Goal: Task Accomplishment & Management: Complete application form

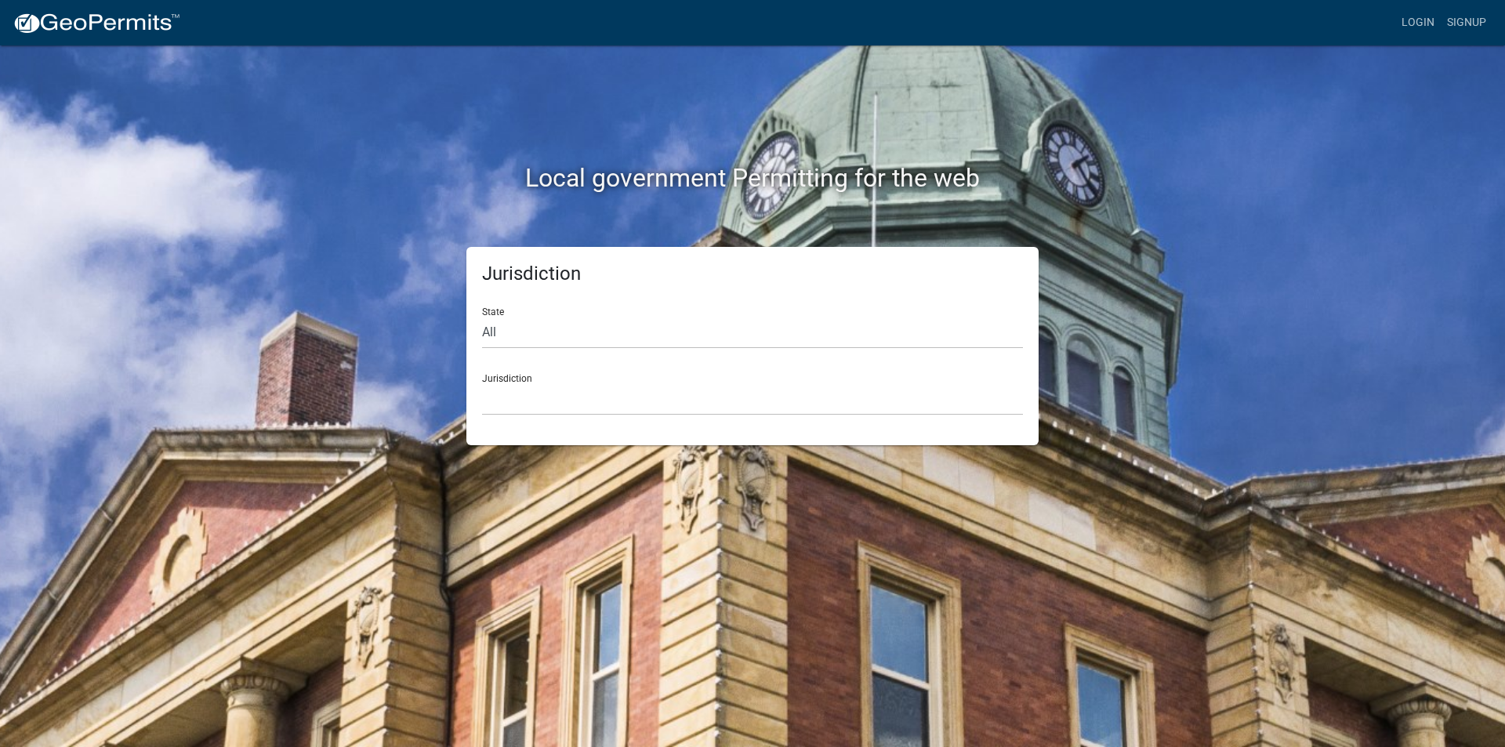
click at [727, 209] on div "Local government Permitting for the web" at bounding box center [752, 145] width 893 height 201
click at [727, 23] on link "Login" at bounding box center [1417, 23] width 45 height 30
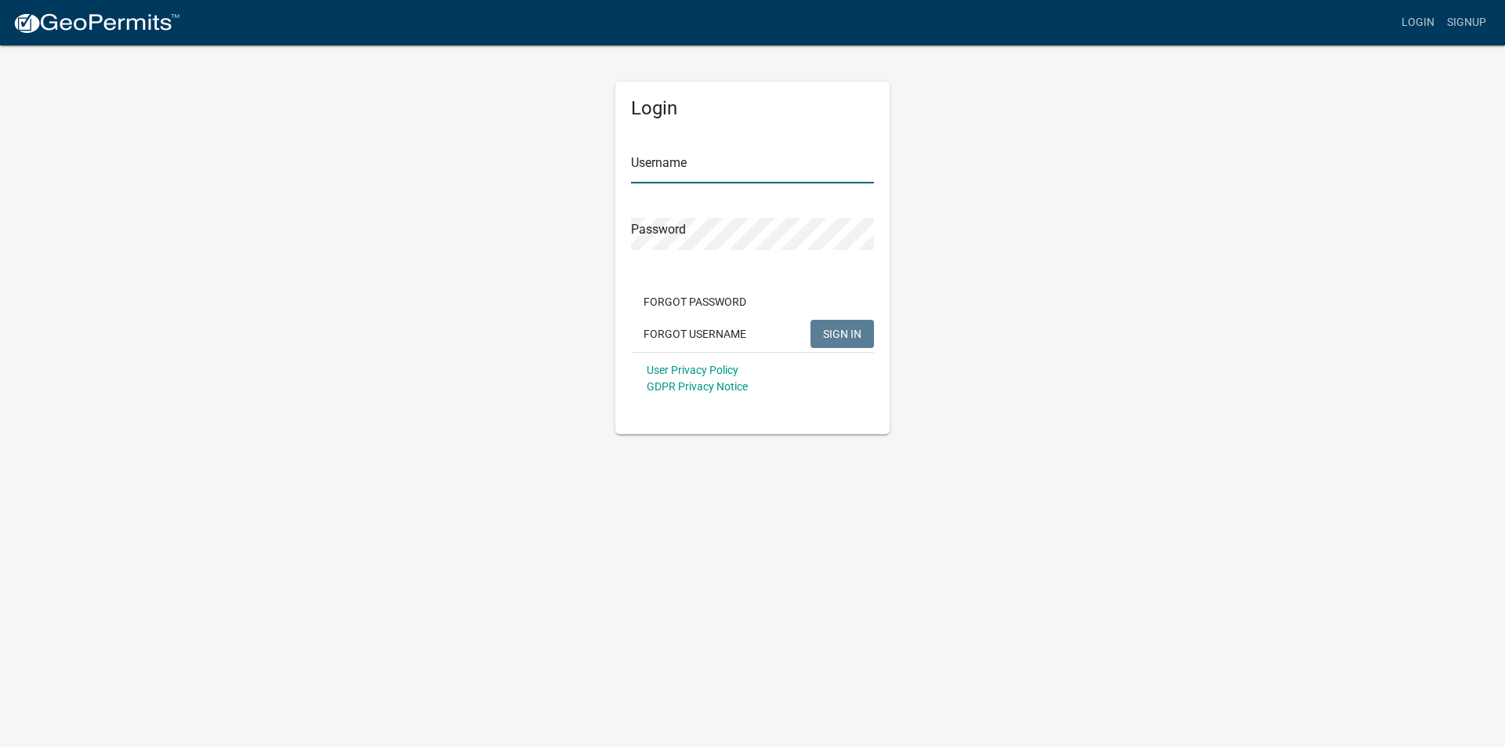
type input "ANDYG"
click at [727, 328] on span "SIGN IN" at bounding box center [842, 333] width 38 height 13
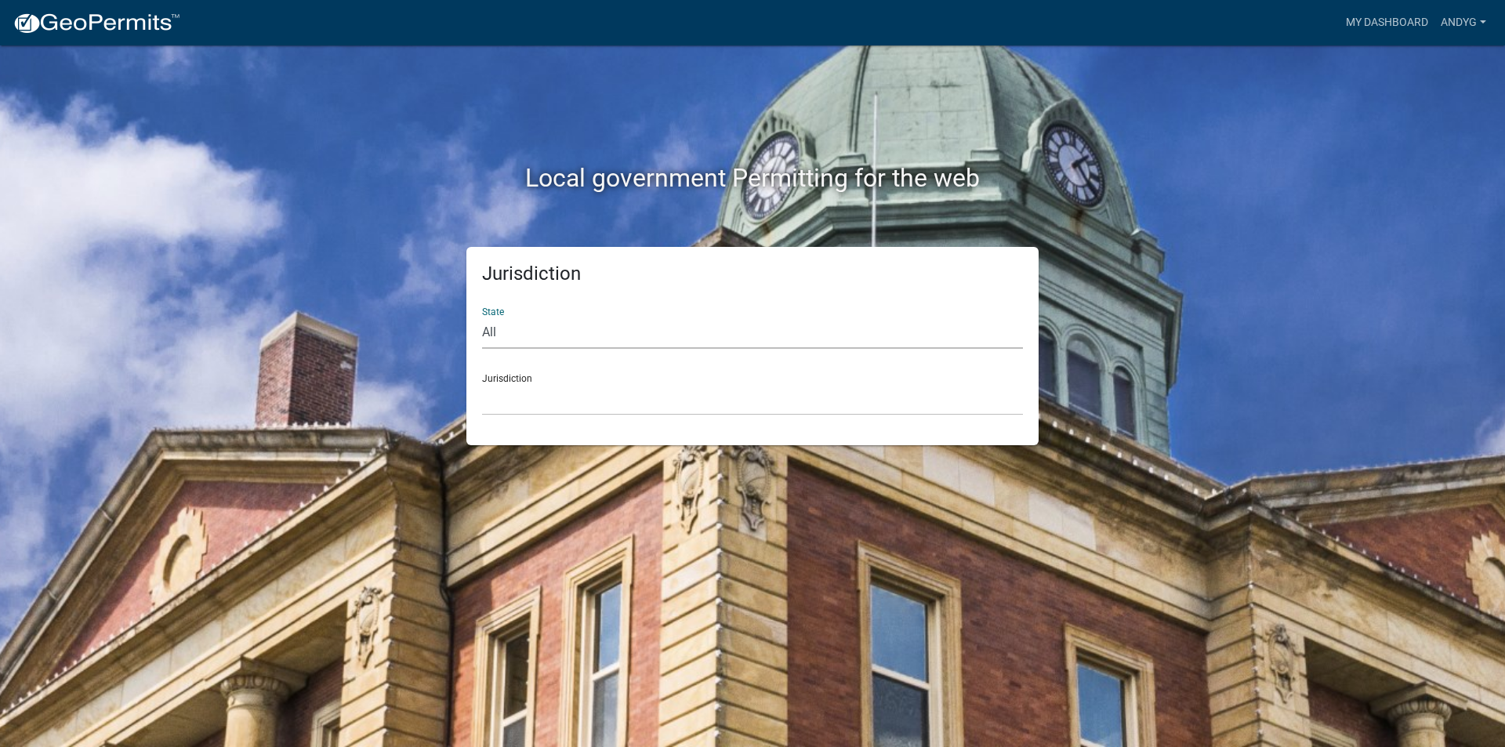
click at [602, 324] on select "All Colorado Georgia Indiana Iowa Kansas Minnesota Ohio South Carolina Wisconsin" at bounding box center [752, 333] width 541 height 32
select select "[US_STATE]"
click at [482, 317] on select "All Colorado Georgia Indiana Iowa Kansas Minnesota Ohio South Carolina Wisconsin" at bounding box center [752, 333] width 541 height 32
click at [528, 379] on div "Jurisdiction Carroll County, Georgia Cook County, Georgia Crawford County, Geor…" at bounding box center [752, 388] width 541 height 54
click at [526, 379] on div "Jurisdiction Carroll County, Georgia Cook County, Georgia Crawford County, Geor…" at bounding box center [752, 388] width 541 height 54
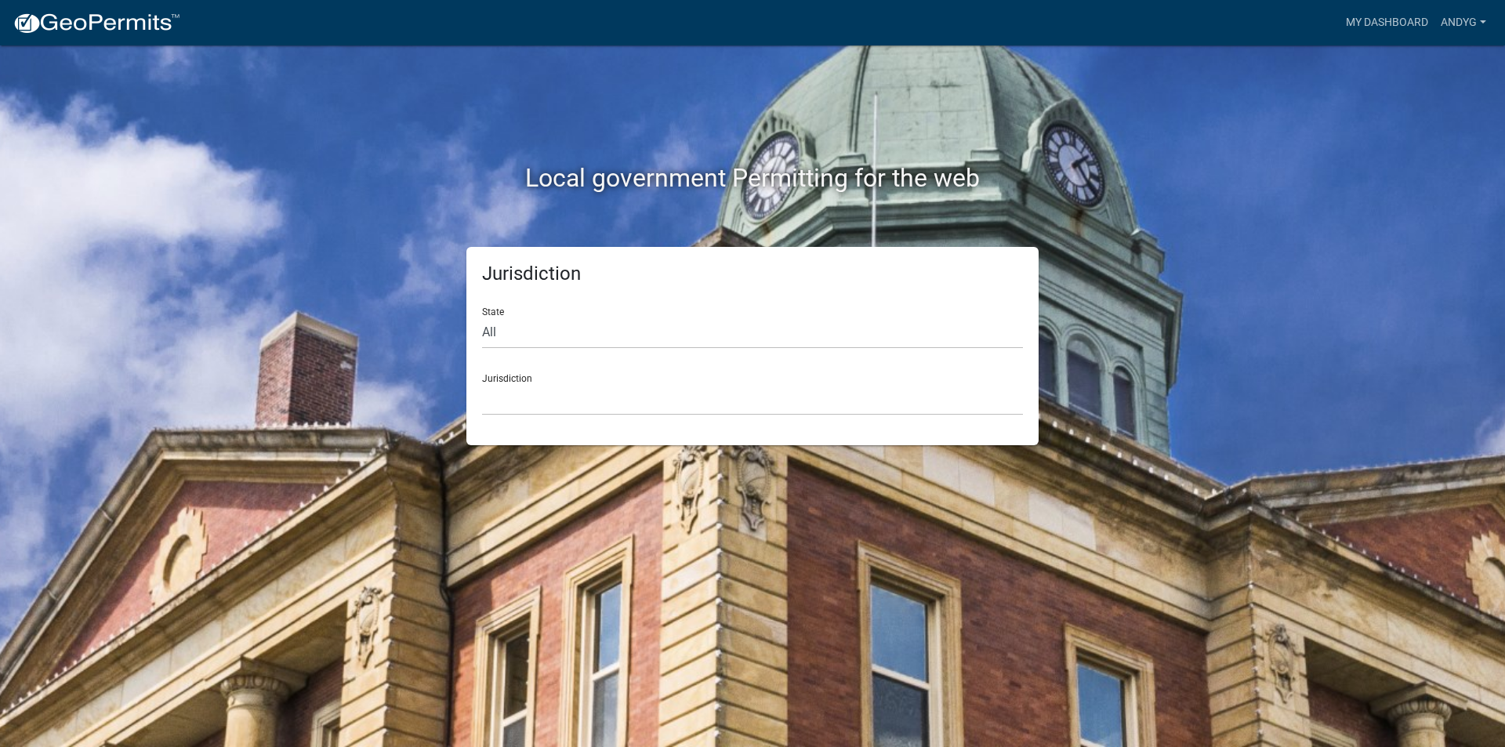
click at [526, 379] on div "Jurisdiction Carroll County, Georgia Cook County, Georgia Crawford County, Geor…" at bounding box center [752, 388] width 541 height 54
click at [513, 375] on div "Jurisdiction Carroll County, Georgia Cook County, Georgia Crawford County, Geor…" at bounding box center [752, 388] width 541 height 54
click at [551, 381] on div "Jurisdiction Carroll County, Georgia Cook County, Georgia Crawford County, Geor…" at bounding box center [752, 388] width 541 height 54
click at [555, 382] on div "Jurisdiction Carroll County, Georgia Cook County, Georgia Crawford County, Geor…" at bounding box center [752, 388] width 541 height 54
click at [520, 331] on select "All Colorado Georgia Indiana Iowa Kansas Minnesota Ohio South Carolina Wisconsin" at bounding box center [752, 333] width 541 height 32
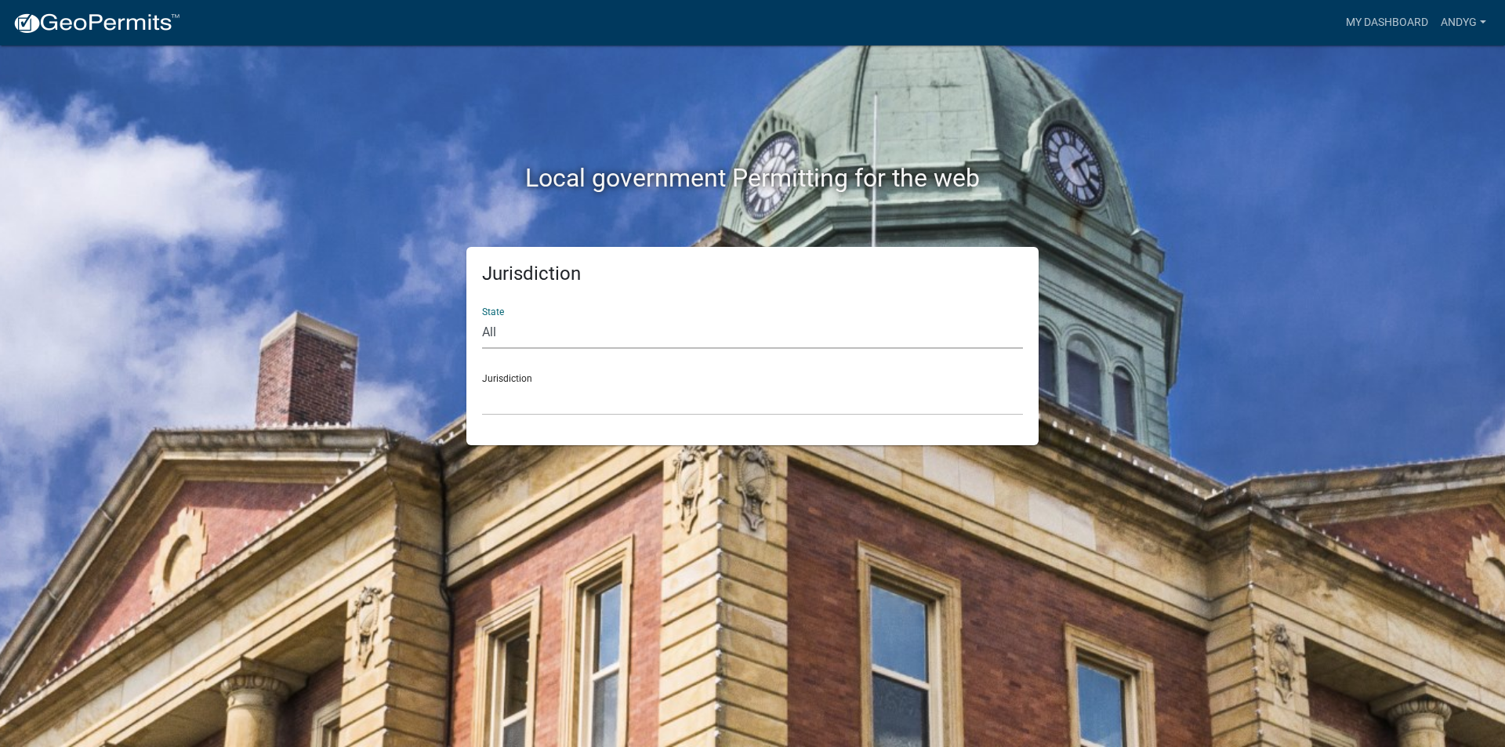
click at [482, 317] on select "All Colorado Georgia Indiana Iowa Kansas Minnesota Ohio South Carolina Wisconsin" at bounding box center [752, 333] width 541 height 32
click at [512, 375] on div "Jurisdiction Carroll County, Georgia Cook County, Georgia Crawford County, Geor…" at bounding box center [752, 388] width 541 height 54
click at [513, 375] on div "Jurisdiction Carroll County, Georgia Cook County, Georgia Crawford County, Geor…" at bounding box center [752, 388] width 541 height 54
drag, startPoint x: 1440, startPoint y: 1, endPoint x: 536, endPoint y: 401, distance: 989.1
click at [536, 401] on select "[GEOGRAPHIC_DATA], [US_STATE] [GEOGRAPHIC_DATA], [US_STATE][PERSON_NAME][GEOGRA…" at bounding box center [752, 399] width 541 height 32
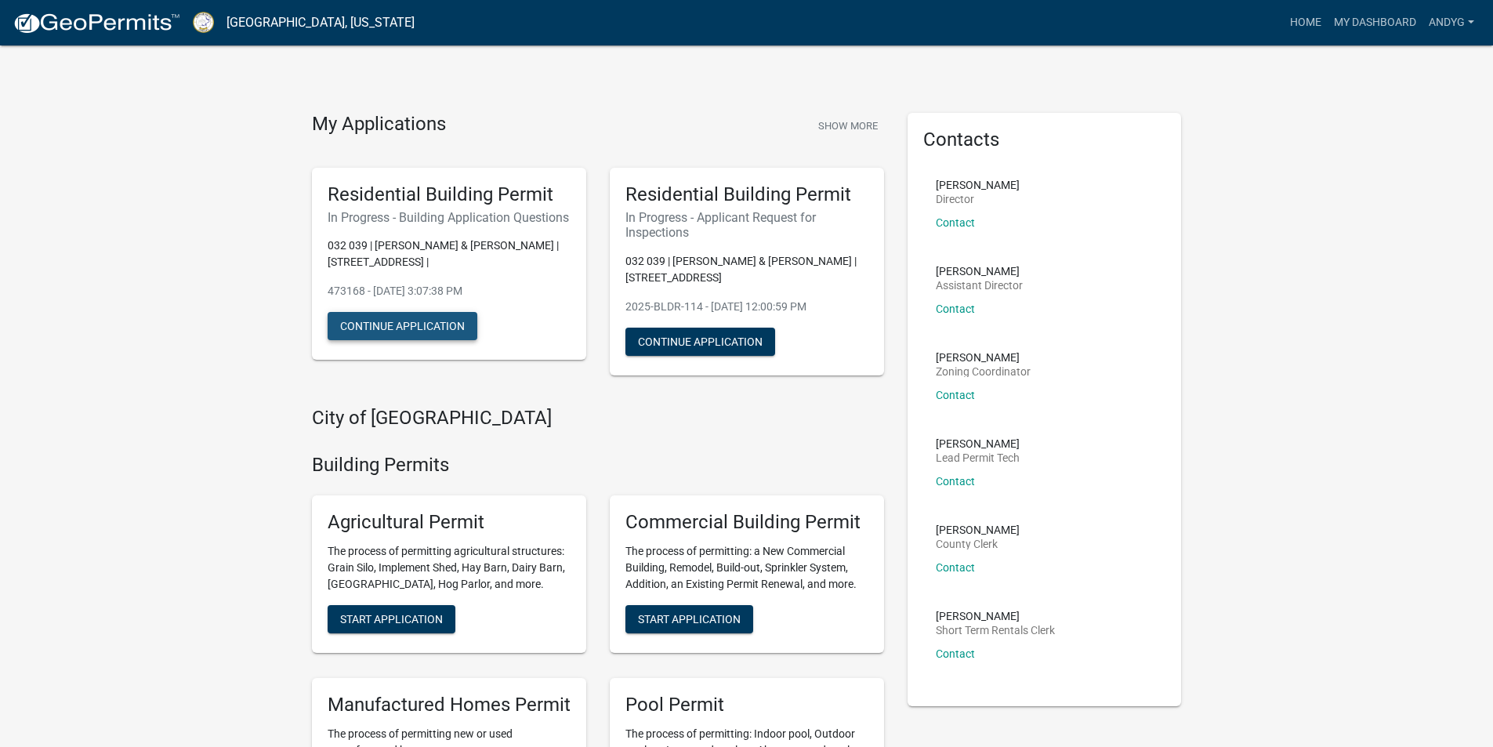
click at [415, 330] on button "Continue Application" at bounding box center [403, 326] width 150 height 28
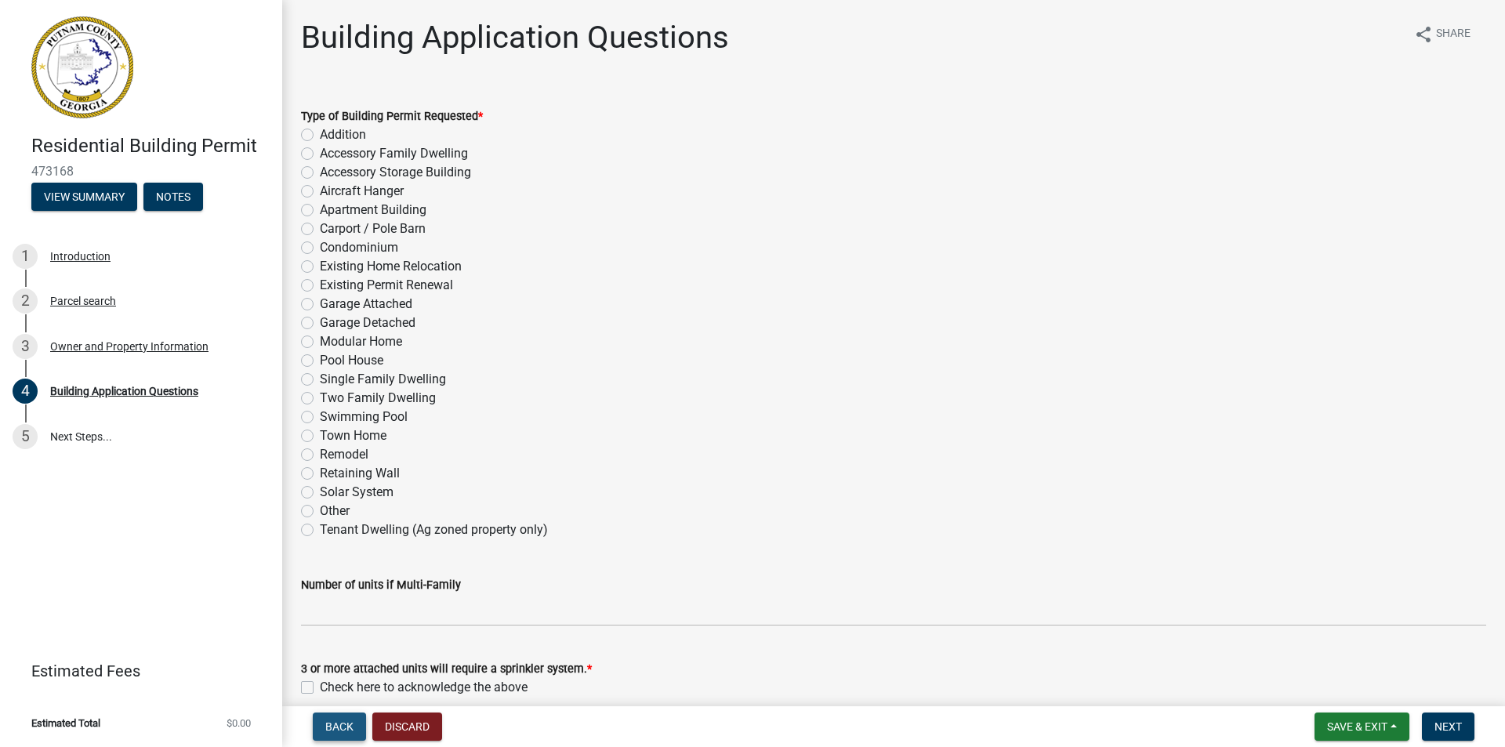
click at [330, 723] on span "Back" at bounding box center [339, 726] width 28 height 13
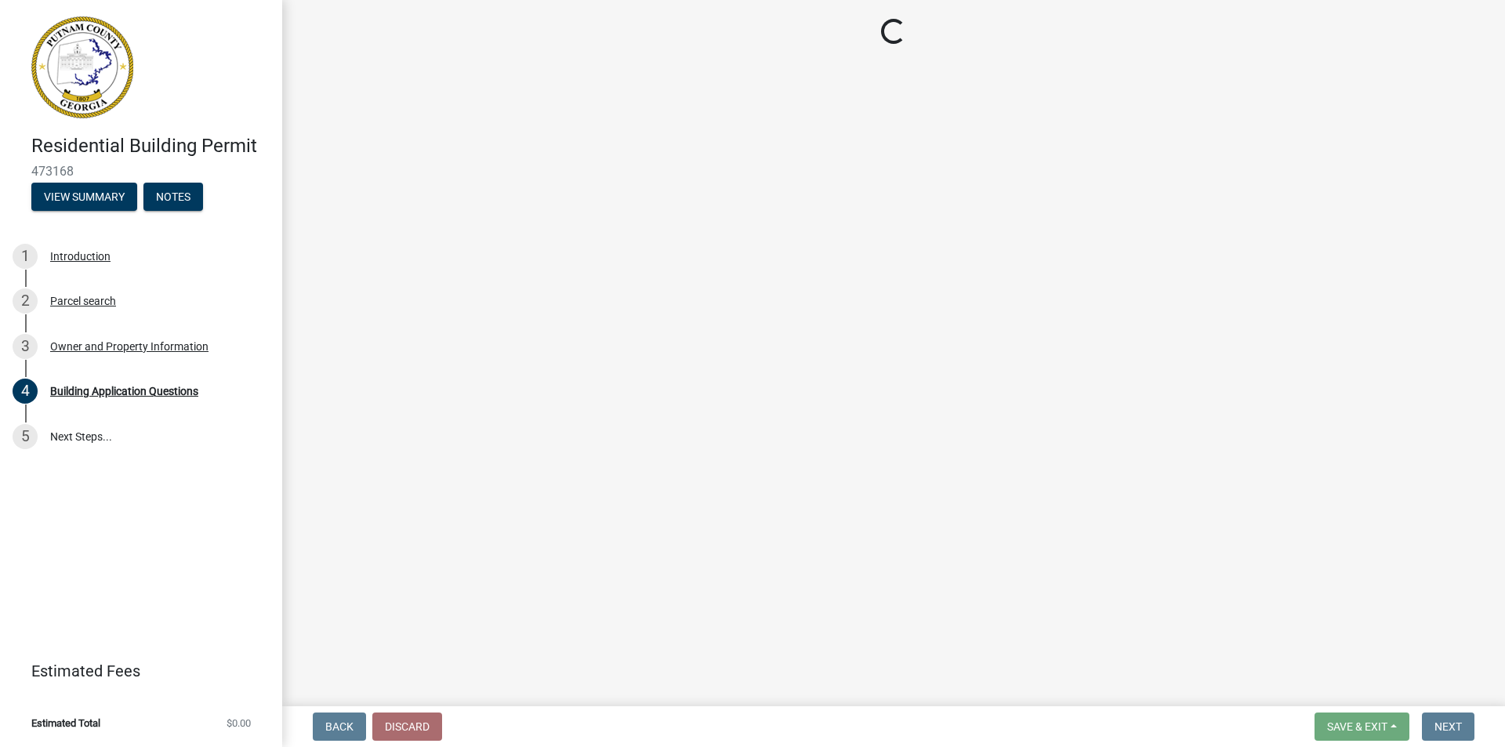
select select "78bfdc44-73ff-456e-a557-d4c99b9c08be"
select select "83394b22-4a11-496c-8e5c-75ade2e72faf"
select select "ece5c1a9-df30-4702-9587-5deee23533b7"
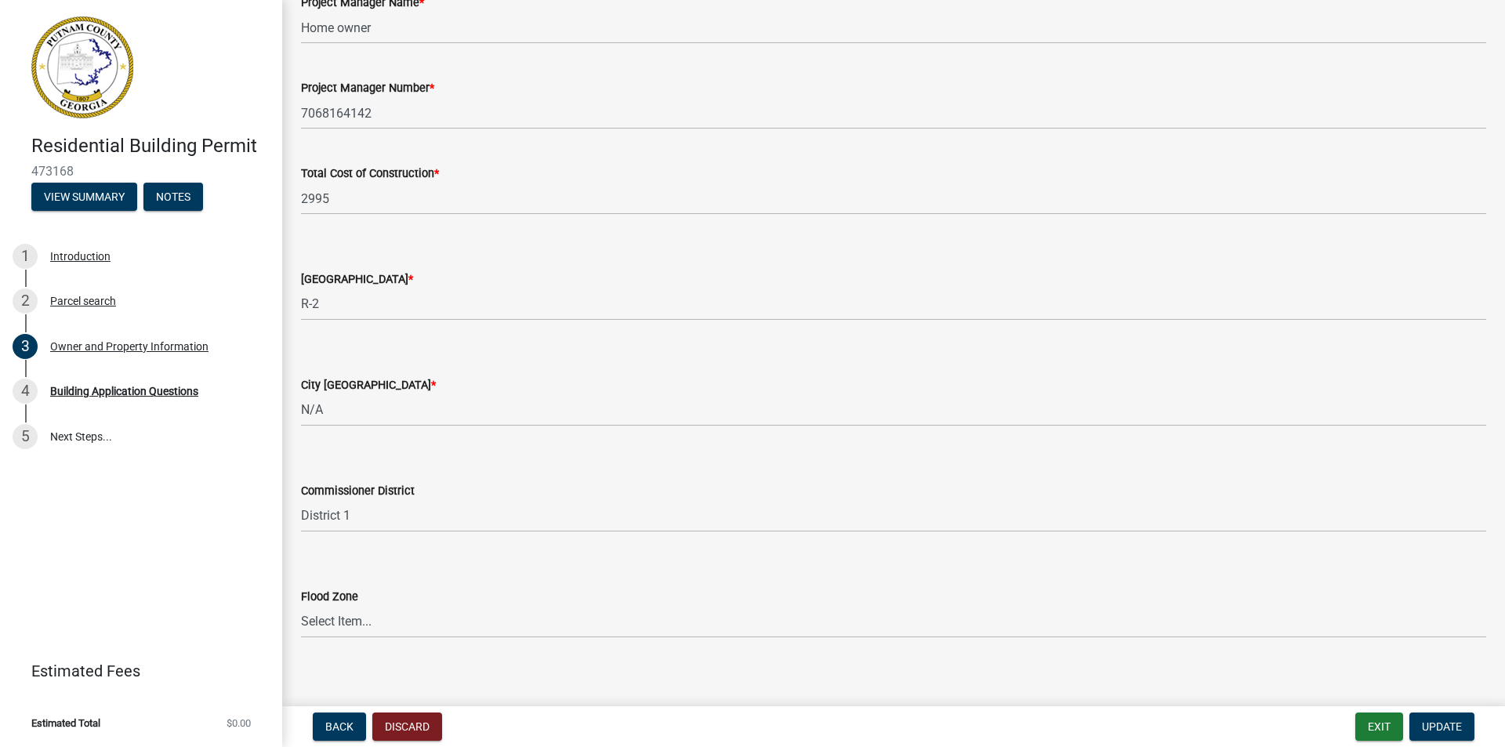
scroll to position [2534, 0]
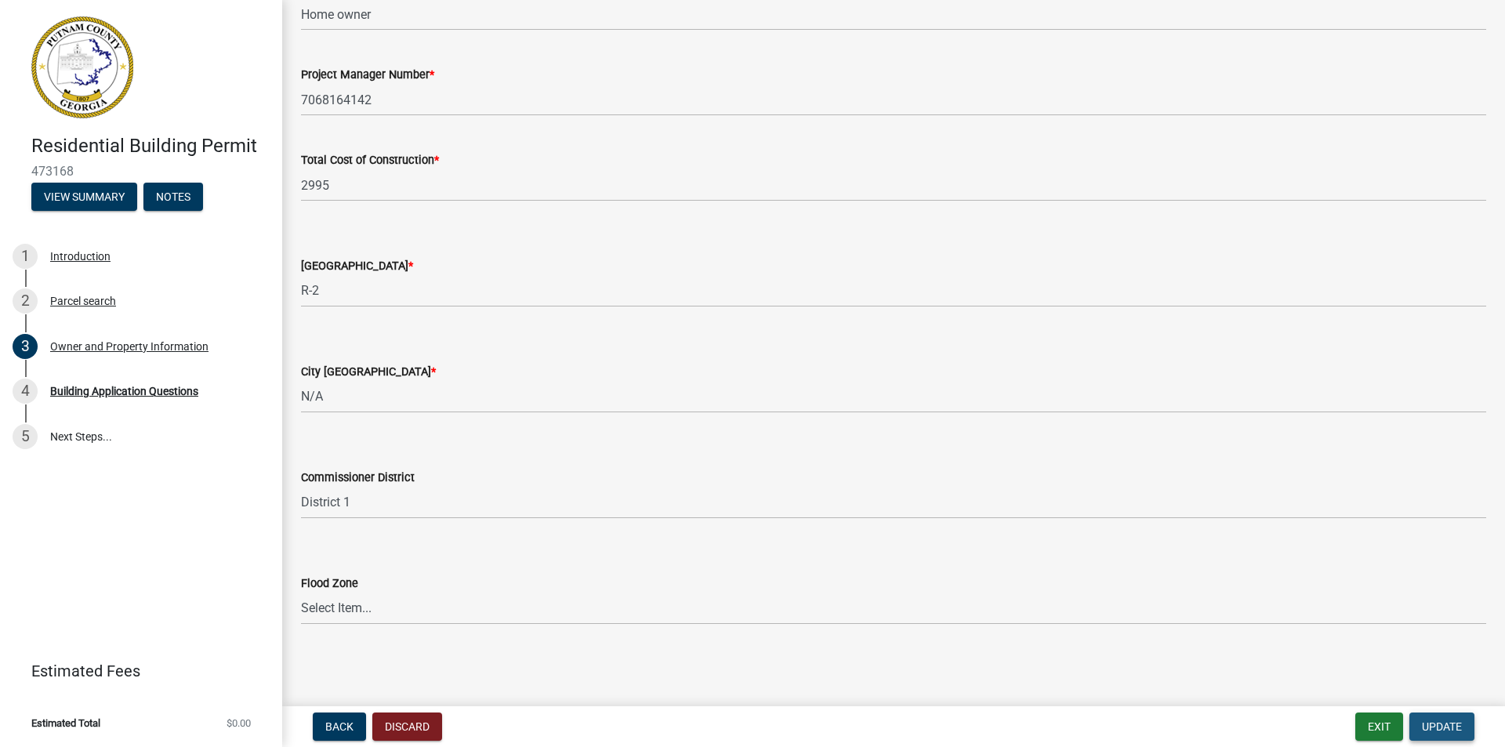
click at [1426, 723] on span "Update" at bounding box center [1442, 726] width 40 height 13
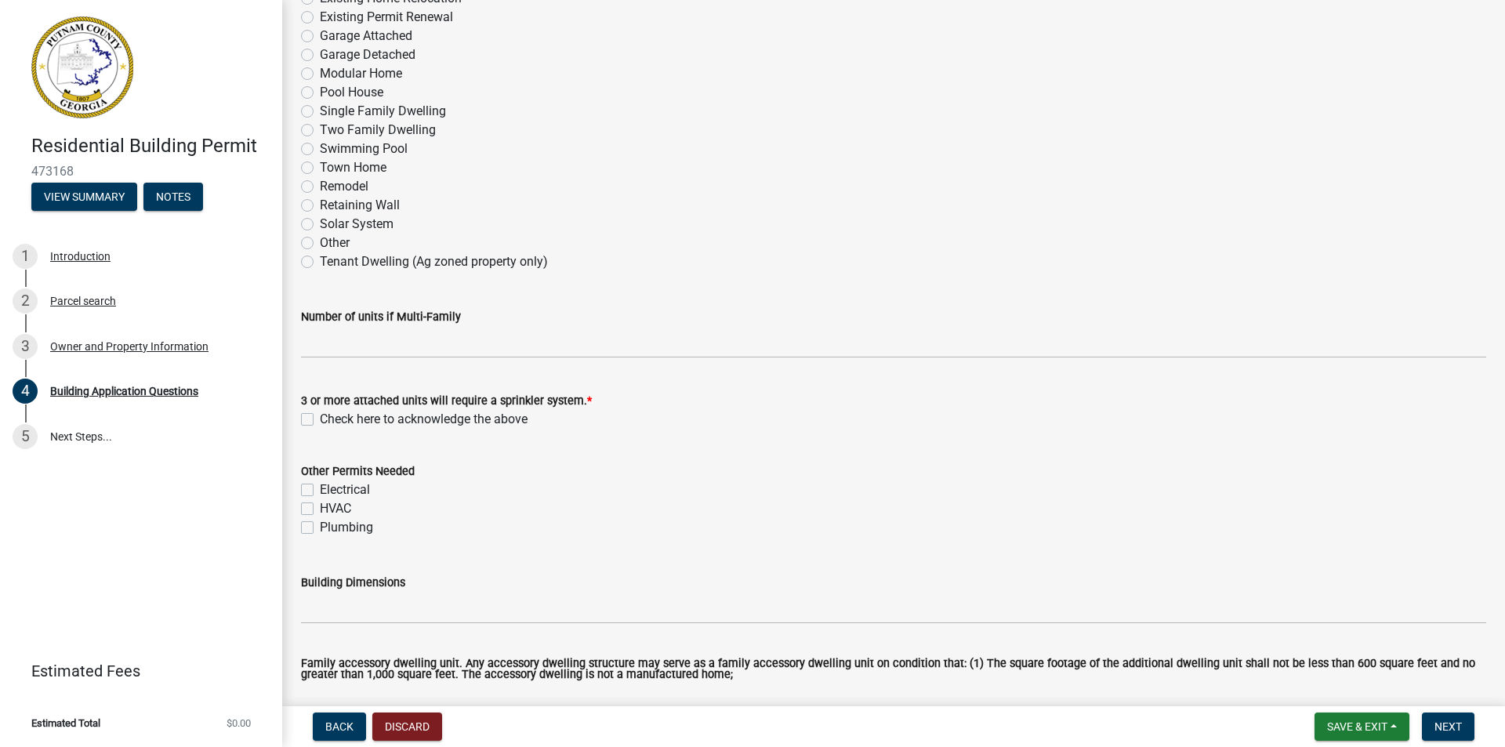
scroll to position [0, 0]
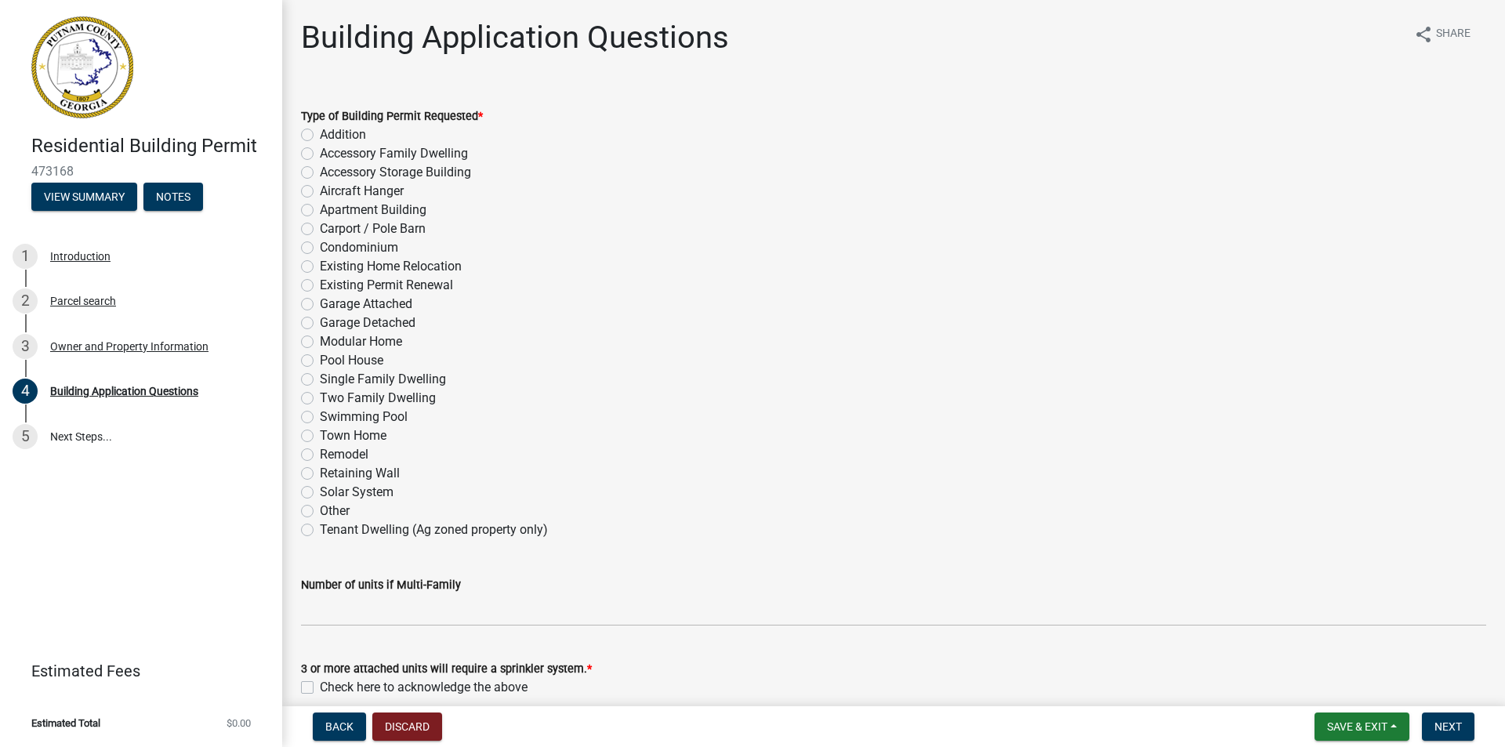
click at [320, 134] on label "Addition" at bounding box center [343, 134] width 46 height 19
click at [320, 134] on input "Addition" at bounding box center [325, 130] width 10 height 10
radio input "true"
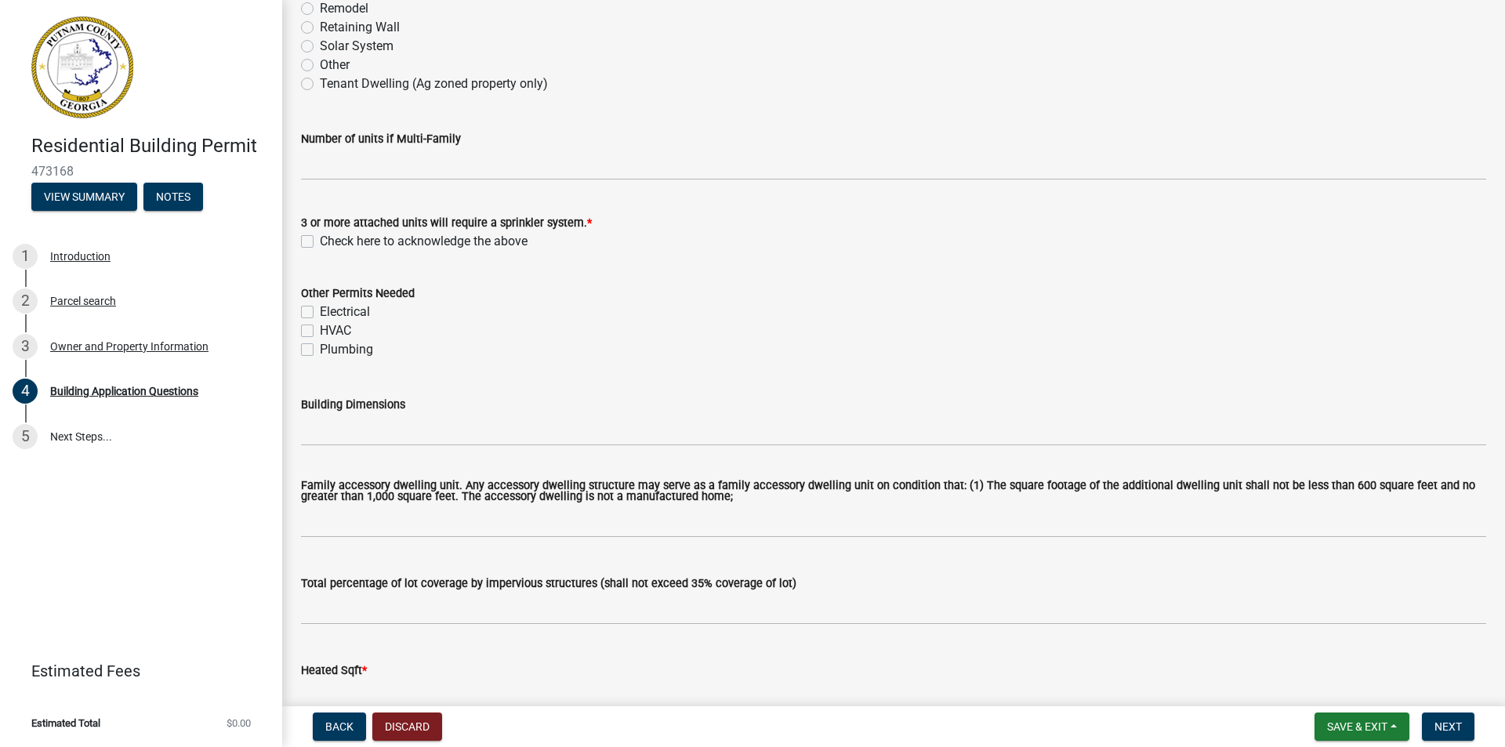
scroll to position [470, 0]
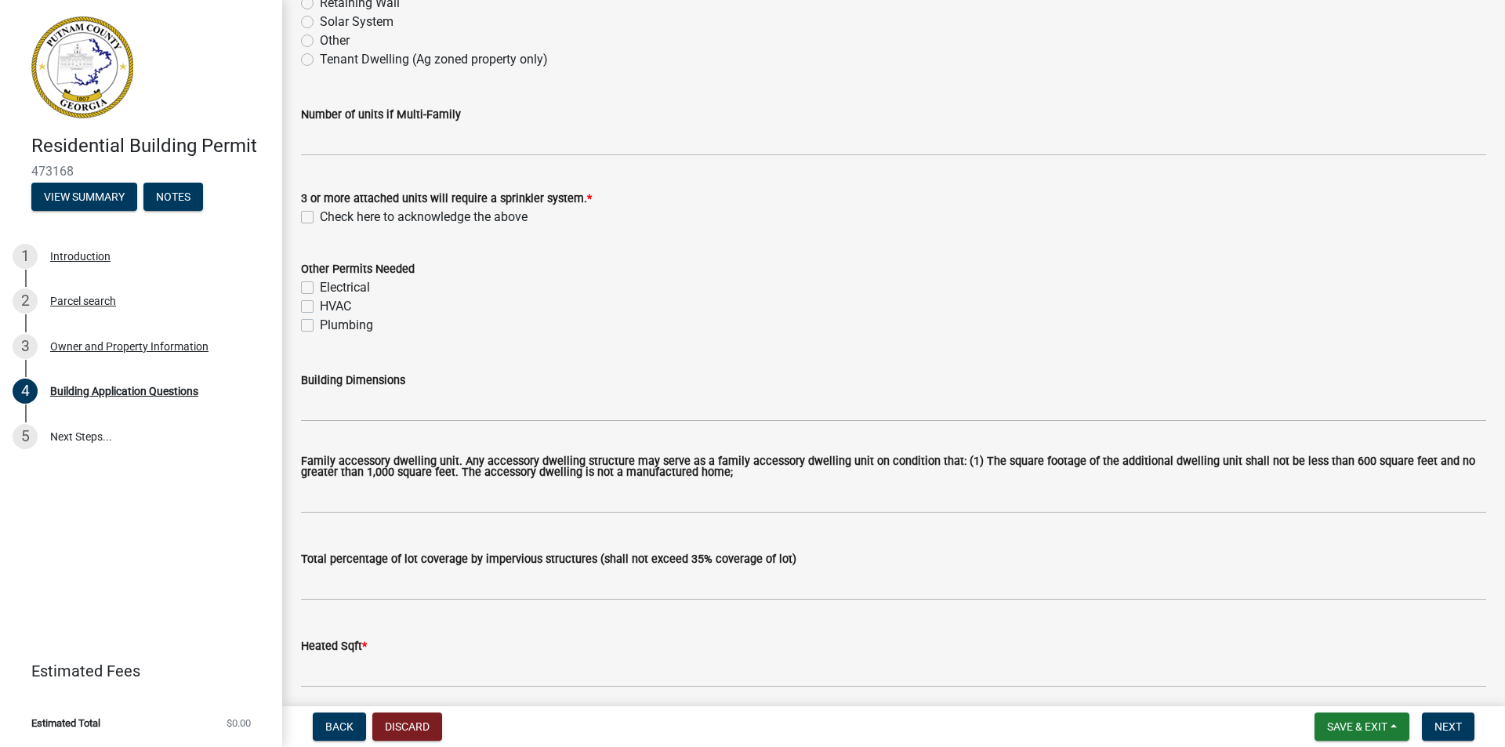
click at [320, 218] on label "Check here to acknowledge the above" at bounding box center [424, 217] width 208 height 19
click at [320, 218] on input "Check here to acknowledge the above" at bounding box center [325, 213] width 10 height 10
checkbox input "true"
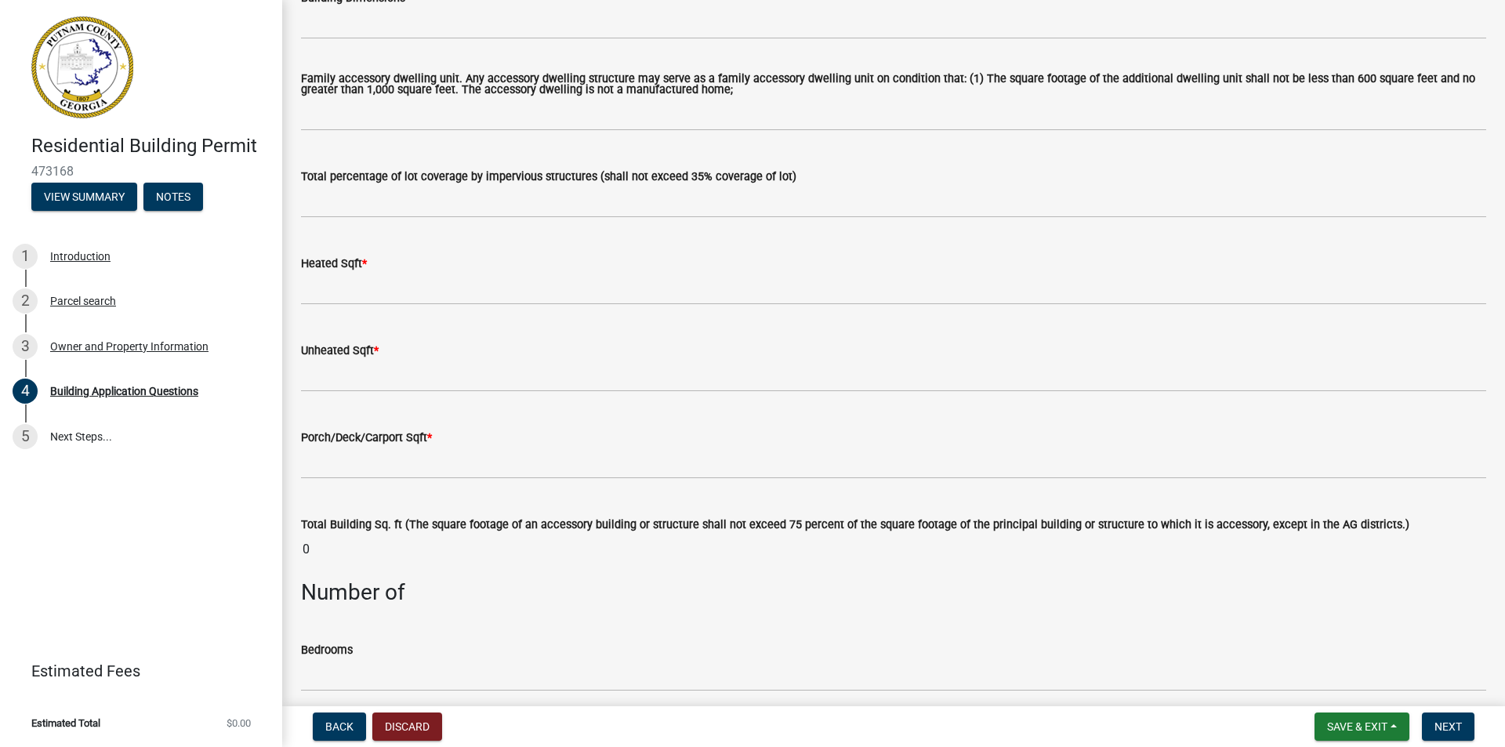
scroll to position [862, 0]
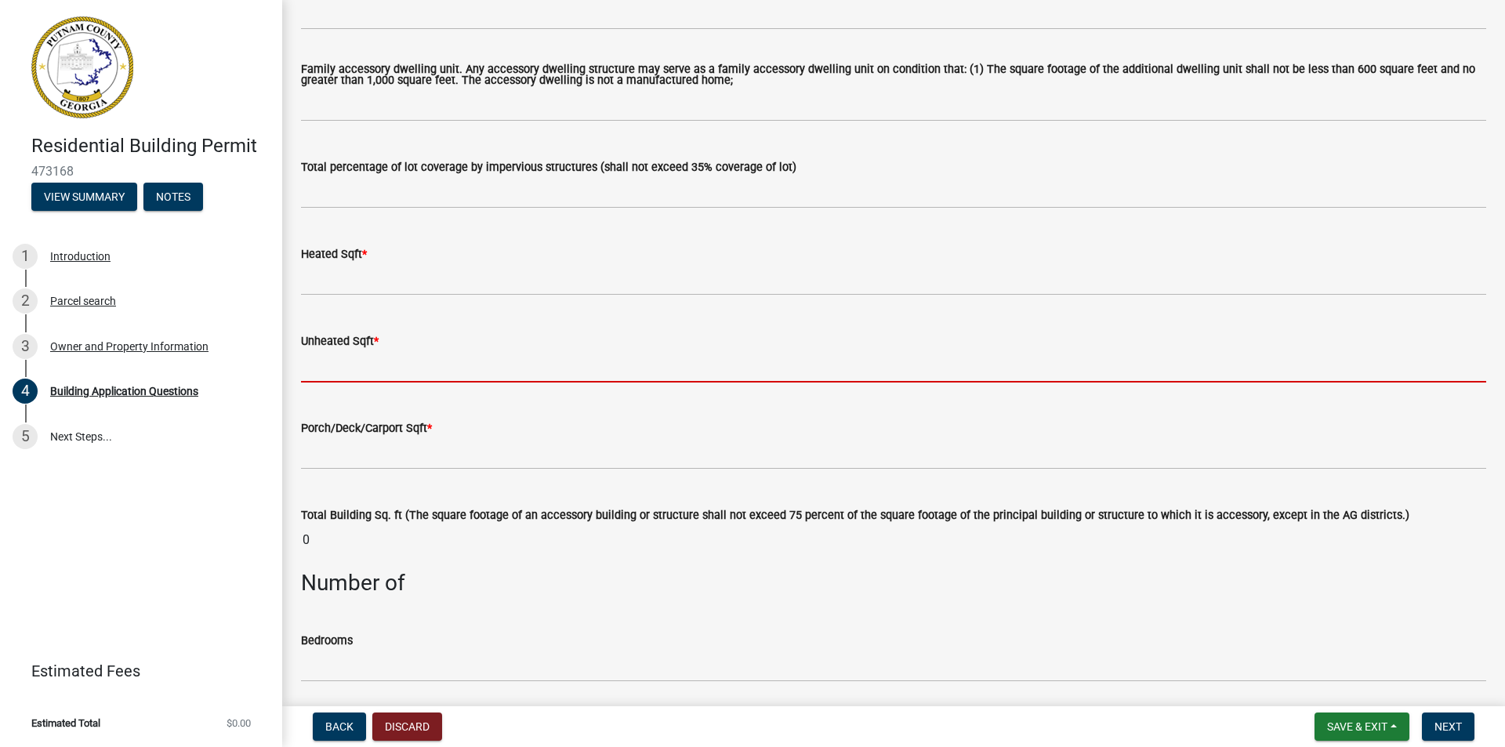
click at [339, 366] on input "text" at bounding box center [893, 366] width 1185 height 32
click at [313, 366] on input "text" at bounding box center [893, 366] width 1185 height 32
click at [310, 364] on input "text" at bounding box center [893, 366] width 1185 height 32
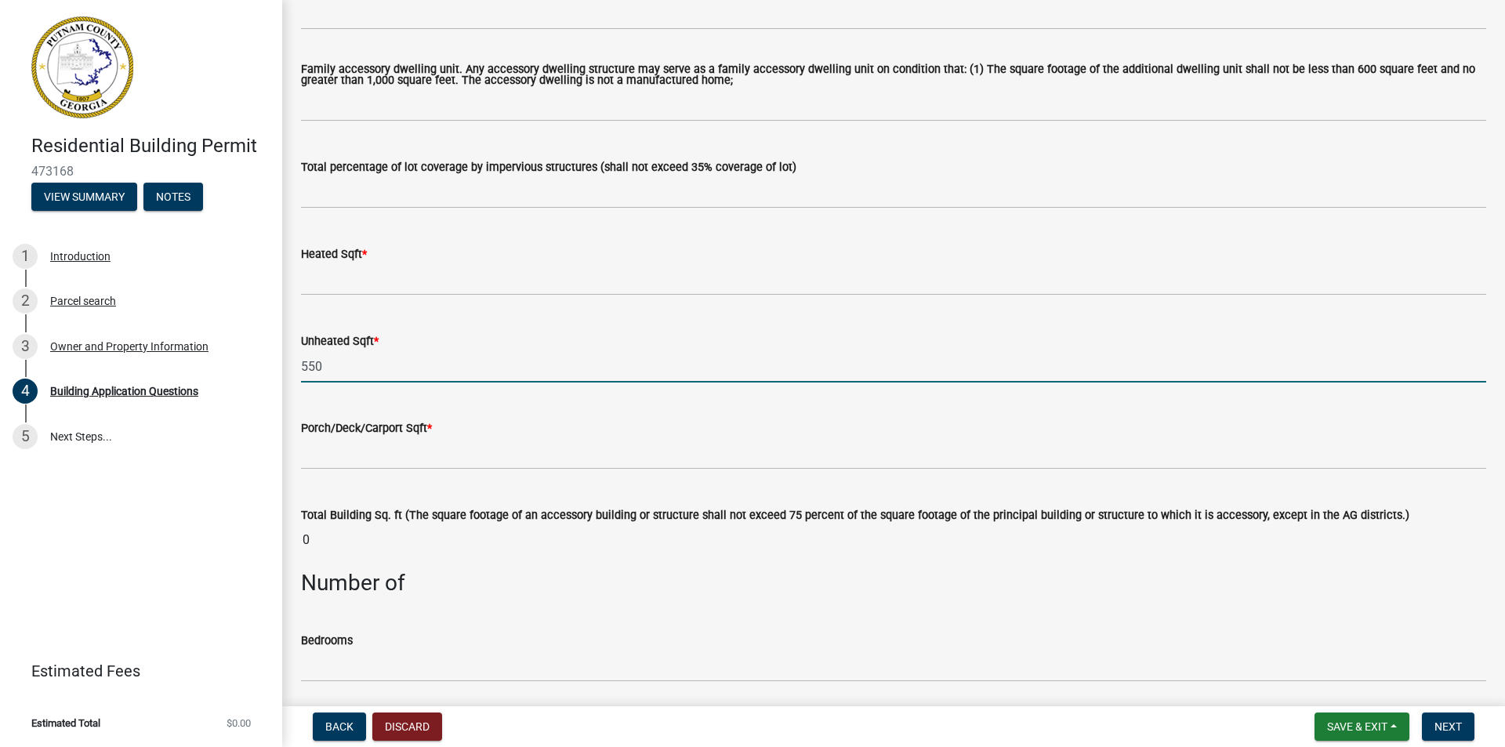
type input "550"
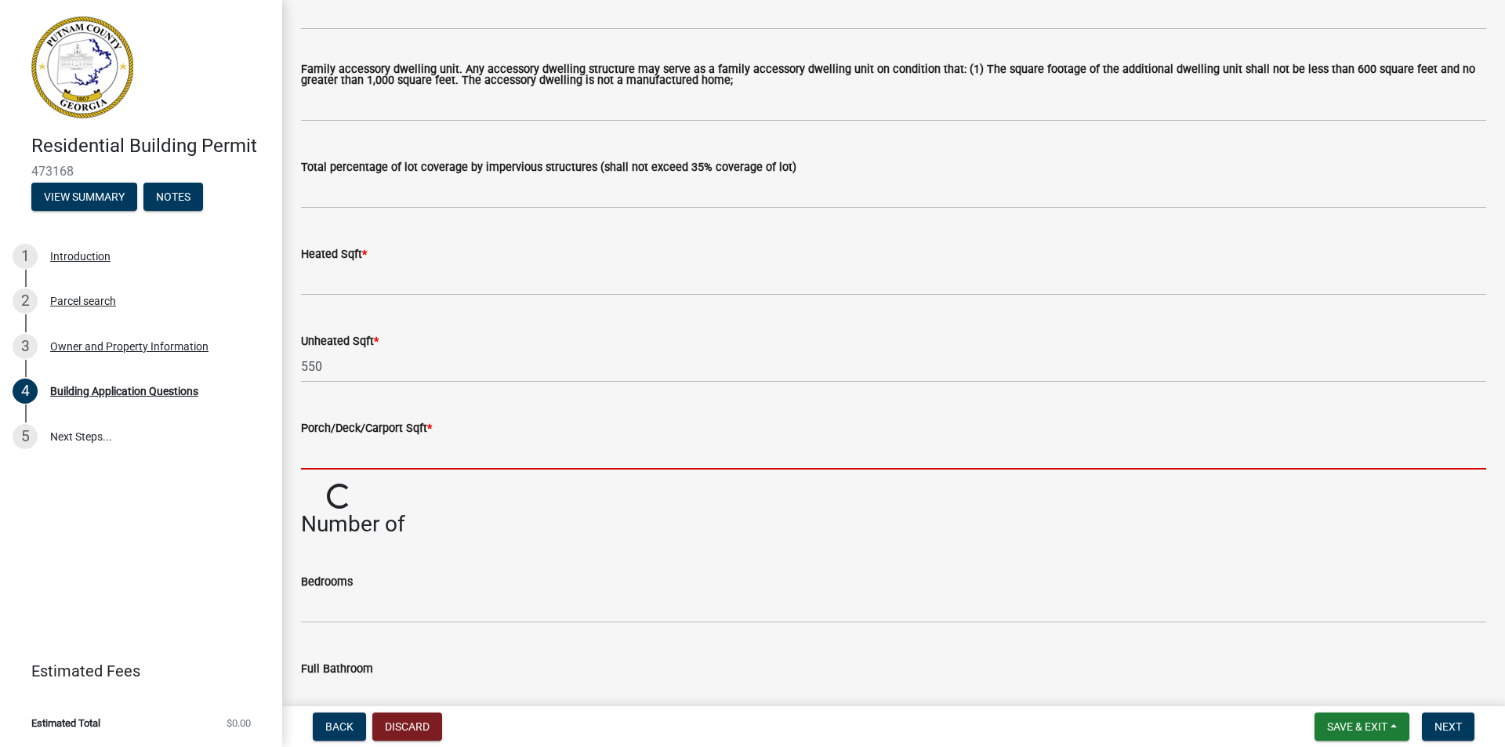
click at [353, 458] on input "text" at bounding box center [893, 453] width 1185 height 32
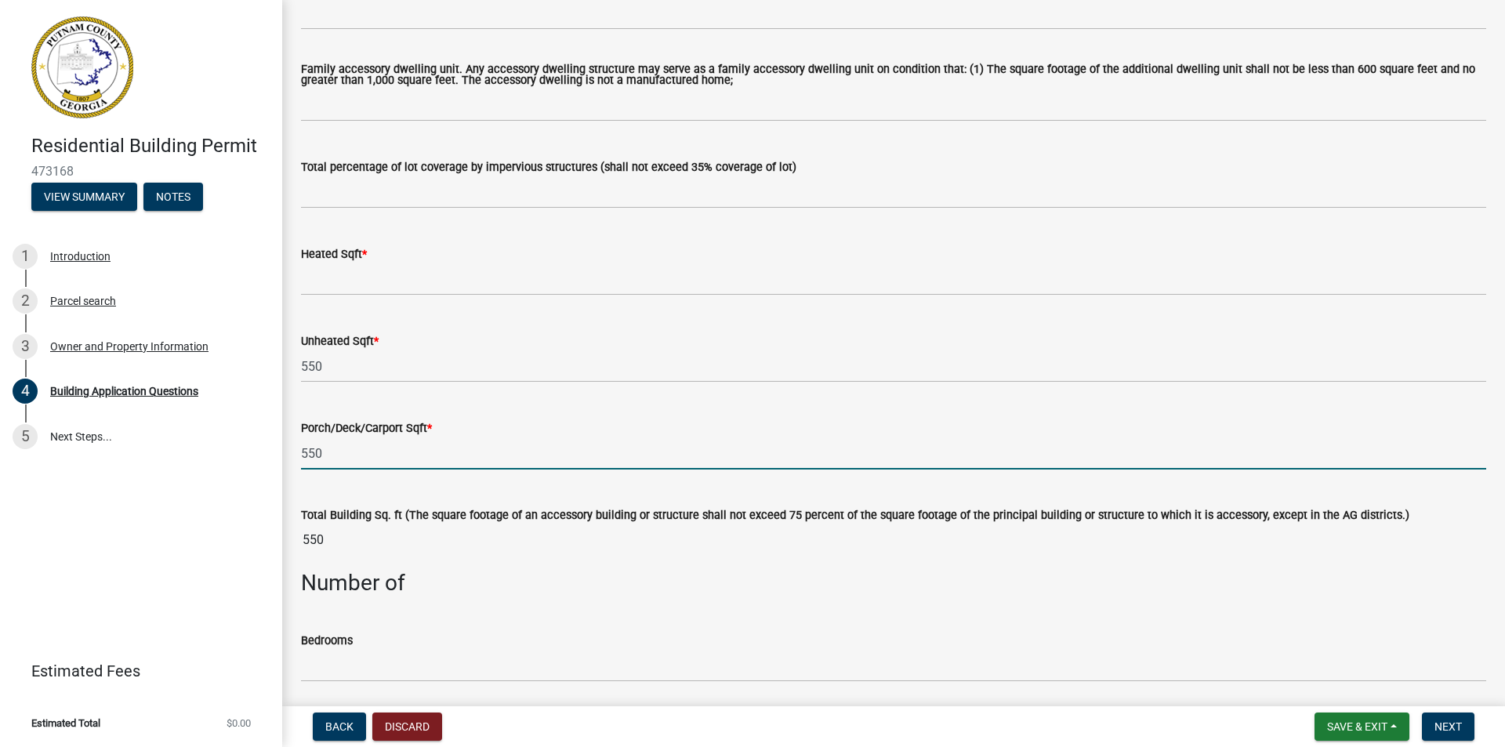
type input "550"
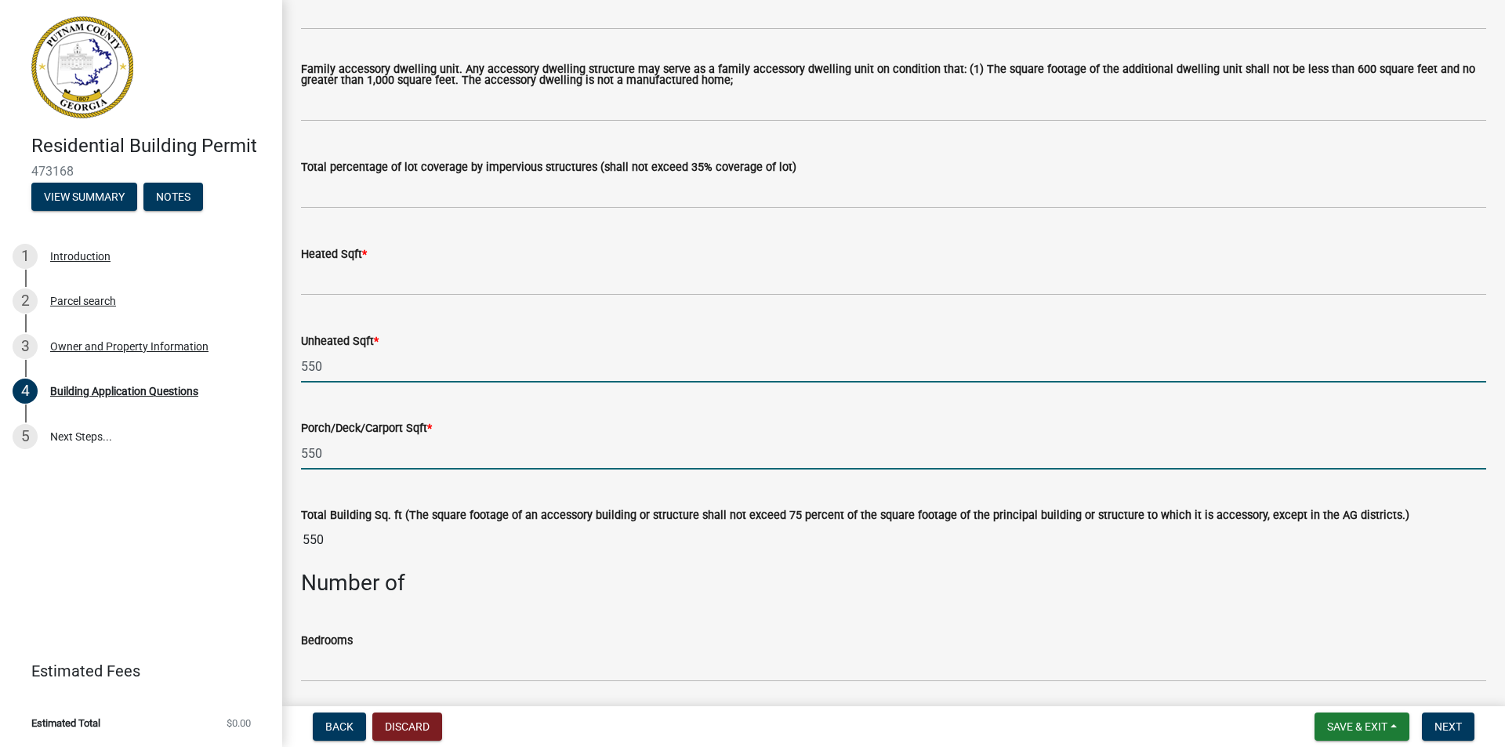
click at [328, 362] on input "550" at bounding box center [893, 366] width 1185 height 32
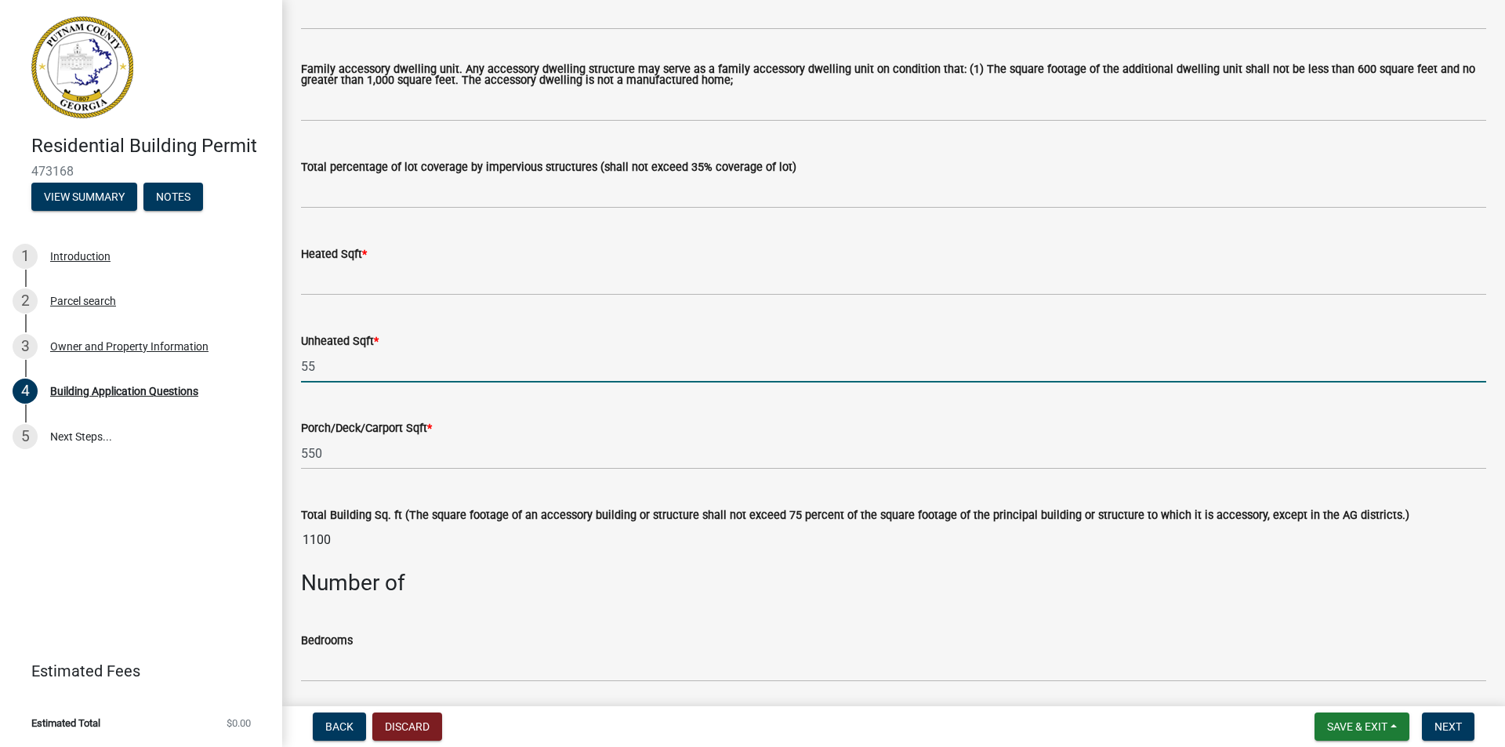
type input "5"
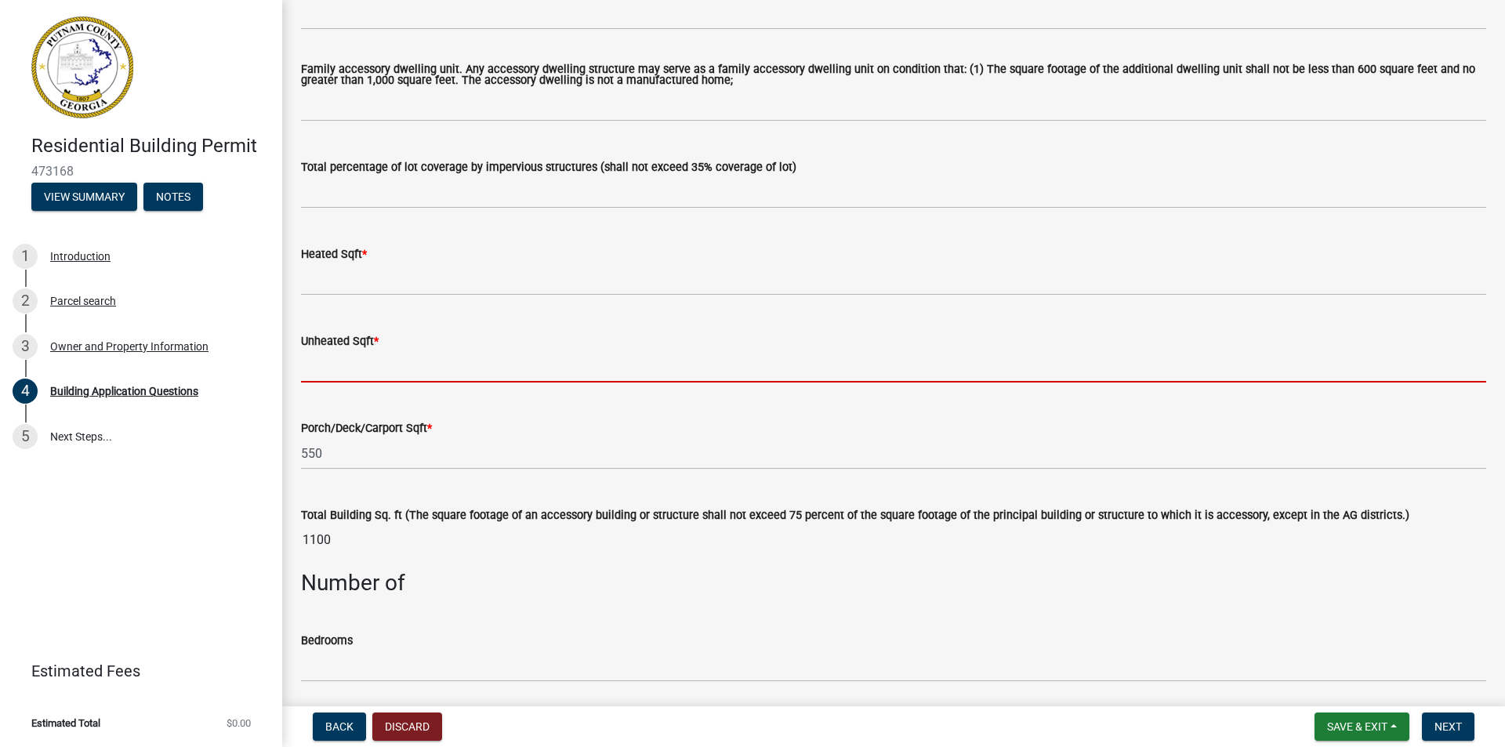
click at [313, 362] on input "text" at bounding box center [893, 366] width 1185 height 32
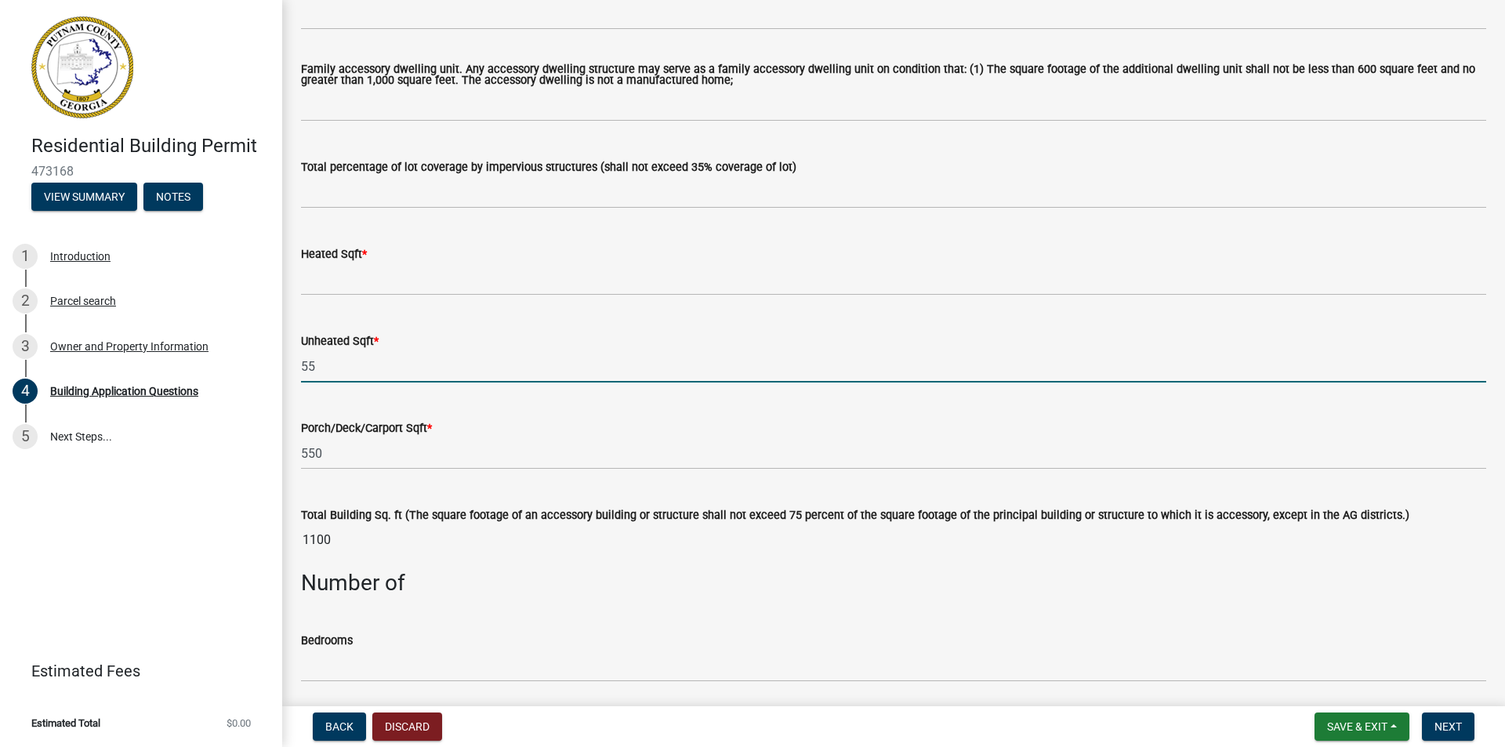
type input "550"
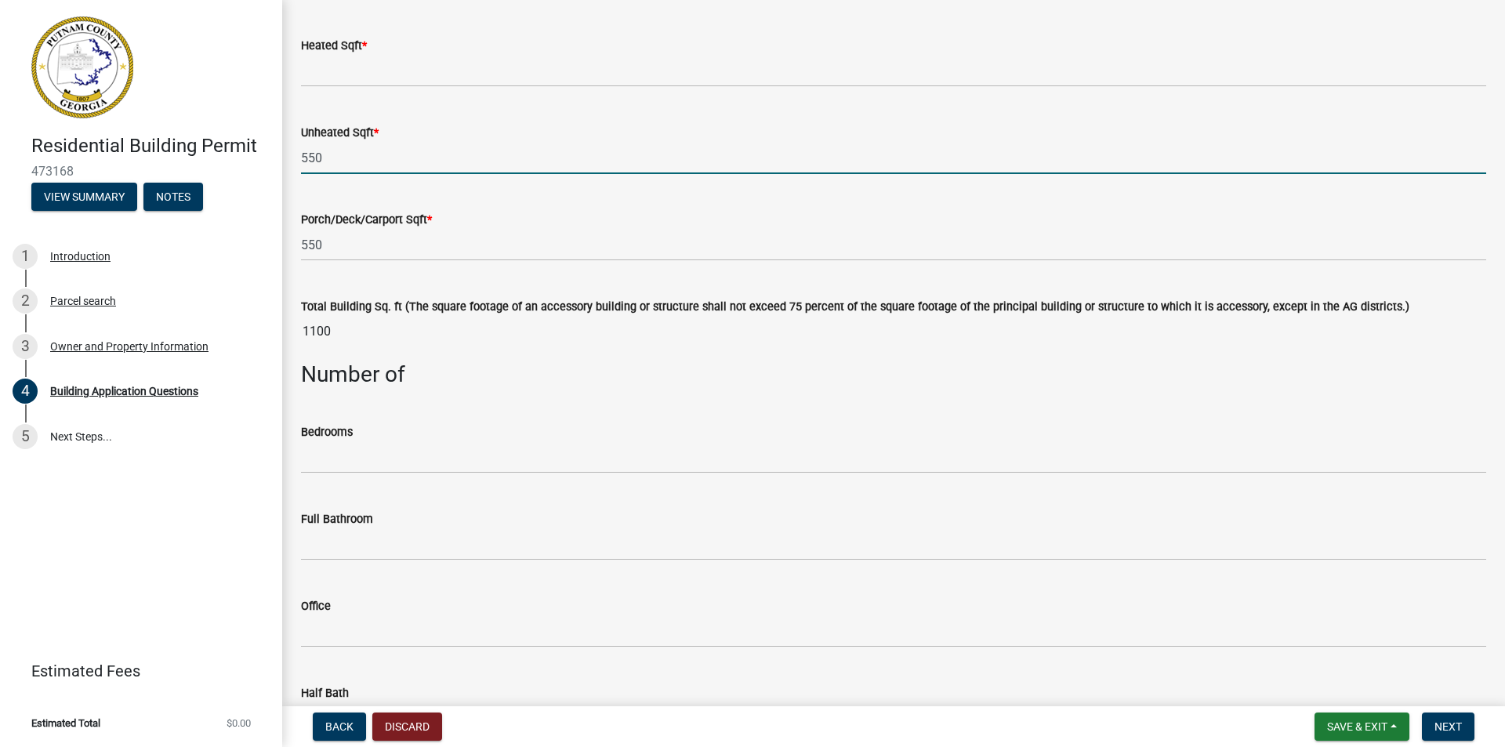
scroll to position [1097, 0]
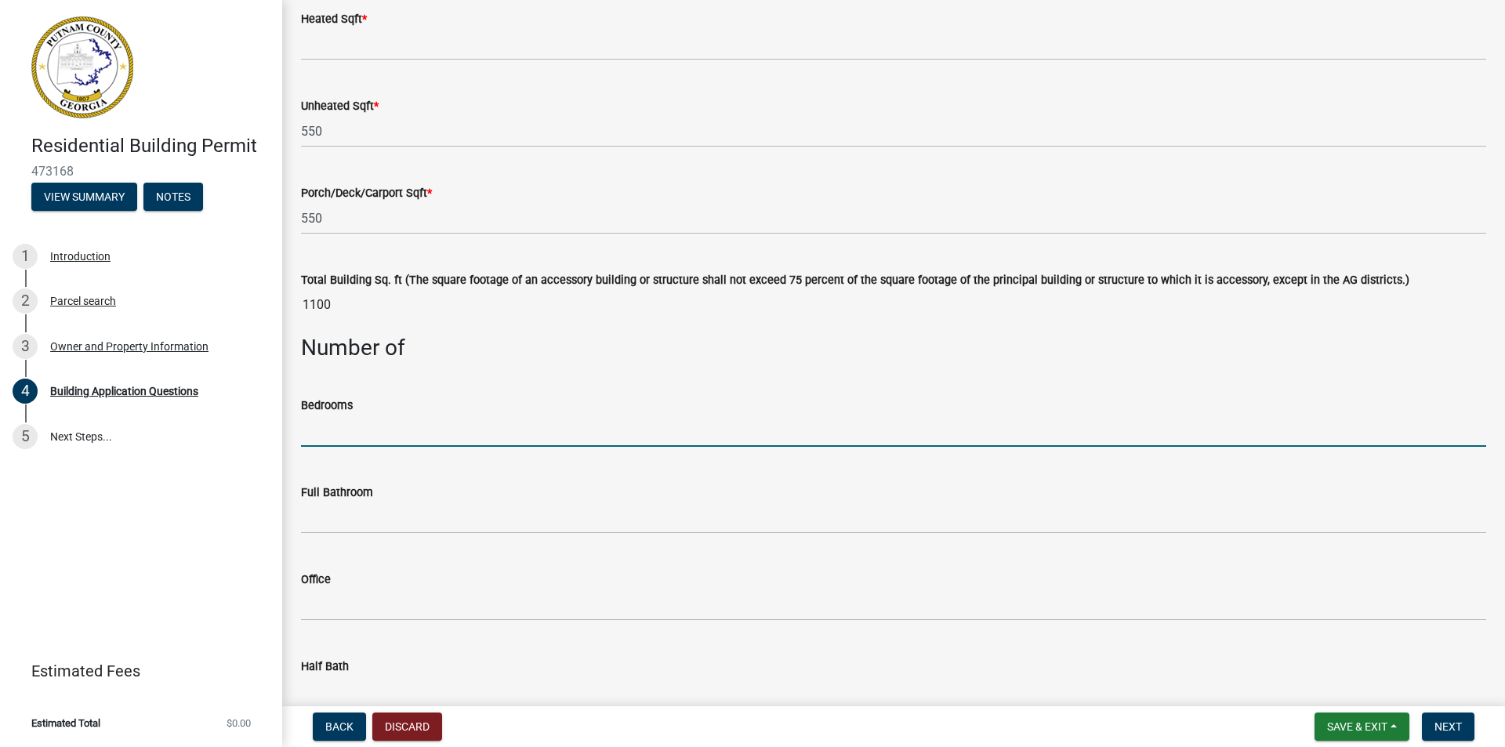
click at [381, 422] on input "text" at bounding box center [893, 431] width 1185 height 32
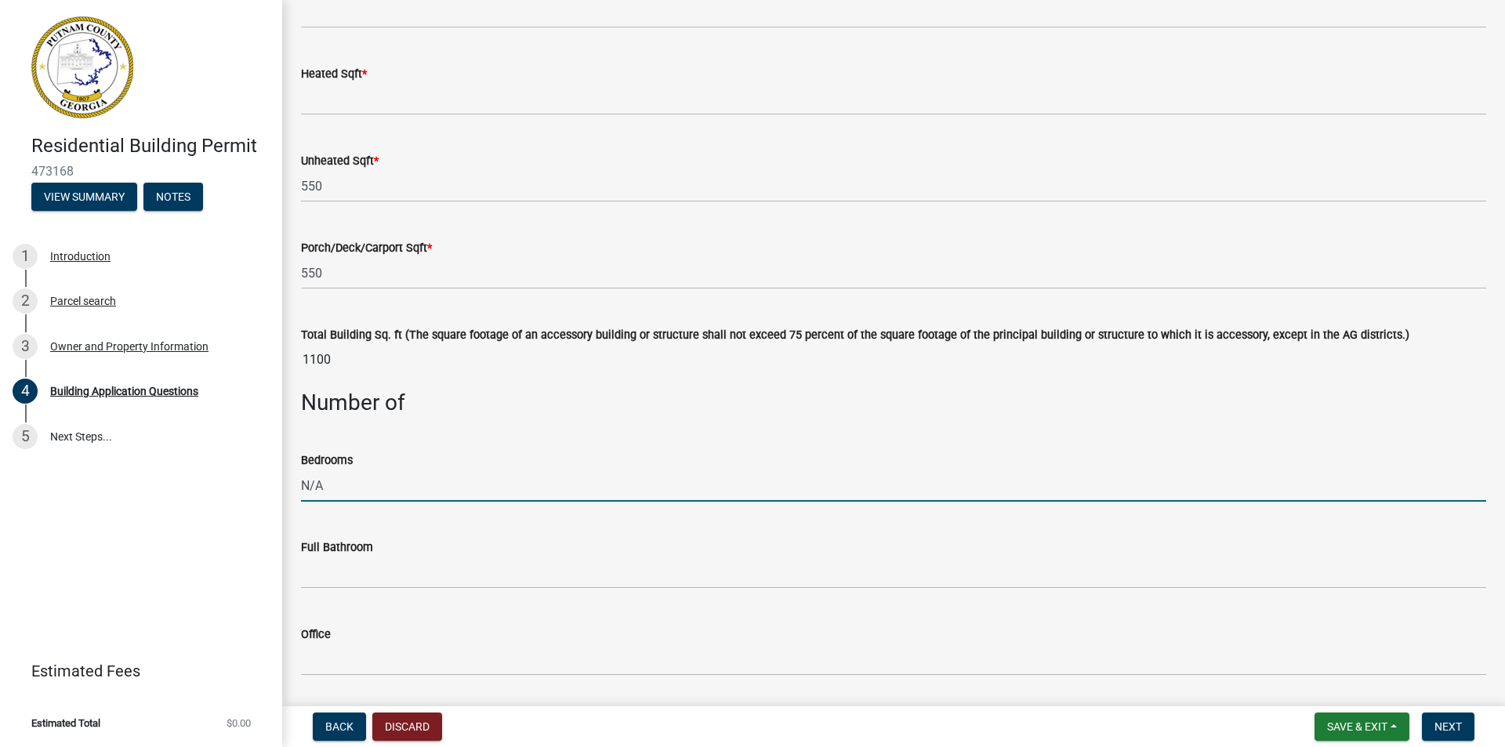
scroll to position [1019, 0]
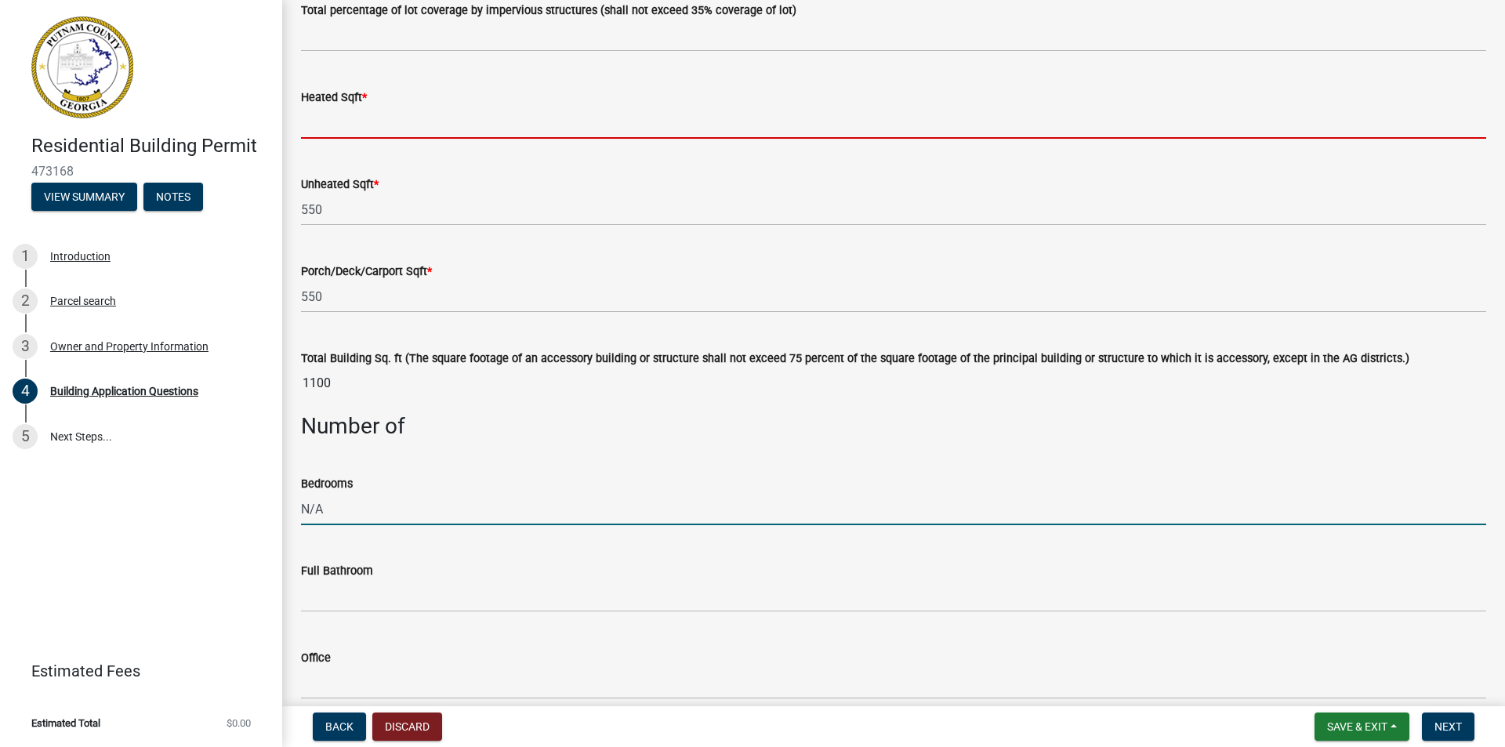
type input "0"
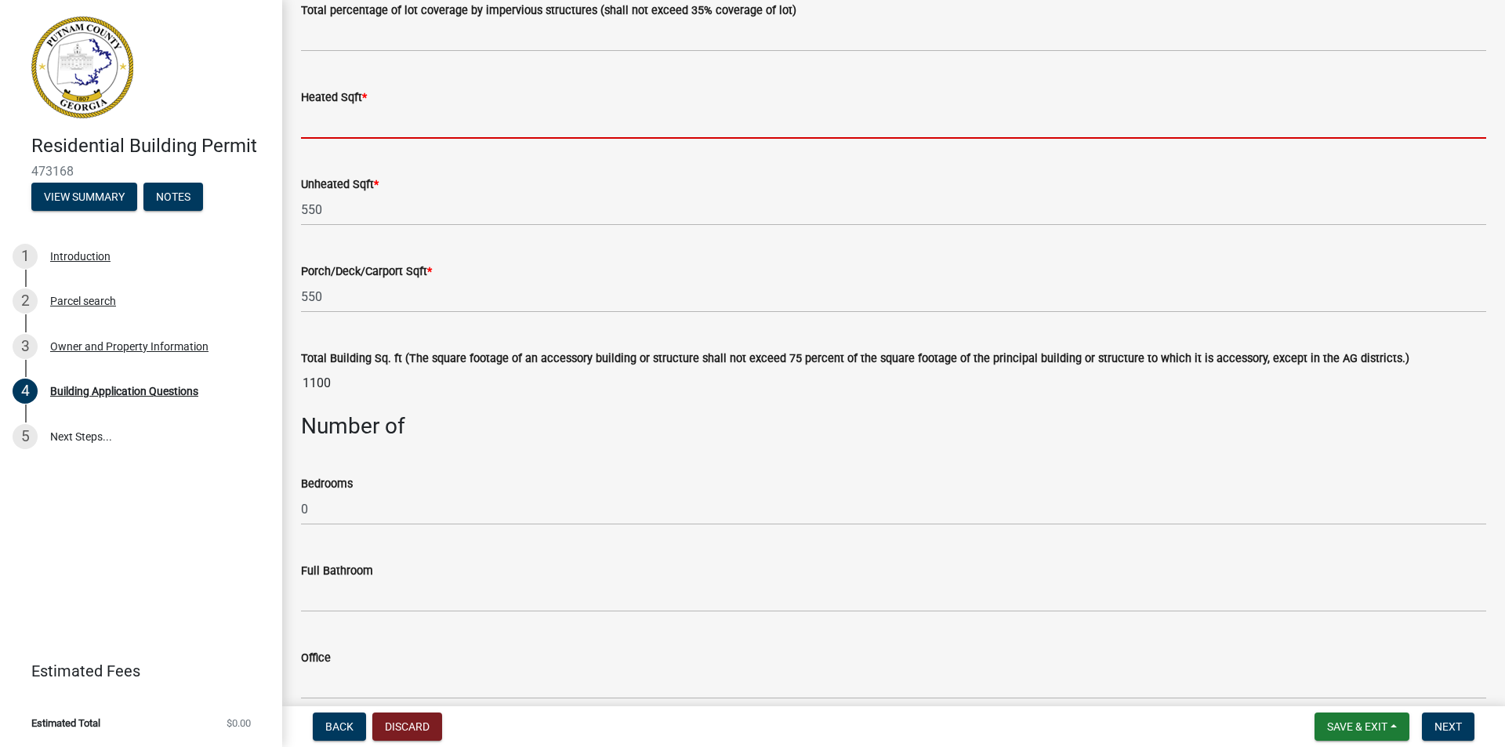
click at [330, 119] on input "text" at bounding box center [893, 123] width 1185 height 32
type input "0"
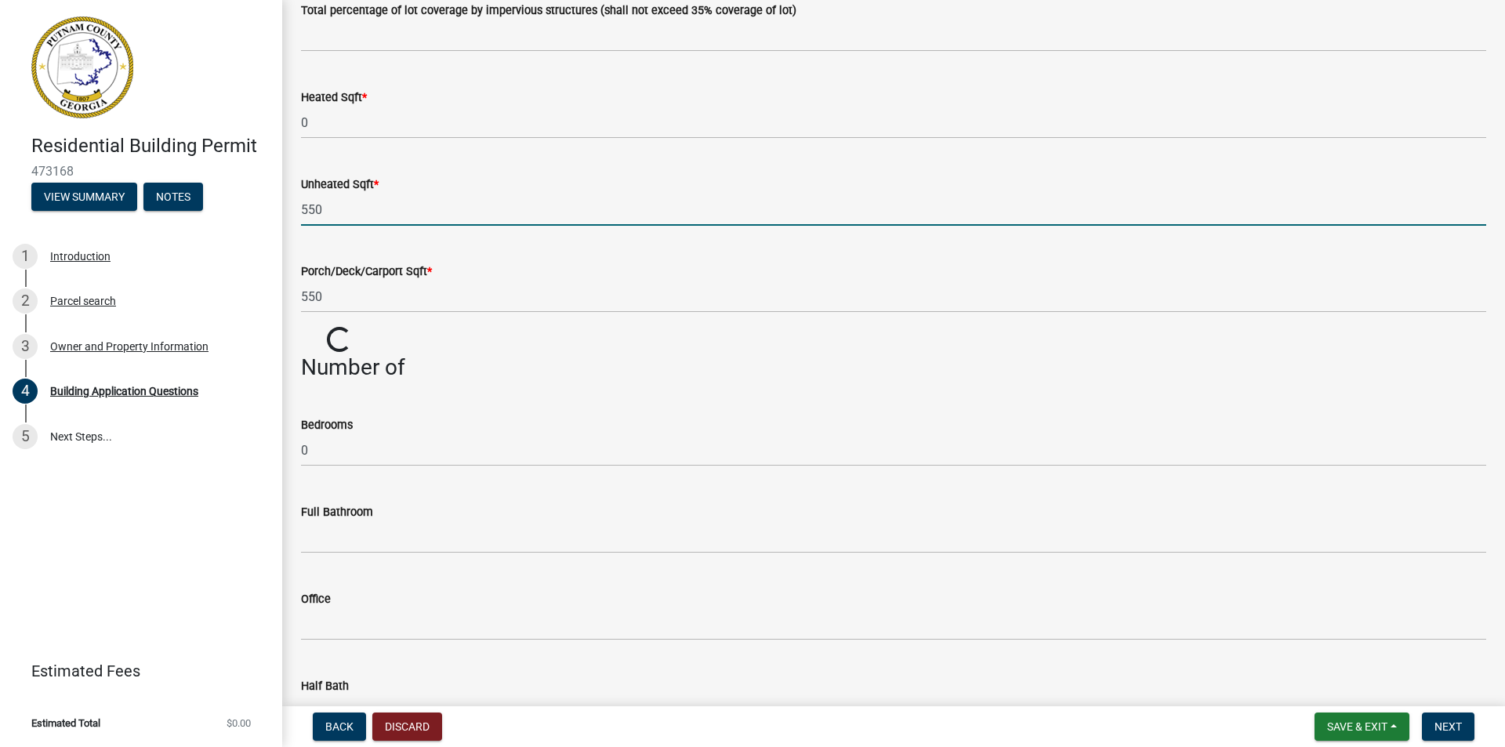
click at [320, 204] on input "550" at bounding box center [893, 210] width 1185 height 32
drag, startPoint x: 320, startPoint y: 204, endPoint x: 290, endPoint y: 204, distance: 29.8
click at [290, 204] on div "Unheated Sqft * 550" at bounding box center [893, 189] width 1208 height 73
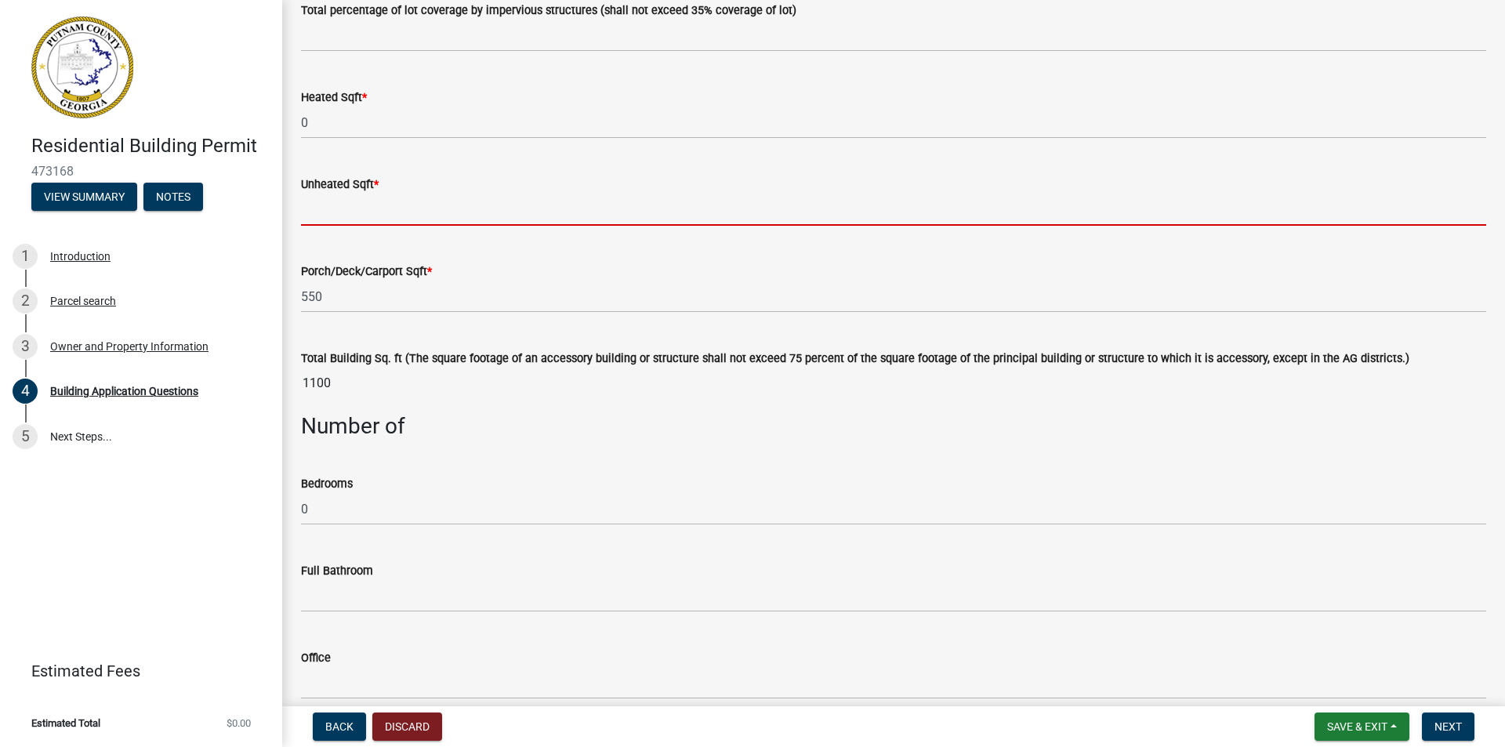
click at [310, 206] on input "text" at bounding box center [893, 210] width 1185 height 32
type input "0"
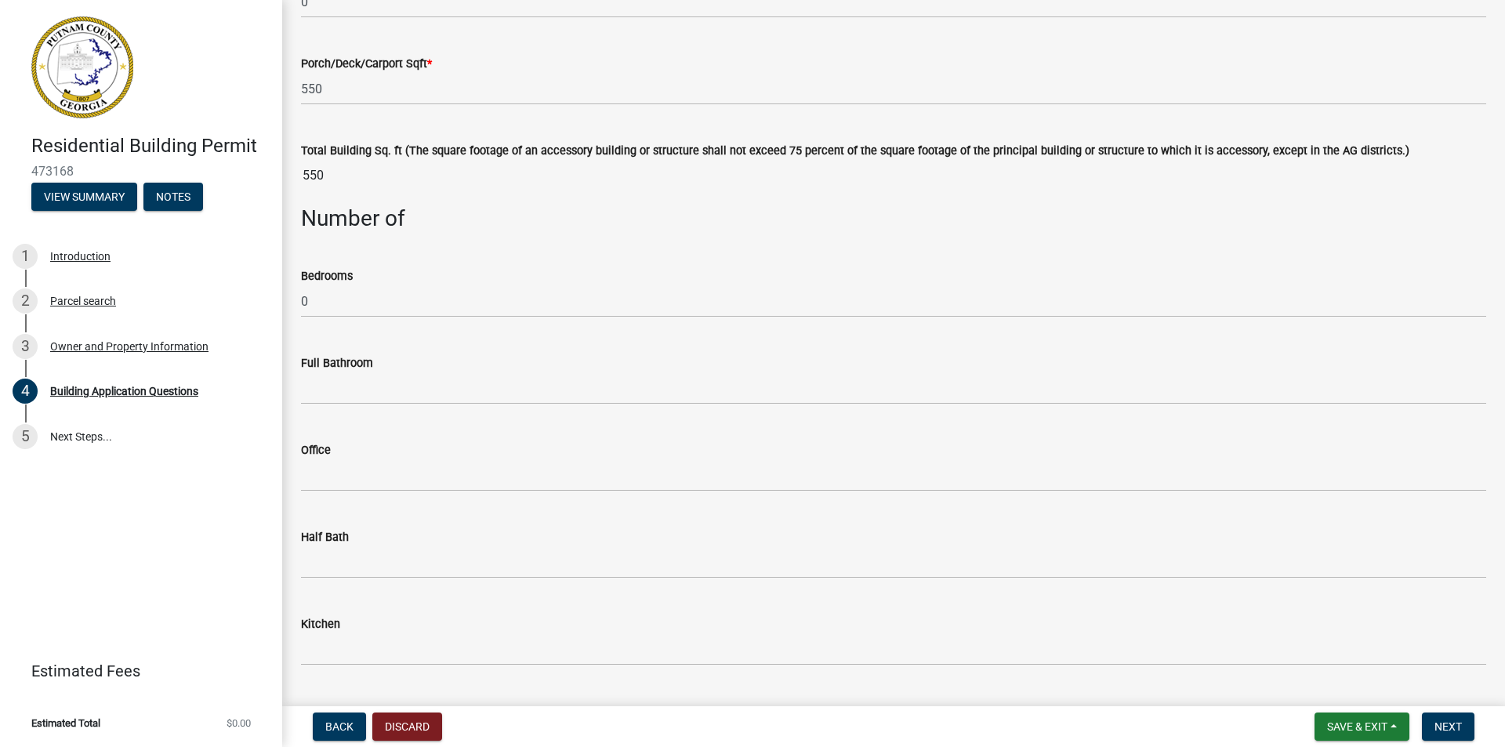
scroll to position [1254, 0]
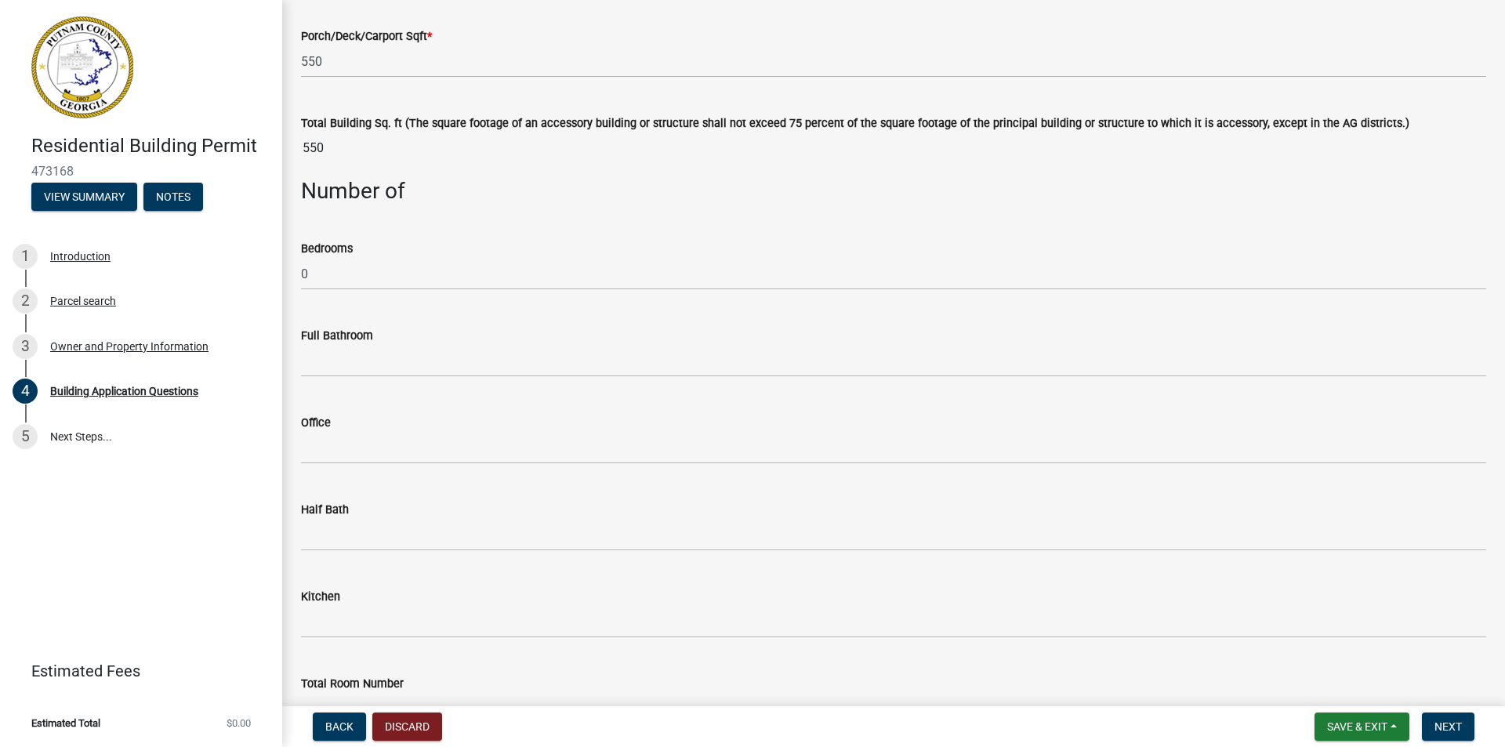
click at [380, 339] on div "Full Bathroom" at bounding box center [893, 335] width 1185 height 19
click at [372, 336] on div "Full Bathroom" at bounding box center [893, 335] width 1185 height 19
click at [352, 336] on label "Full Bathroom" at bounding box center [337, 336] width 72 height 11
click at [318, 334] on label "Full Bathroom" at bounding box center [337, 336] width 72 height 11
drag, startPoint x: 305, startPoint y: 335, endPoint x: 371, endPoint y: 343, distance: 67.2
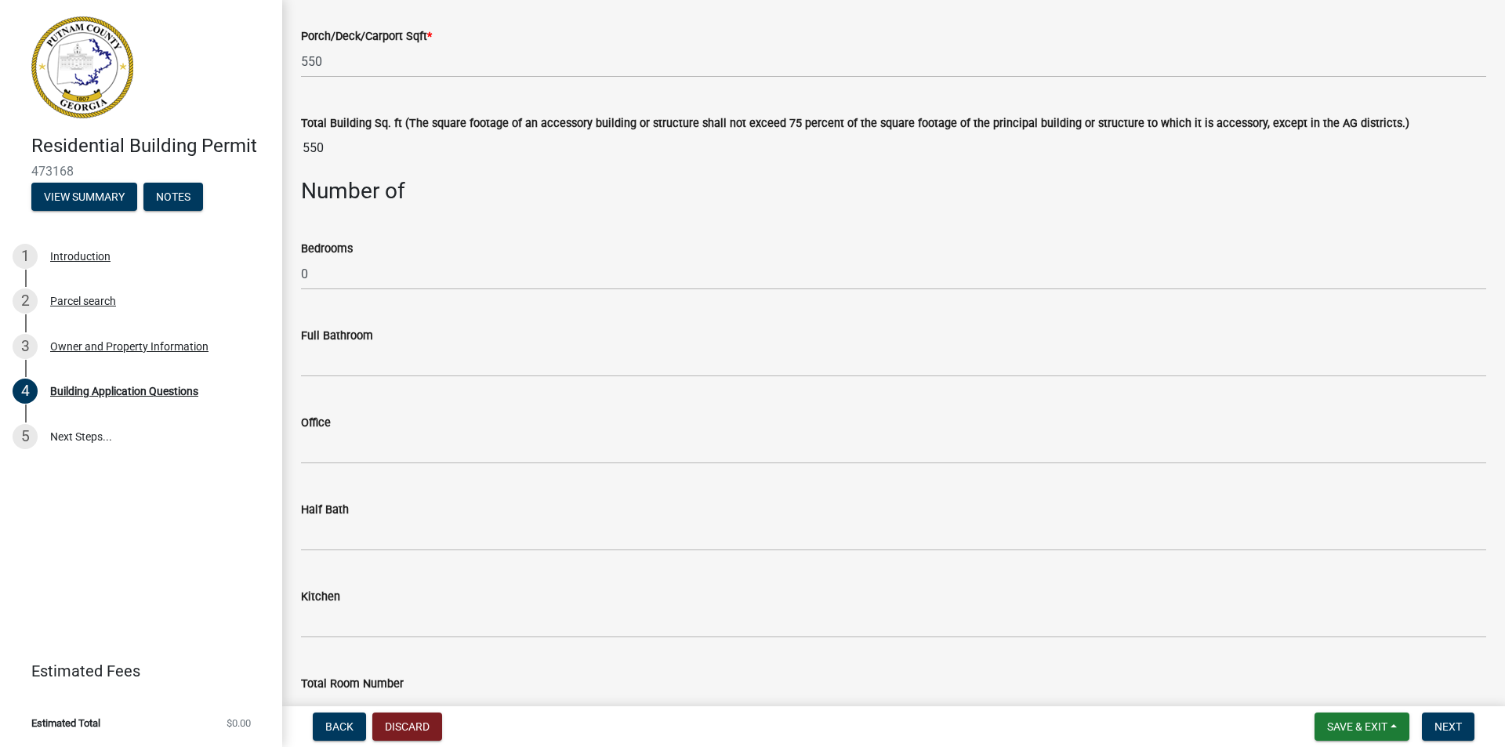
click at [371, 343] on div "Full Bathroom" at bounding box center [893, 335] width 1185 height 19
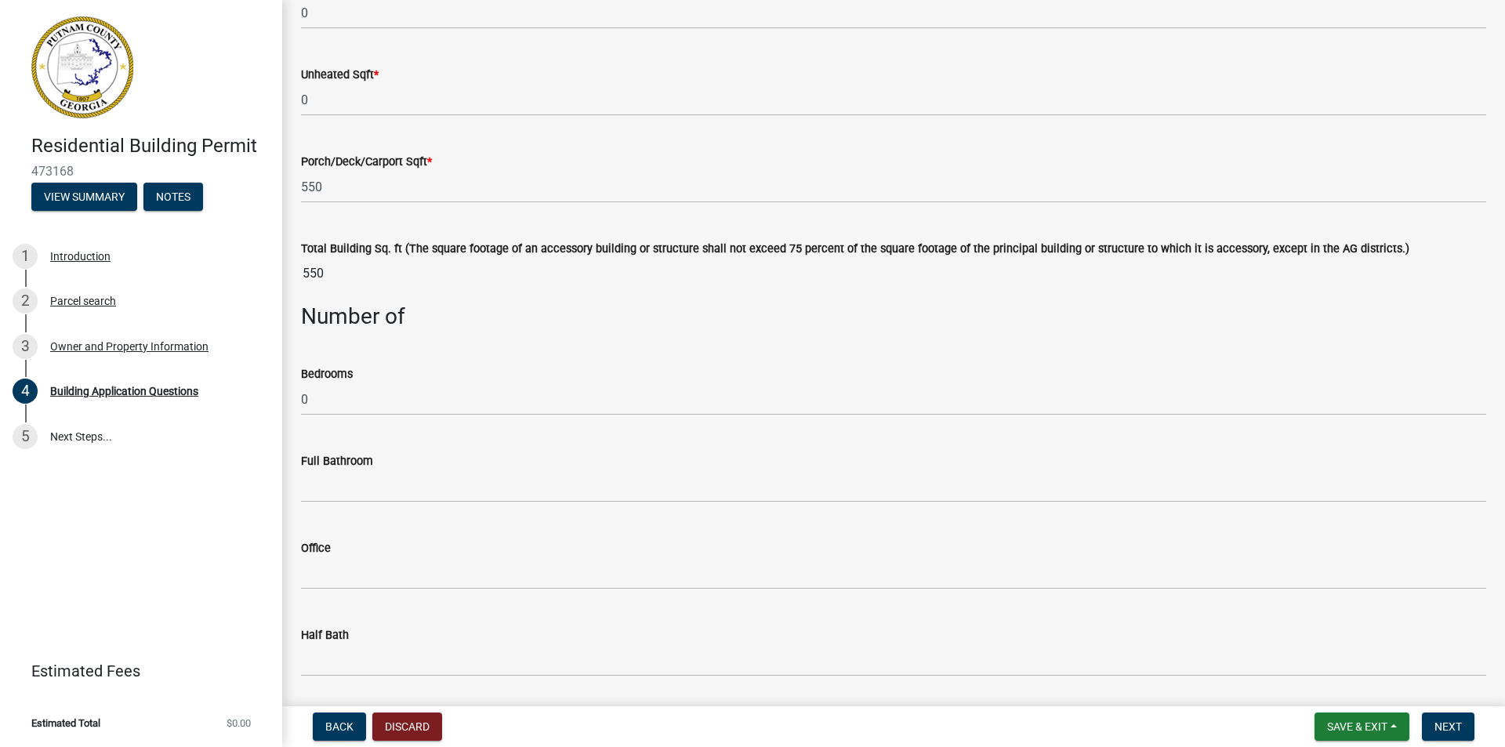
scroll to position [1097, 0]
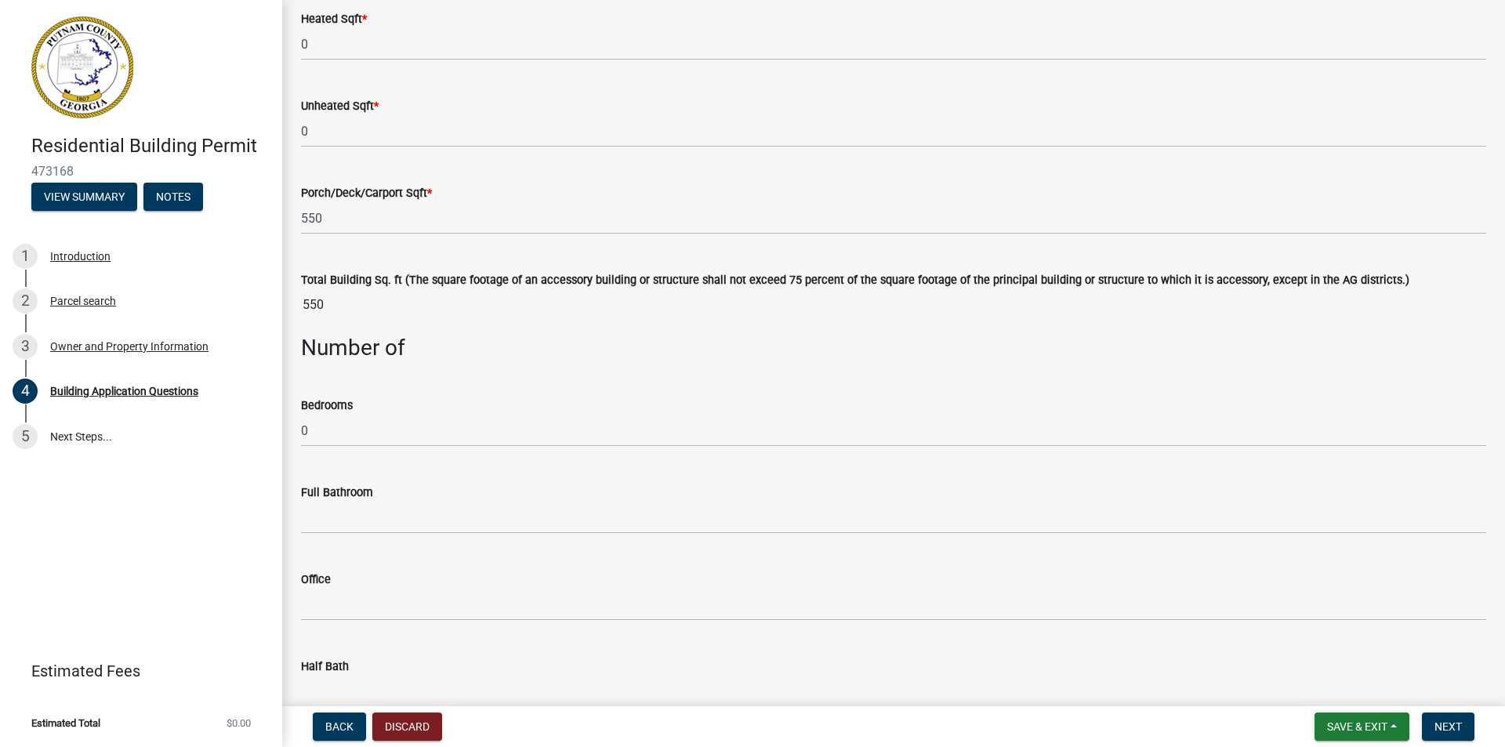
click at [406, 484] on div "Full Bathroom" at bounding box center [893, 492] width 1185 height 19
click at [330, 487] on label "Full Bathroom" at bounding box center [337, 492] width 72 height 11
click at [310, 491] on label "Full Bathroom" at bounding box center [337, 492] width 72 height 11
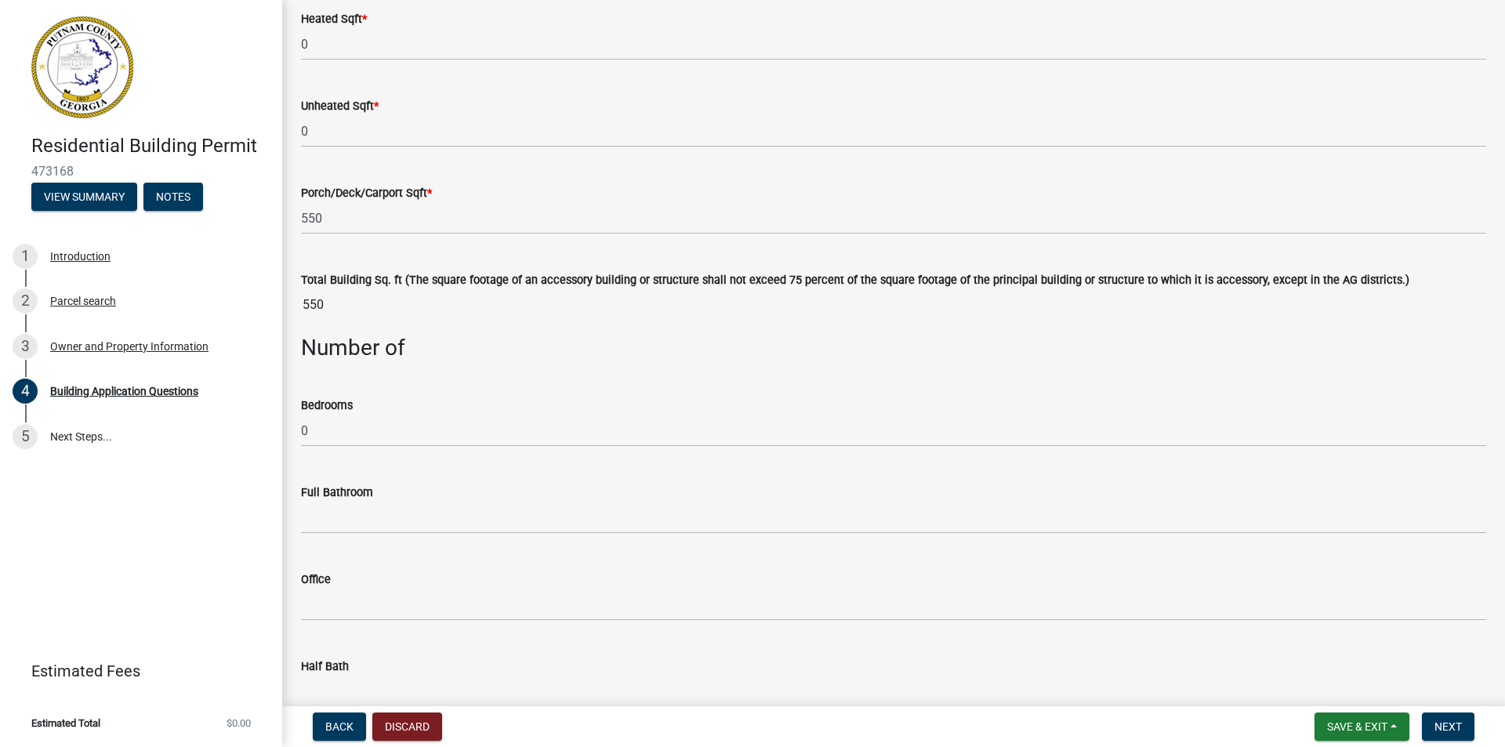
click at [435, 489] on div "Full Bathroom" at bounding box center [893, 492] width 1185 height 19
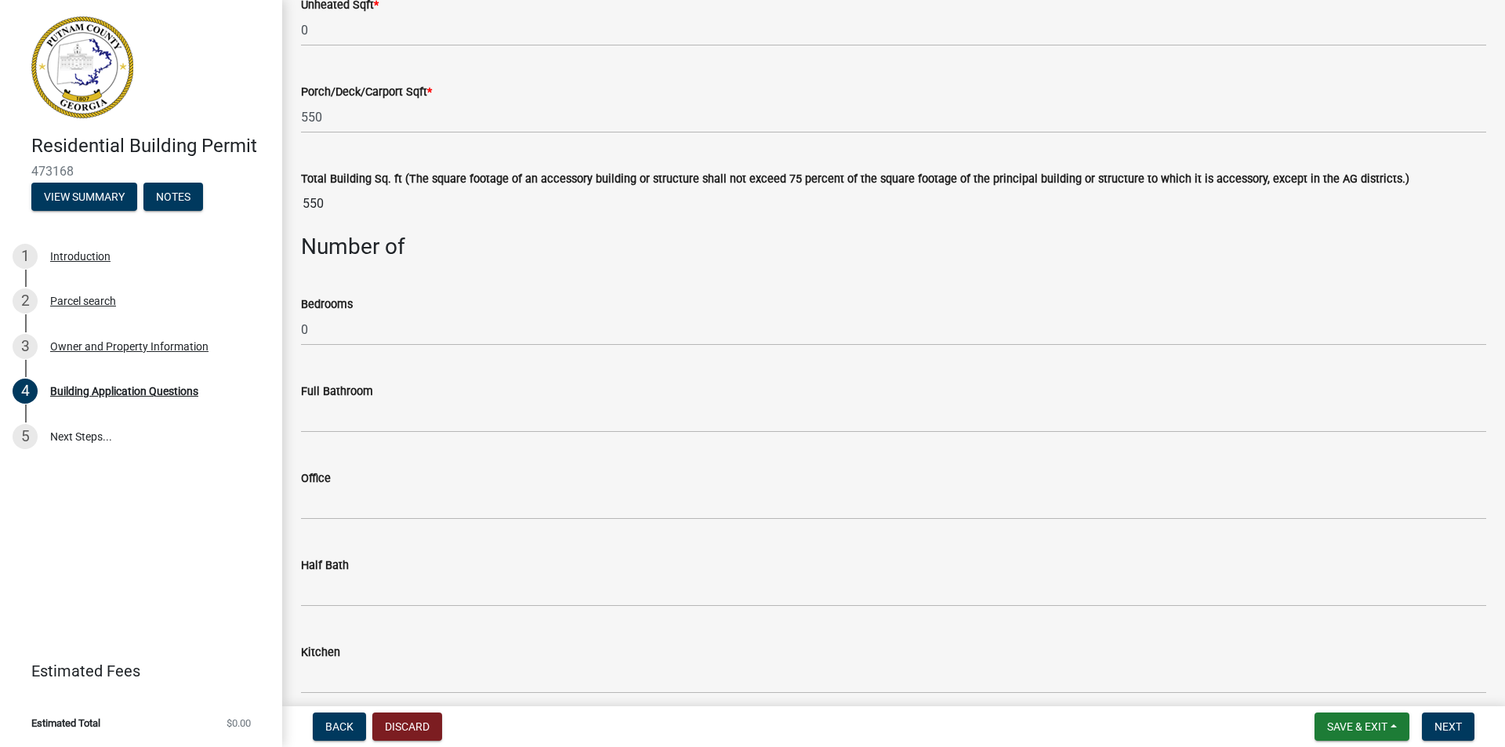
scroll to position [1176, 0]
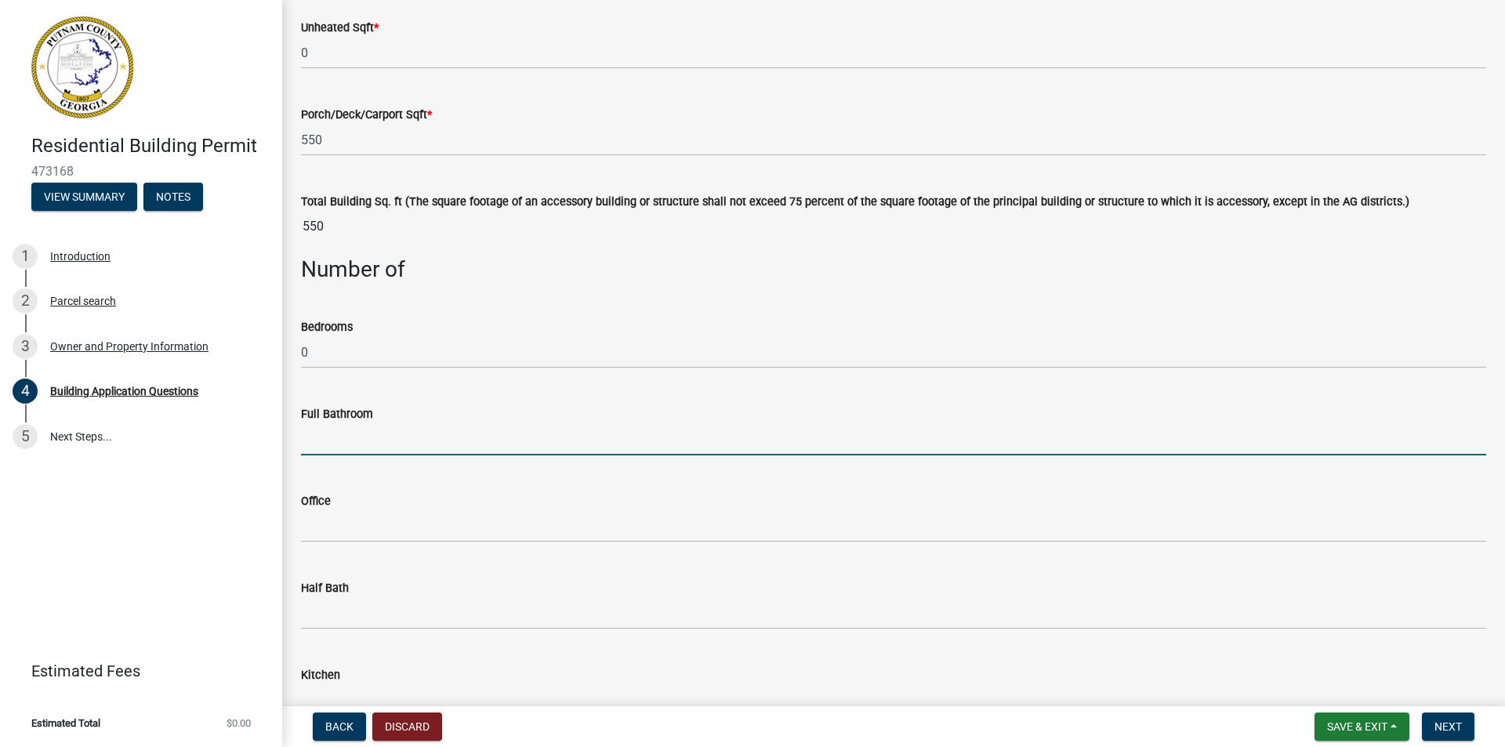
click at [335, 430] on input "text" at bounding box center [893, 439] width 1185 height 32
type input "0"
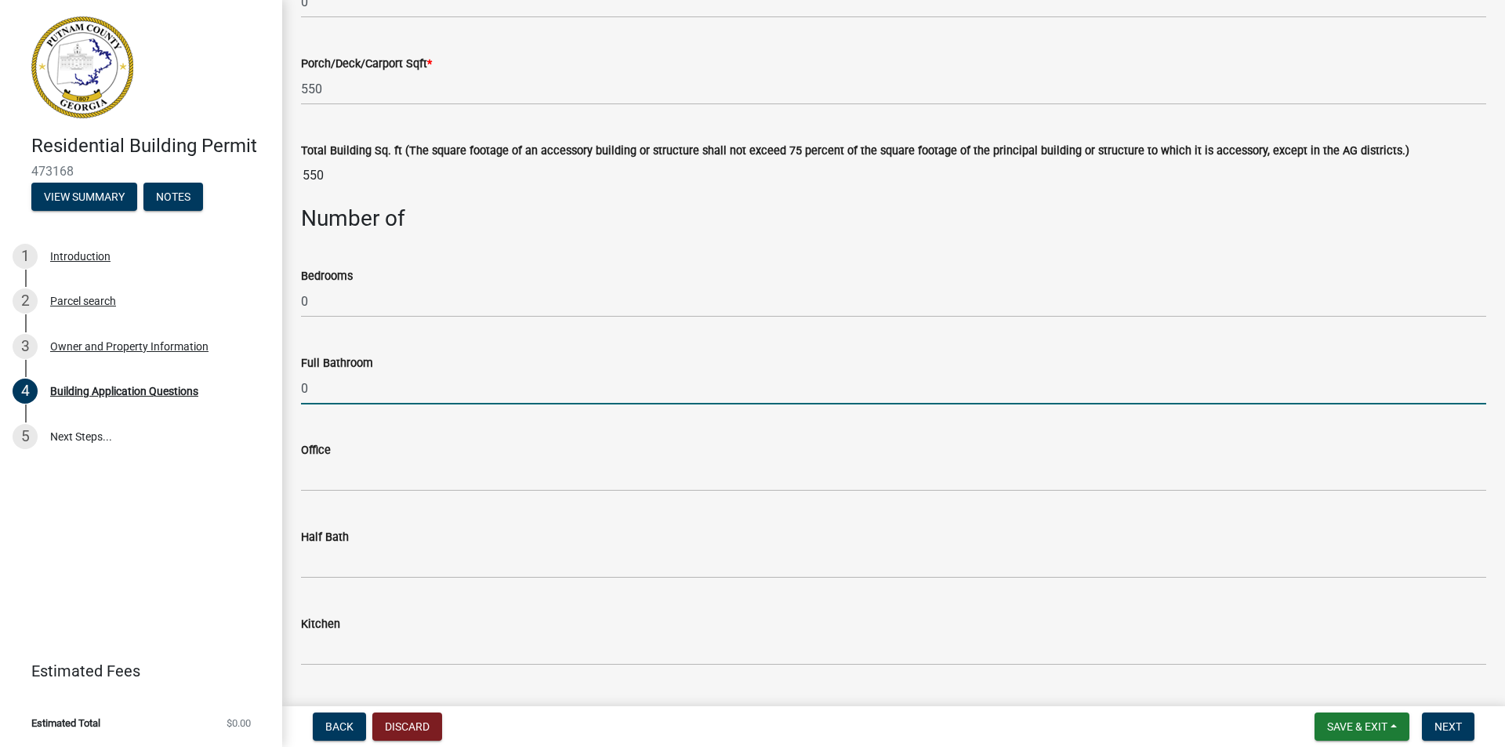
scroll to position [1254, 0]
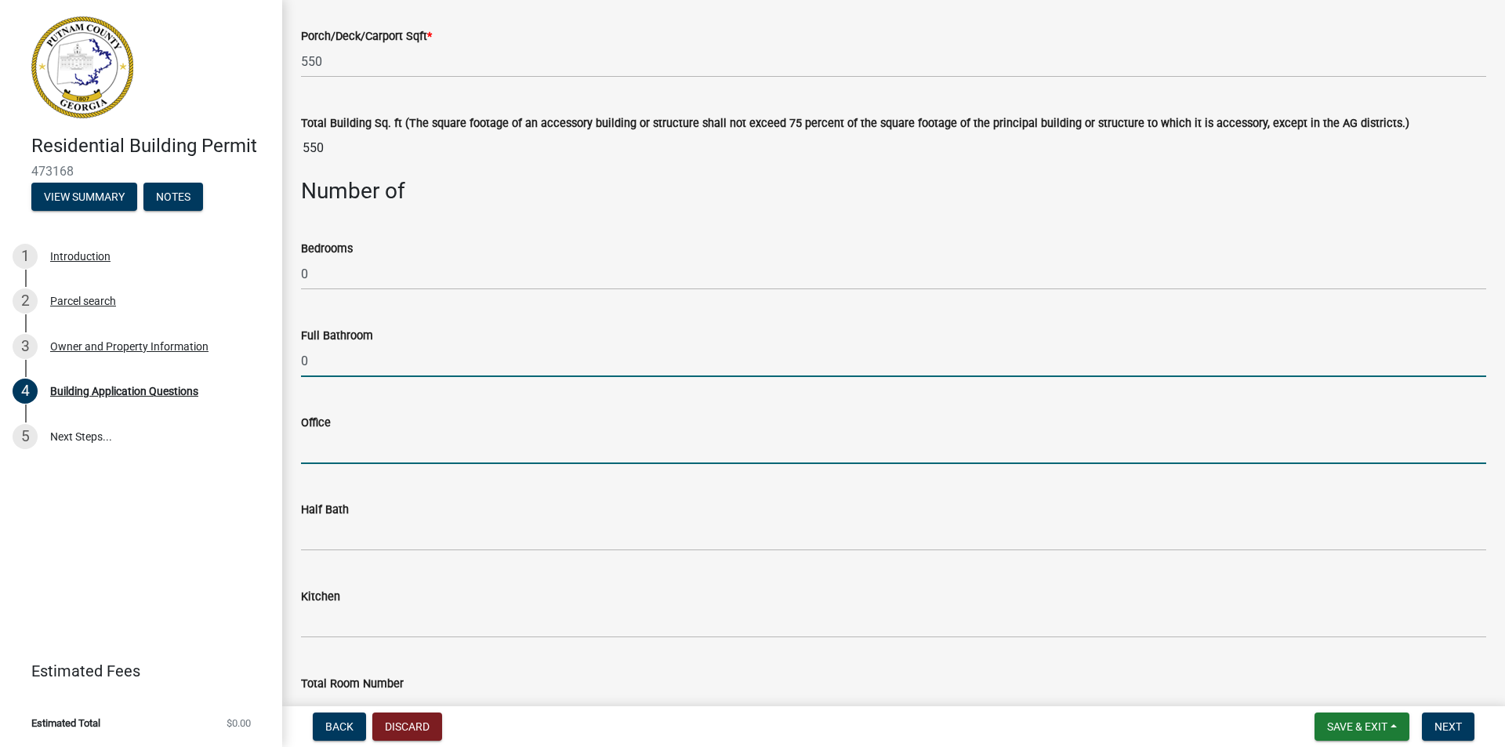
click at [328, 434] on input "text" at bounding box center [893, 448] width 1185 height 32
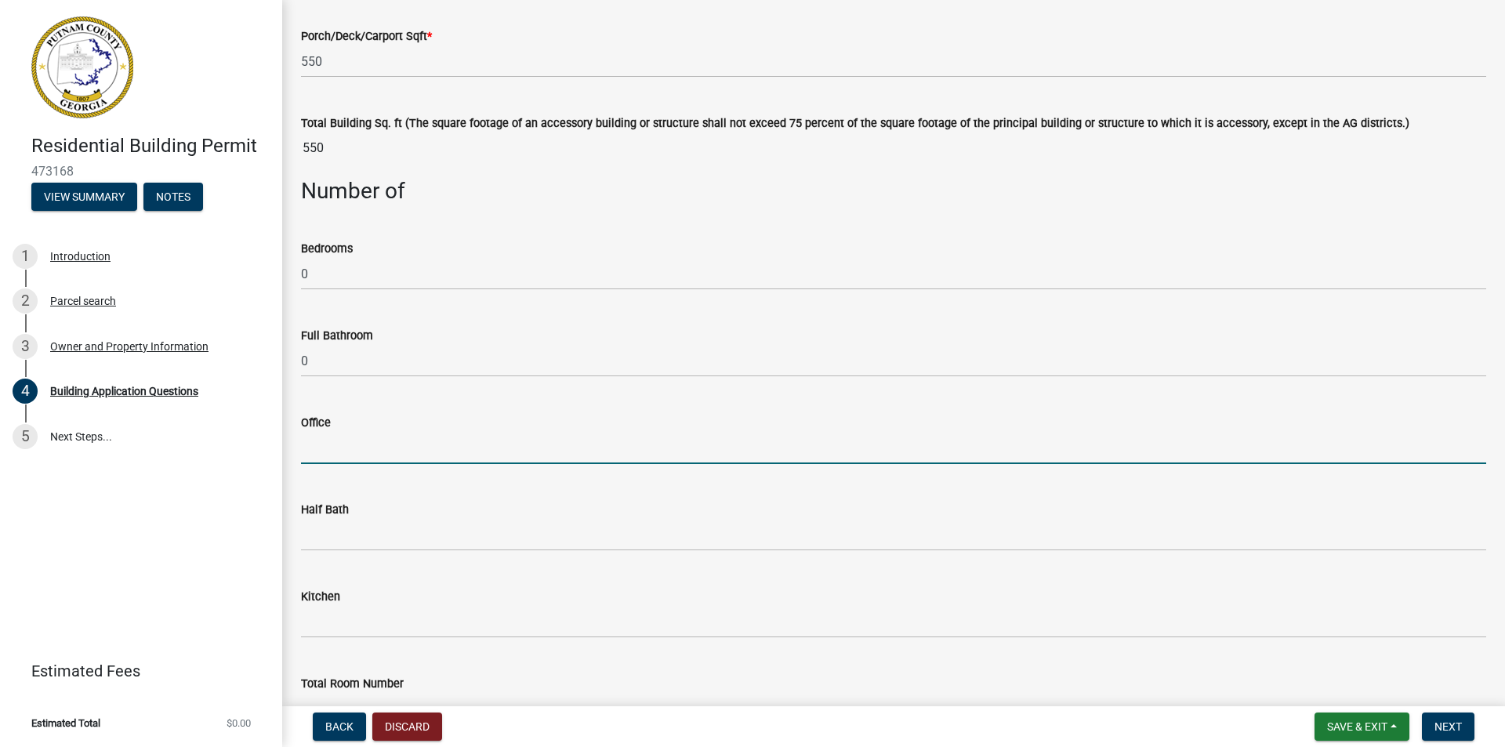
type input "0"
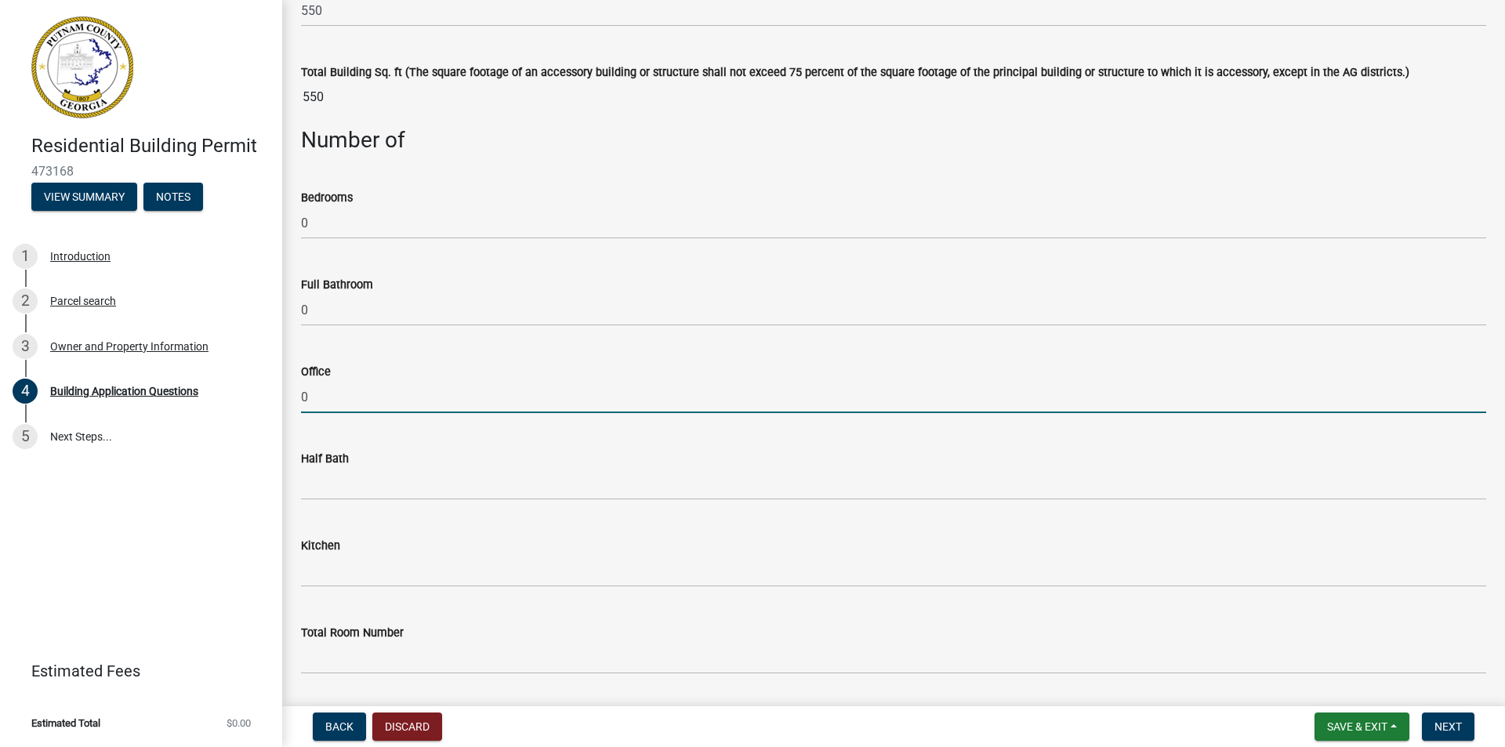
scroll to position [1332, 0]
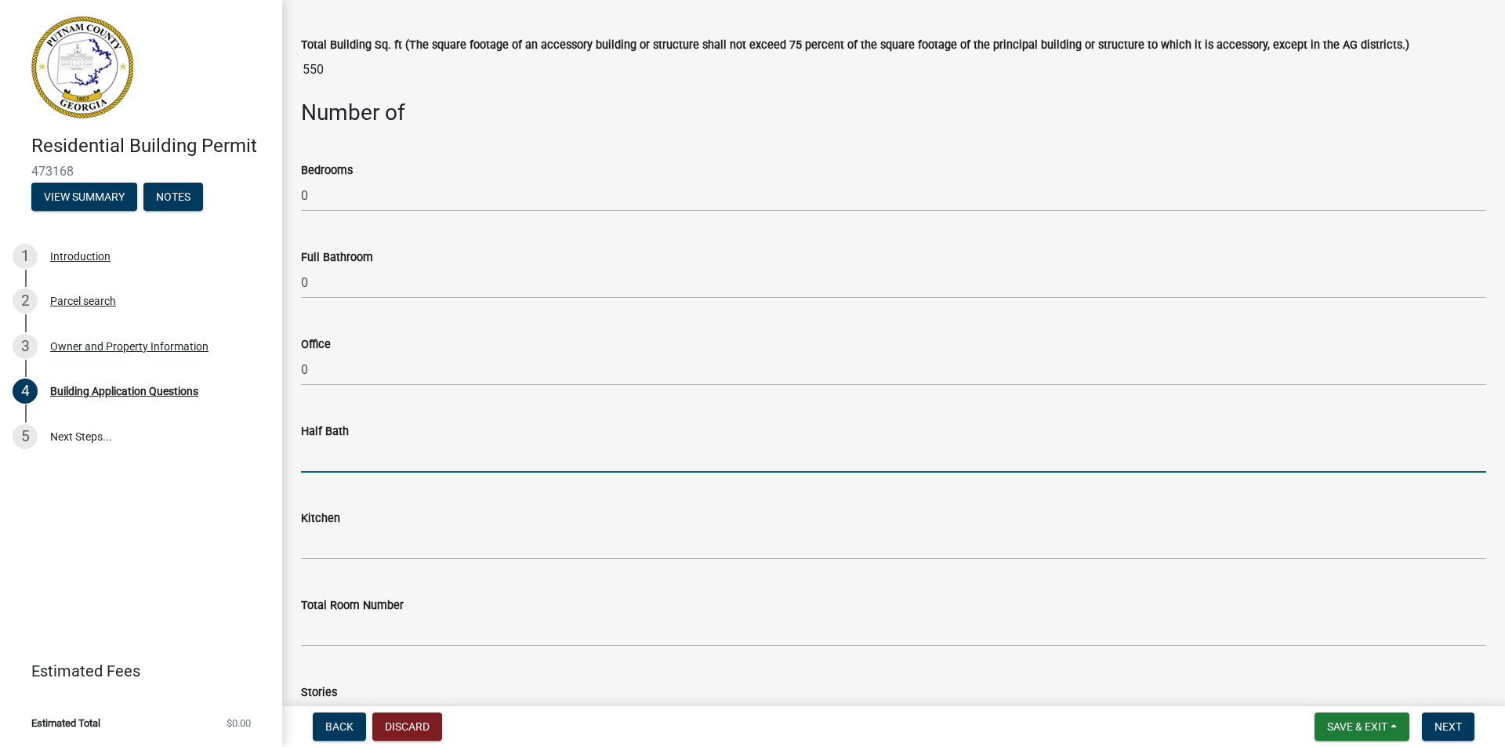
click at [310, 458] on input "text" at bounding box center [893, 456] width 1185 height 32
type input "0"
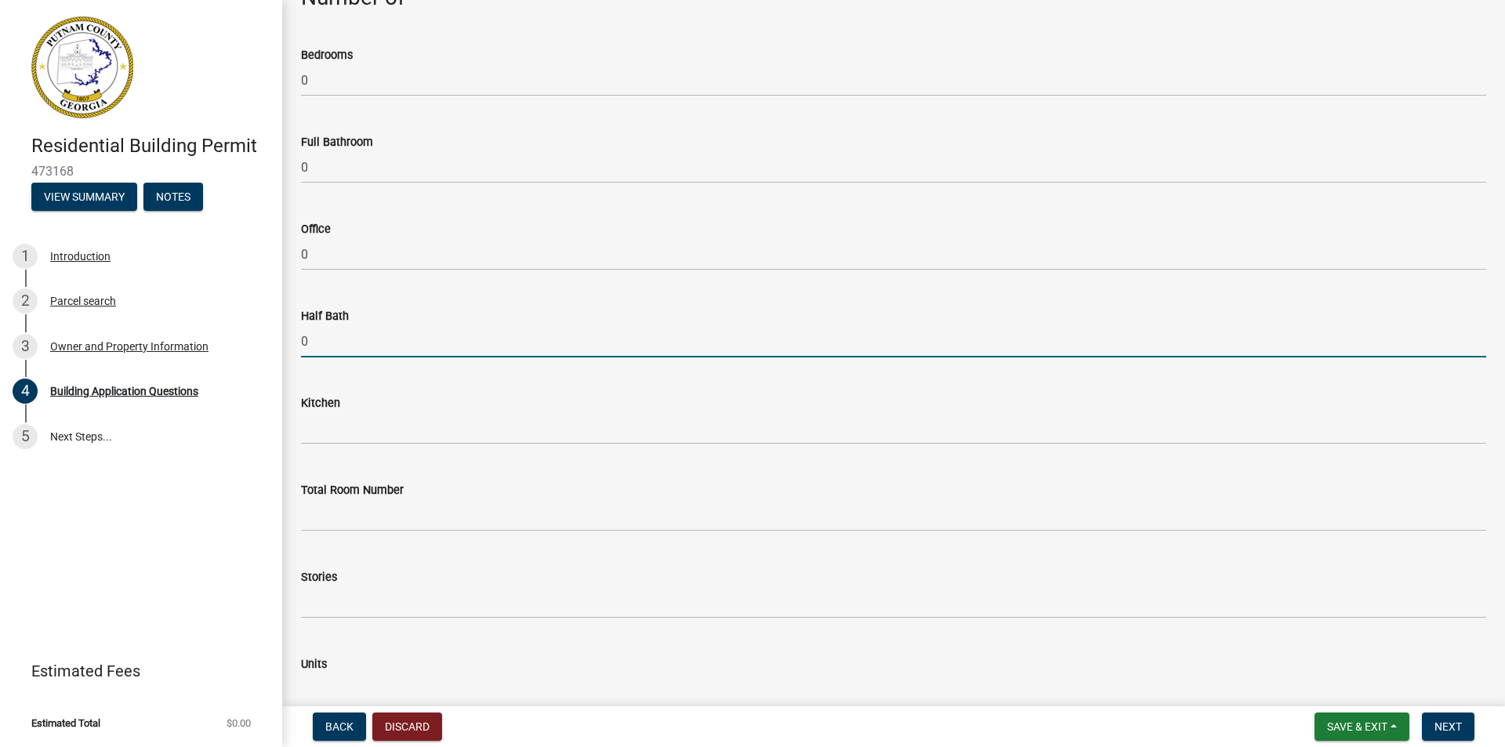
scroll to position [1489, 0]
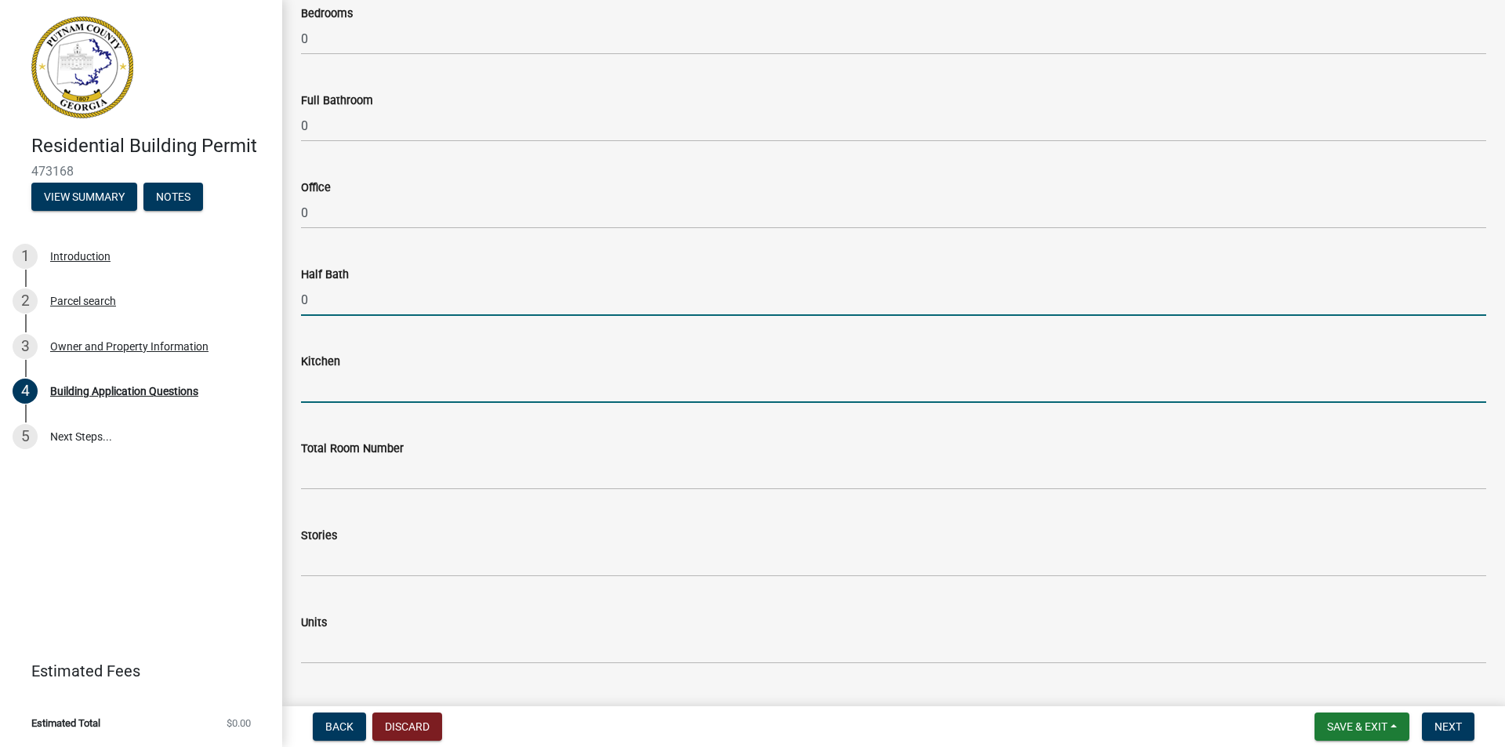
click at [313, 393] on input "text" at bounding box center [893, 387] width 1185 height 32
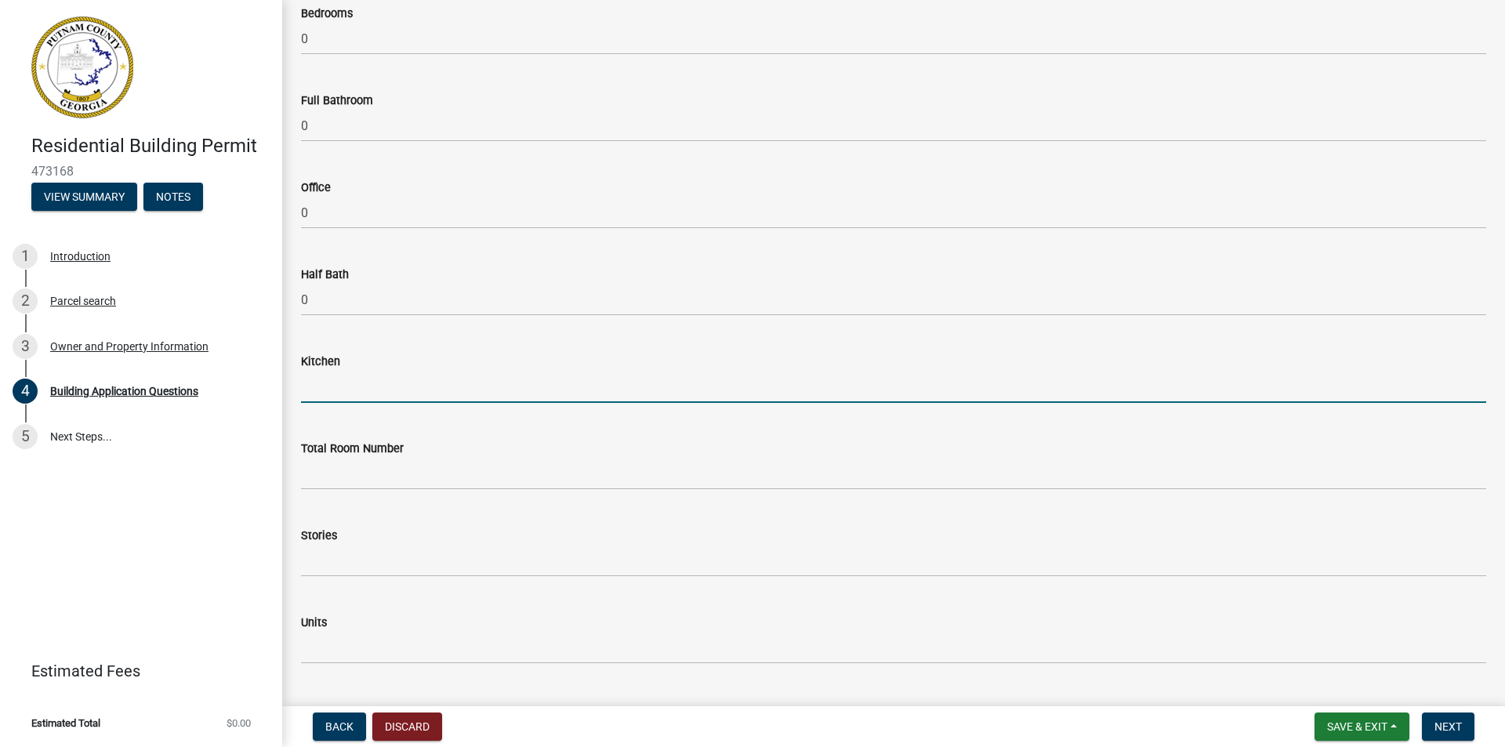
type input "0"
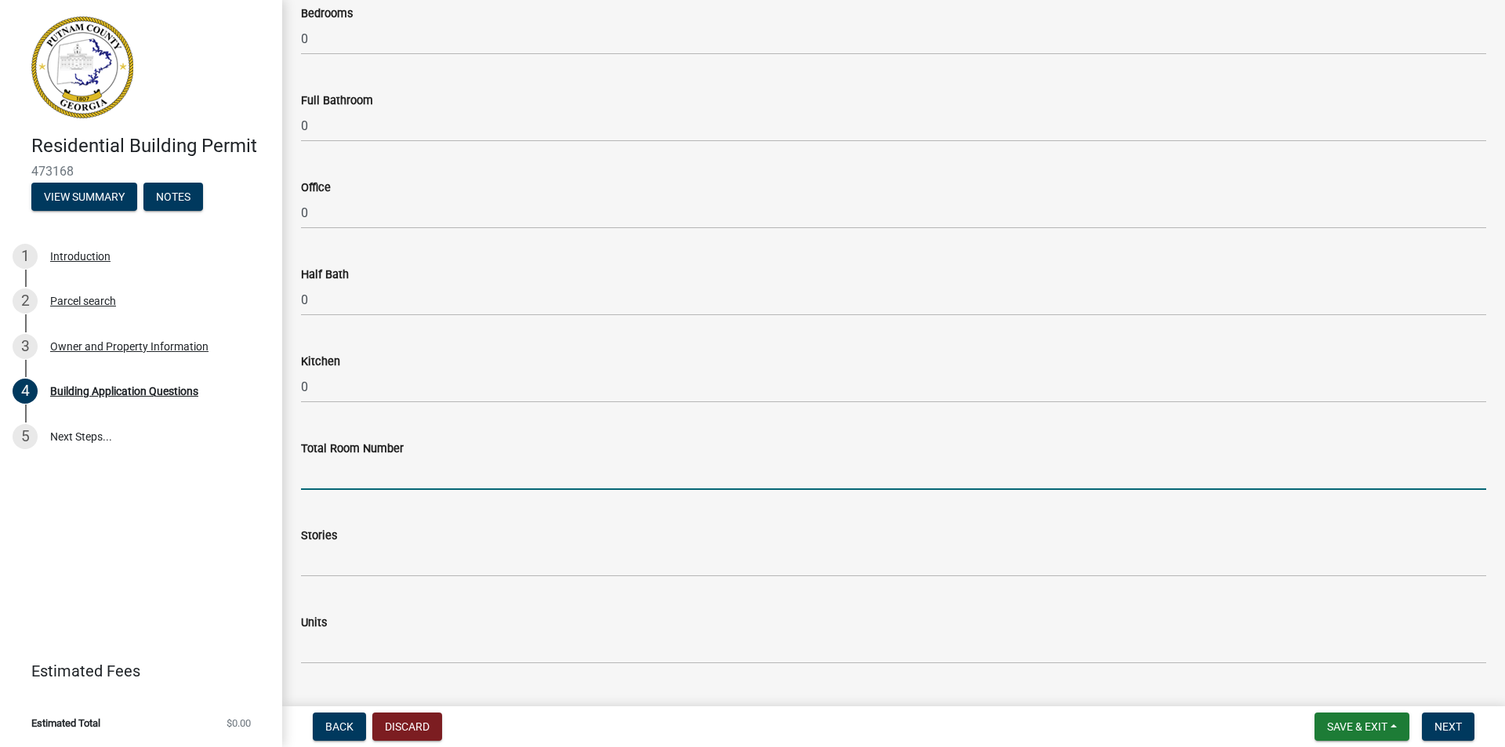
click at [348, 467] on input "text" at bounding box center [893, 474] width 1185 height 32
type input "0"
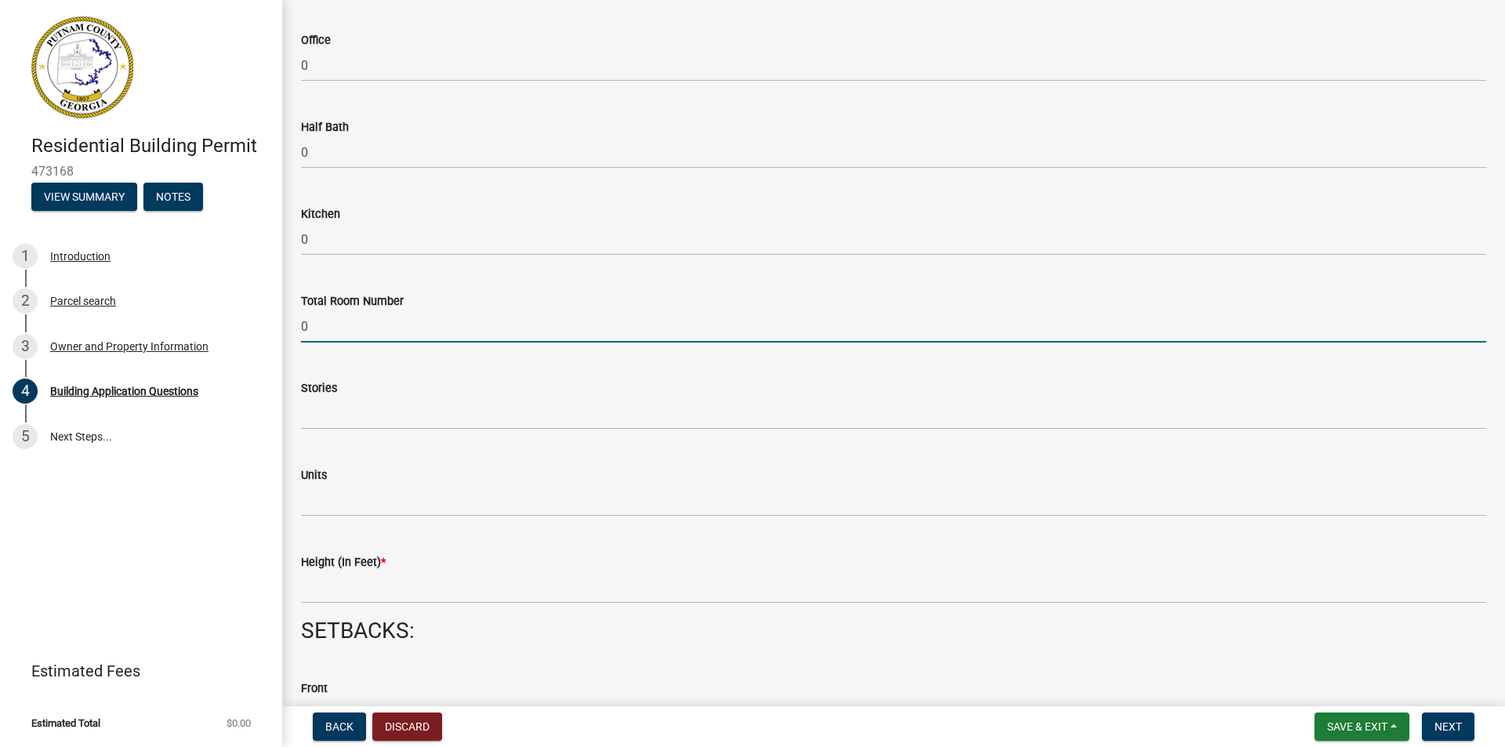
scroll to position [1646, 0]
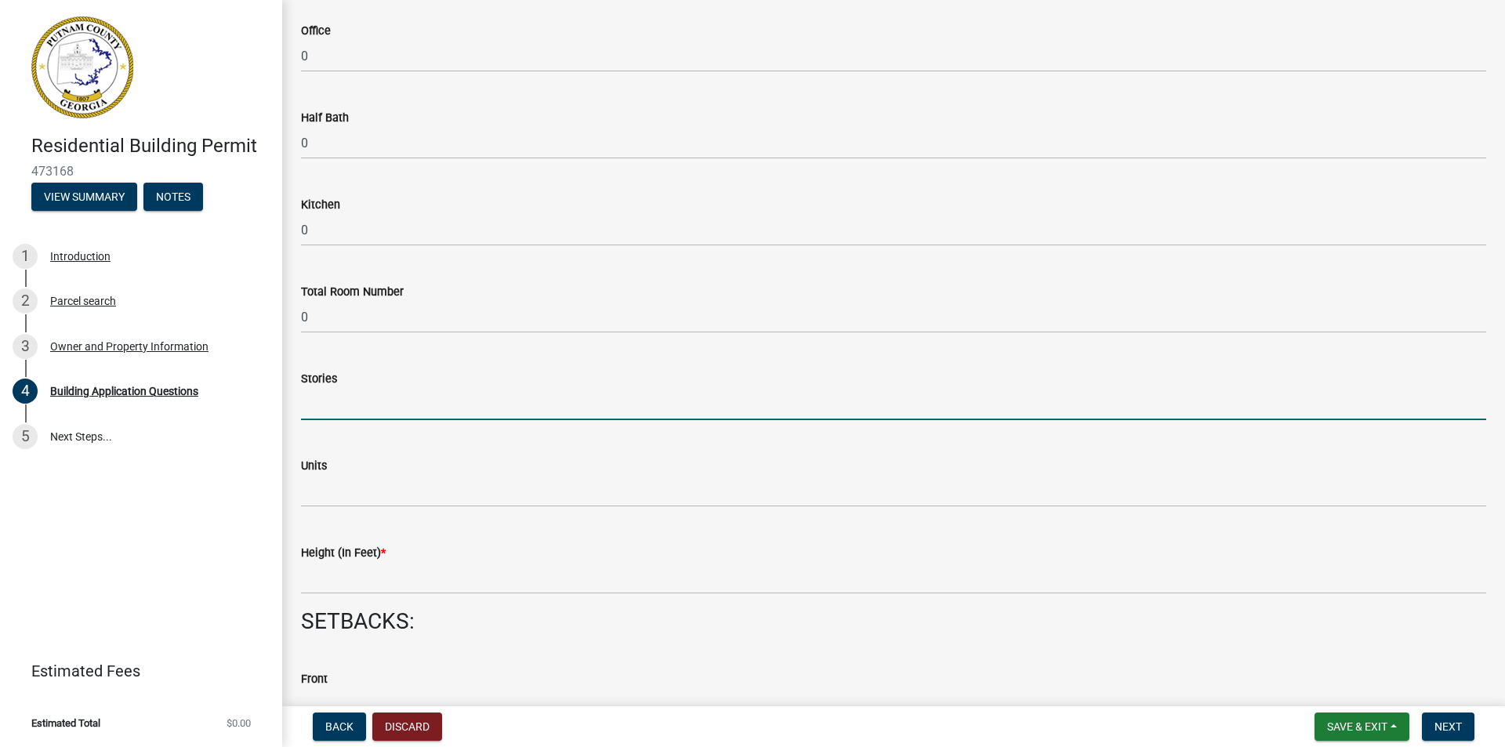
click at [331, 401] on input "text" at bounding box center [893, 404] width 1185 height 32
type input "0"
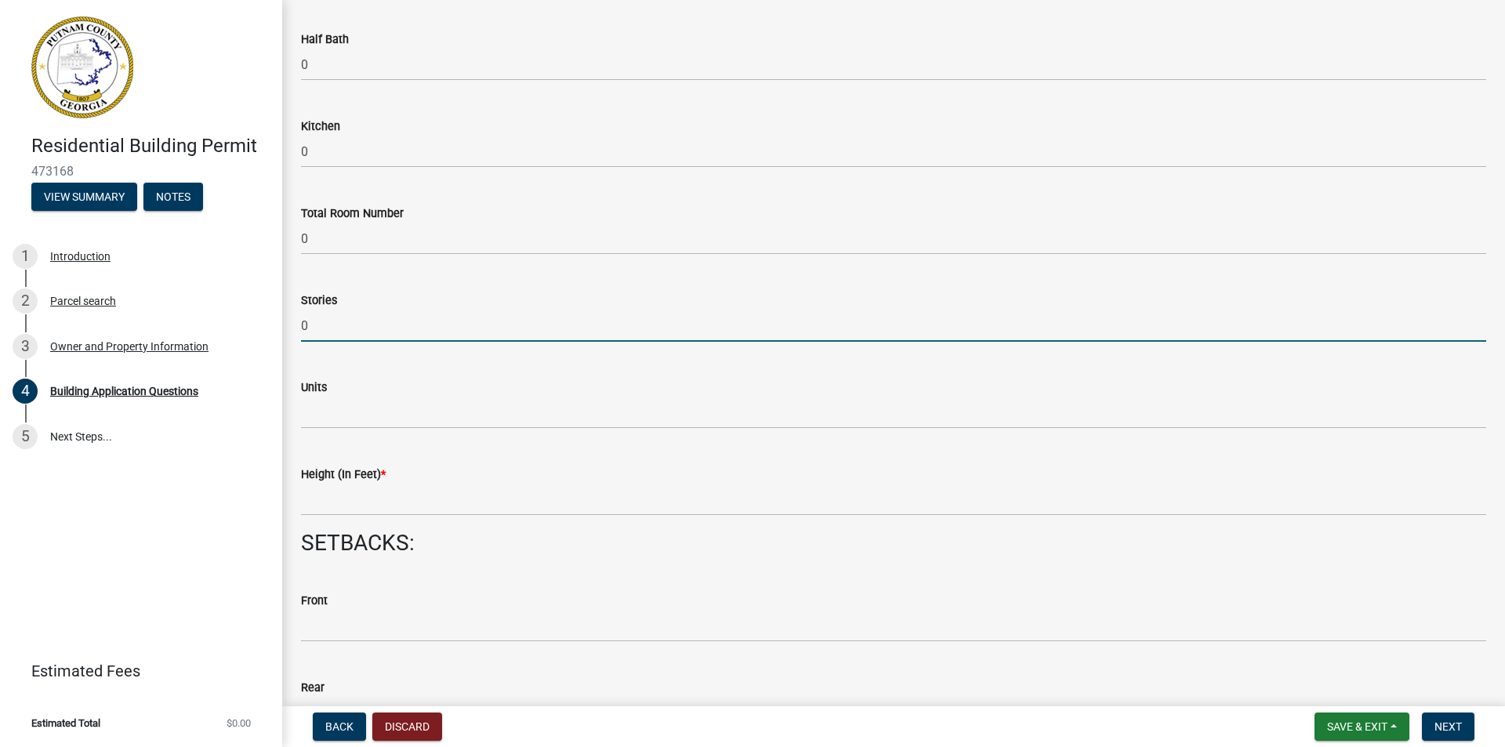
scroll to position [1802, 0]
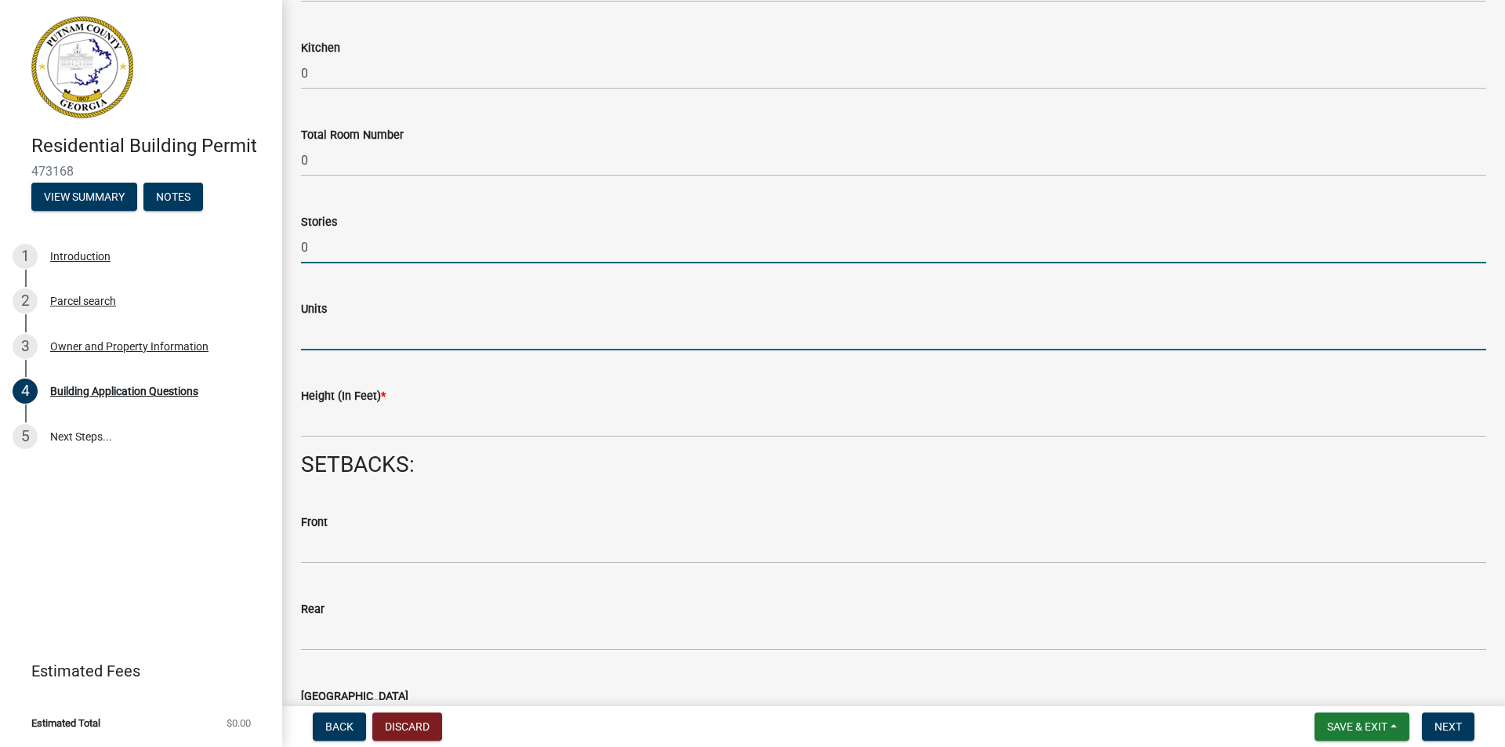
click at [312, 332] on input "text" at bounding box center [893, 334] width 1185 height 32
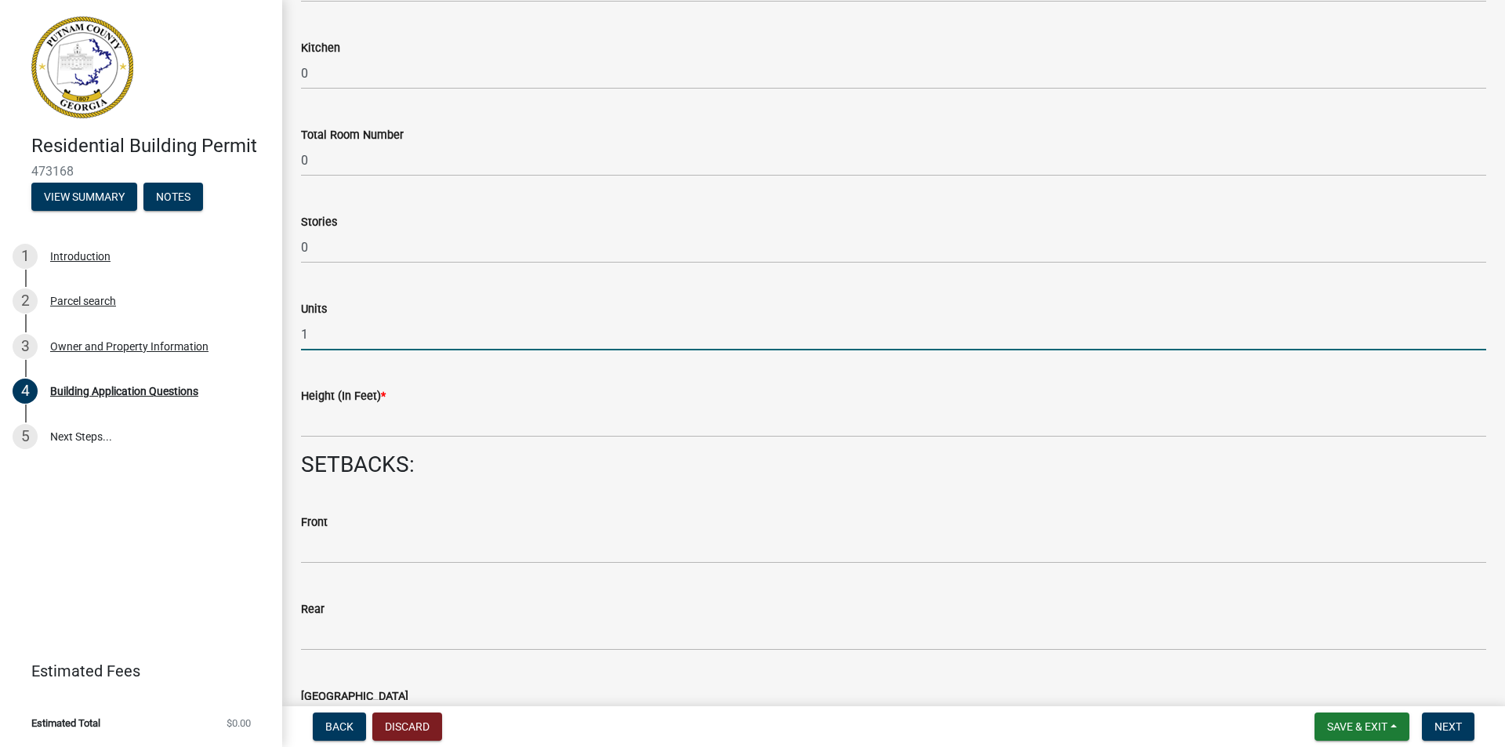
type input "1"
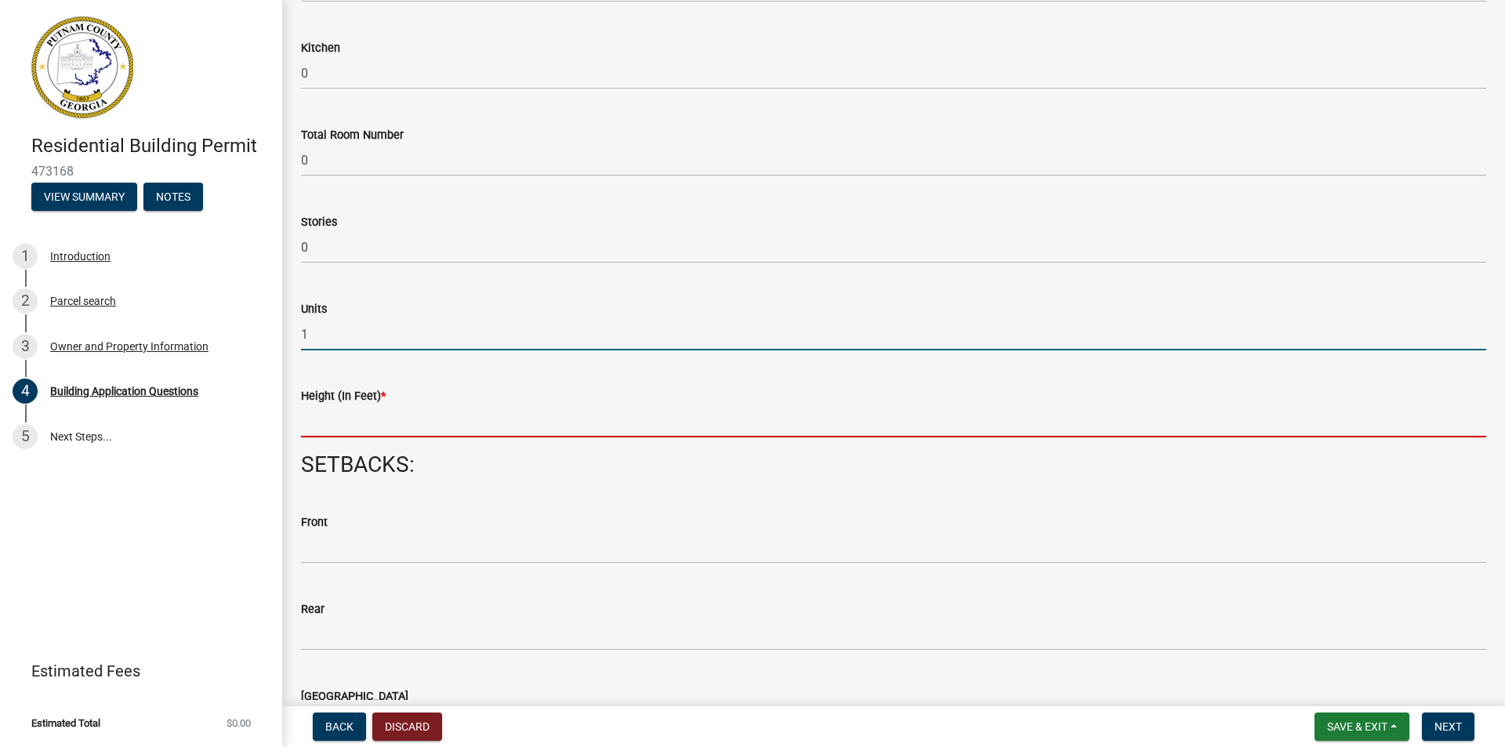
click at [323, 424] on input "text" at bounding box center [893, 421] width 1185 height 32
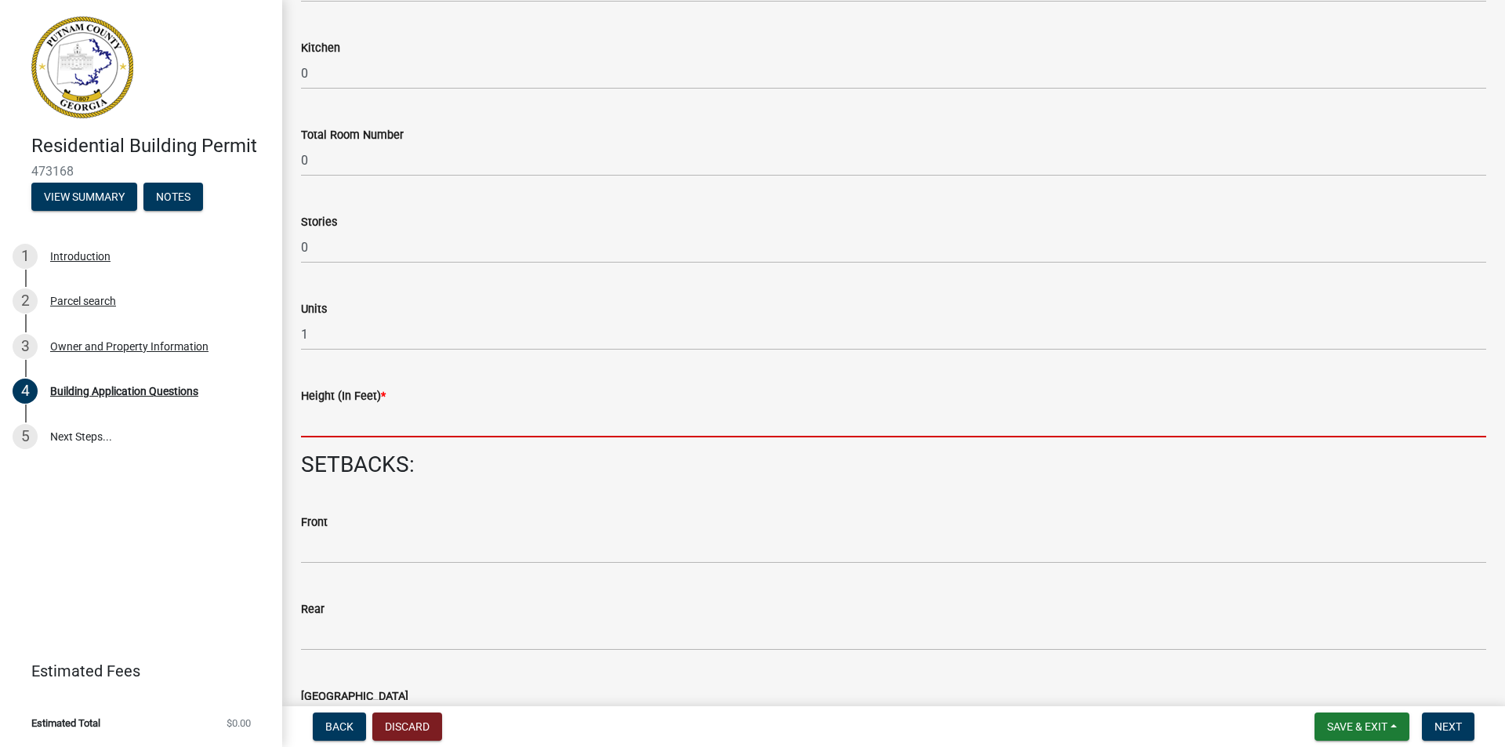
click at [306, 417] on input "text" at bounding box center [893, 421] width 1185 height 32
click at [304, 417] on input "text" at bounding box center [893, 421] width 1185 height 32
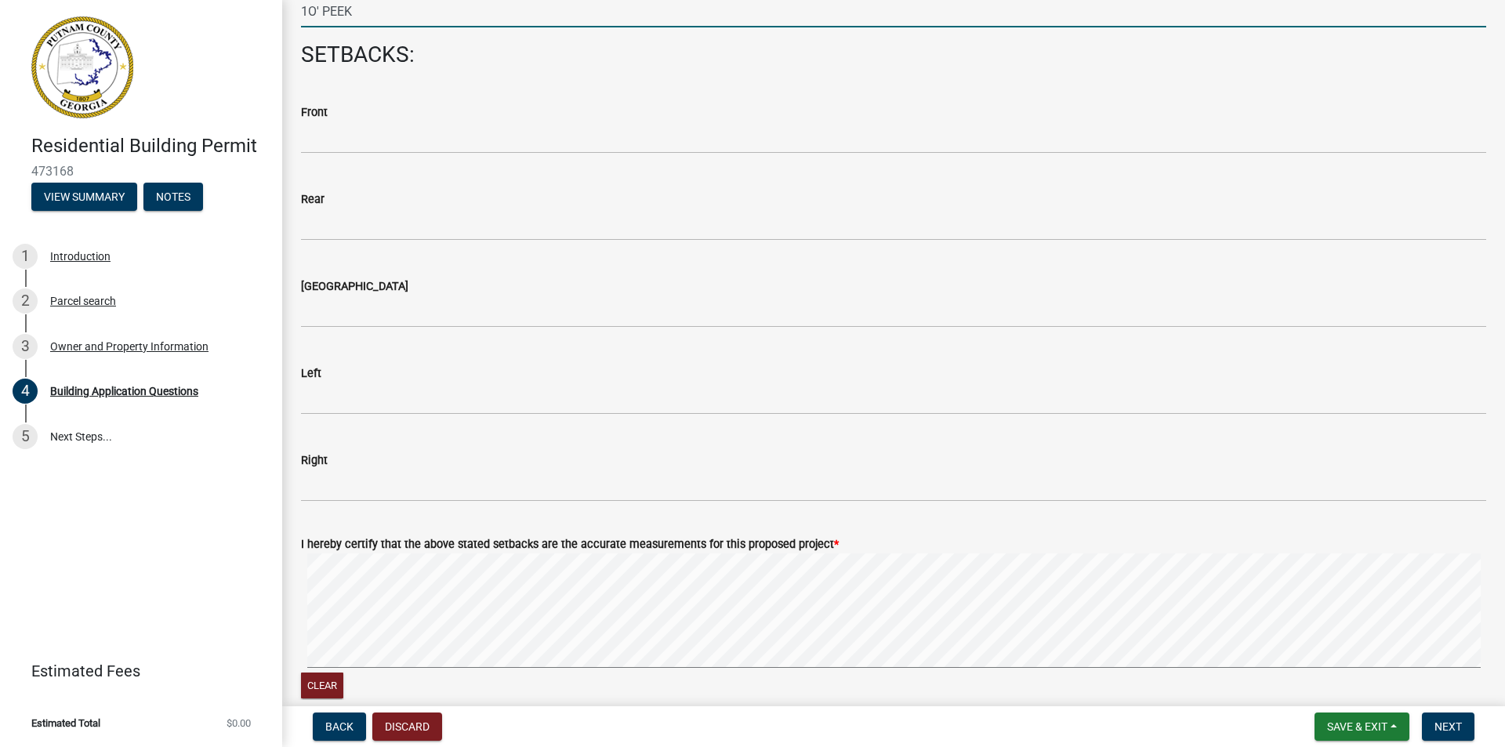
scroll to position [2038, 0]
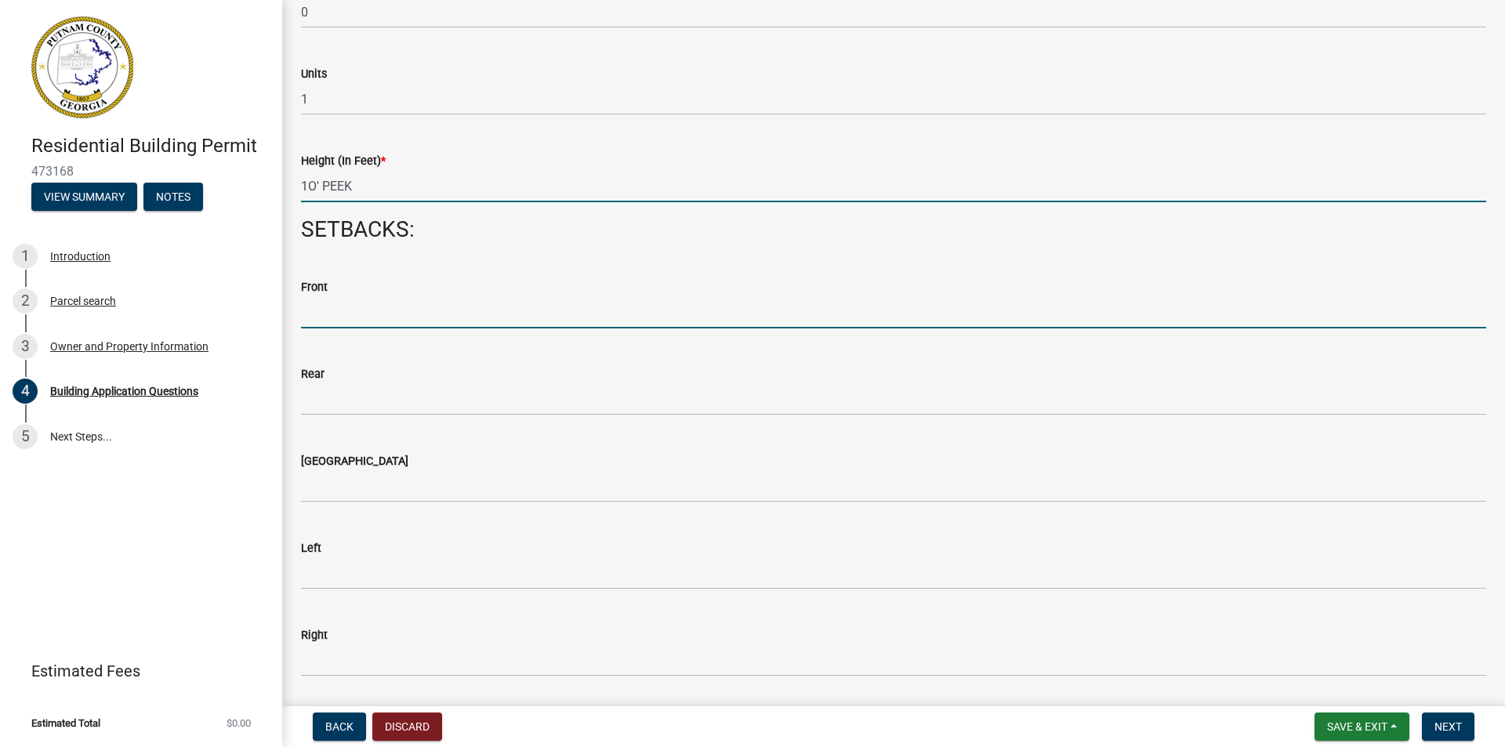
click at [335, 307] on input "text" at bounding box center [893, 312] width 1185 height 32
type input "1"
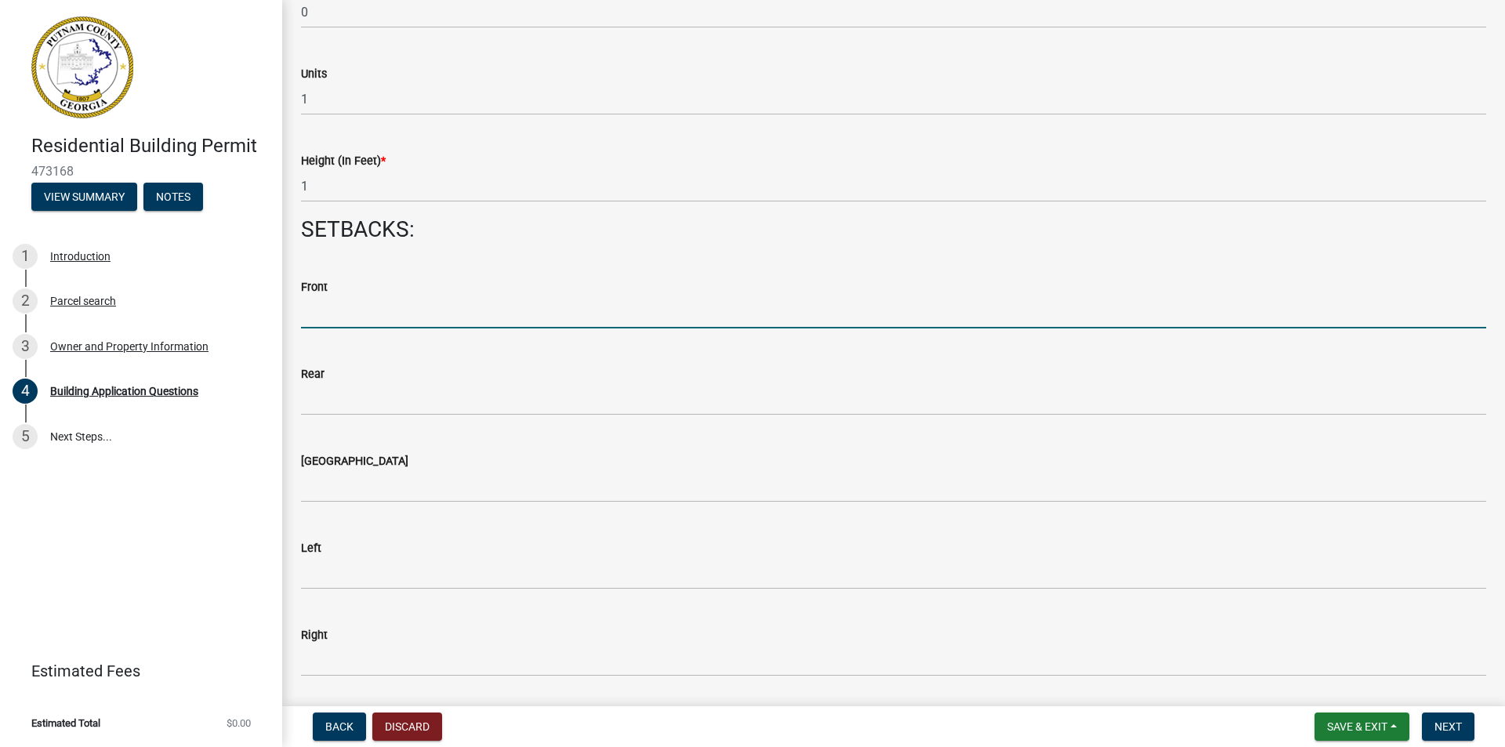
click at [335, 307] on input "text" at bounding box center [893, 312] width 1185 height 32
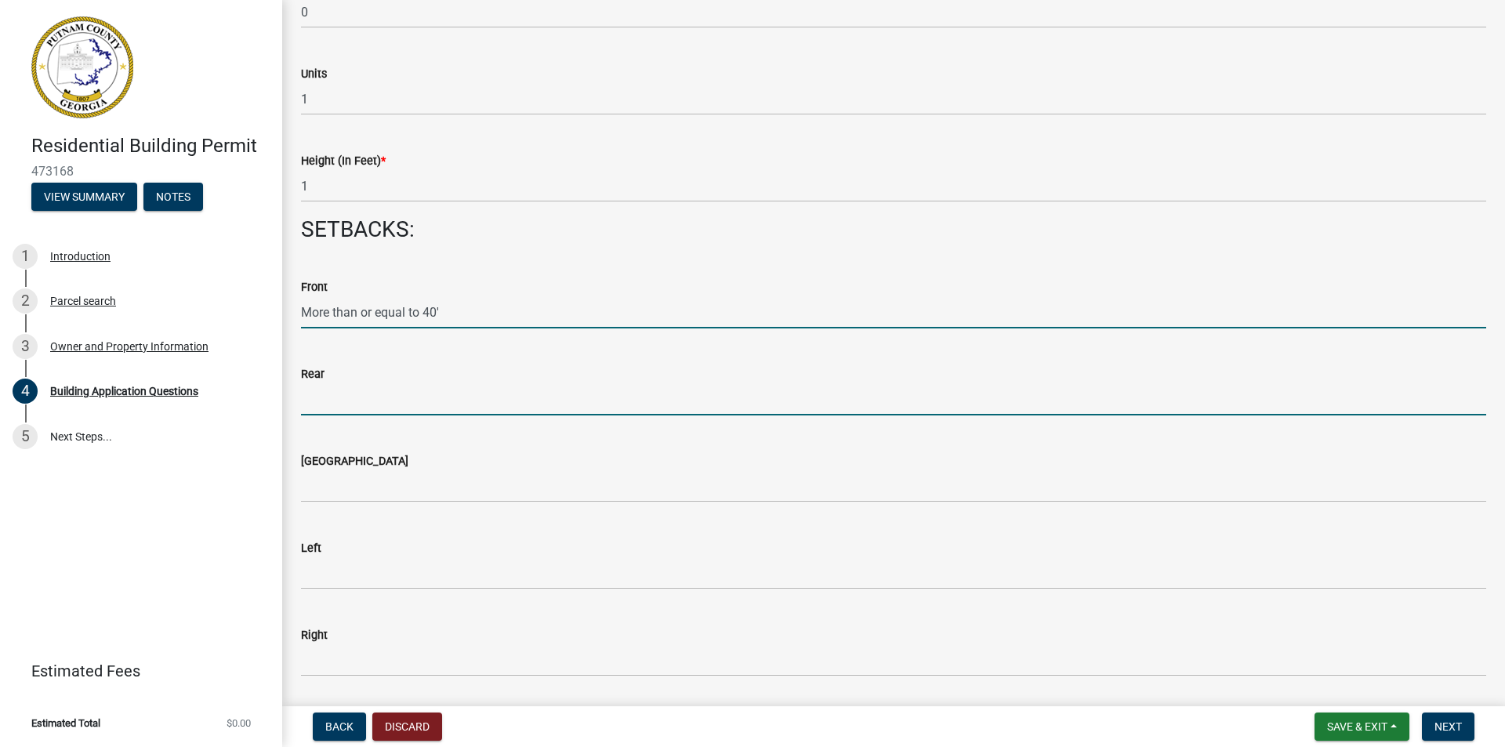
type input "40"
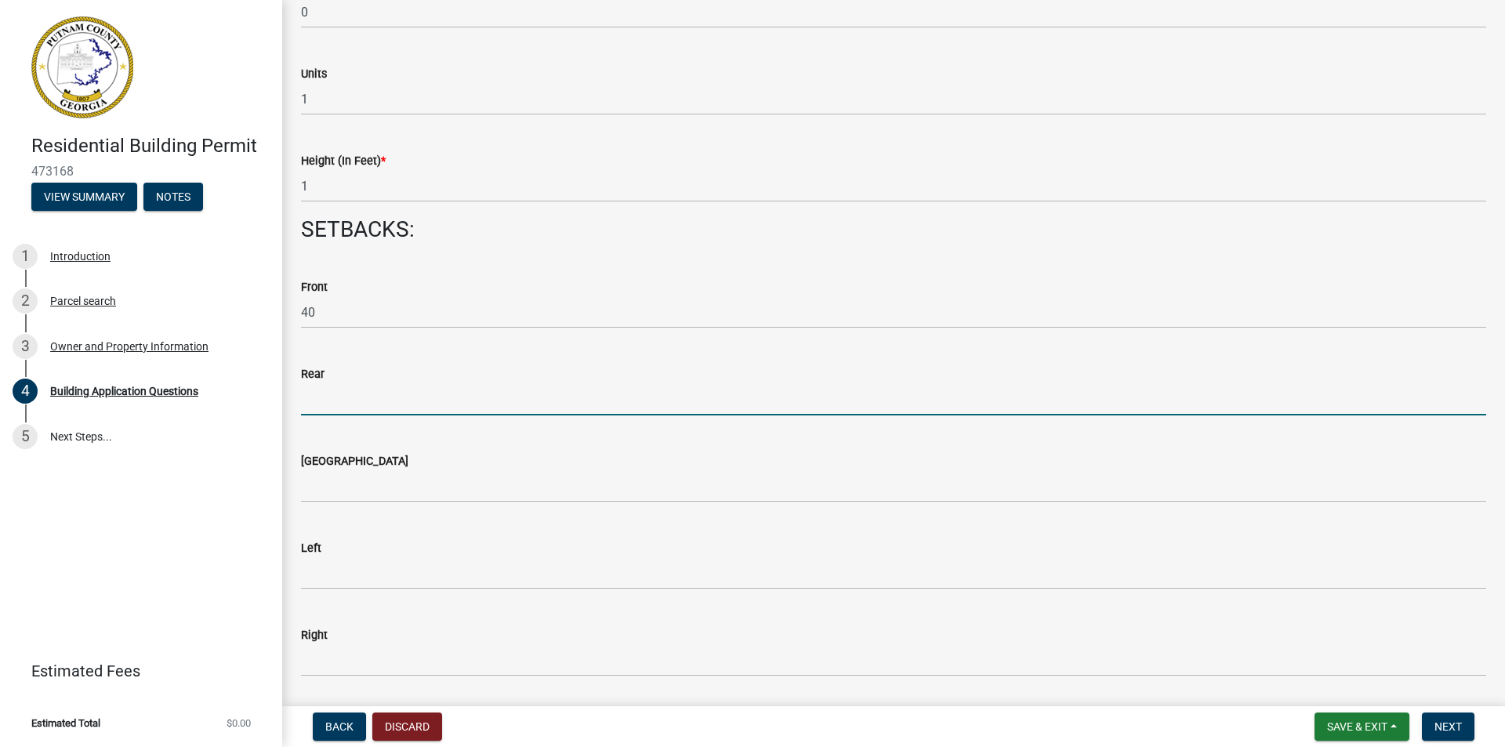
click at [314, 396] on input "text" at bounding box center [893, 399] width 1185 height 32
click at [316, 408] on input "text" at bounding box center [893, 399] width 1185 height 32
click at [334, 403] on input "Morer than or equal to 50'" at bounding box center [893, 399] width 1185 height 32
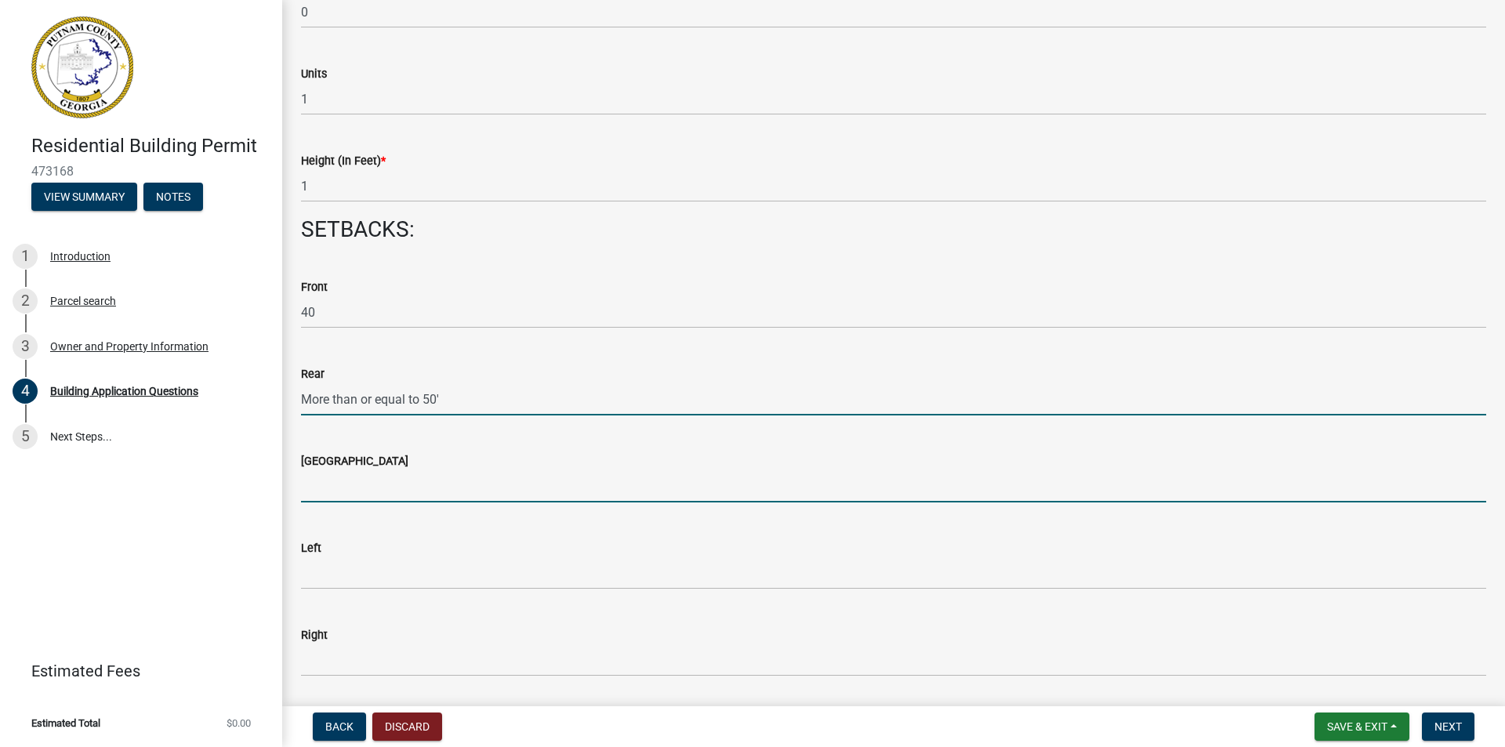
type input "50"
click at [316, 483] on input "text" at bounding box center [893, 486] width 1185 height 32
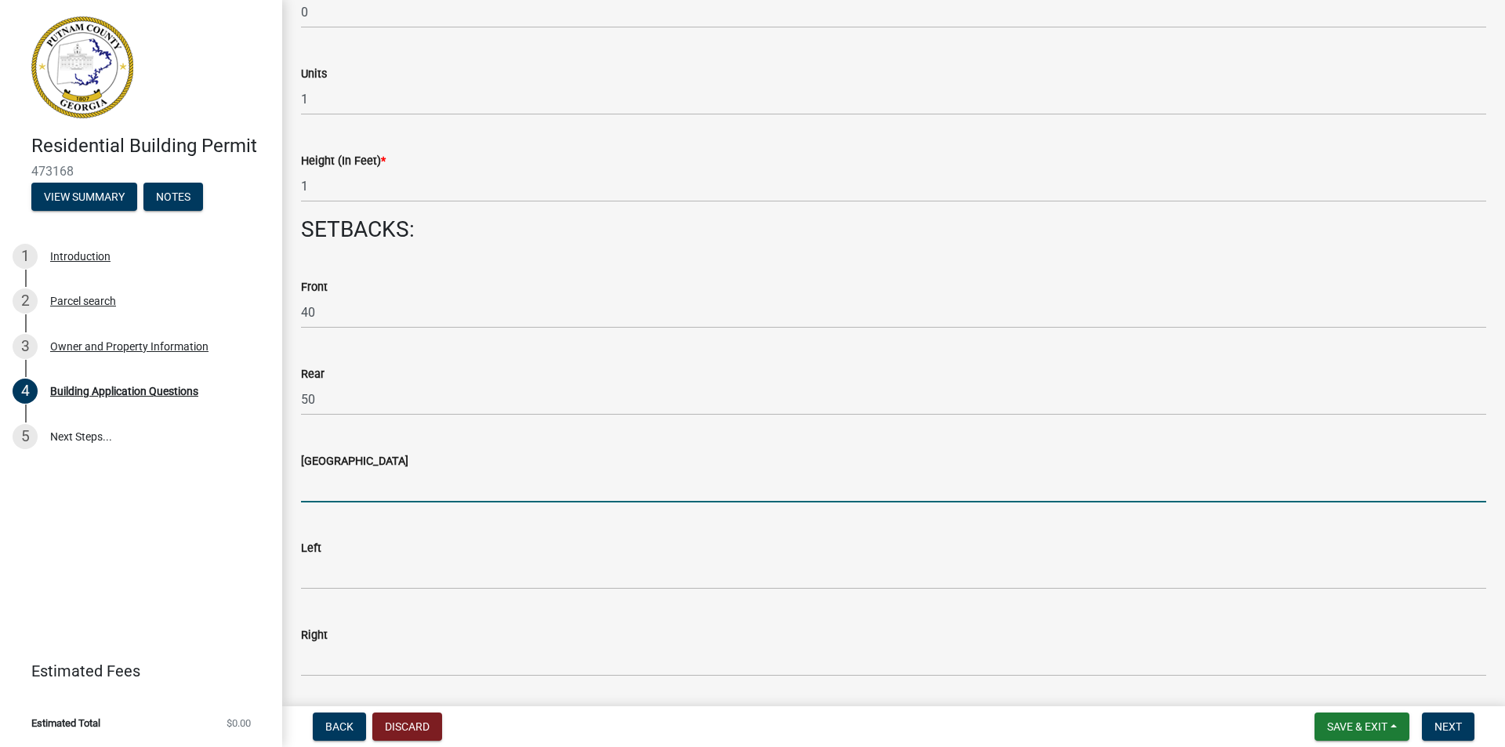
type input "0"
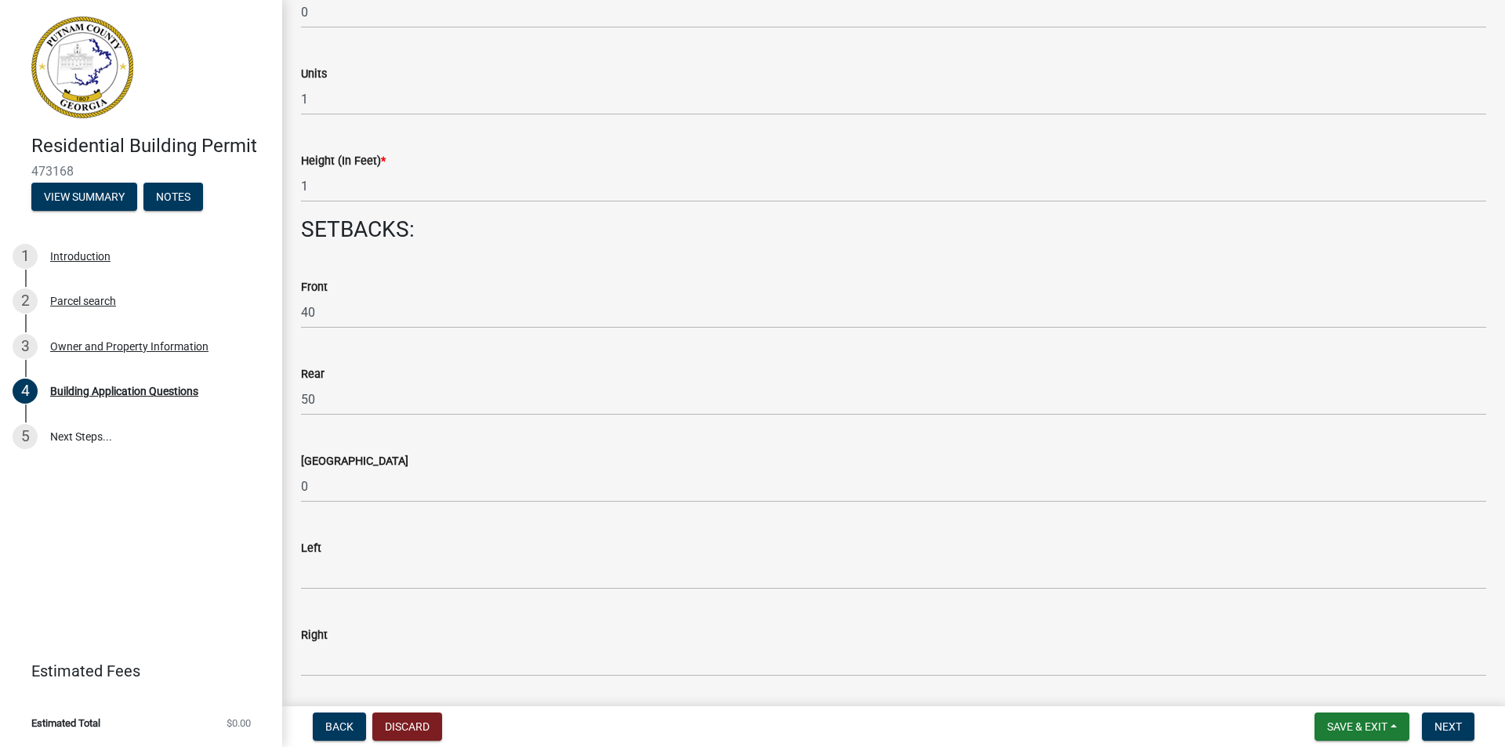
click at [323, 555] on div "Left" at bounding box center [893, 547] width 1185 height 19
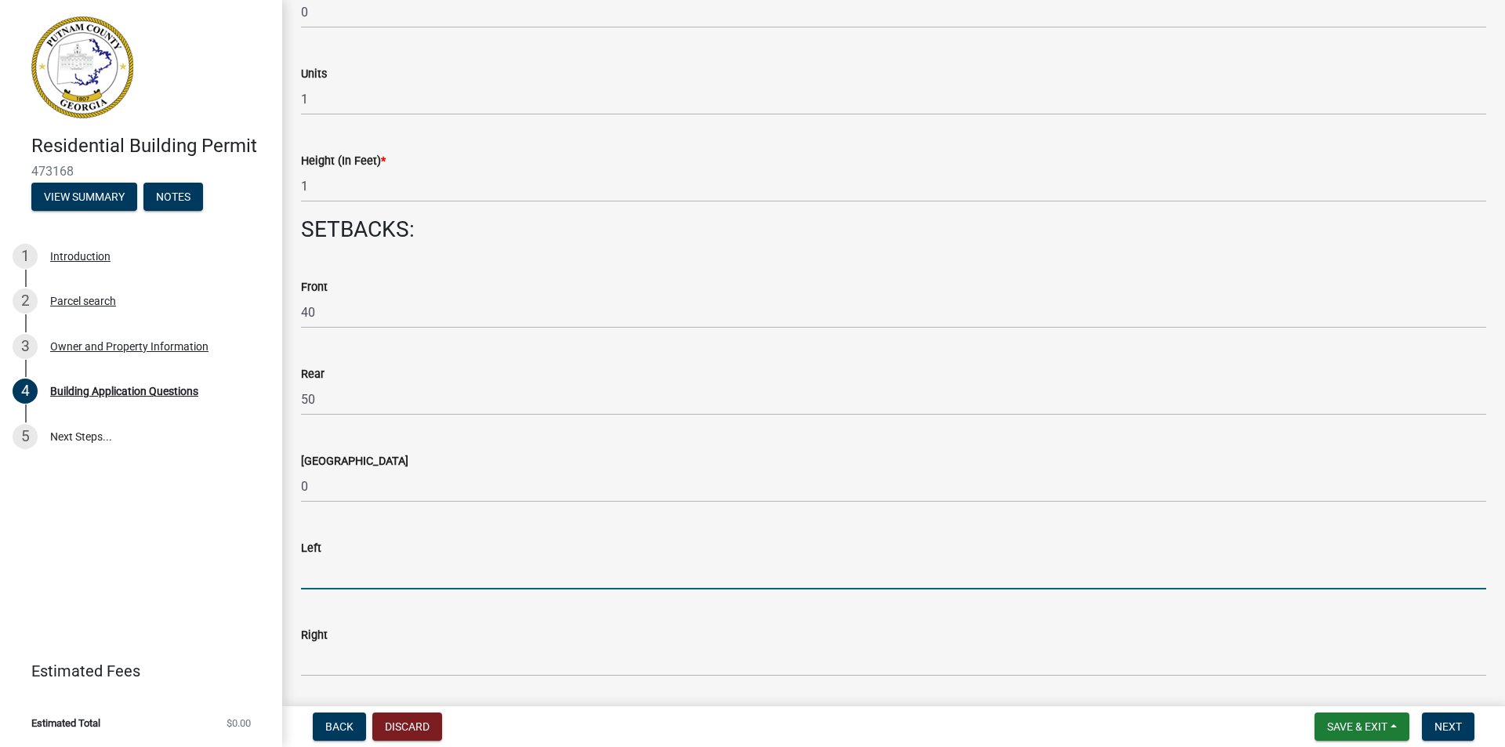
click at [310, 563] on input "text" at bounding box center [893, 573] width 1185 height 32
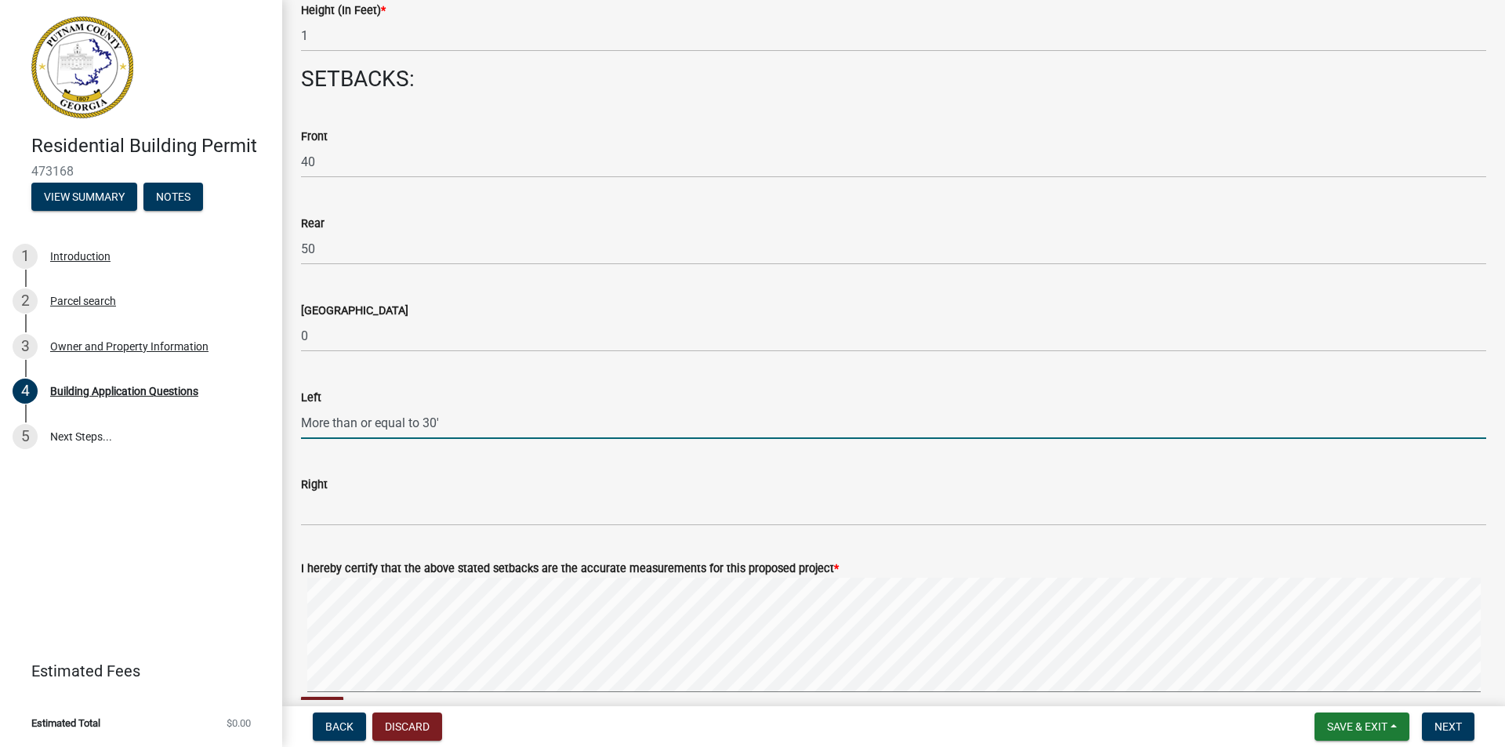
scroll to position [2194, 0]
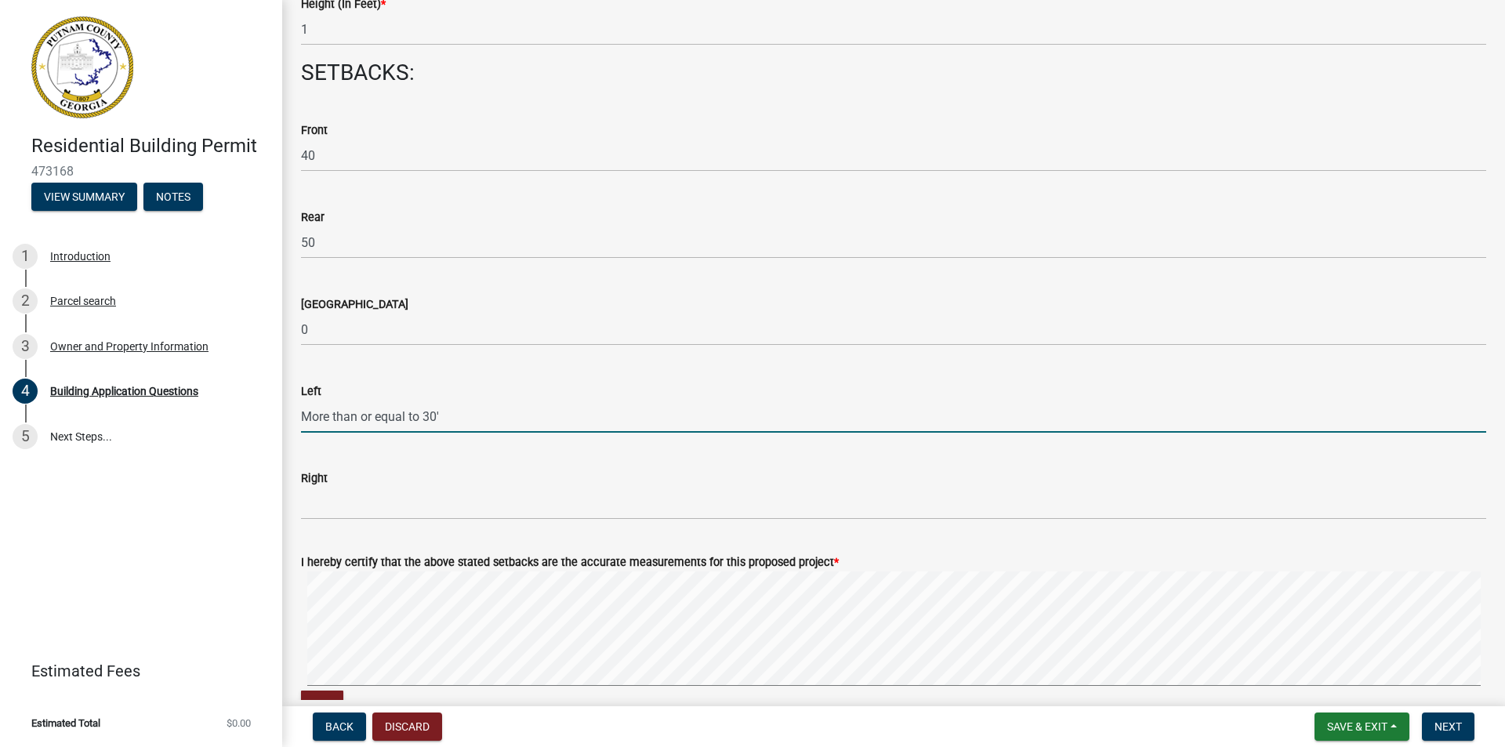
type input "30"
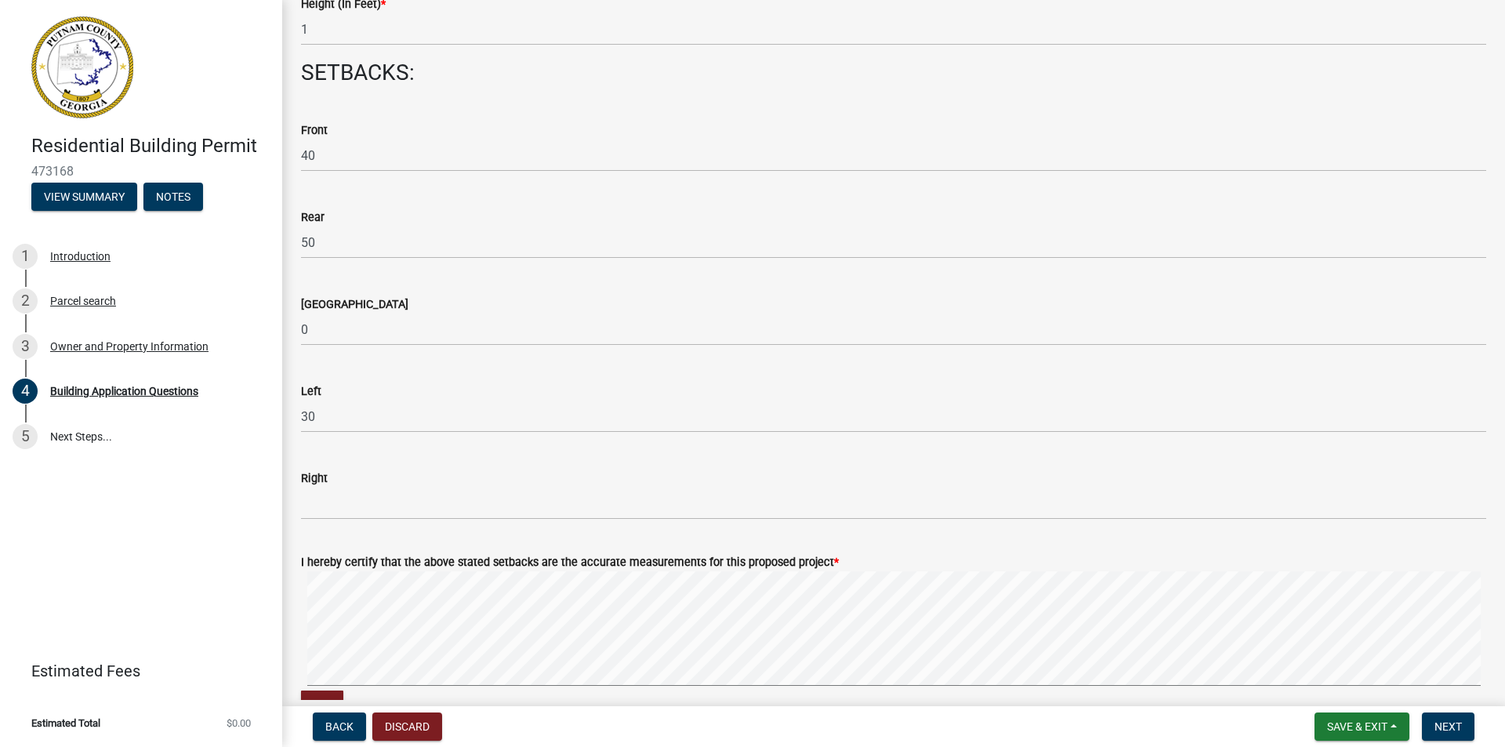
click at [502, 467] on div "Right" at bounding box center [893, 483] width 1185 height 73
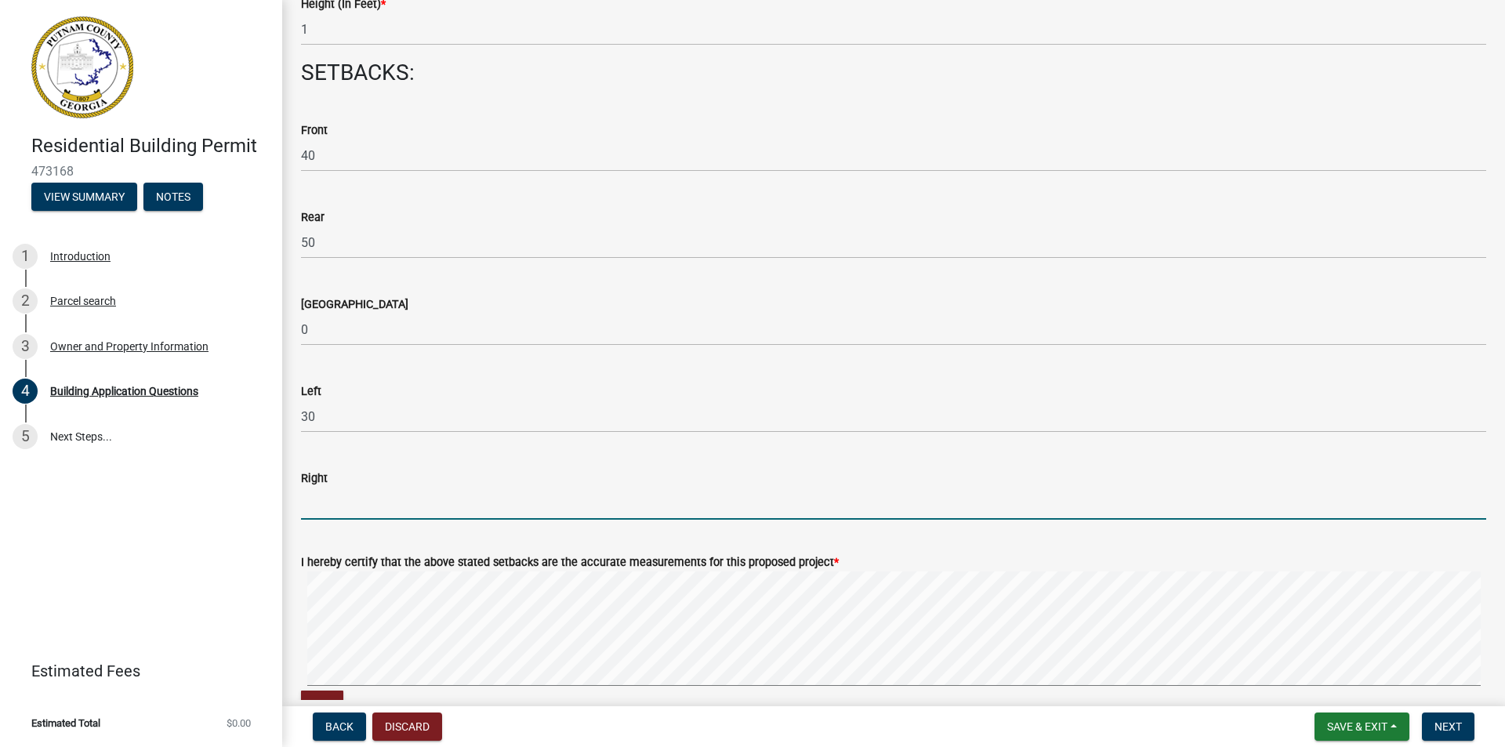
click at [326, 498] on input "text" at bounding box center [893, 503] width 1185 height 32
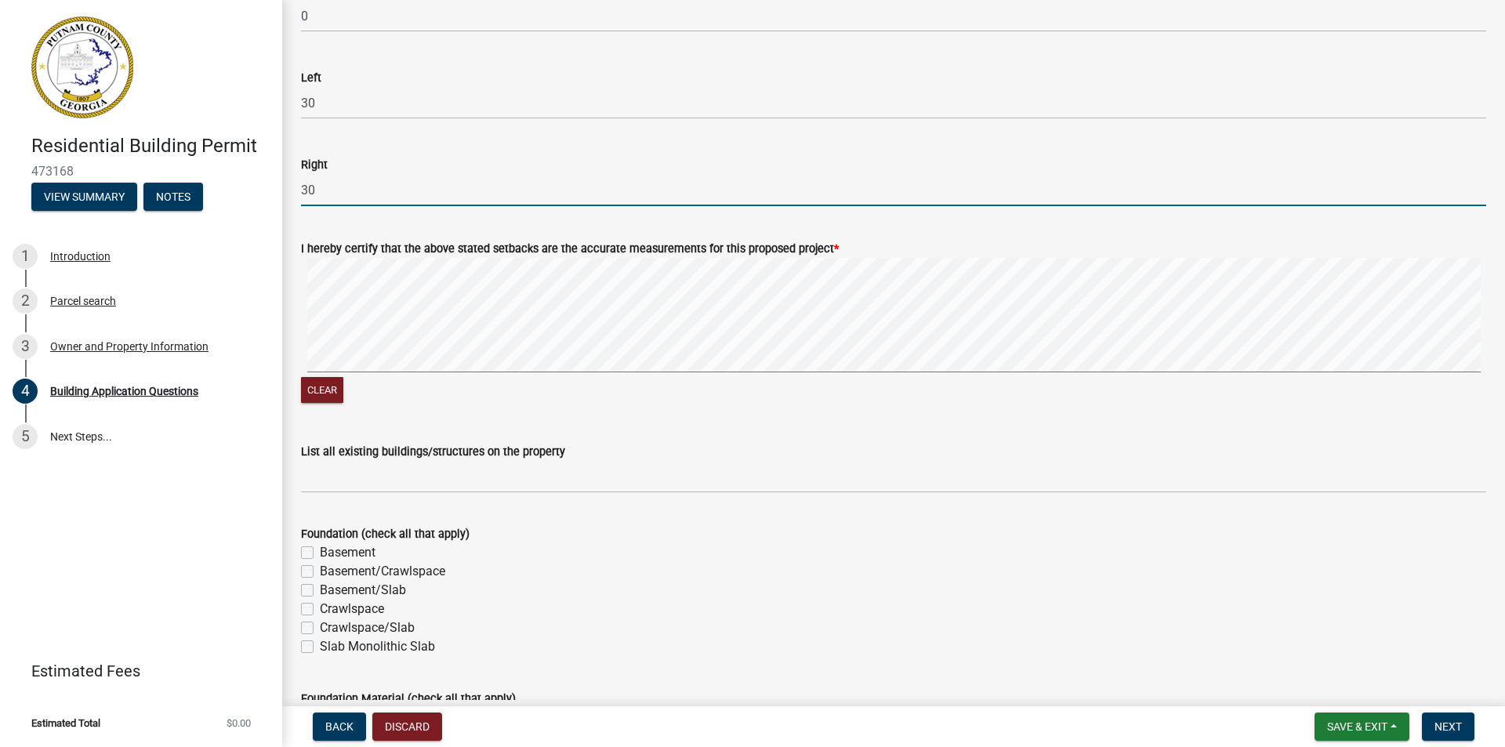
scroll to position [2586, 0]
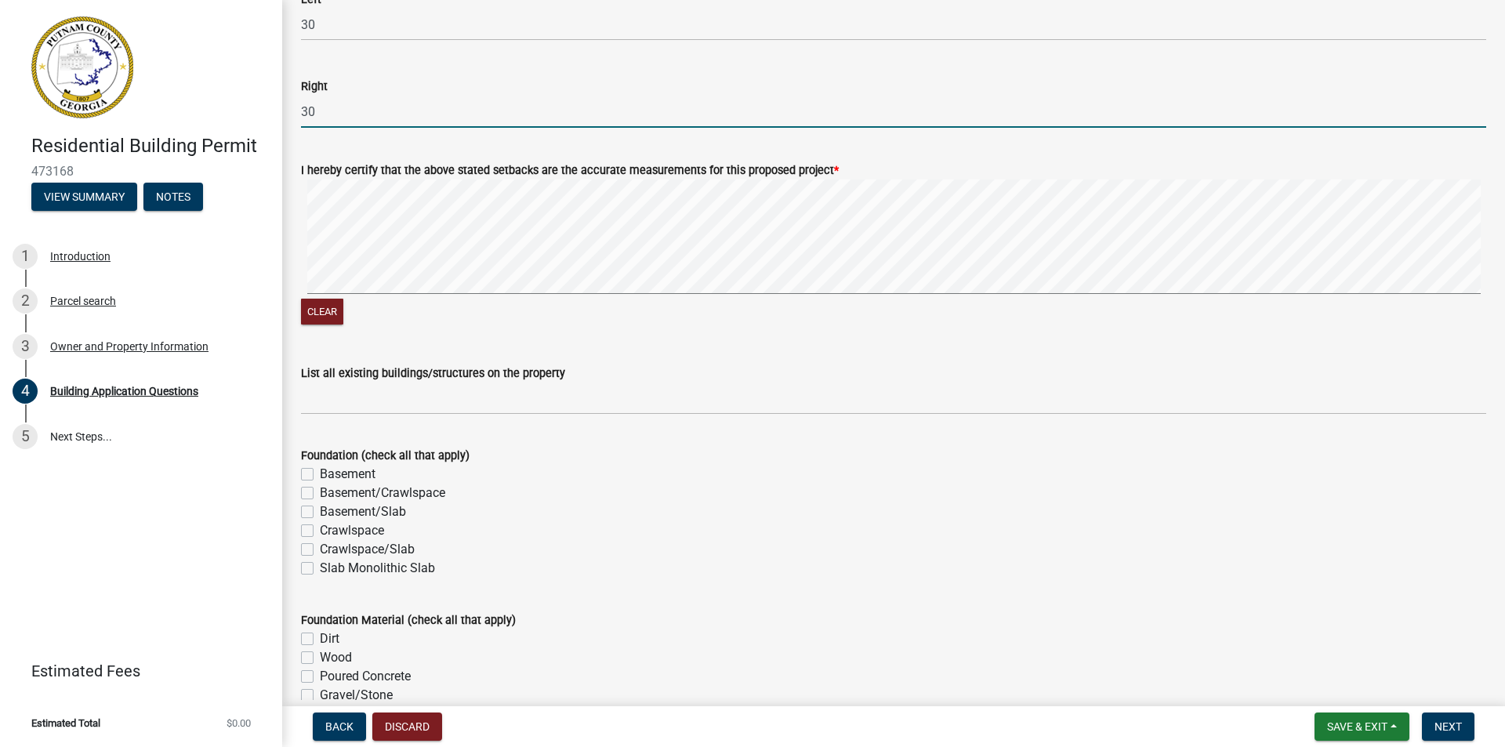
type input "30"
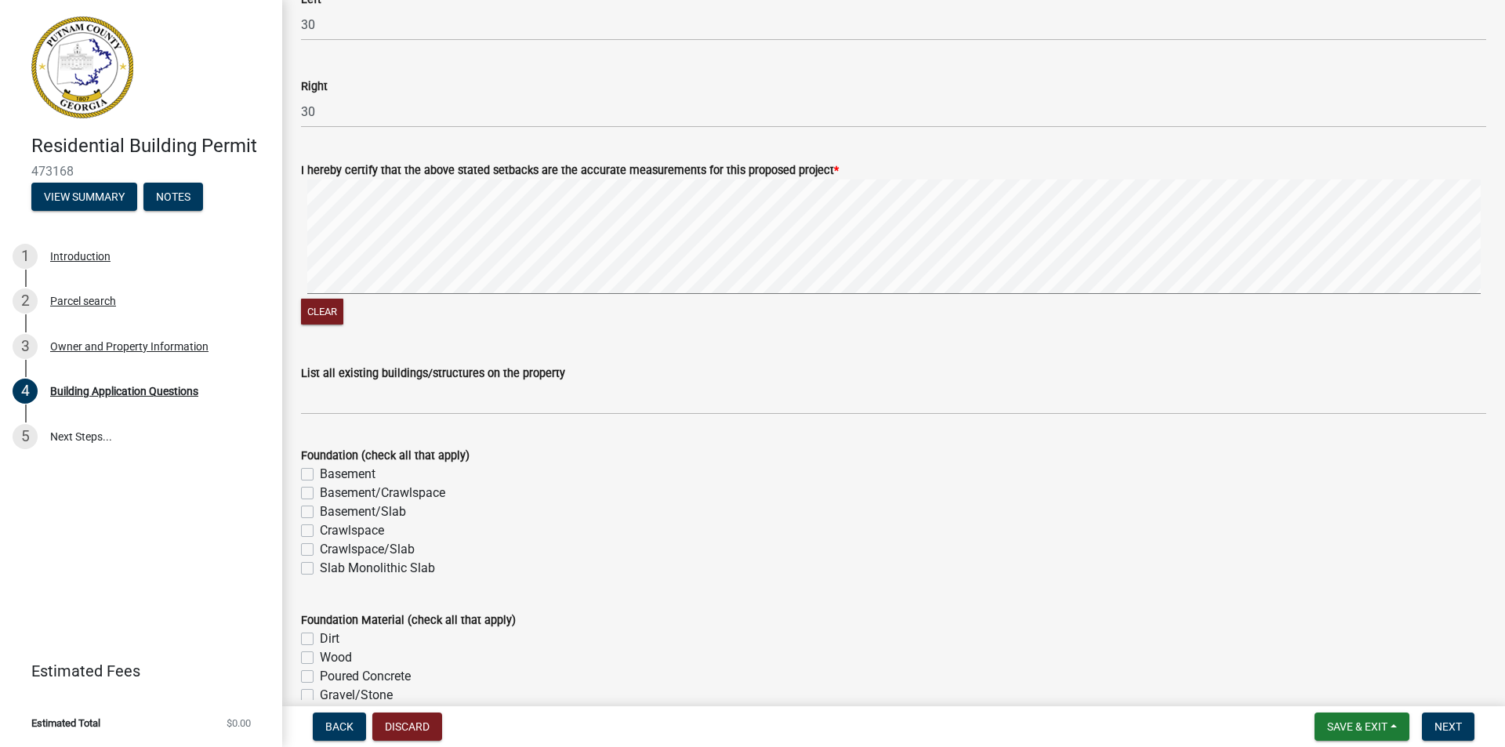
click at [597, 378] on div "List all existing buildings/structures on the property" at bounding box center [893, 373] width 1185 height 19
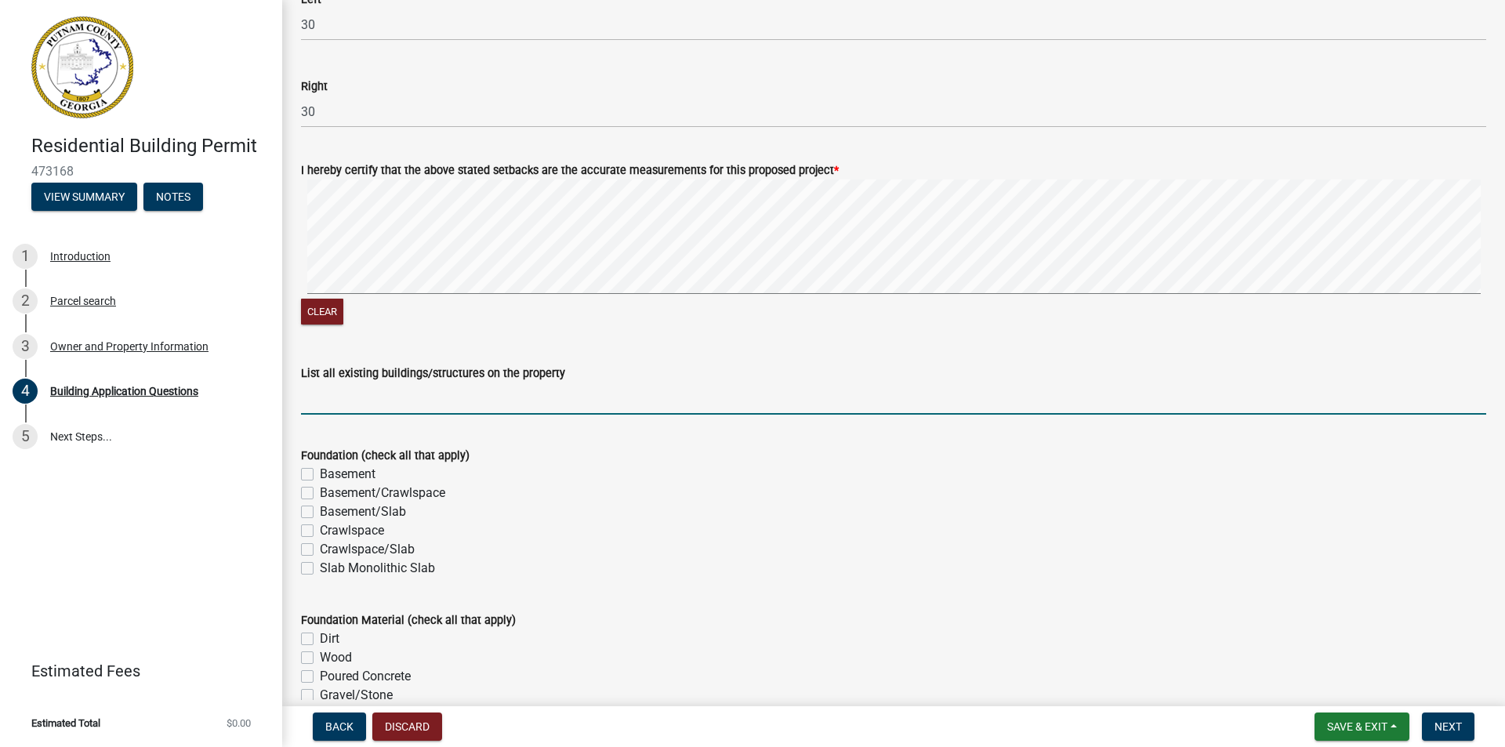
drag, startPoint x: 473, startPoint y: 400, endPoint x: 494, endPoint y: 397, distance: 20.6
click at [476, 400] on input "List all existing buildings/structures on the property" at bounding box center [893, 398] width 1185 height 32
type input "s"
click at [331, 400] on input "mobil home" at bounding box center [893, 398] width 1185 height 32
drag, startPoint x: 313, startPoint y: 401, endPoint x: 593, endPoint y: 571, distance: 327.4
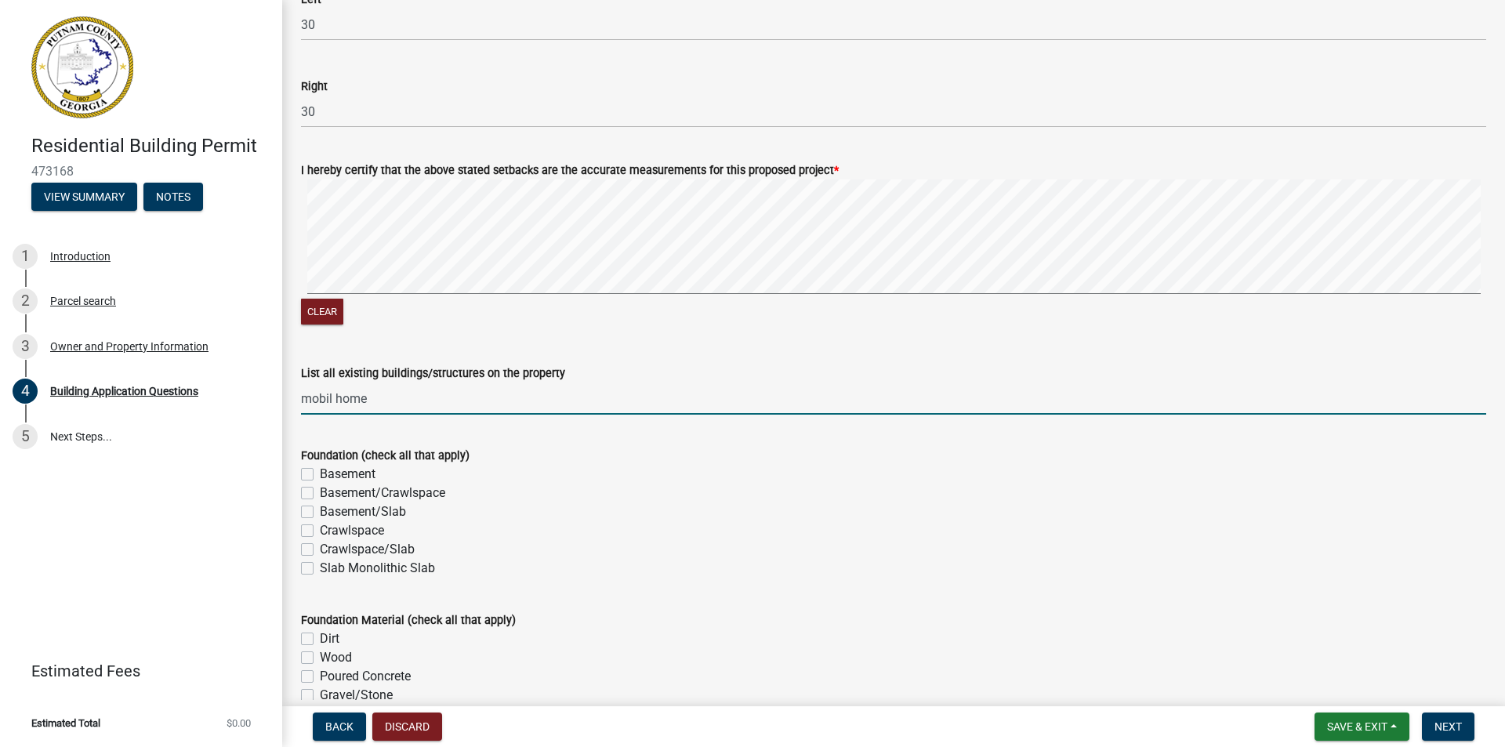
click at [593, 571] on div "Slab Monolithic Slab" at bounding box center [893, 568] width 1185 height 19
click at [310, 400] on input "mobil home" at bounding box center [893, 398] width 1185 height 32
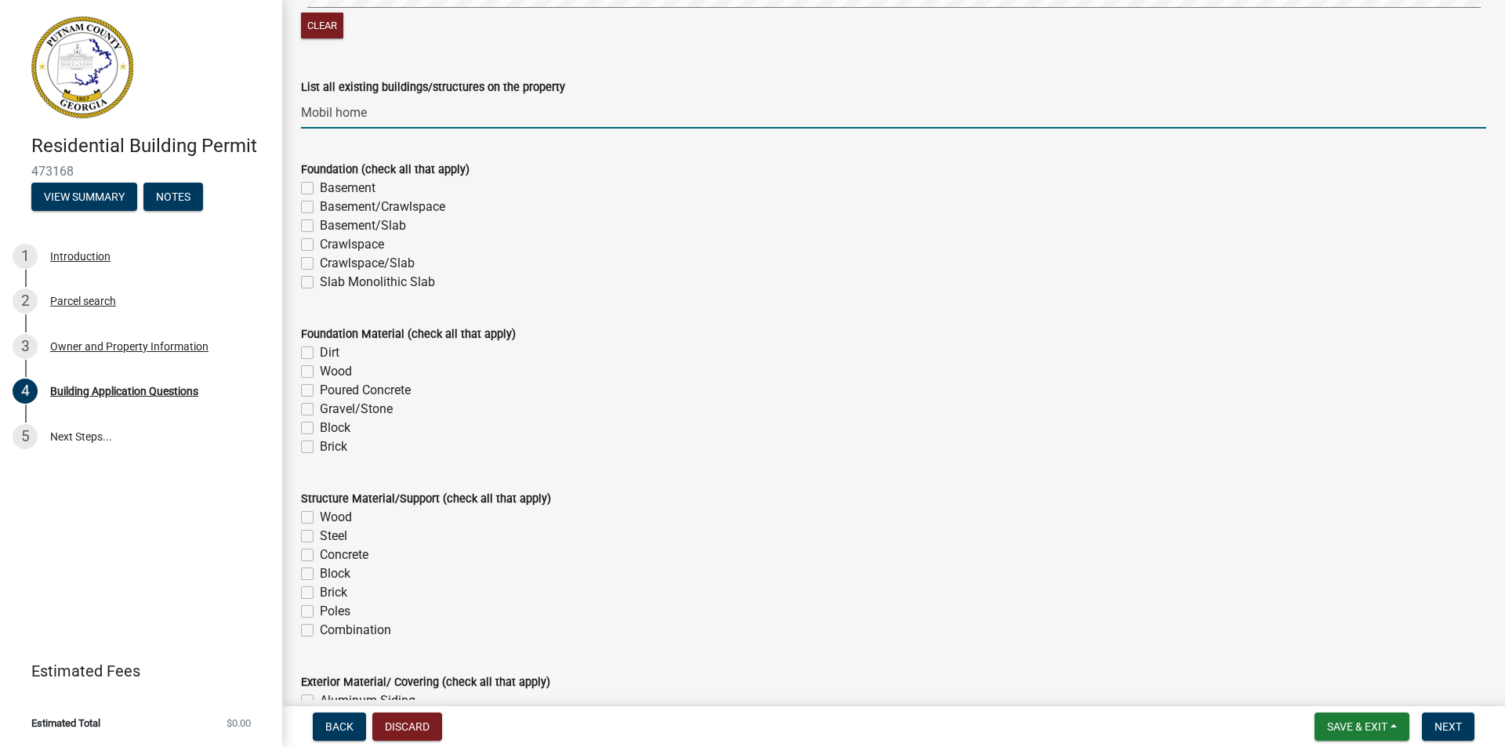
scroll to position [2900, 0]
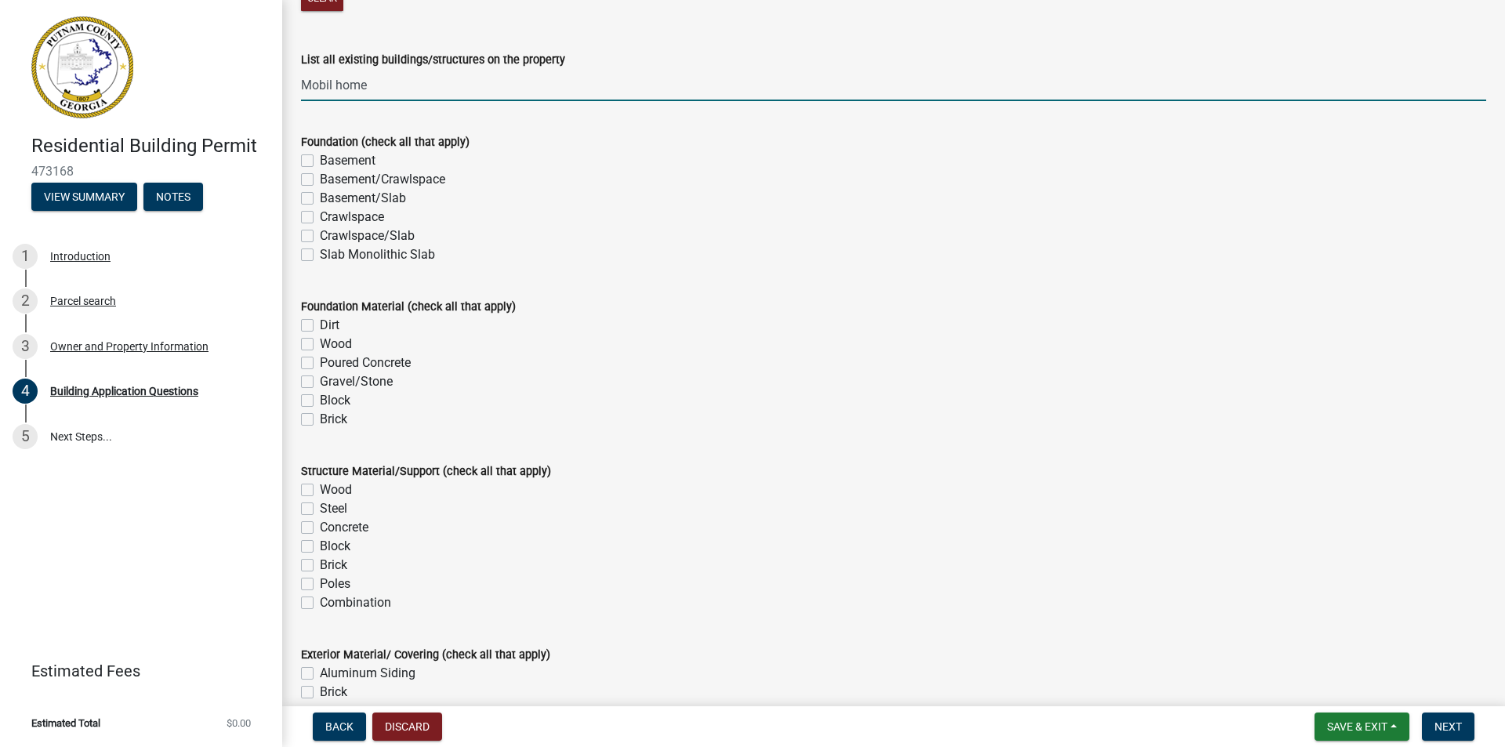
type input "Mobil home"
click at [320, 382] on label "Gravel/Stone" at bounding box center [356, 381] width 73 height 19
click at [320, 382] on input "Gravel/Stone" at bounding box center [325, 377] width 10 height 10
checkbox input "true"
checkbox input "false"
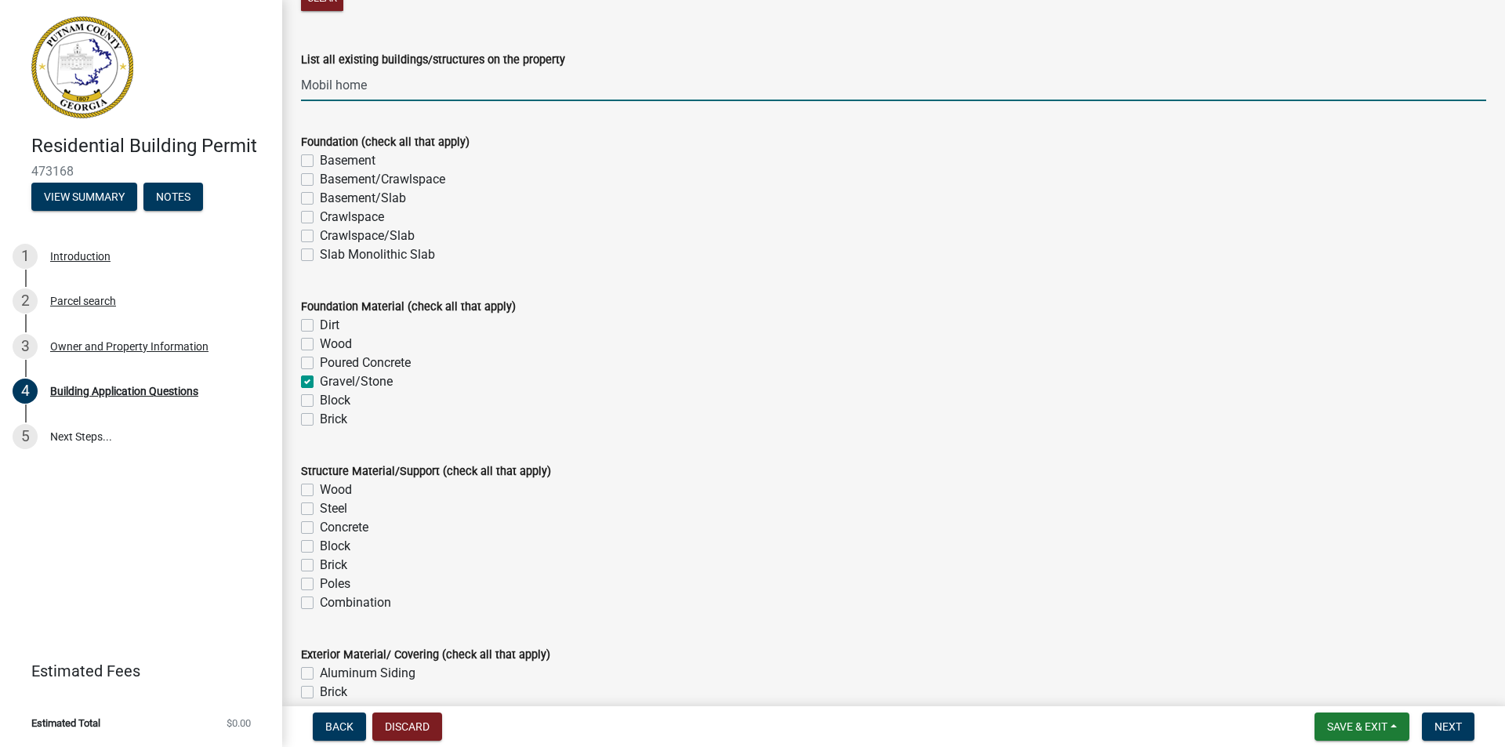
checkbox input "false"
checkbox input "true"
checkbox input "false"
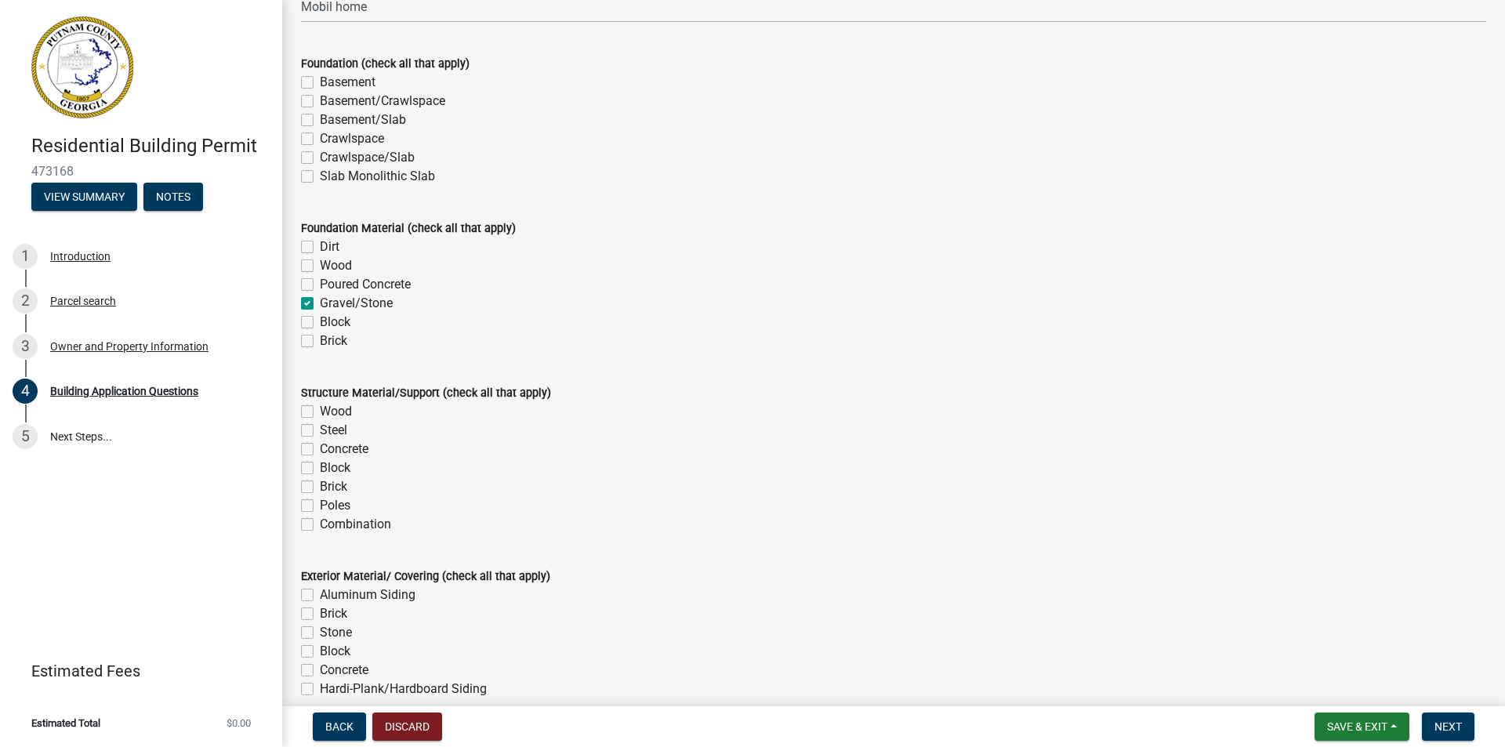
scroll to position [3056, 0]
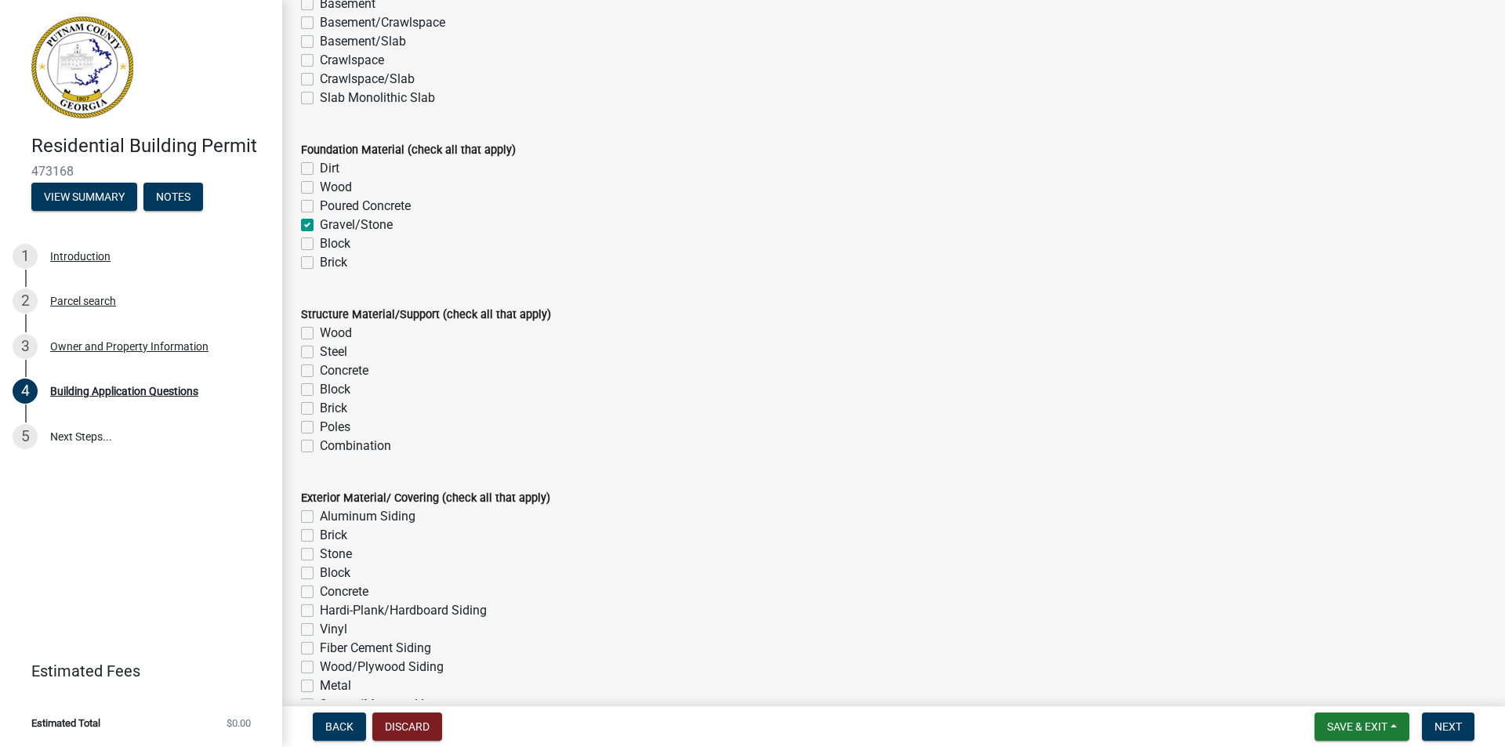
click at [320, 354] on label "Steel" at bounding box center [333, 351] width 27 height 19
click at [320, 353] on input "Steel" at bounding box center [325, 347] width 10 height 10
checkbox input "true"
checkbox input "false"
checkbox input "true"
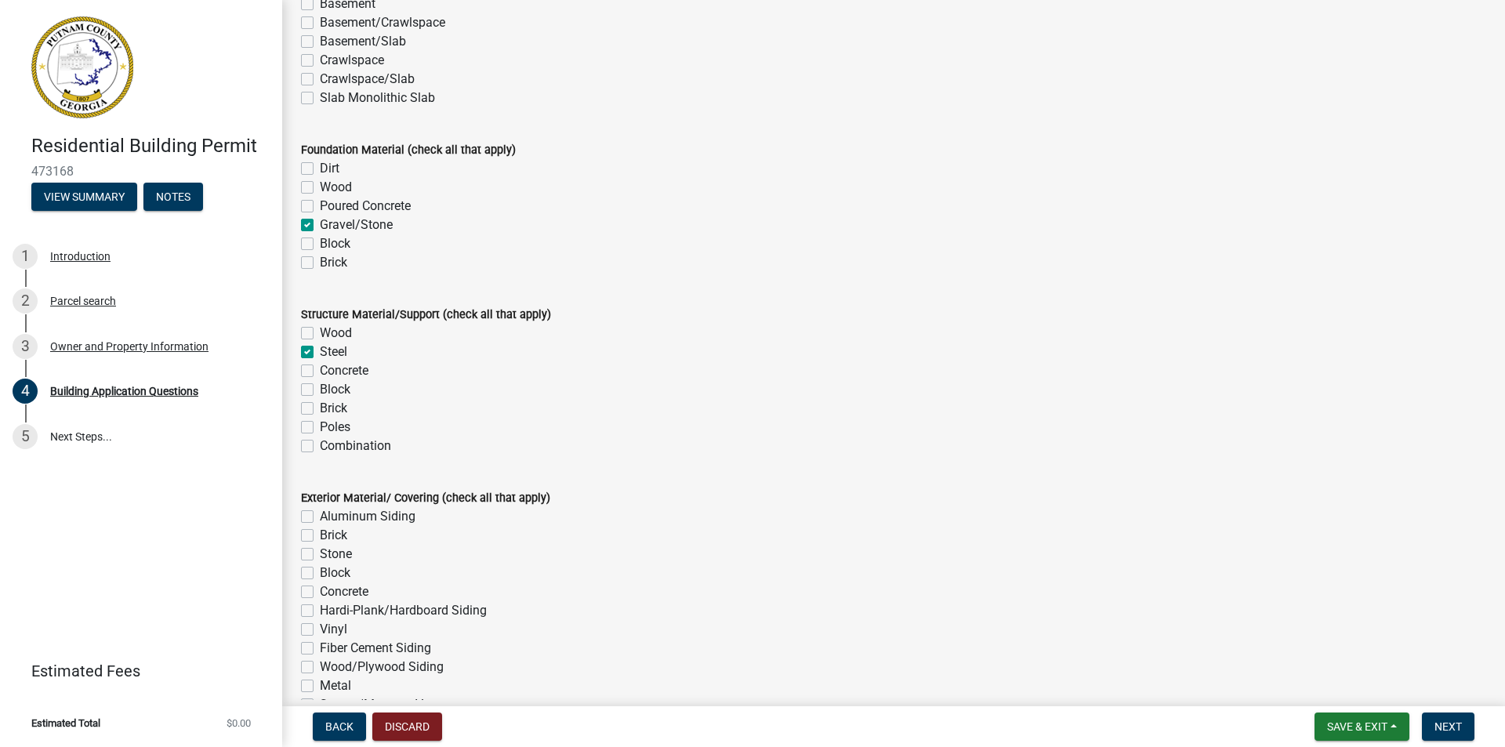
checkbox input "false"
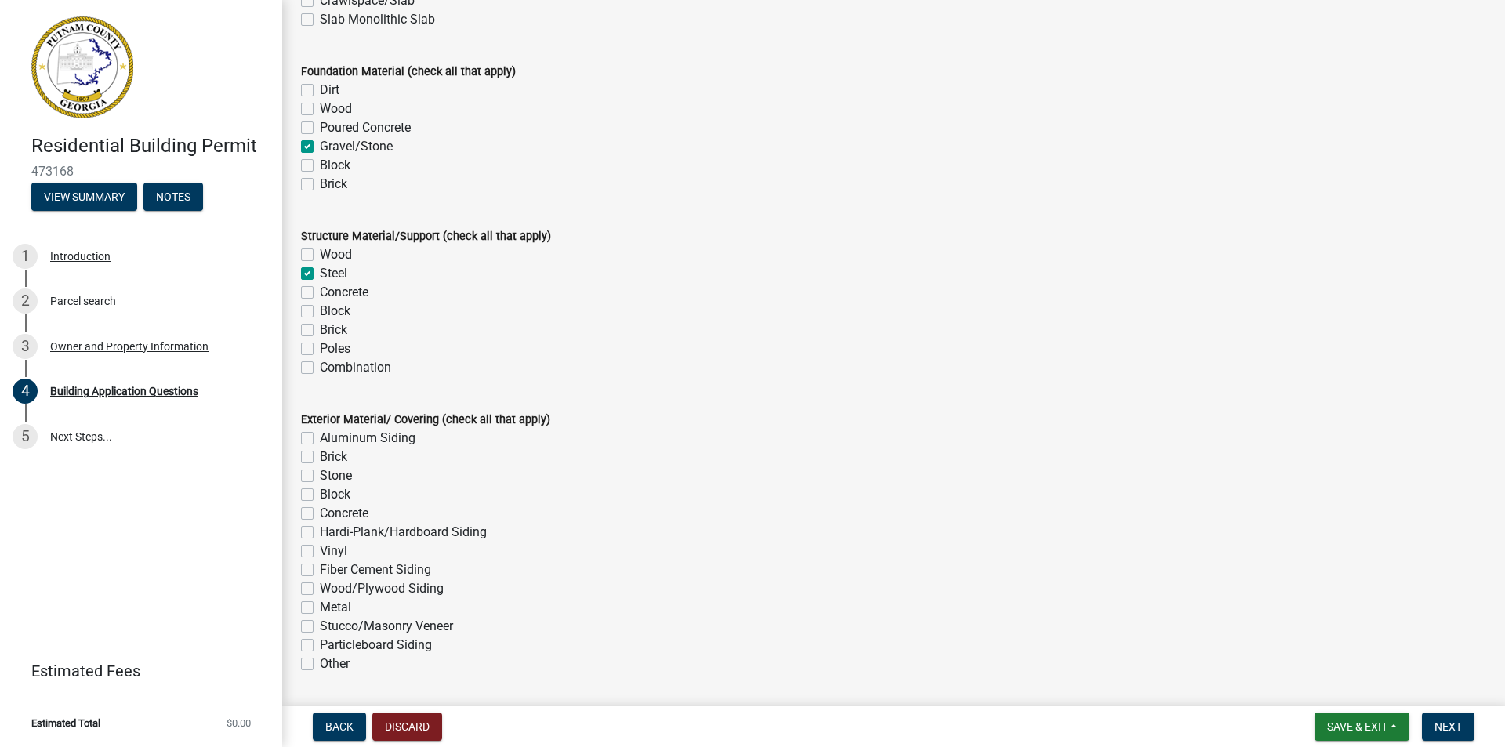
scroll to position [3213, 0]
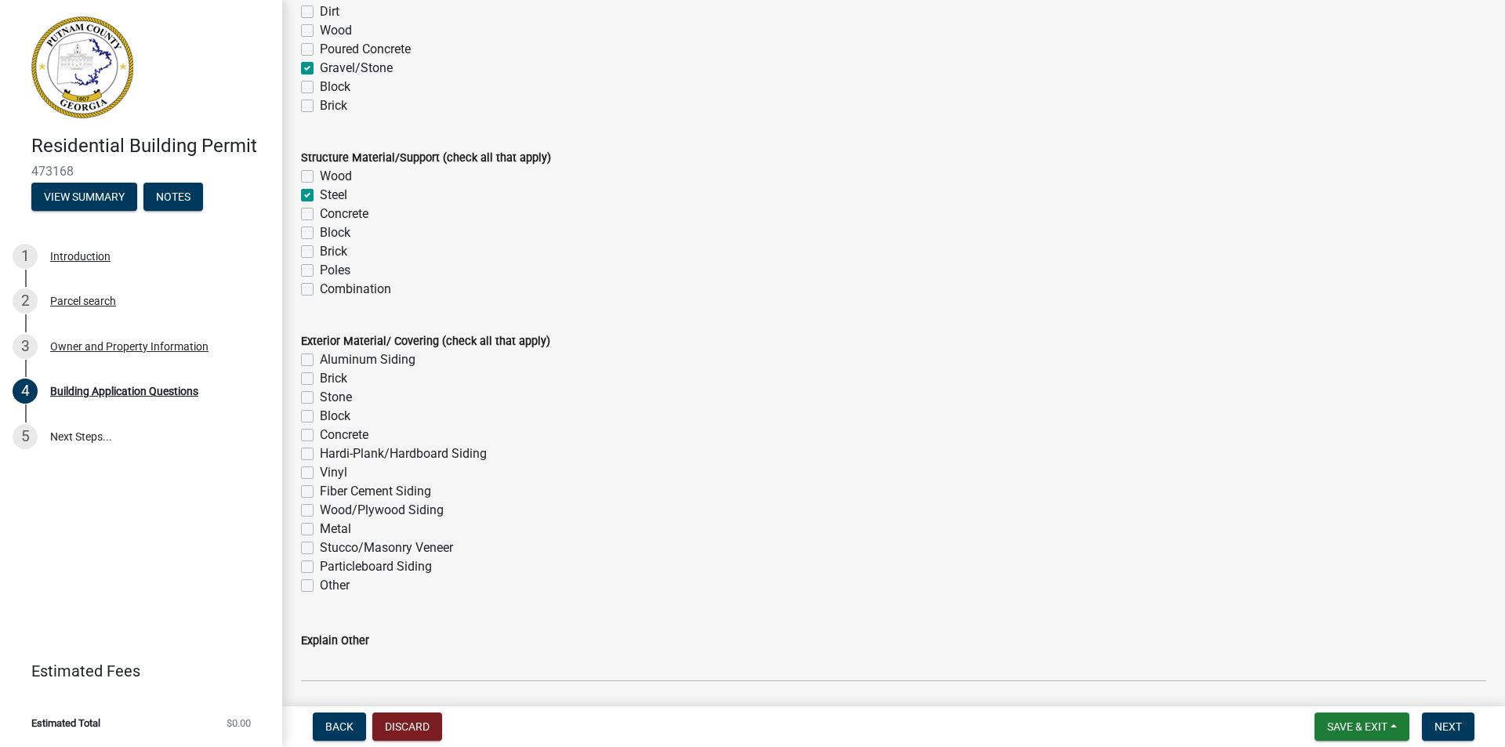
click at [320, 527] on label "Metal" at bounding box center [335, 529] width 31 height 19
click at [320, 527] on input "Metal" at bounding box center [325, 525] width 10 height 10
checkbox input "true"
checkbox input "false"
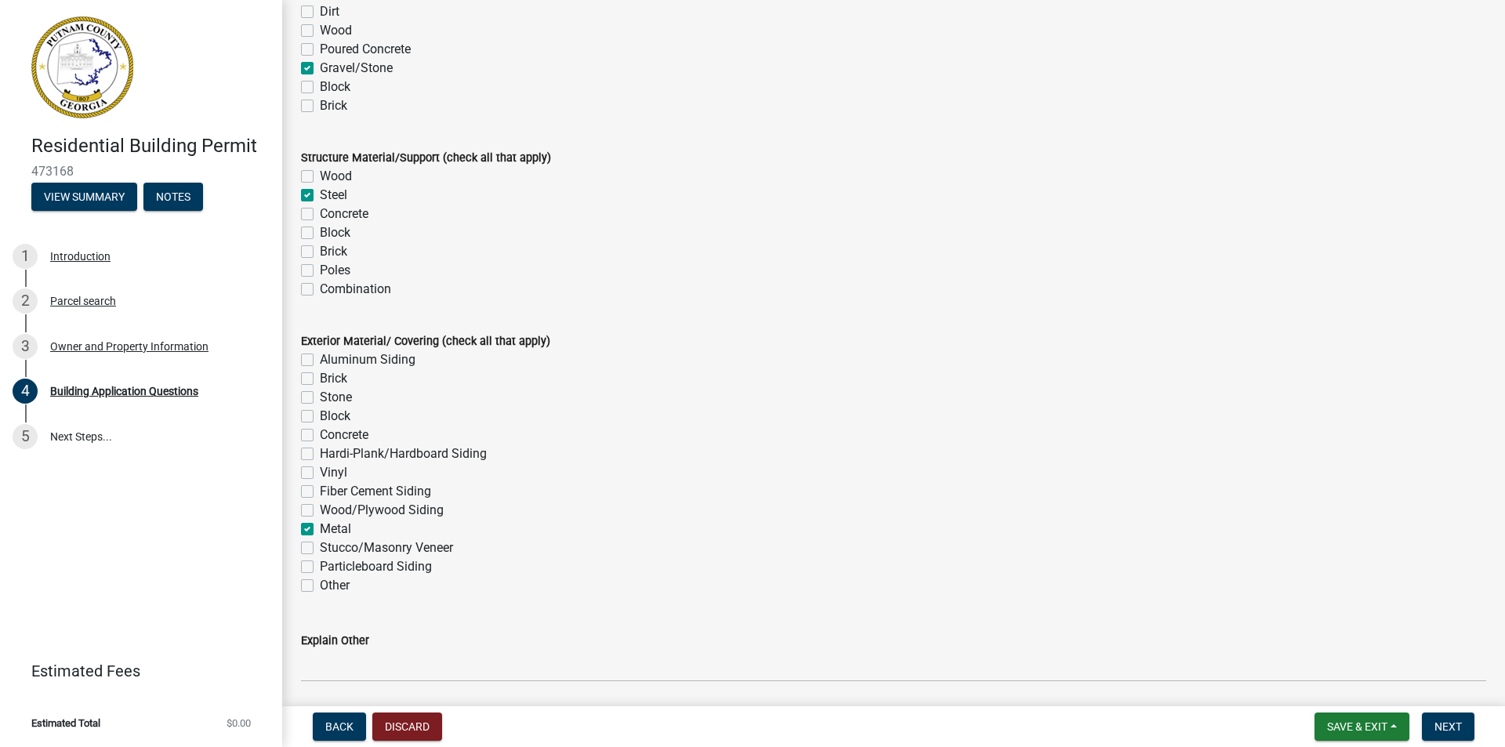
checkbox input "false"
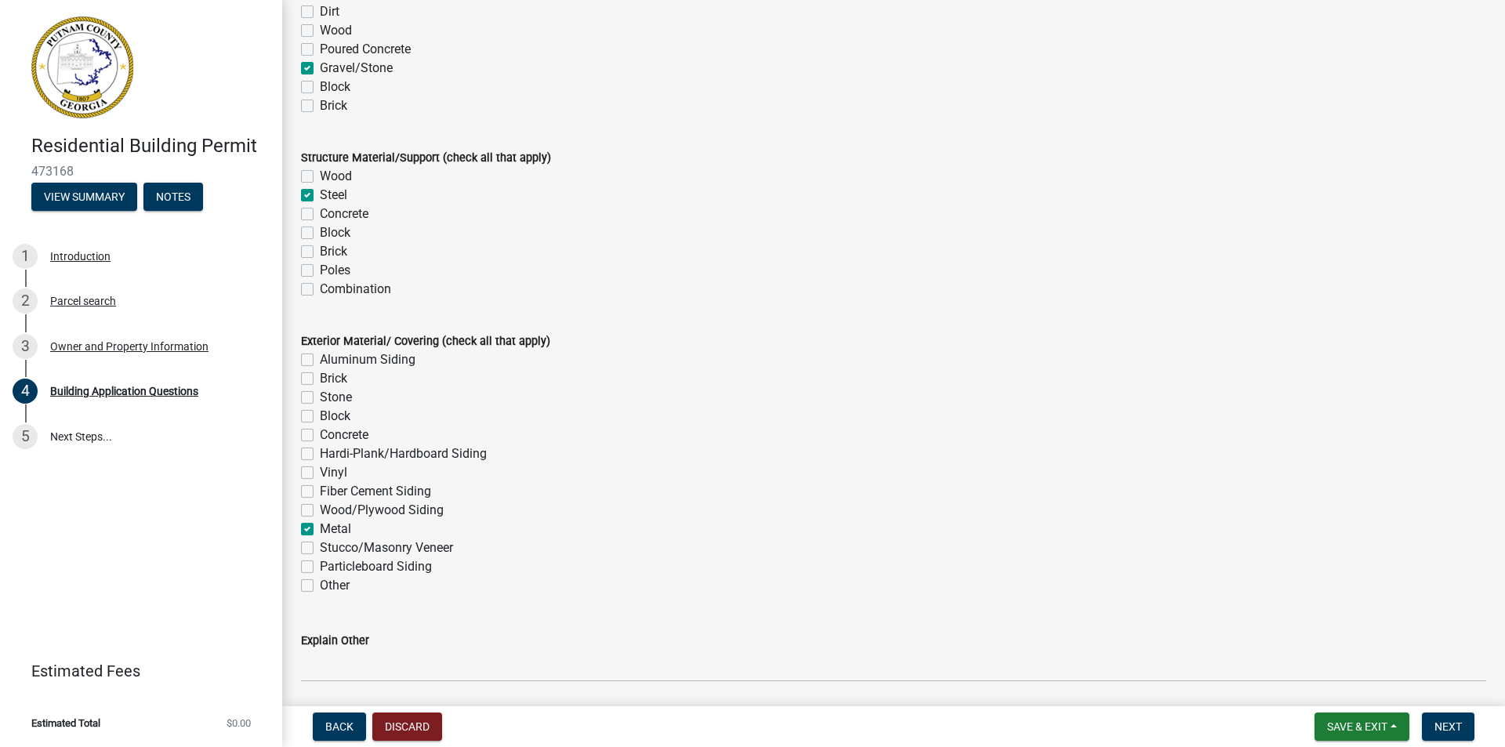
checkbox input "false"
checkbox input "true"
checkbox input "false"
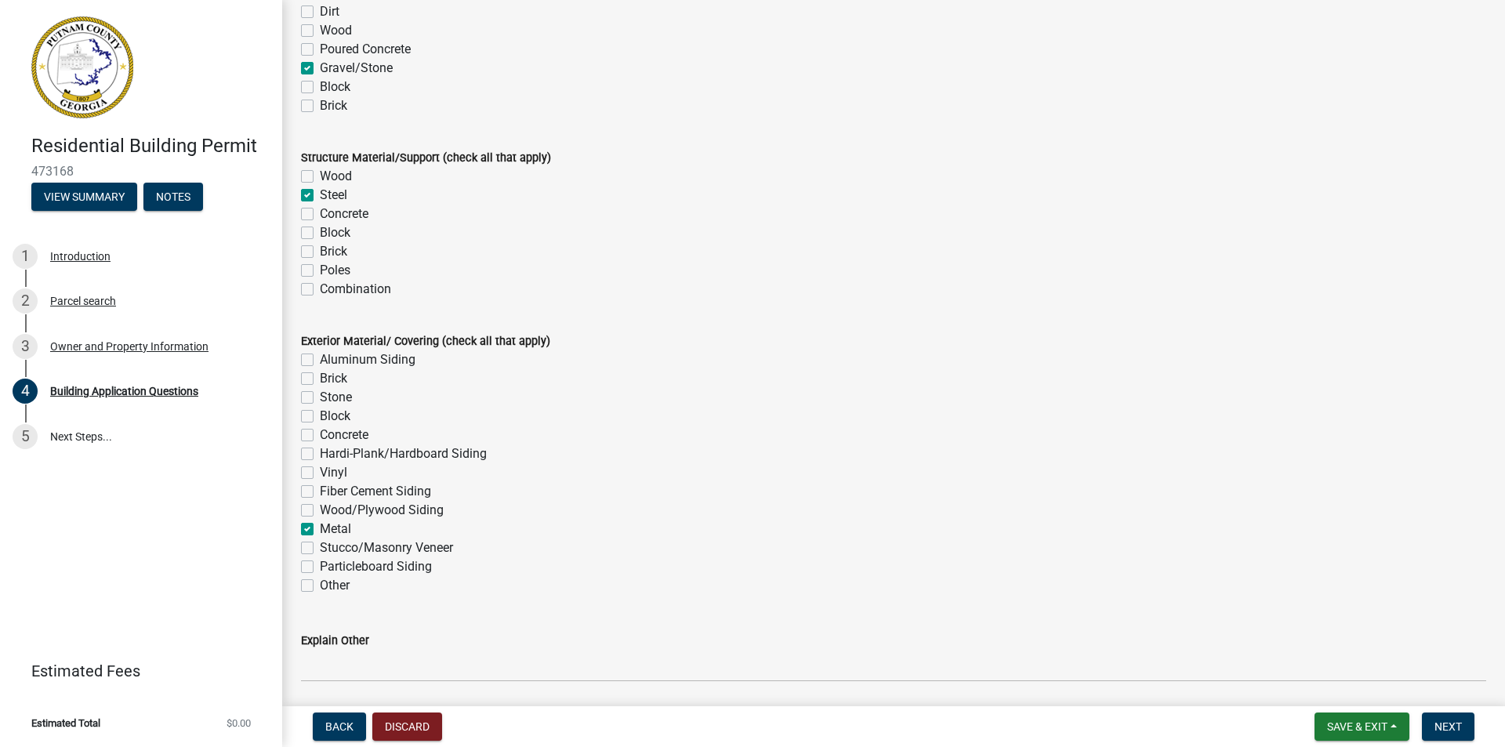
checkbox input "false"
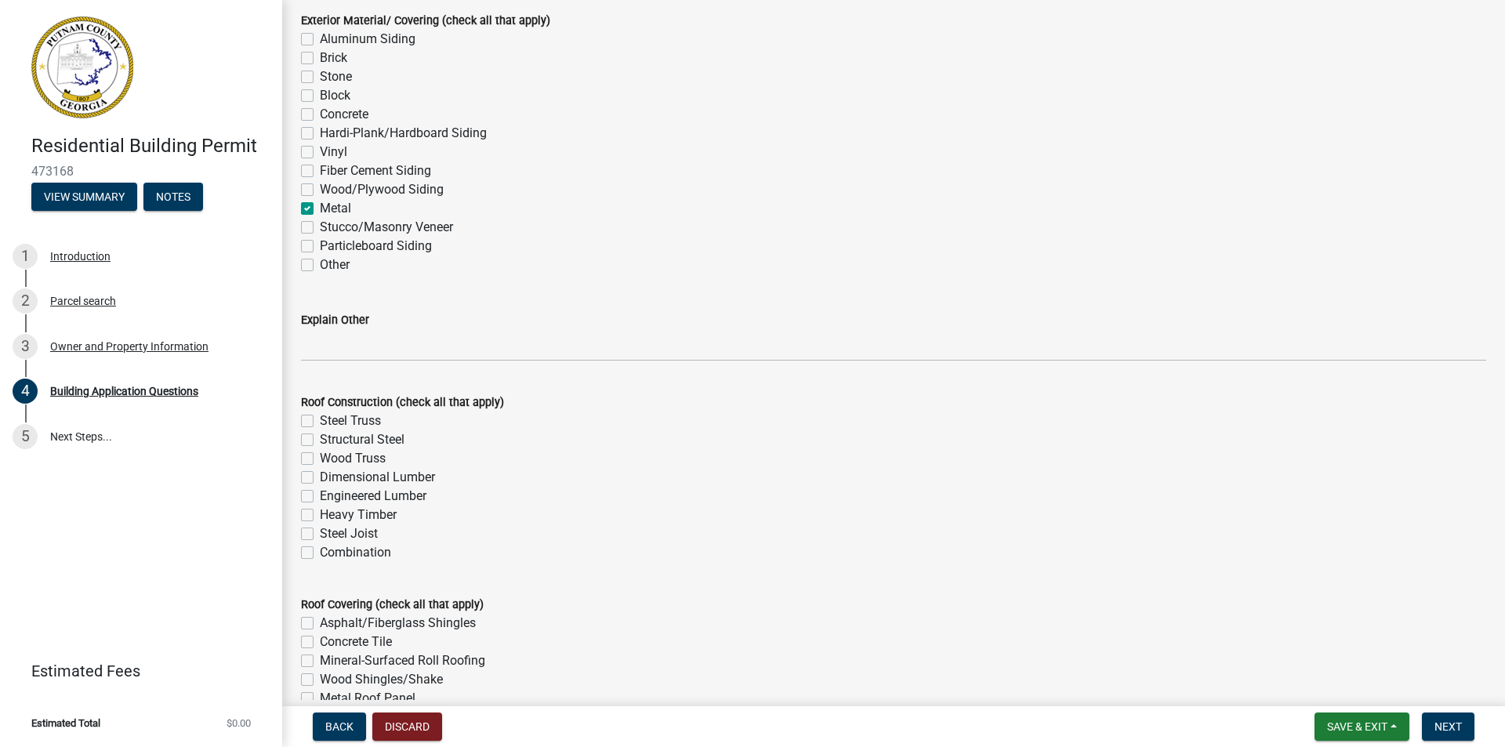
scroll to position [3605, 0]
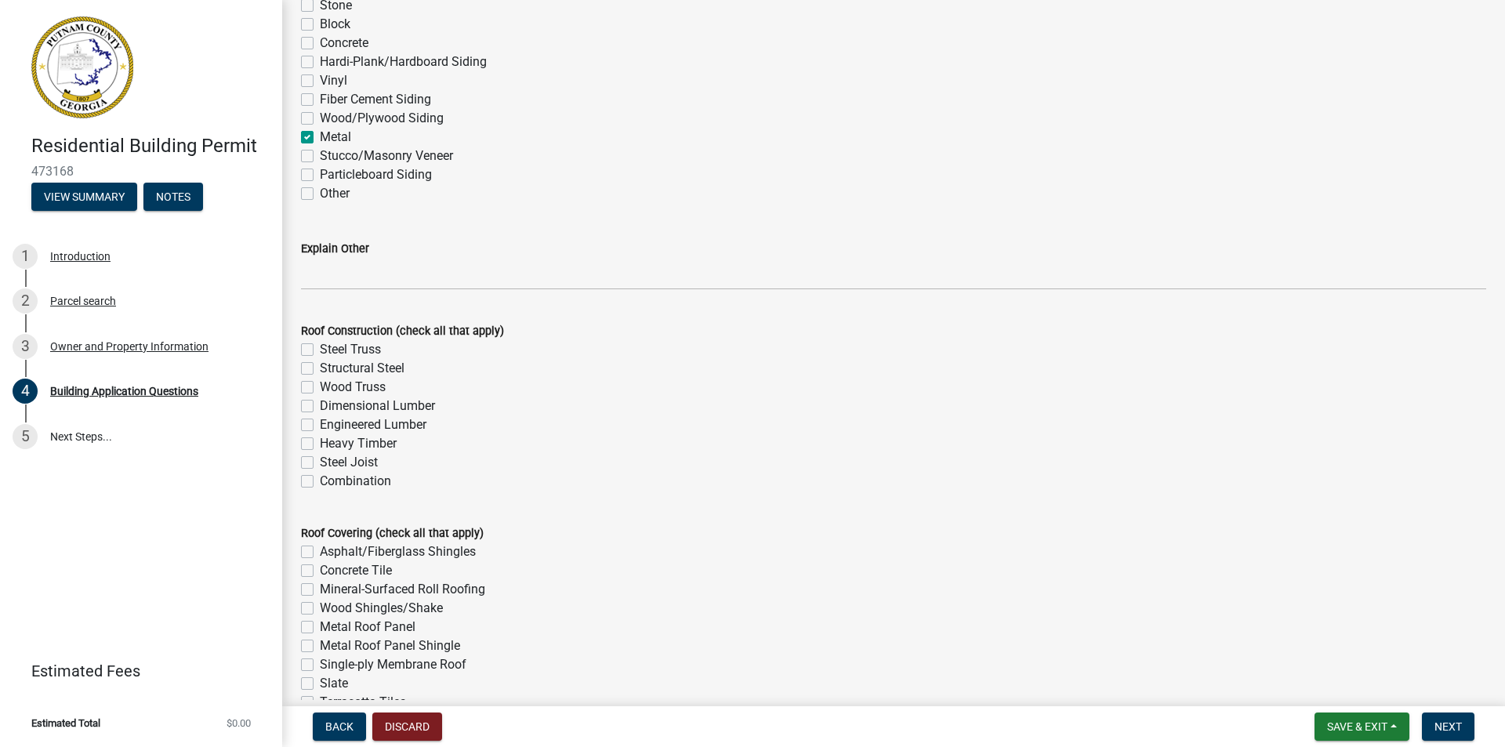
click at [320, 467] on label "Steel Joist" at bounding box center [349, 462] width 58 height 19
click at [320, 463] on input "Steel Joist" at bounding box center [325, 458] width 10 height 10
checkbox input "true"
checkbox input "false"
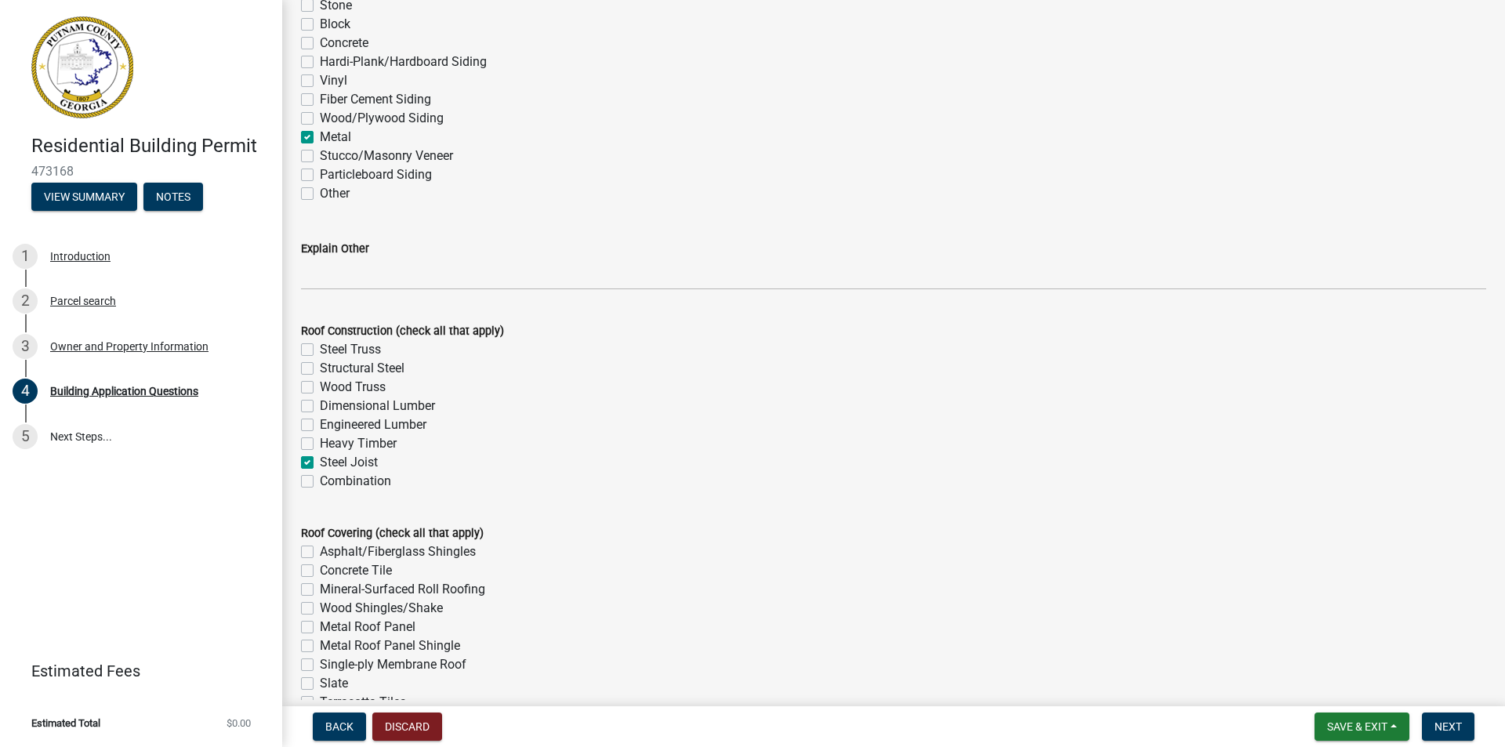
checkbox input "false"
checkbox input "true"
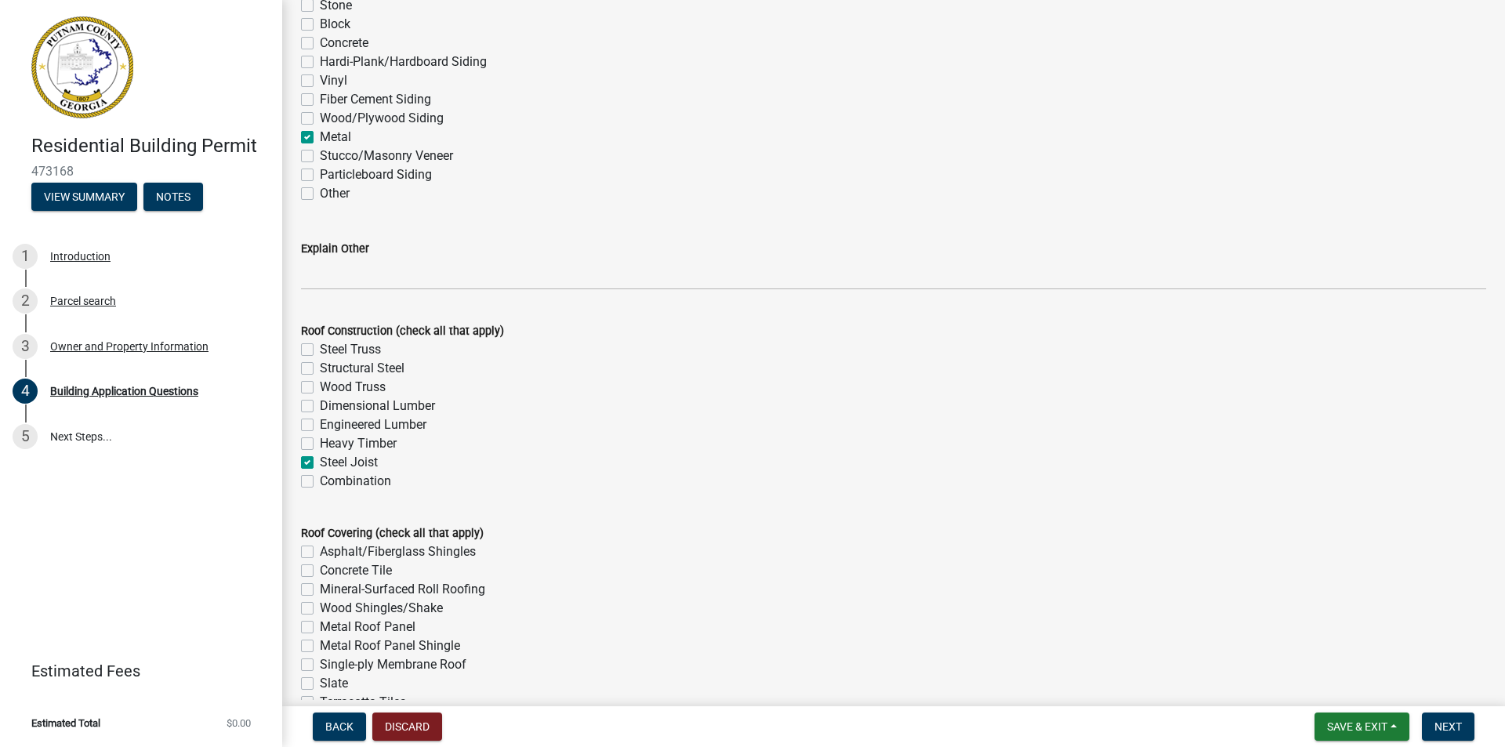
checkbox input "false"
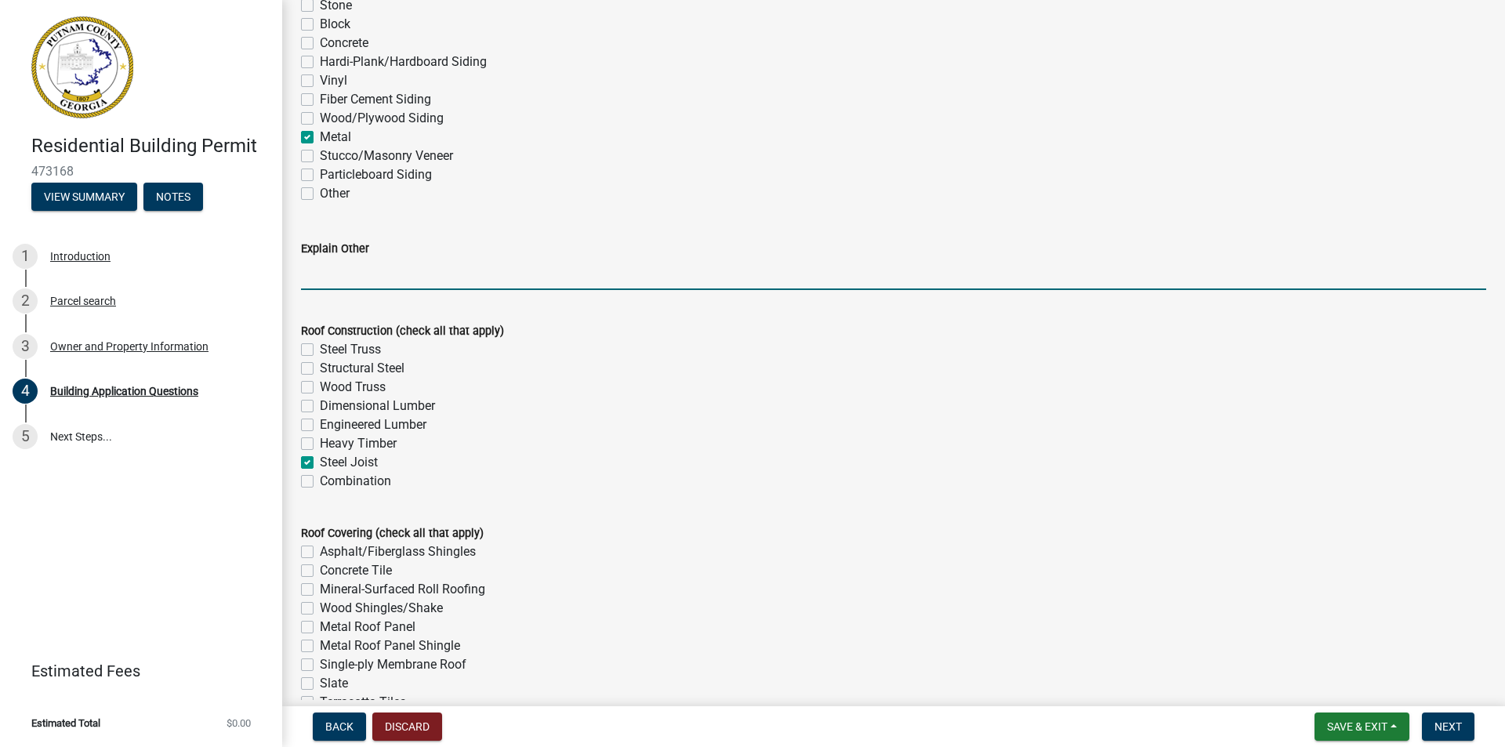
click at [323, 276] on input "Explain Other" at bounding box center [893, 274] width 1185 height 32
type input "METAL ROOF AND POSTS"
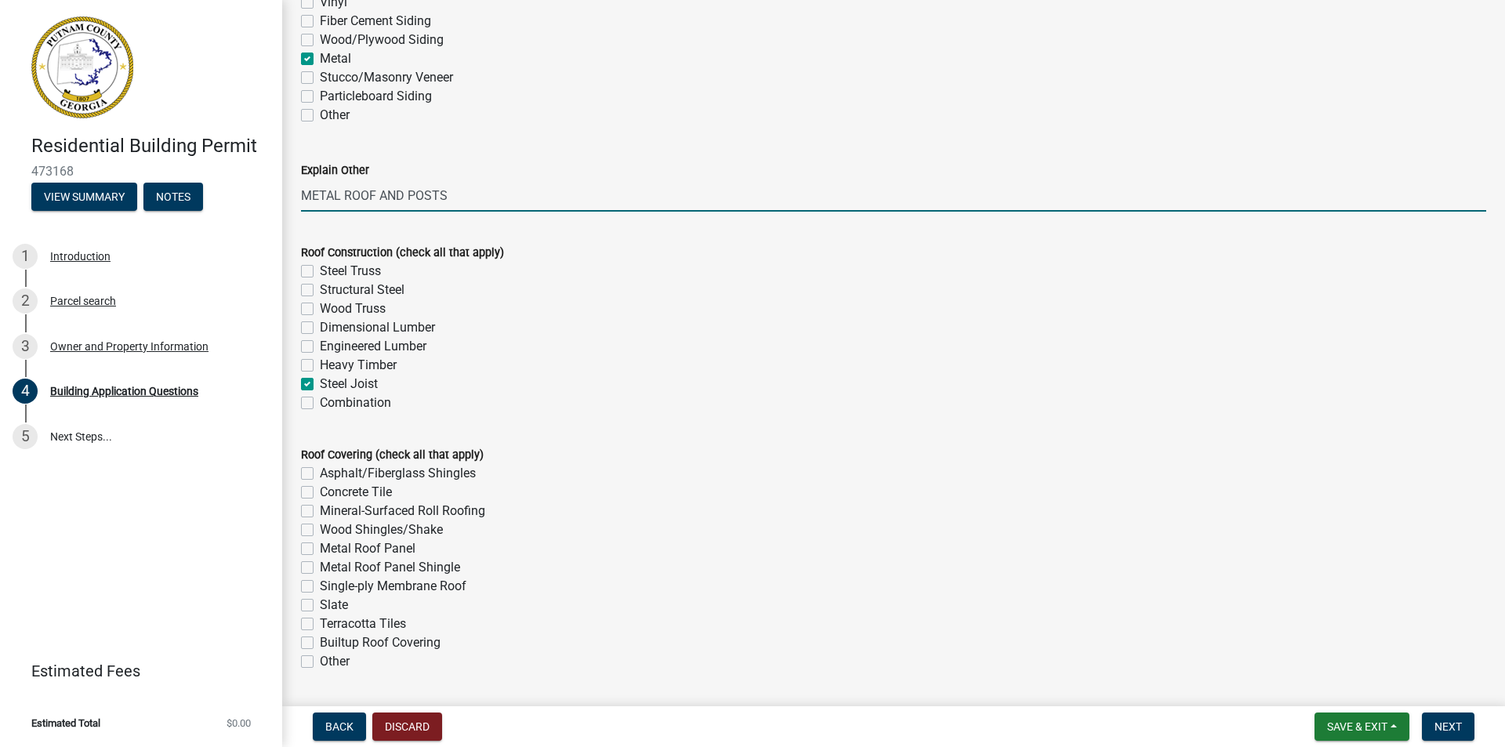
scroll to position [3762, 0]
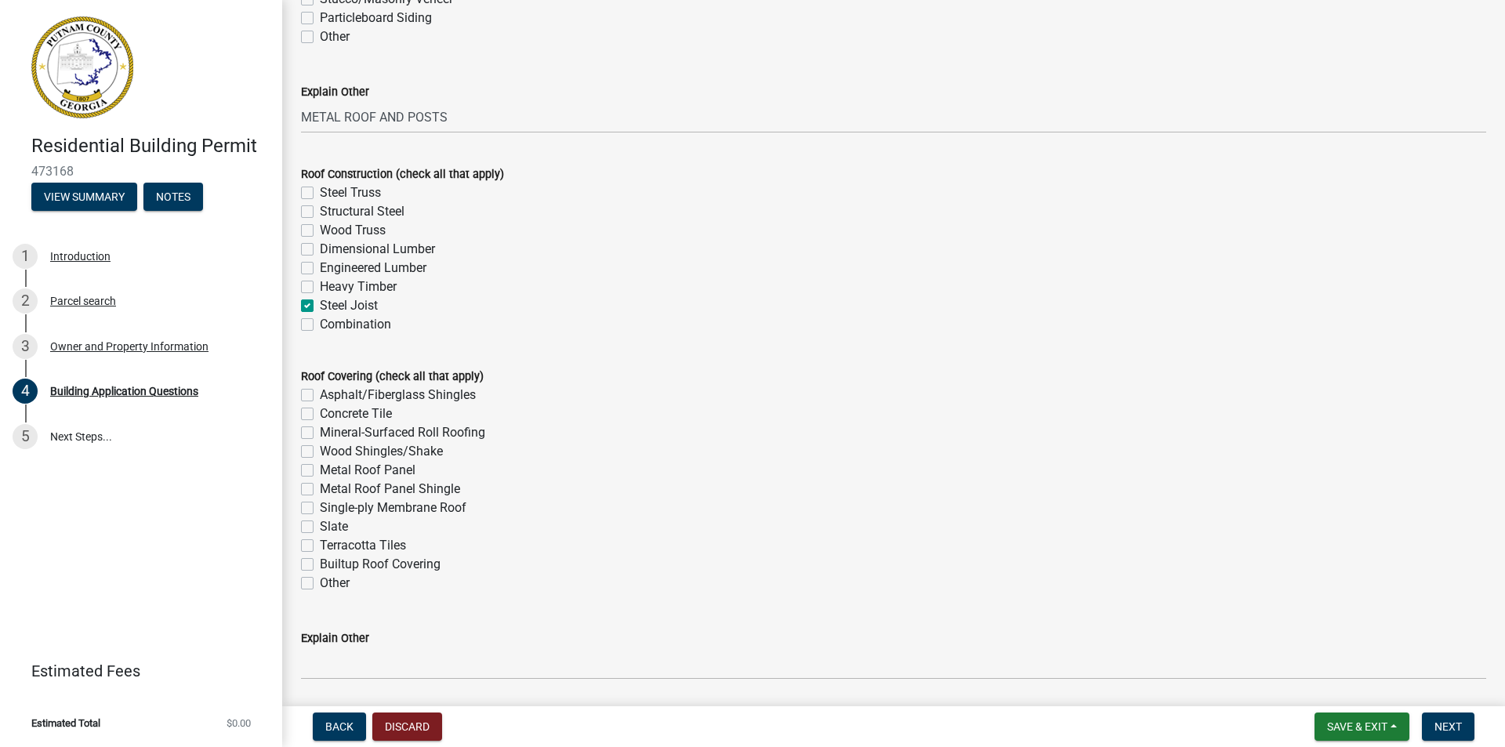
click at [320, 469] on label "Metal Roof Panel" at bounding box center [368, 470] width 96 height 19
click at [320, 469] on input "Metal Roof Panel" at bounding box center [325, 466] width 10 height 10
checkbox input "true"
checkbox input "false"
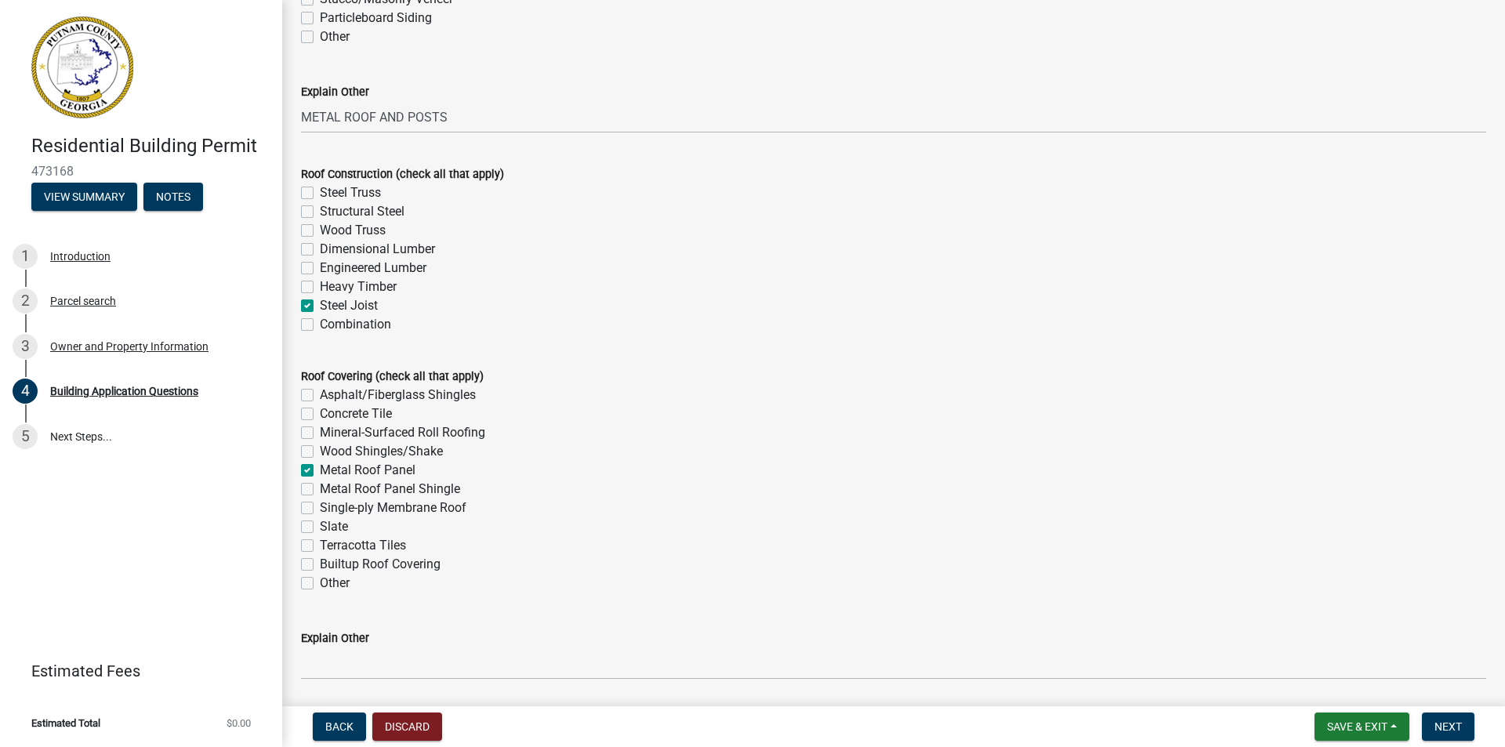
checkbox input "false"
checkbox input "true"
checkbox input "false"
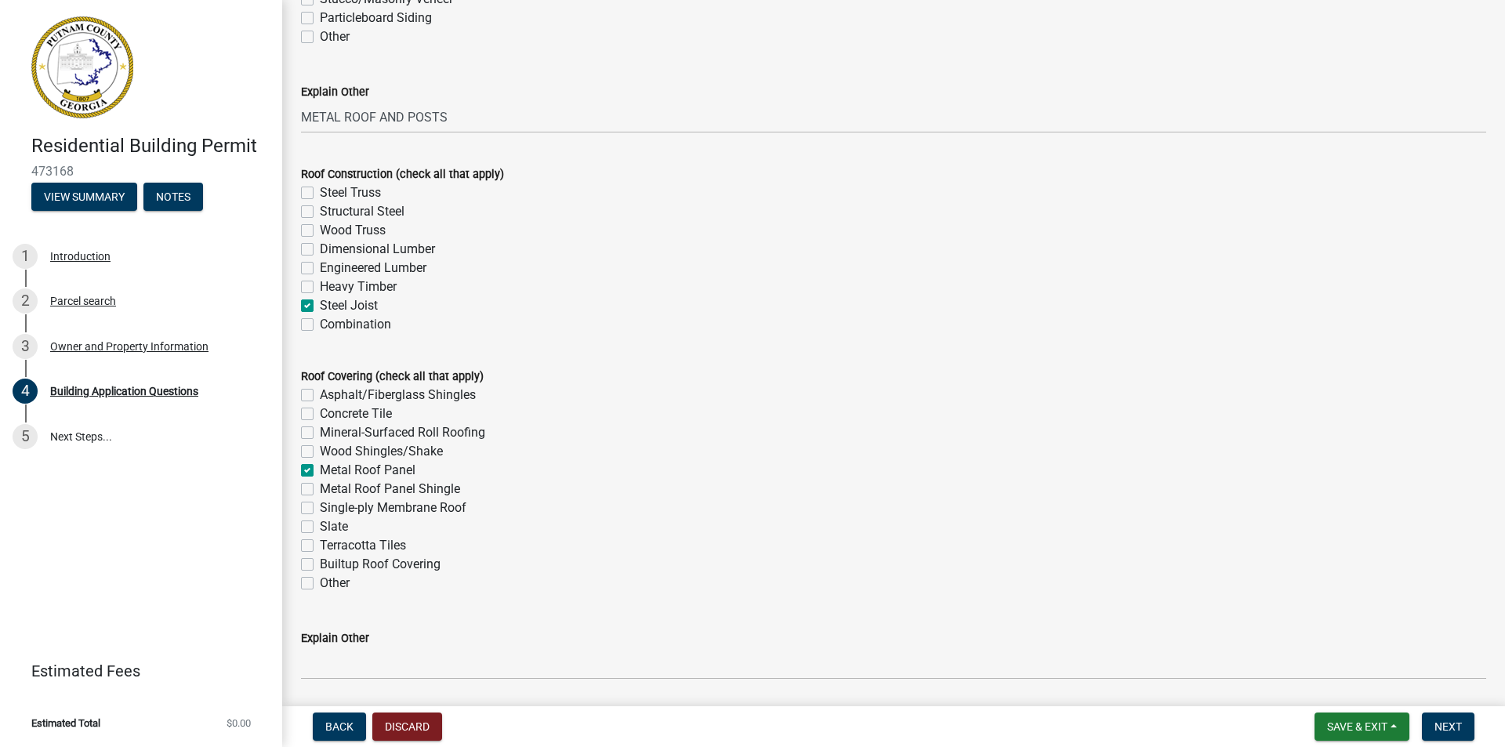
checkbox input "false"
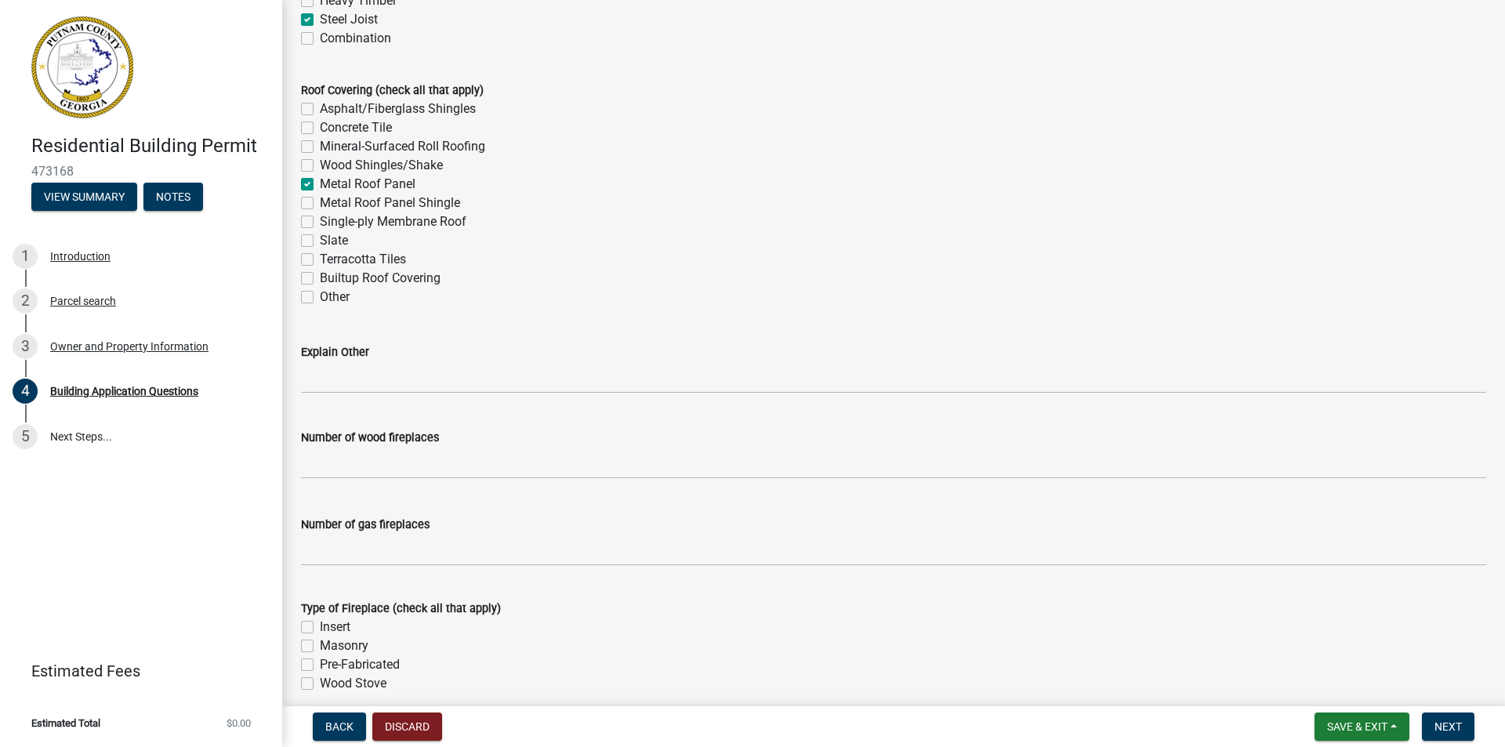
scroll to position [4075, 0]
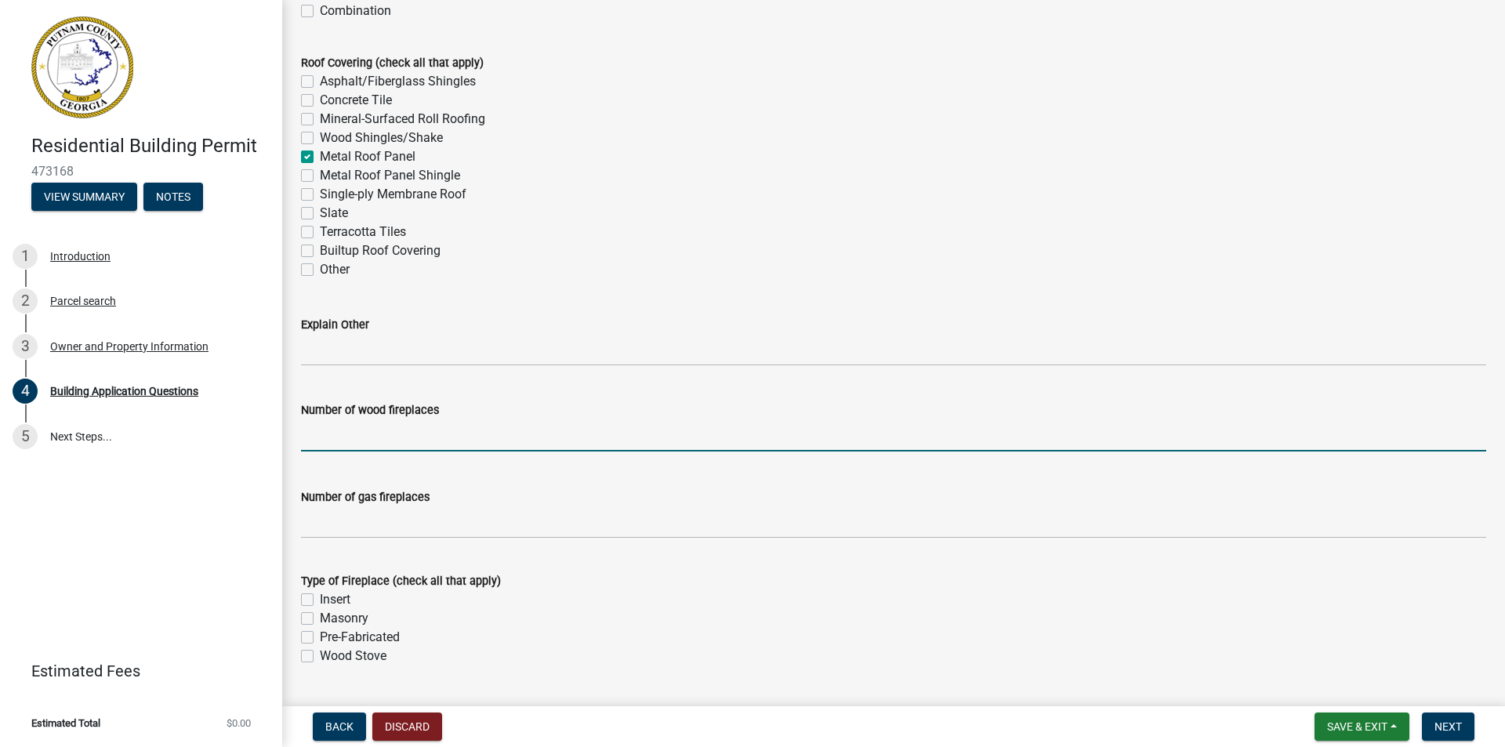
click at [321, 429] on input "text" at bounding box center [893, 435] width 1185 height 32
type input "0"
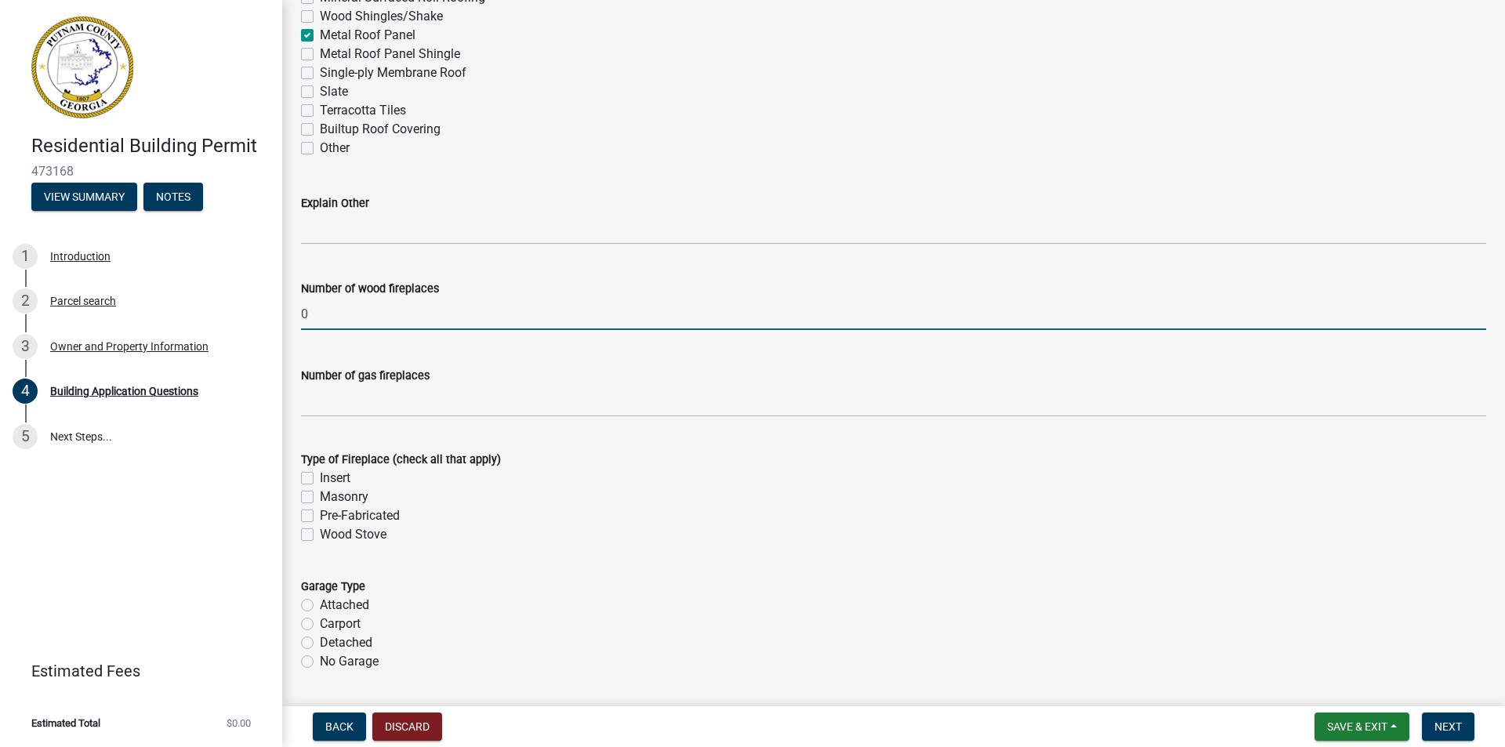
scroll to position [4232, 0]
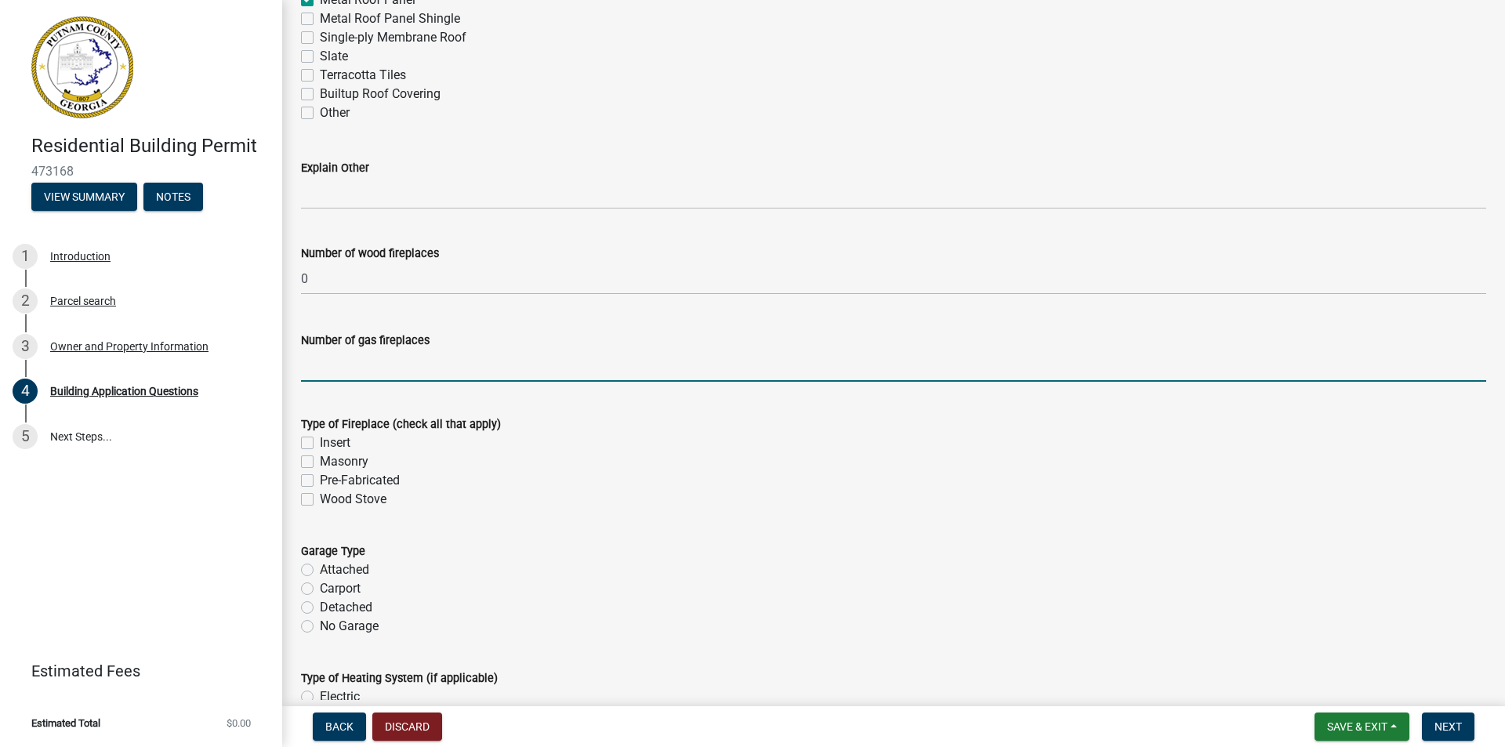
click at [321, 370] on input "text" at bounding box center [893, 366] width 1185 height 32
type input "0"
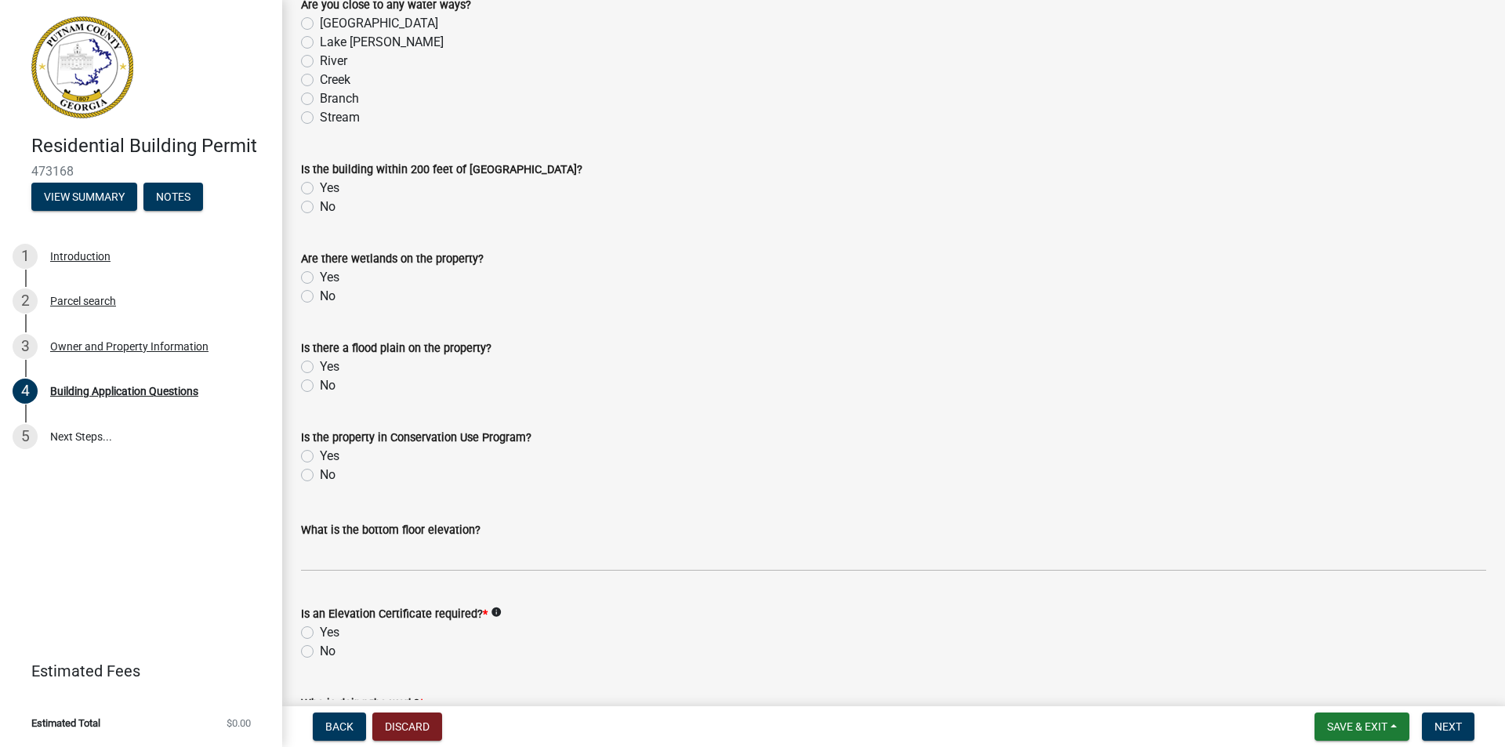
scroll to position [5564, 0]
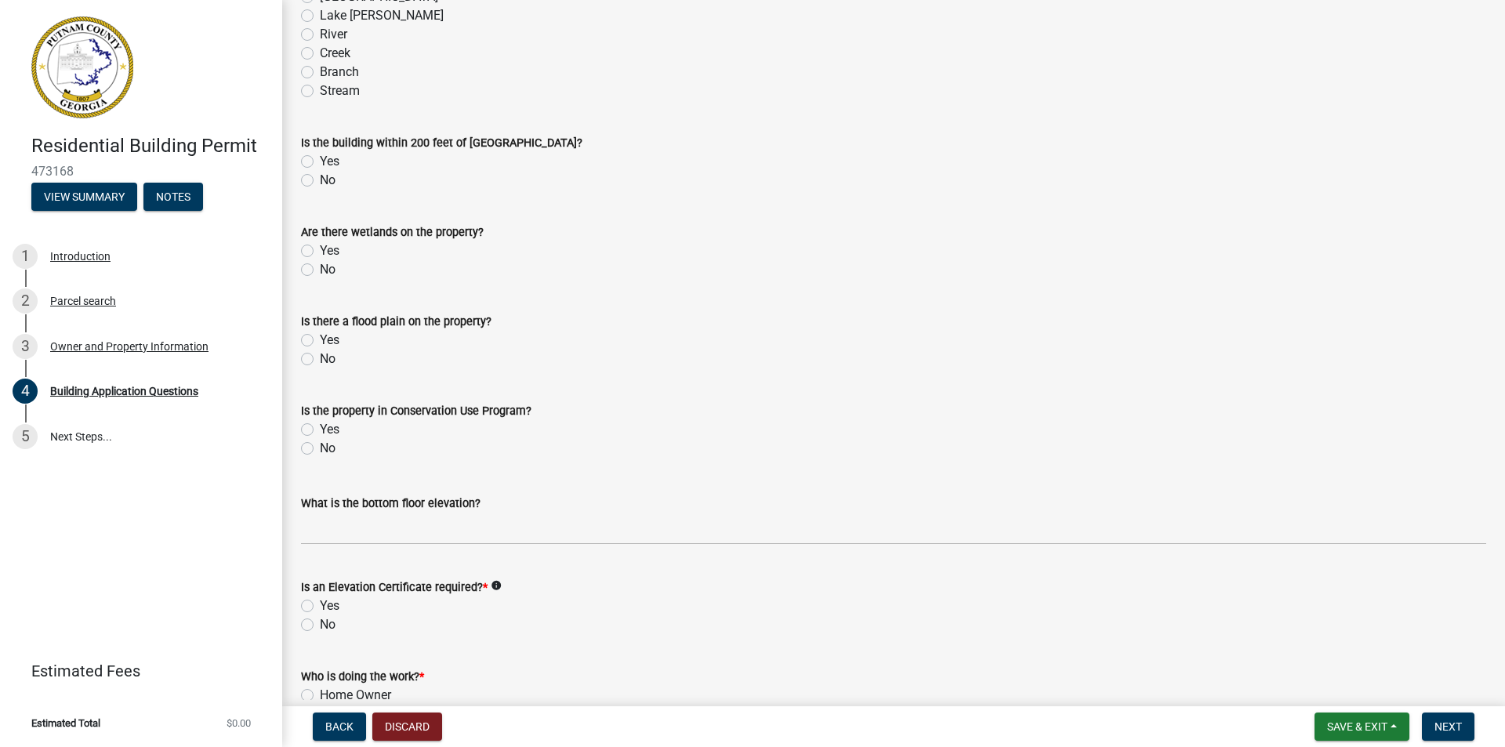
click at [320, 451] on label "No" at bounding box center [328, 448] width 16 height 19
click at [320, 449] on input "No" at bounding box center [325, 444] width 10 height 10
radio input "true"
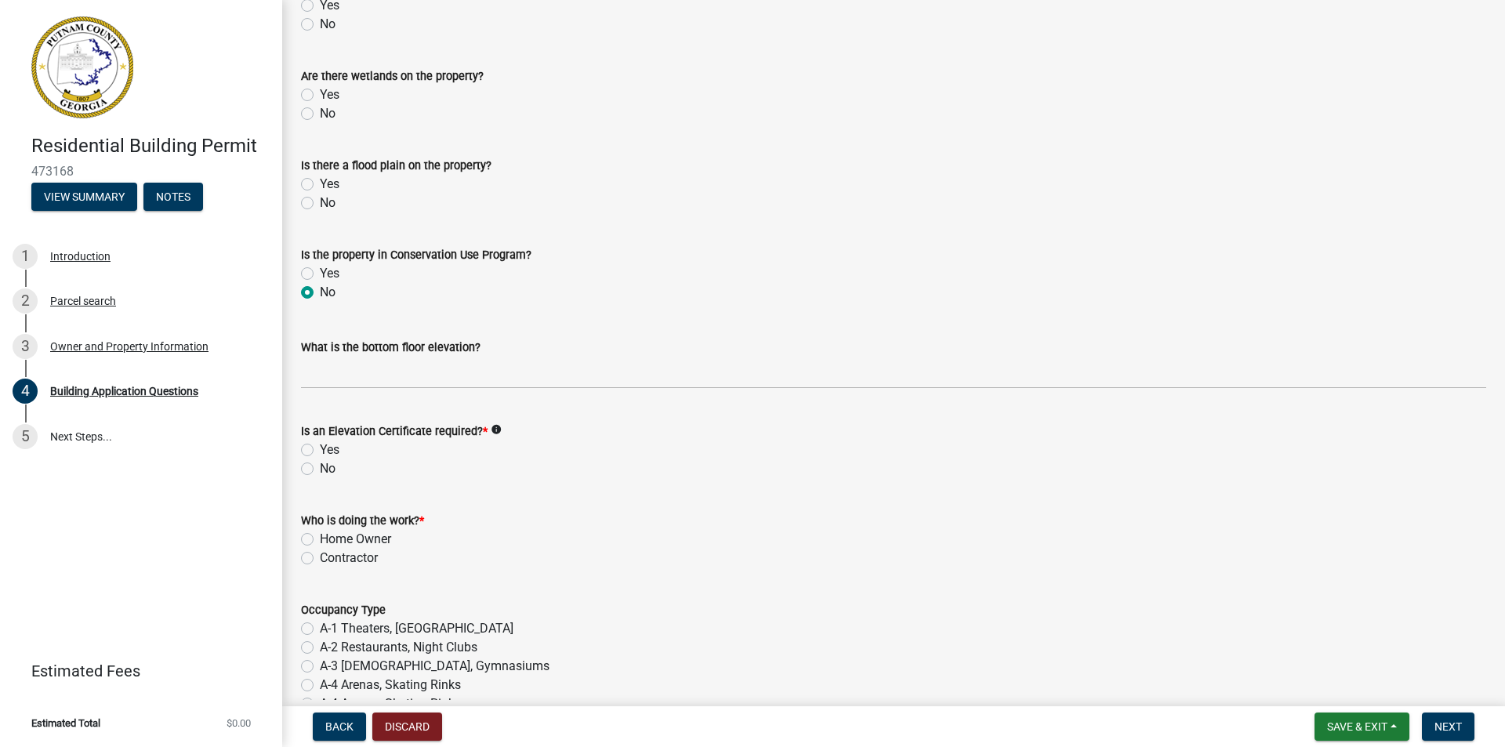
scroll to position [5721, 0]
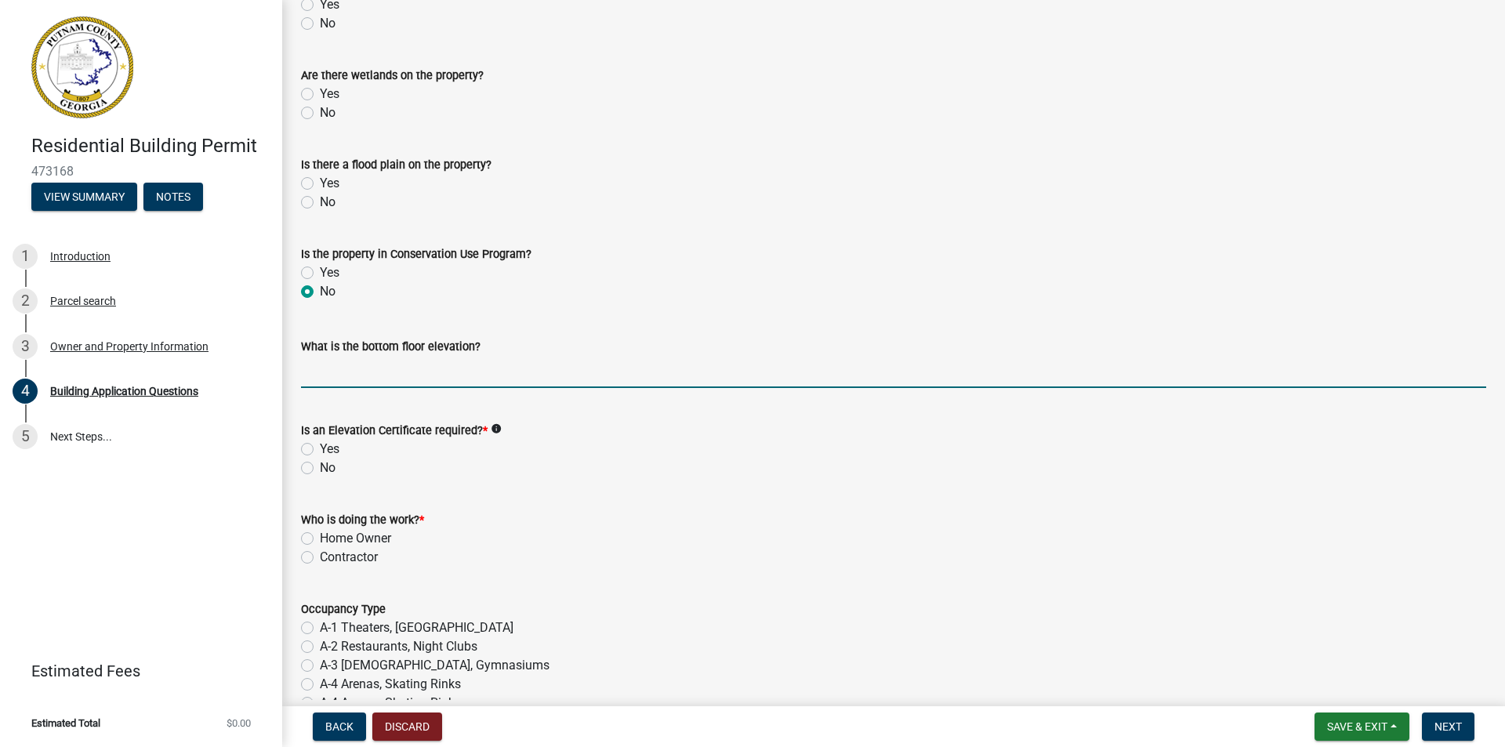
click at [315, 379] on input "text" at bounding box center [893, 372] width 1185 height 32
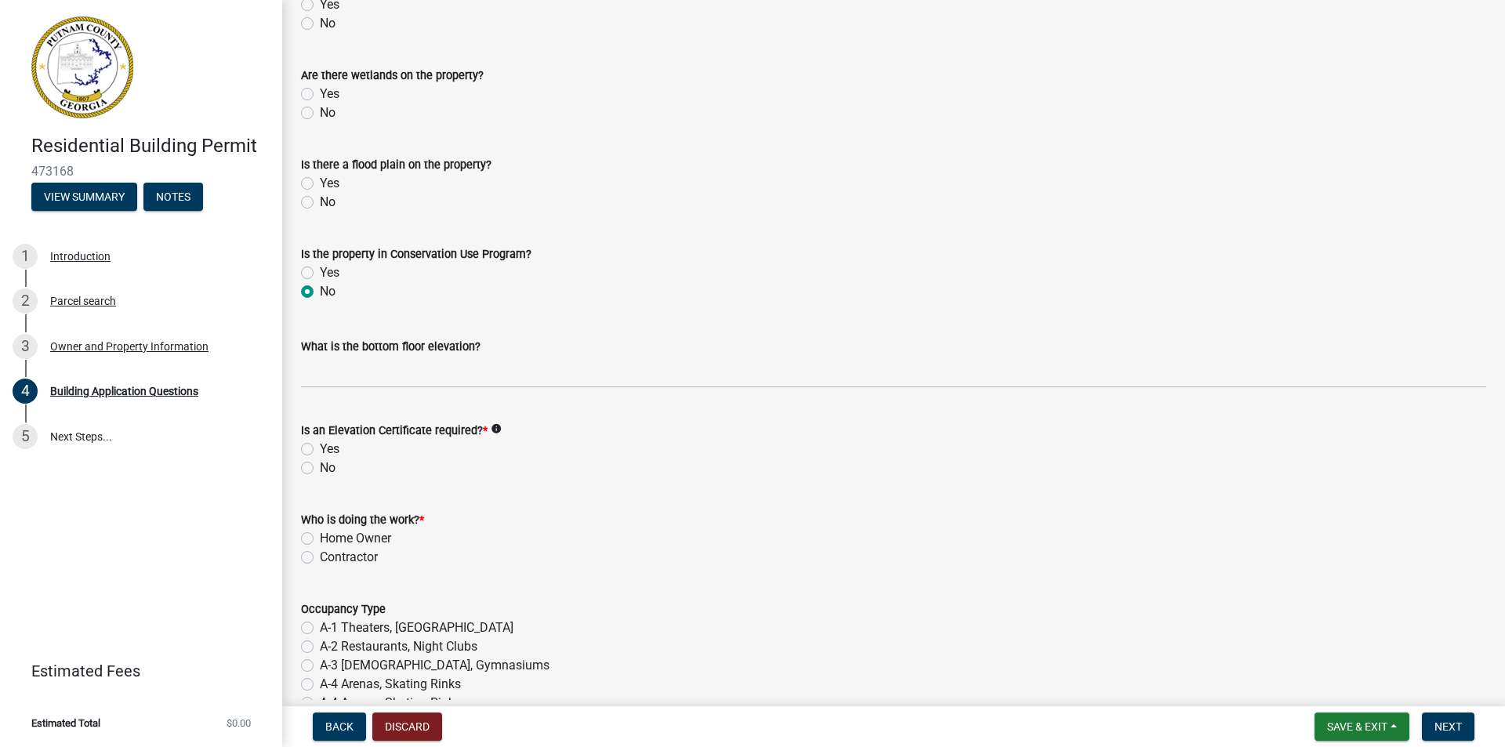
click at [495, 430] on icon "info" at bounding box center [496, 428] width 11 height 11
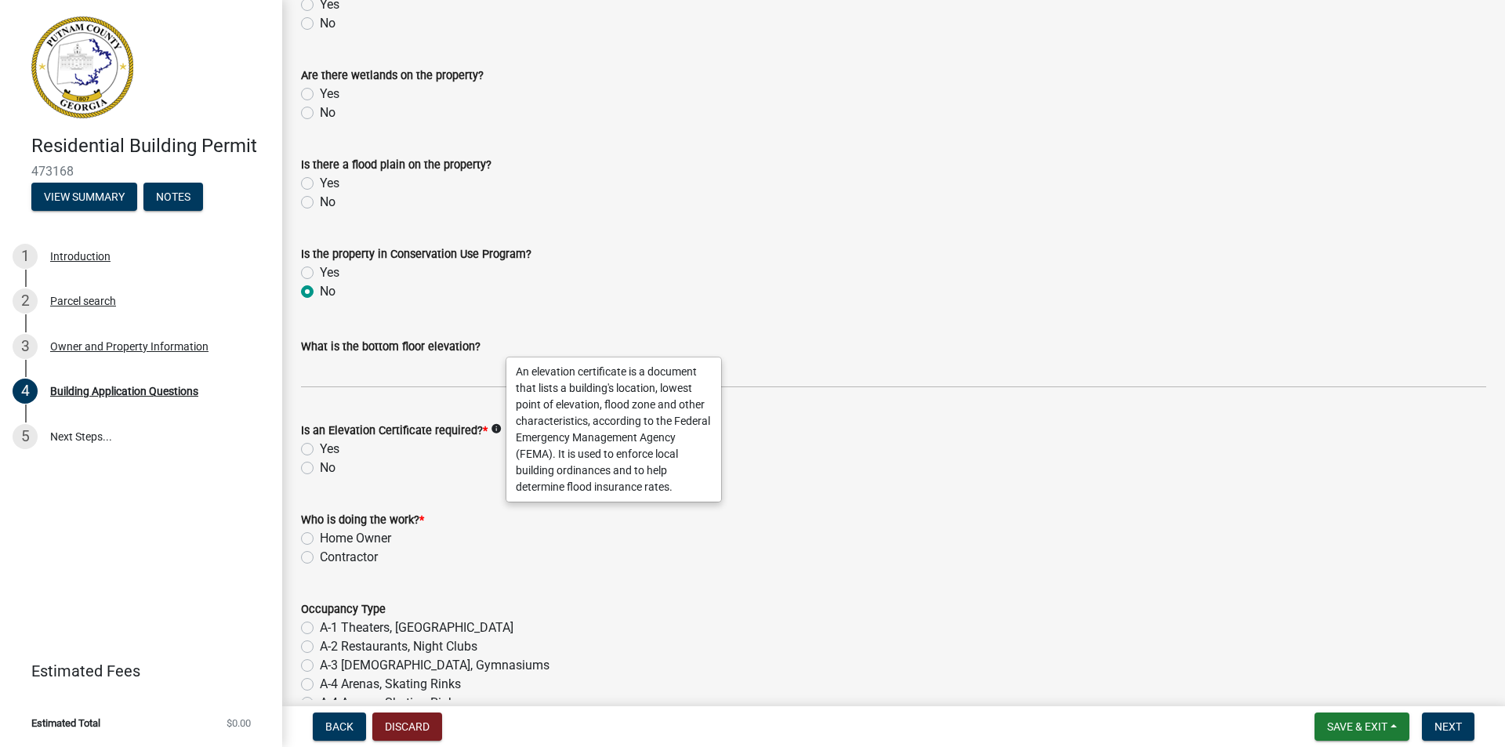
click at [812, 618] on div "Occupancy Type" at bounding box center [893, 609] width 1185 height 19
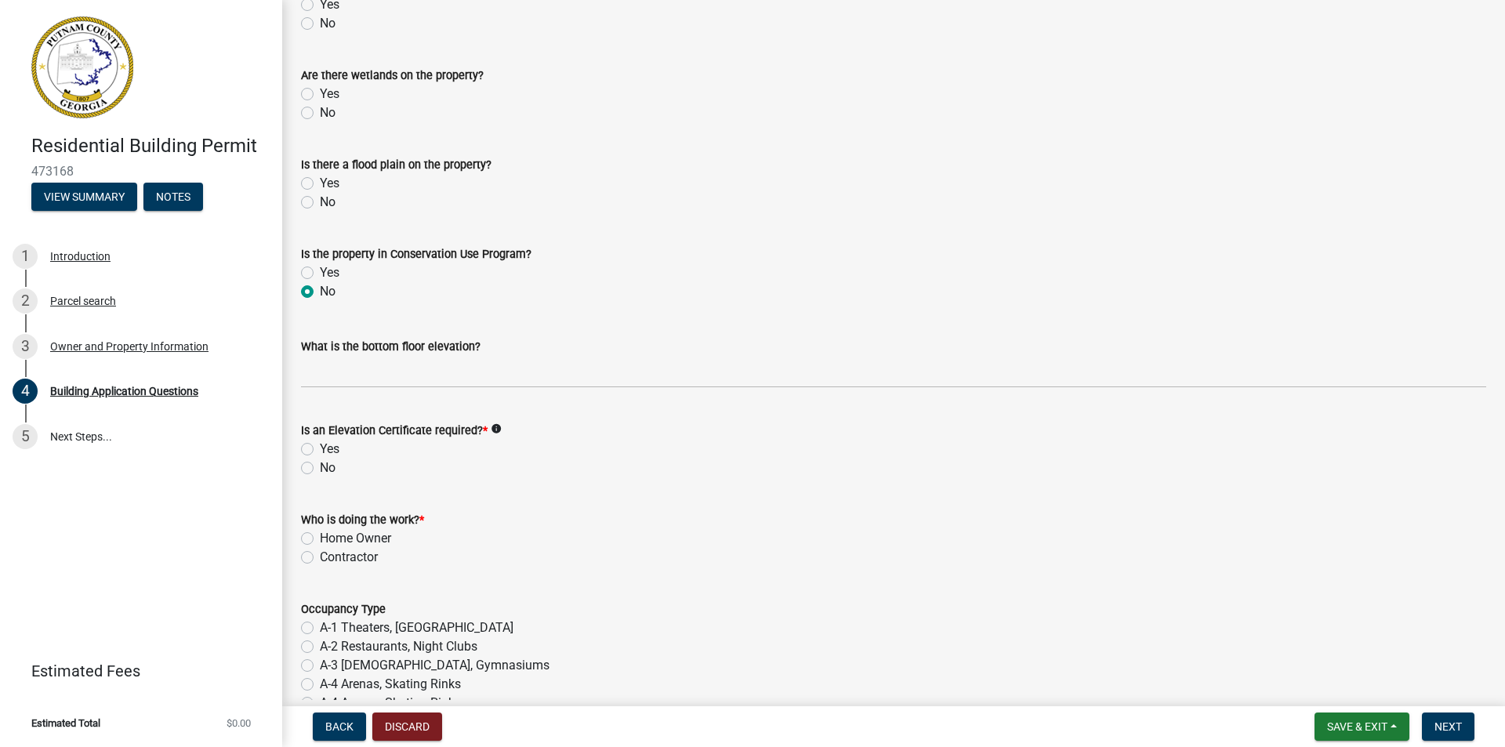
scroll to position [5799, 0]
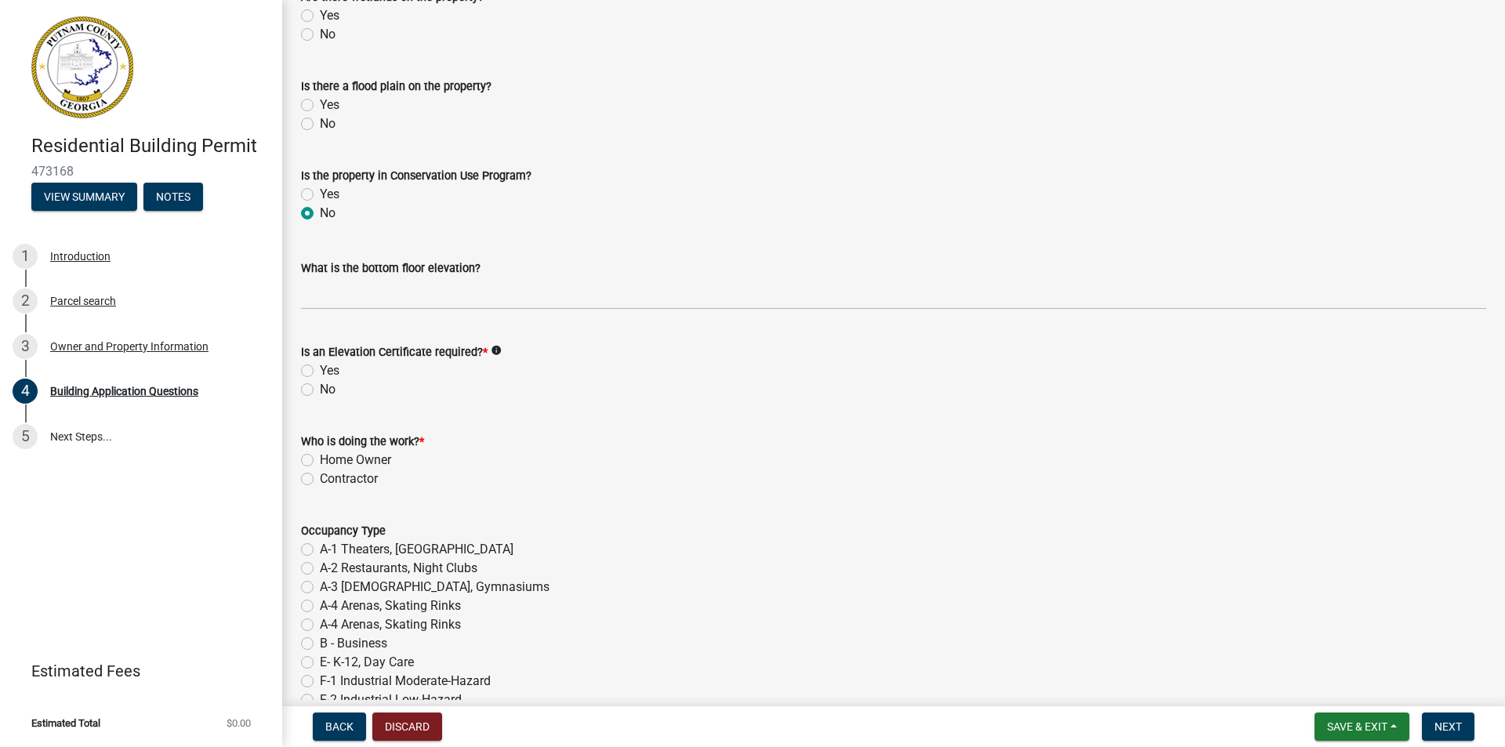
click at [320, 462] on label "Home Owner" at bounding box center [355, 460] width 71 height 19
click at [320, 461] on input "Home Owner" at bounding box center [325, 456] width 10 height 10
radio input "true"
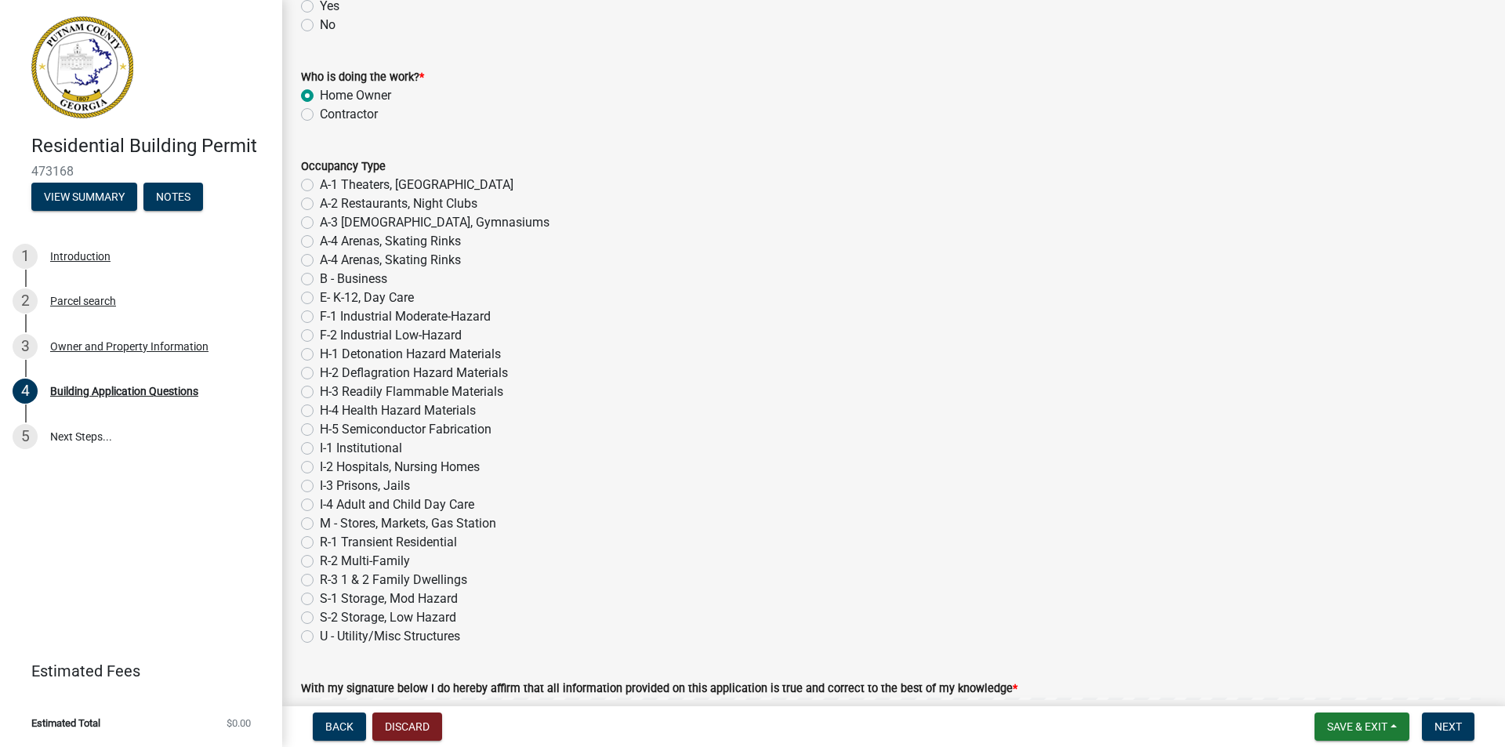
scroll to position [6191, 0]
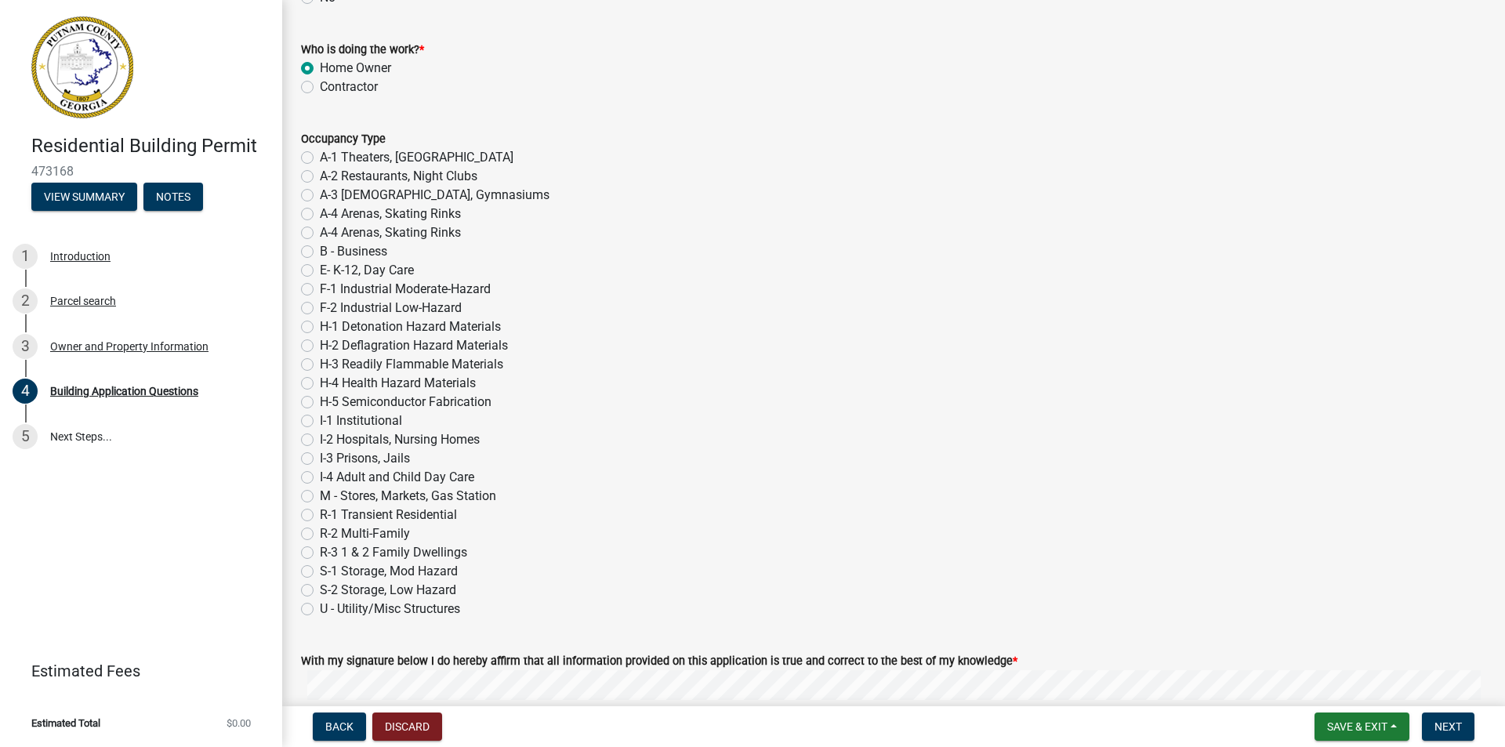
click at [320, 611] on label "U - Utility/Misc Structures" at bounding box center [390, 609] width 140 height 19
click at [320, 610] on input "U - Utility/Misc Structures" at bounding box center [325, 605] width 10 height 10
radio input "true"
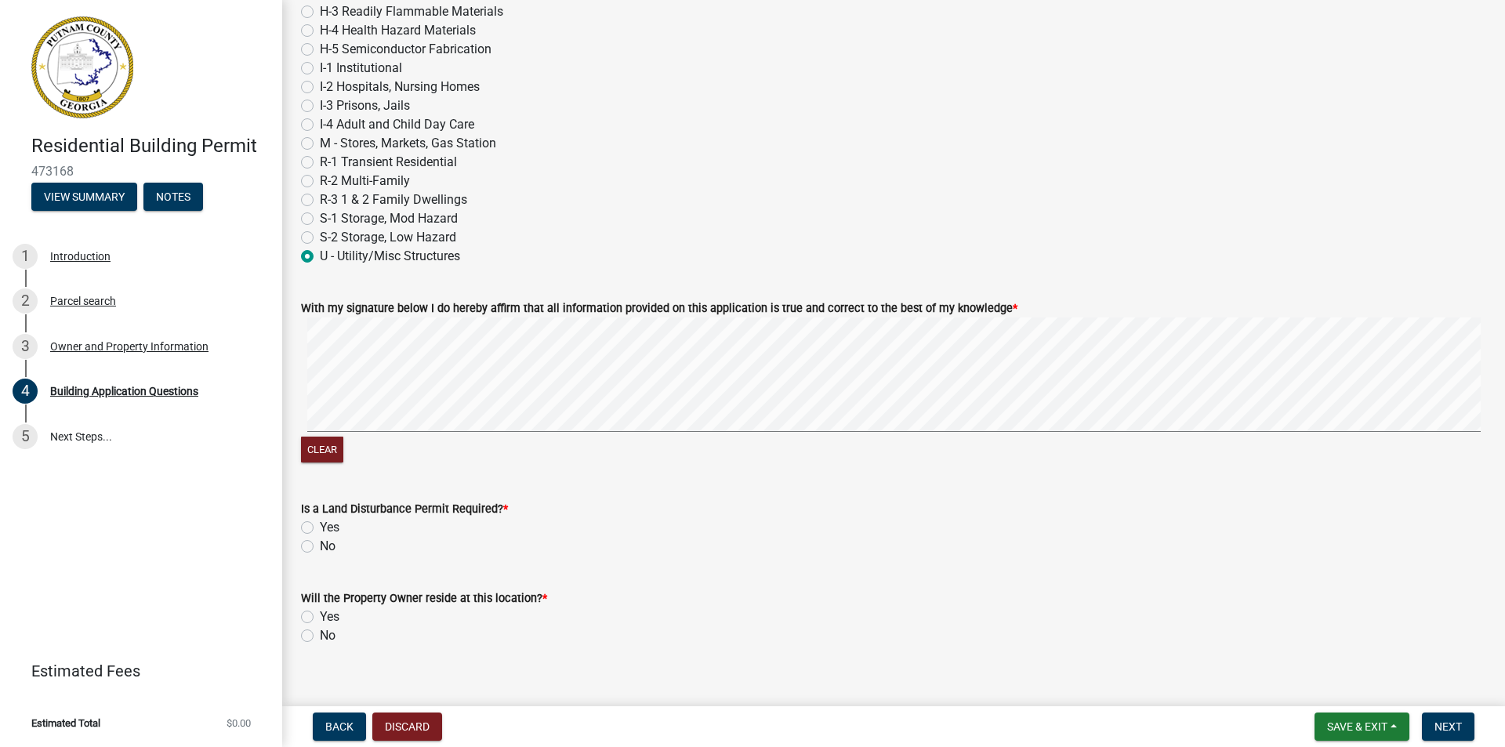
scroll to position [6565, 0]
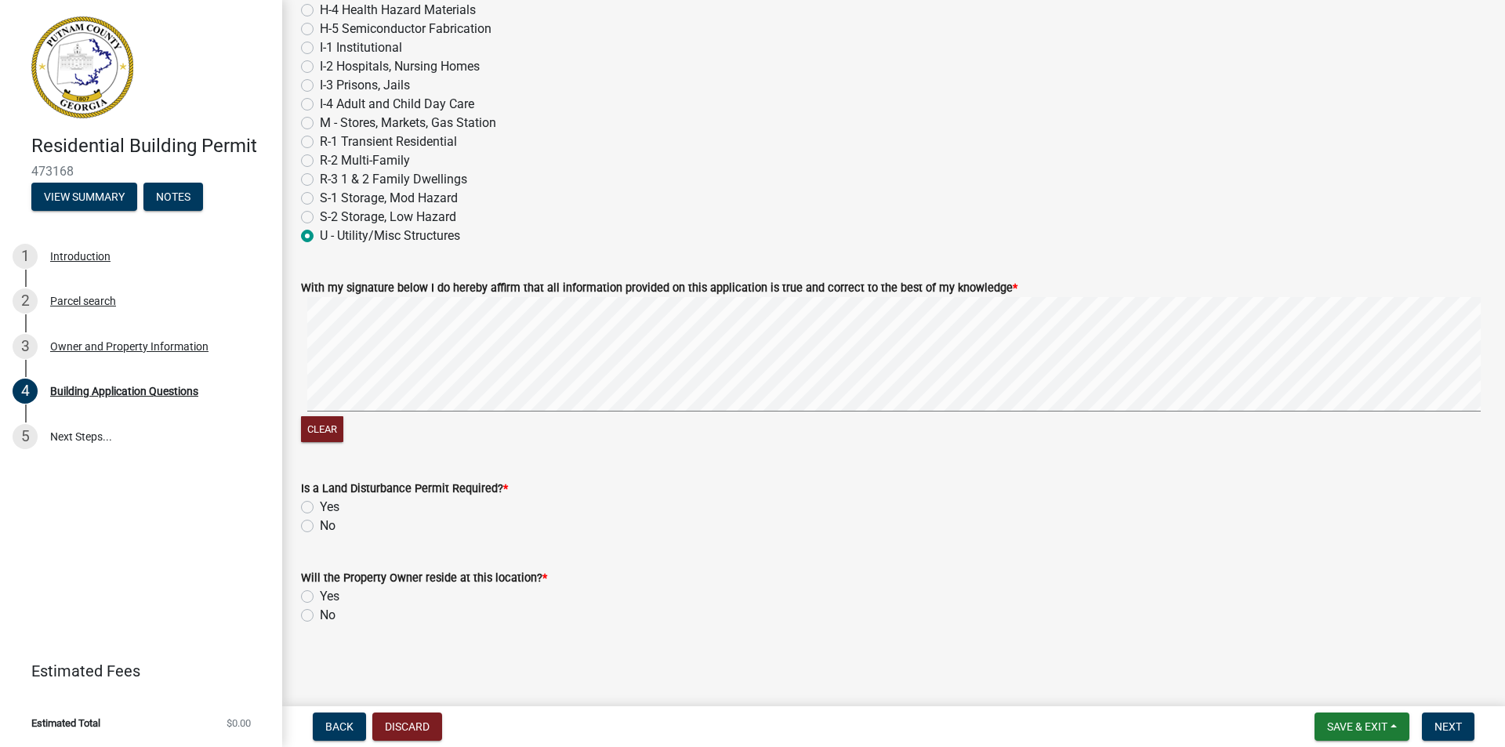
click at [320, 526] on label "No" at bounding box center [328, 525] width 16 height 19
click at [320, 526] on input "No" at bounding box center [325, 521] width 10 height 10
radio input "true"
click at [320, 526] on label "No" at bounding box center [328, 525] width 16 height 19
click at [320, 526] on input "No" at bounding box center [325, 521] width 10 height 10
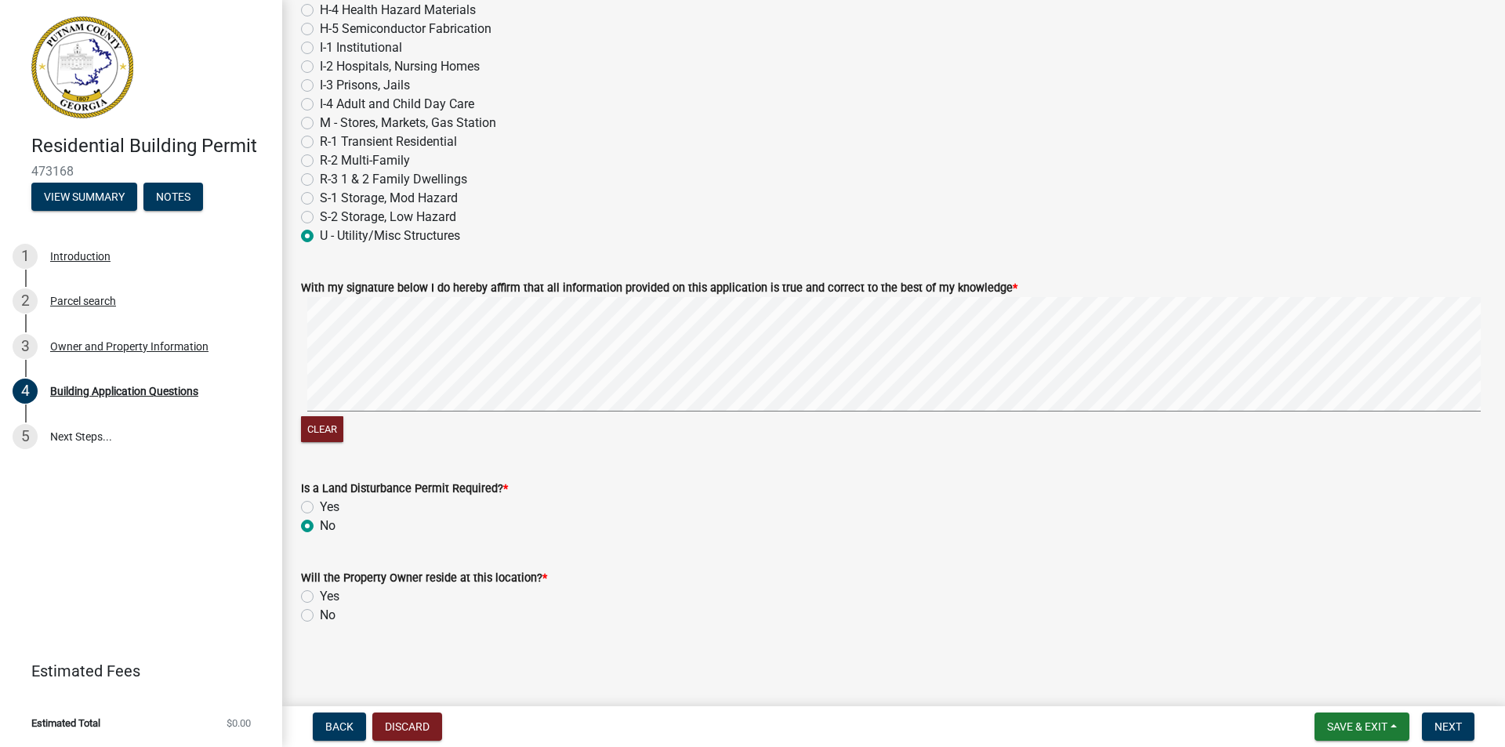
click at [320, 595] on label "Yes" at bounding box center [330, 596] width 20 height 19
click at [320, 595] on input "Yes" at bounding box center [325, 592] width 10 height 10
radio input "true"
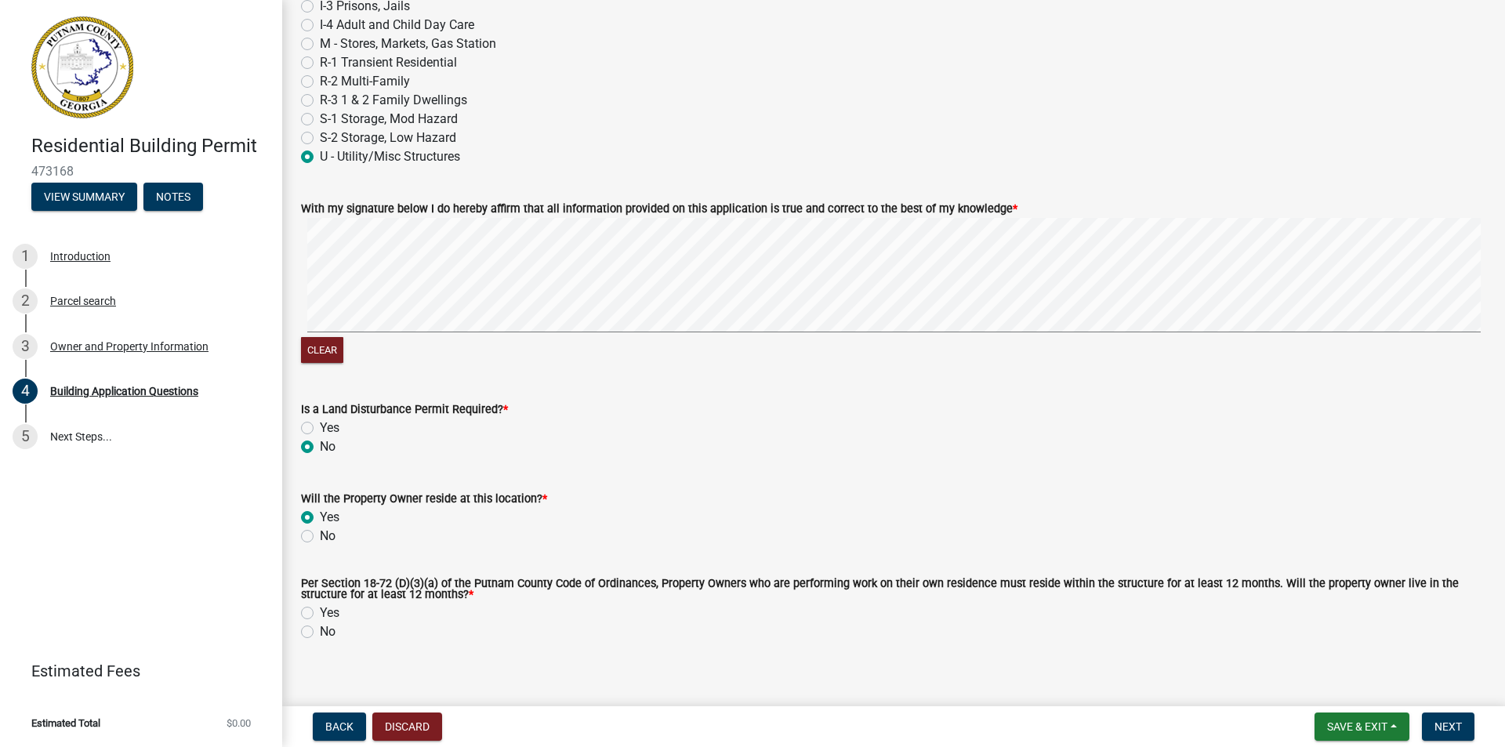
scroll to position [6661, 0]
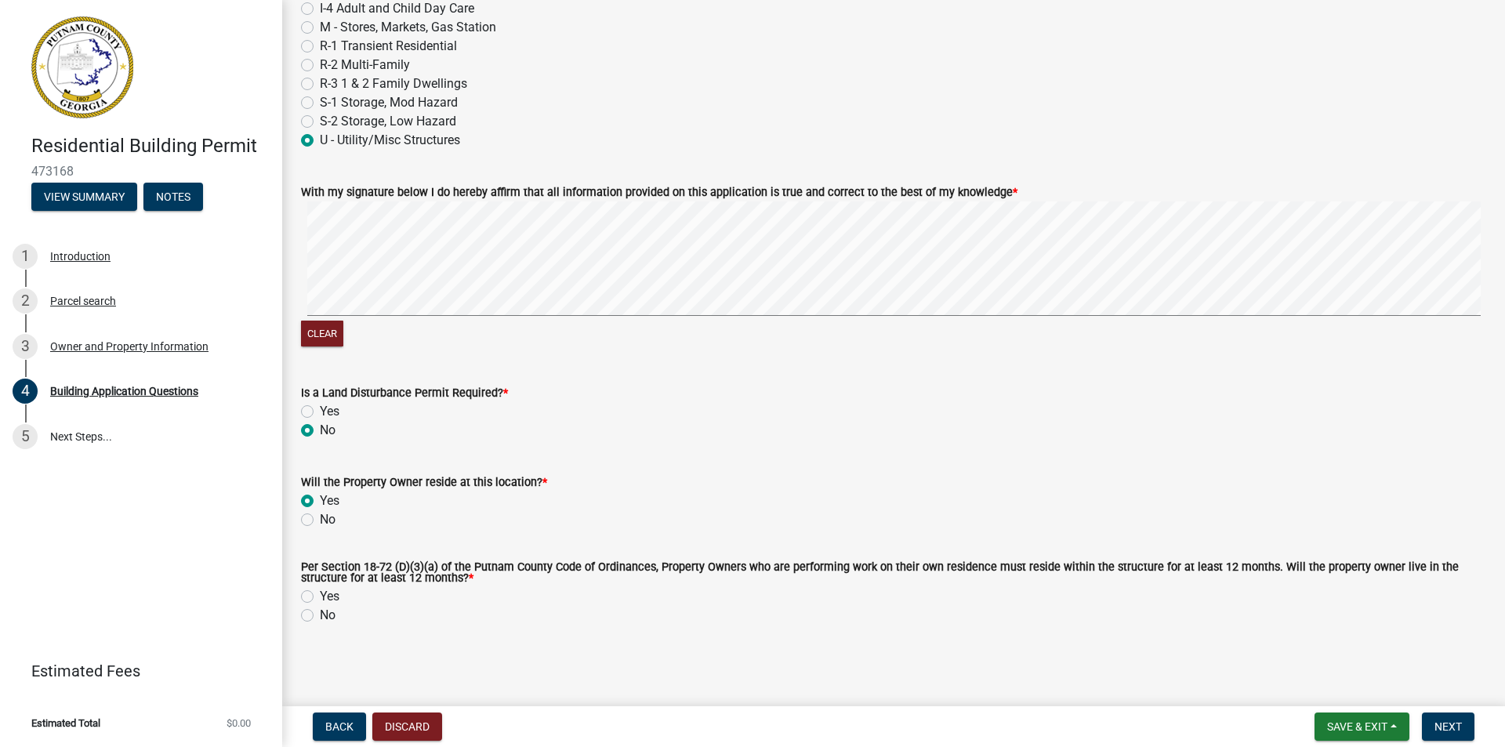
click at [320, 599] on label "Yes" at bounding box center [330, 596] width 20 height 19
click at [320, 597] on input "Yes" at bounding box center [325, 592] width 10 height 10
radio input "true"
click at [1443, 720] on span "Next" at bounding box center [1447, 726] width 27 height 13
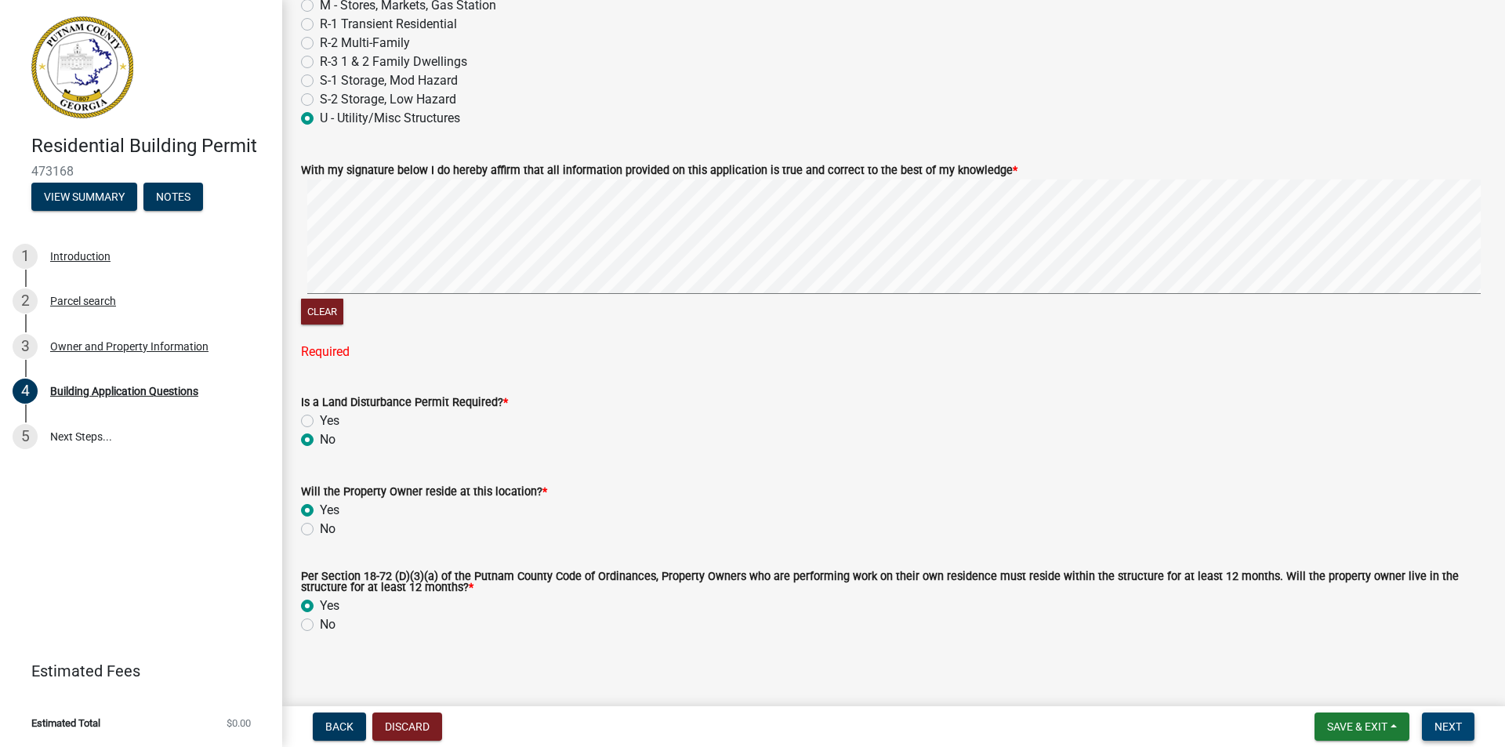
scroll to position [6755, 0]
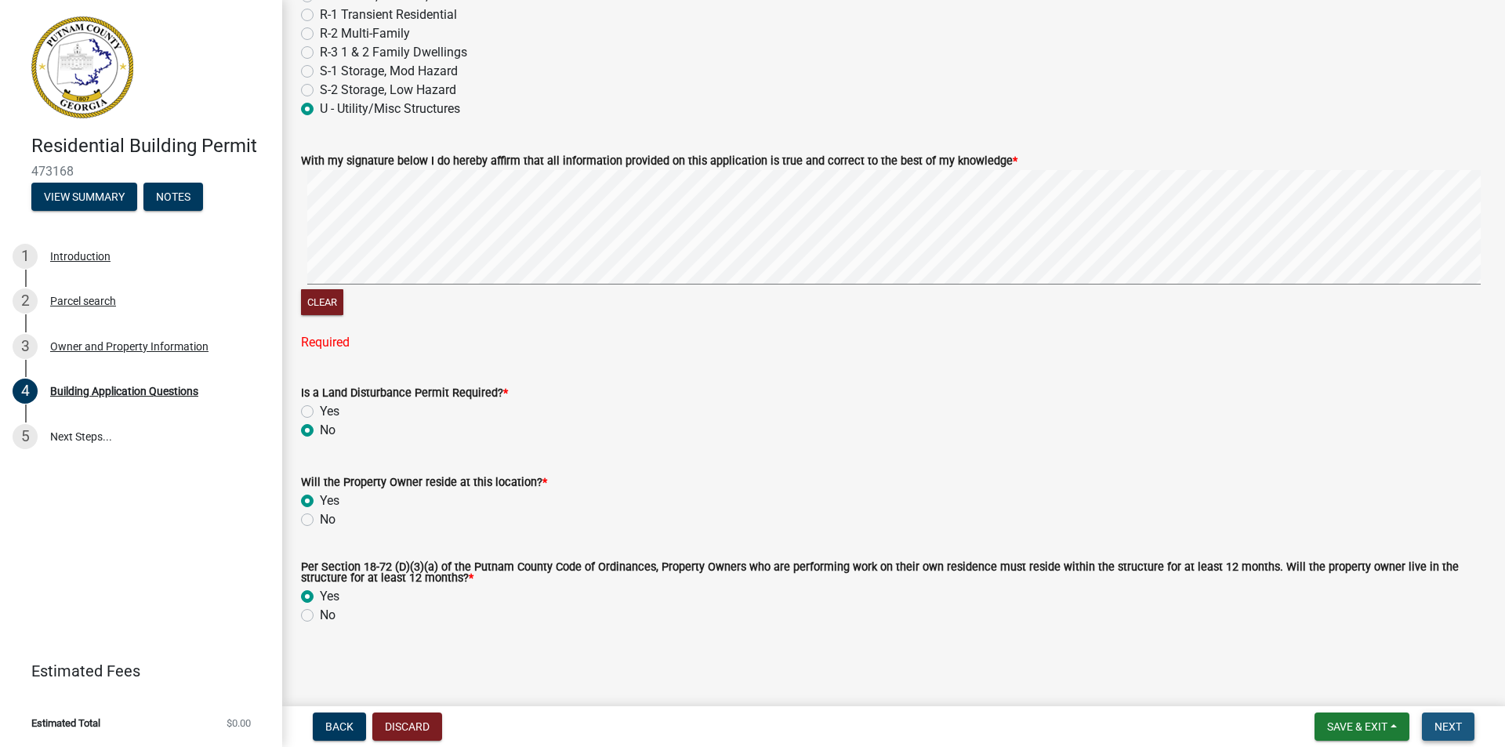
click at [1442, 726] on span "Next" at bounding box center [1447, 726] width 27 height 13
click at [503, 386] on span "*" at bounding box center [505, 392] width 5 height 13
click at [503, 389] on span "*" at bounding box center [505, 392] width 5 height 13
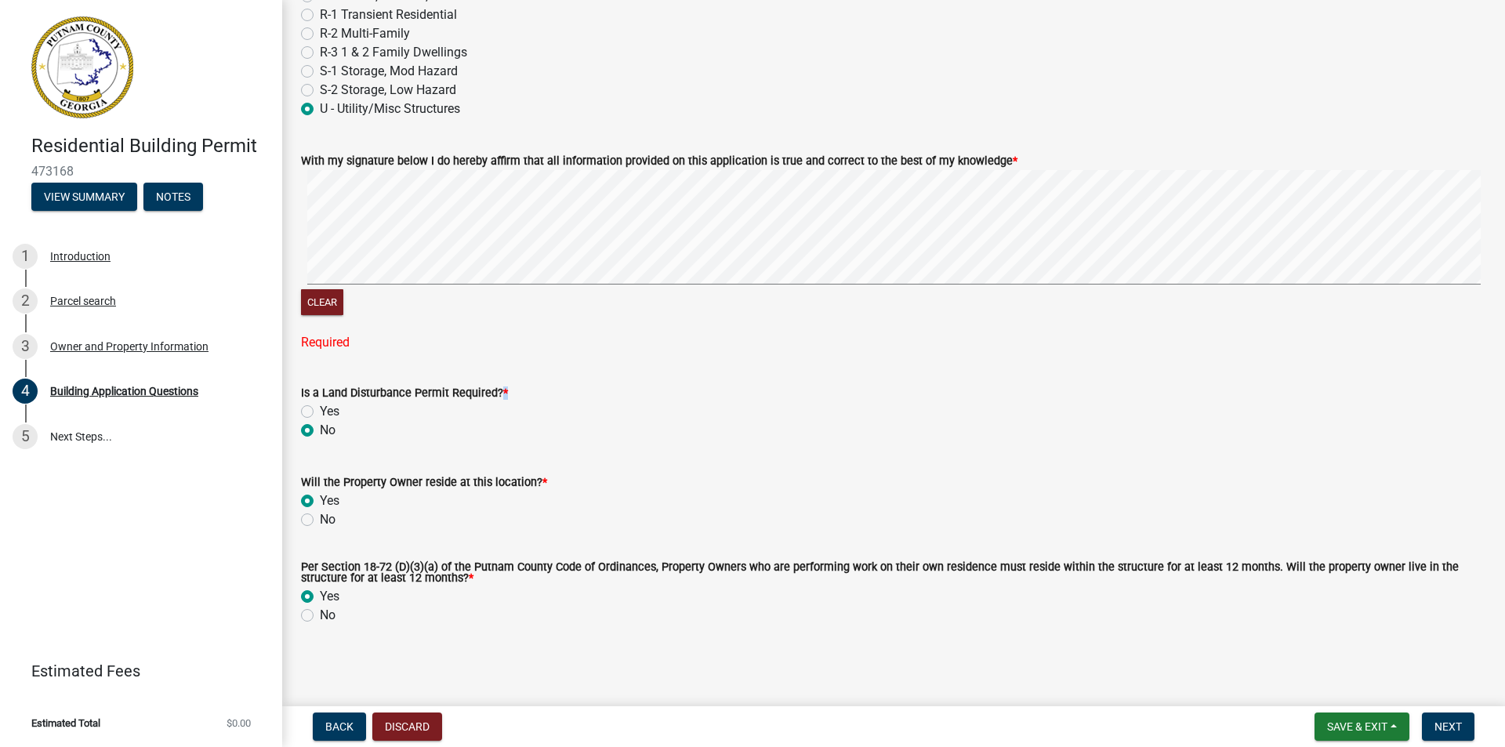
click at [500, 391] on label "Is a Land Disturbance Permit Required? *" at bounding box center [404, 393] width 207 height 11
click at [1436, 718] on button "Next" at bounding box center [1448, 726] width 53 height 28
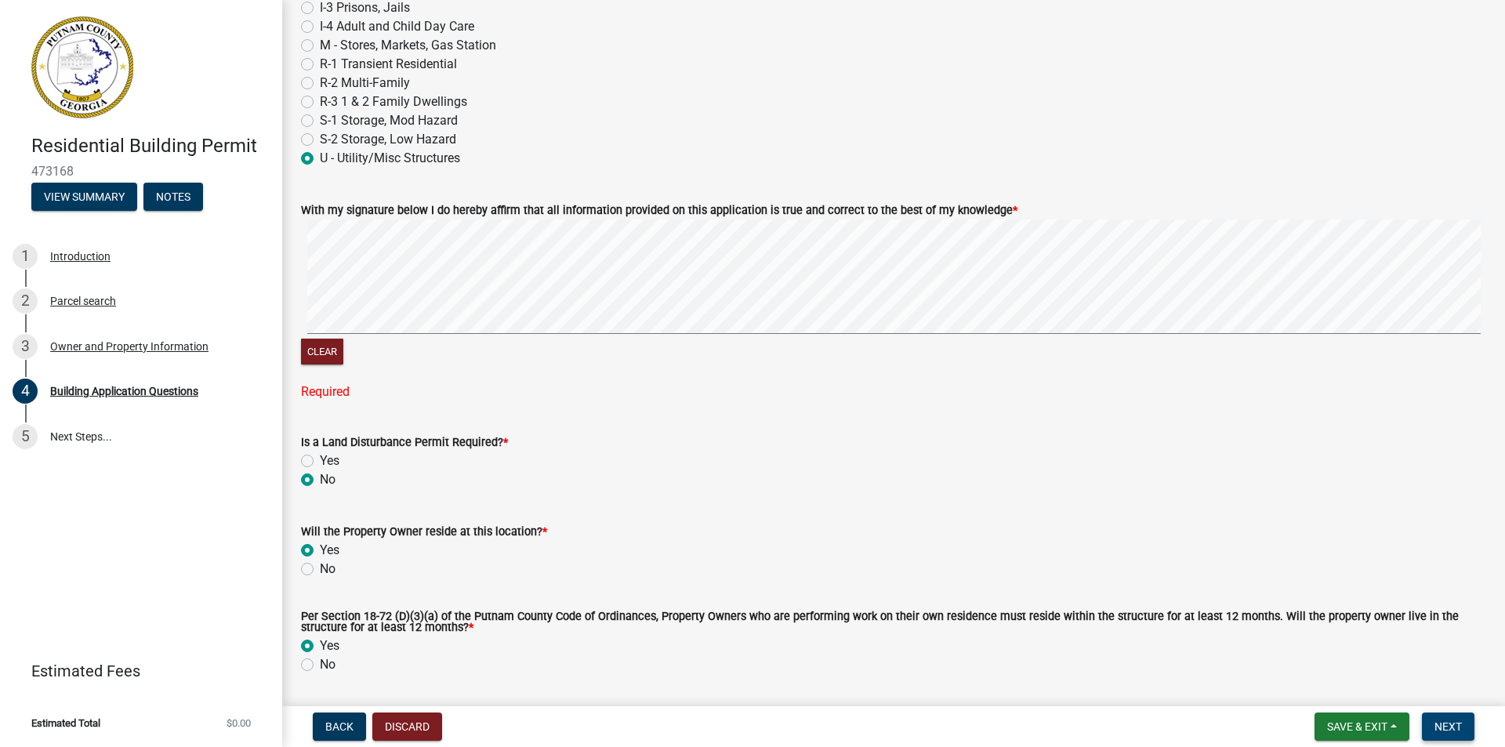
scroll to position [6677, 0]
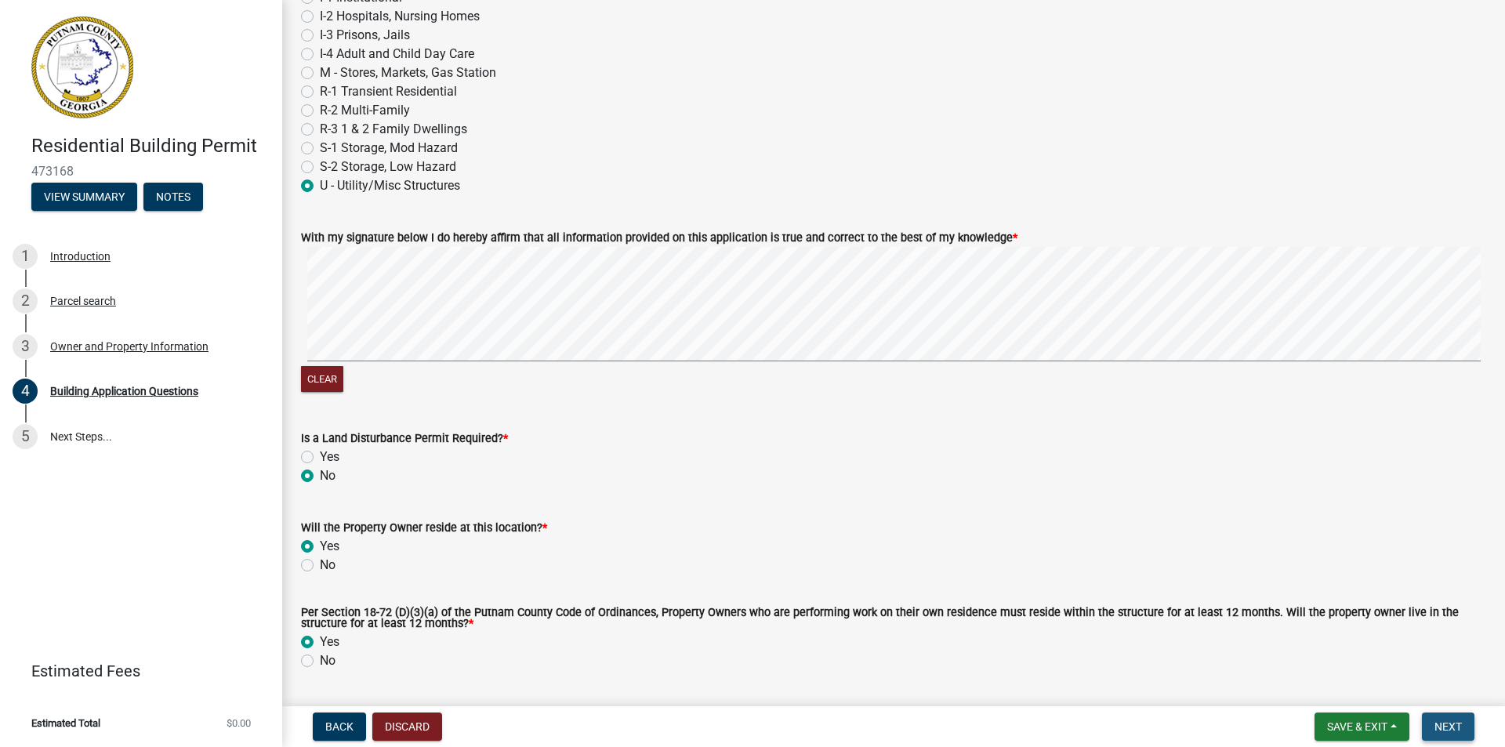
click at [1459, 723] on span "Next" at bounding box center [1447, 726] width 27 height 13
click at [1451, 730] on span "Next" at bounding box center [1447, 726] width 27 height 13
click at [331, 376] on button "Clear" at bounding box center [322, 379] width 42 height 26
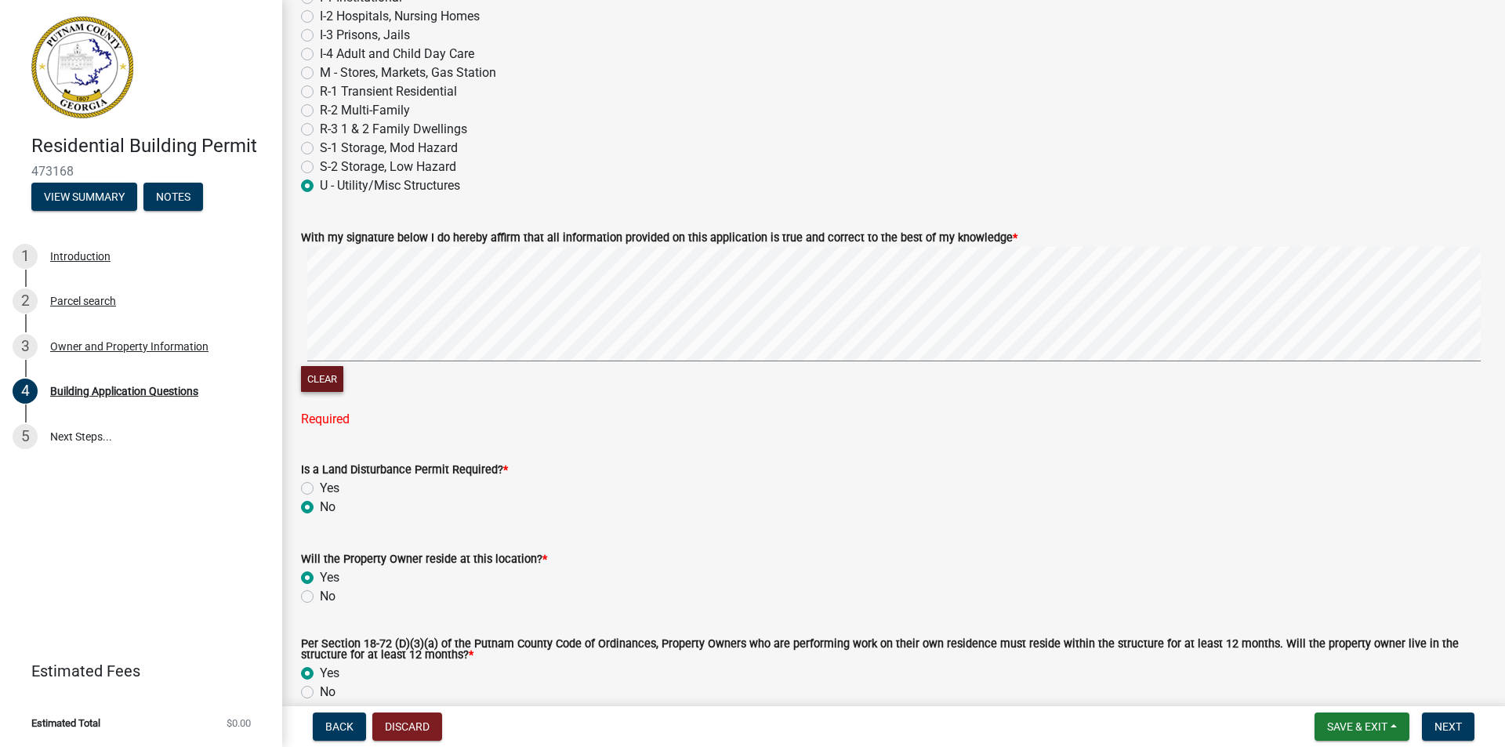
scroll to position [6755, 0]
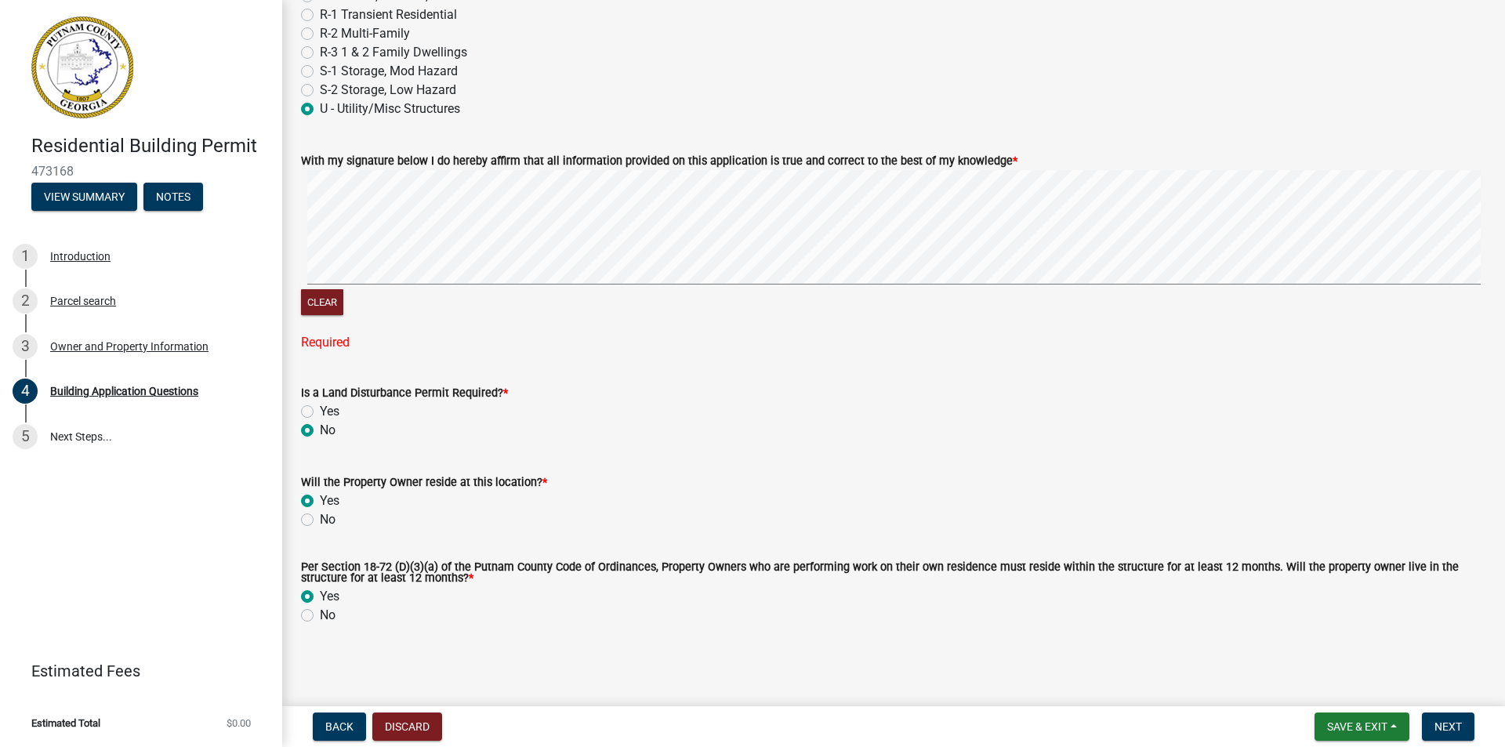
click at [320, 408] on label "Yes" at bounding box center [330, 411] width 20 height 19
click at [320, 408] on input "Yes" at bounding box center [325, 407] width 10 height 10
radio input "true"
click at [1448, 719] on button "Next" at bounding box center [1448, 726] width 53 height 28
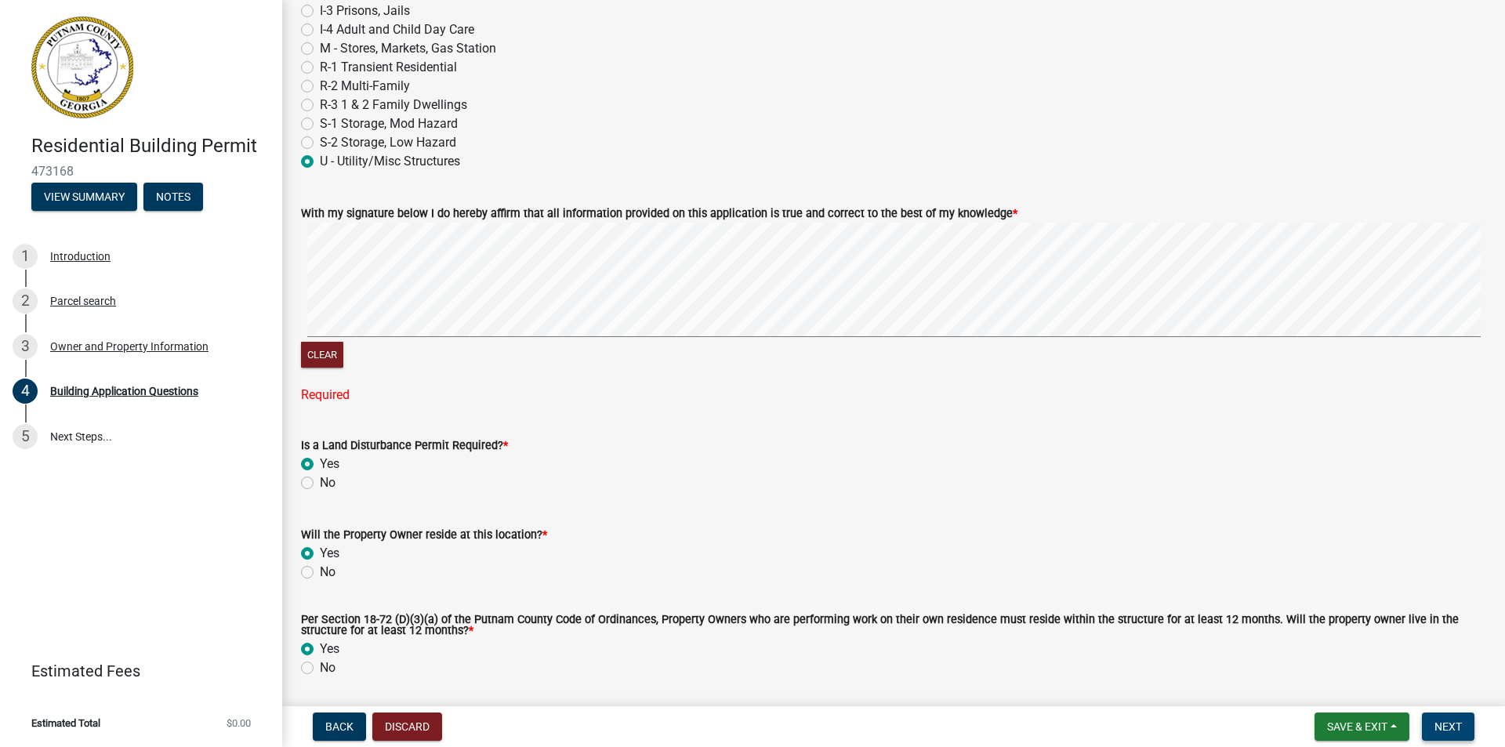
scroll to position [6677, 0]
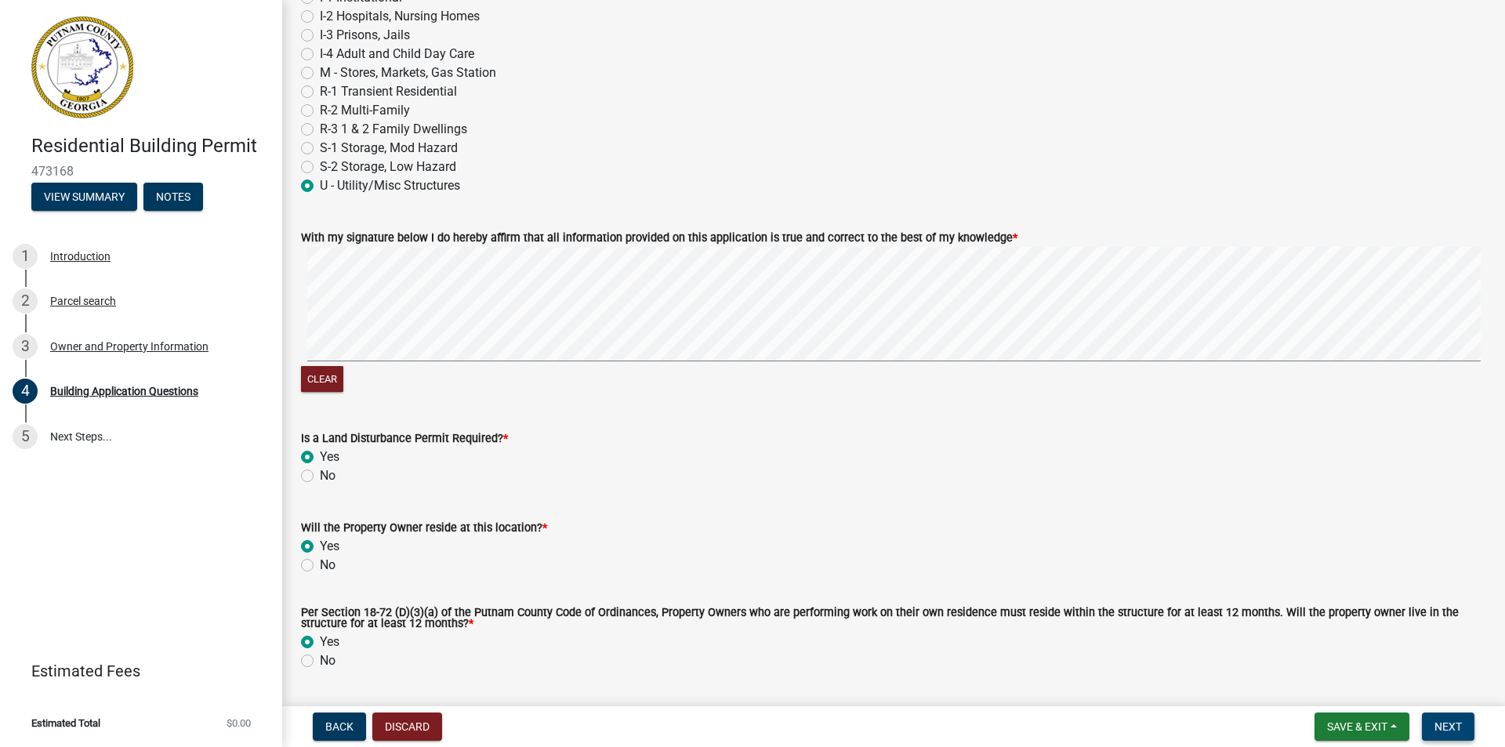
click at [575, 368] on div "Clear" at bounding box center [893, 321] width 1185 height 149
click at [1439, 723] on span "Next" at bounding box center [1447, 726] width 27 height 13
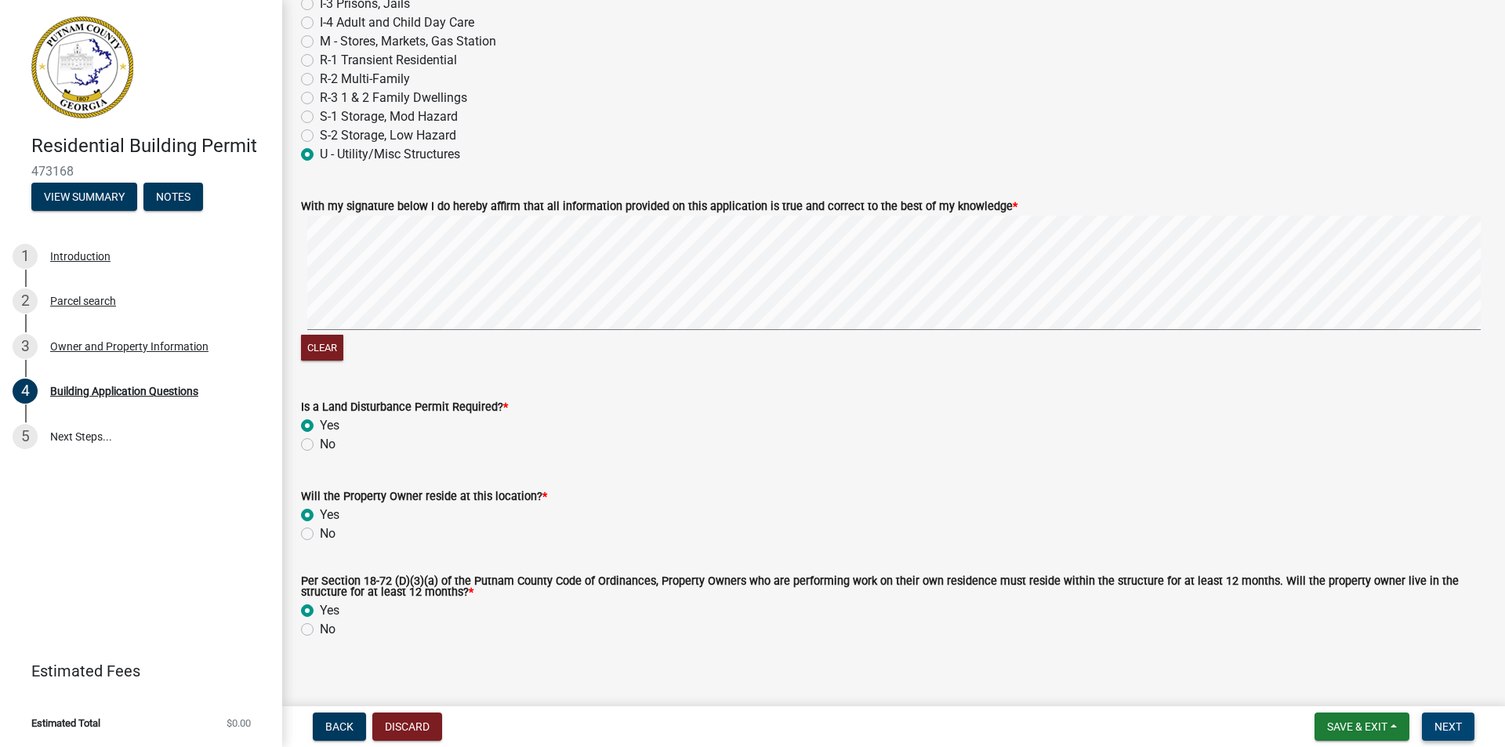
scroll to position [6724, 0]
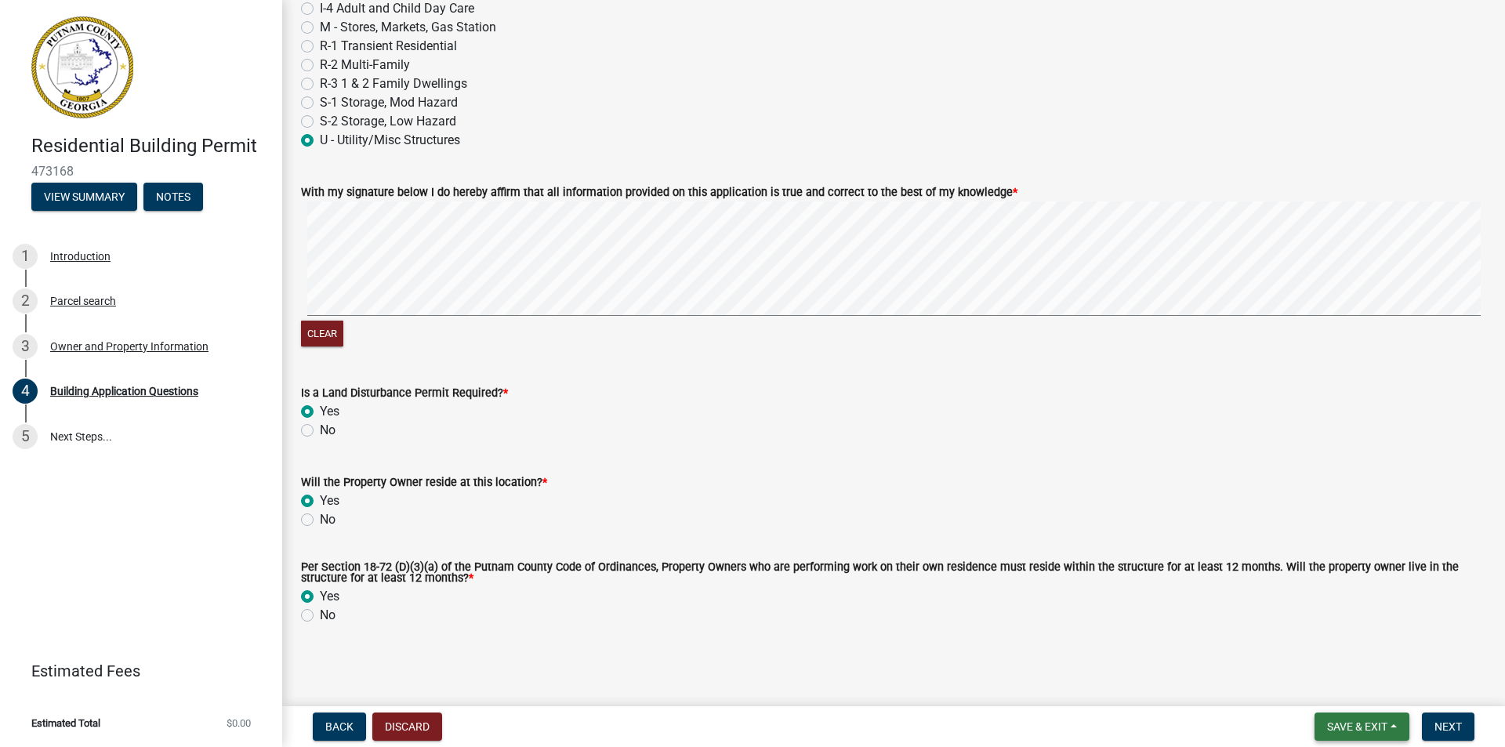
click at [1375, 721] on span "Save & Exit" at bounding box center [1357, 726] width 60 height 13
click at [1322, 682] on button "Save & Exit" at bounding box center [1346, 686] width 125 height 38
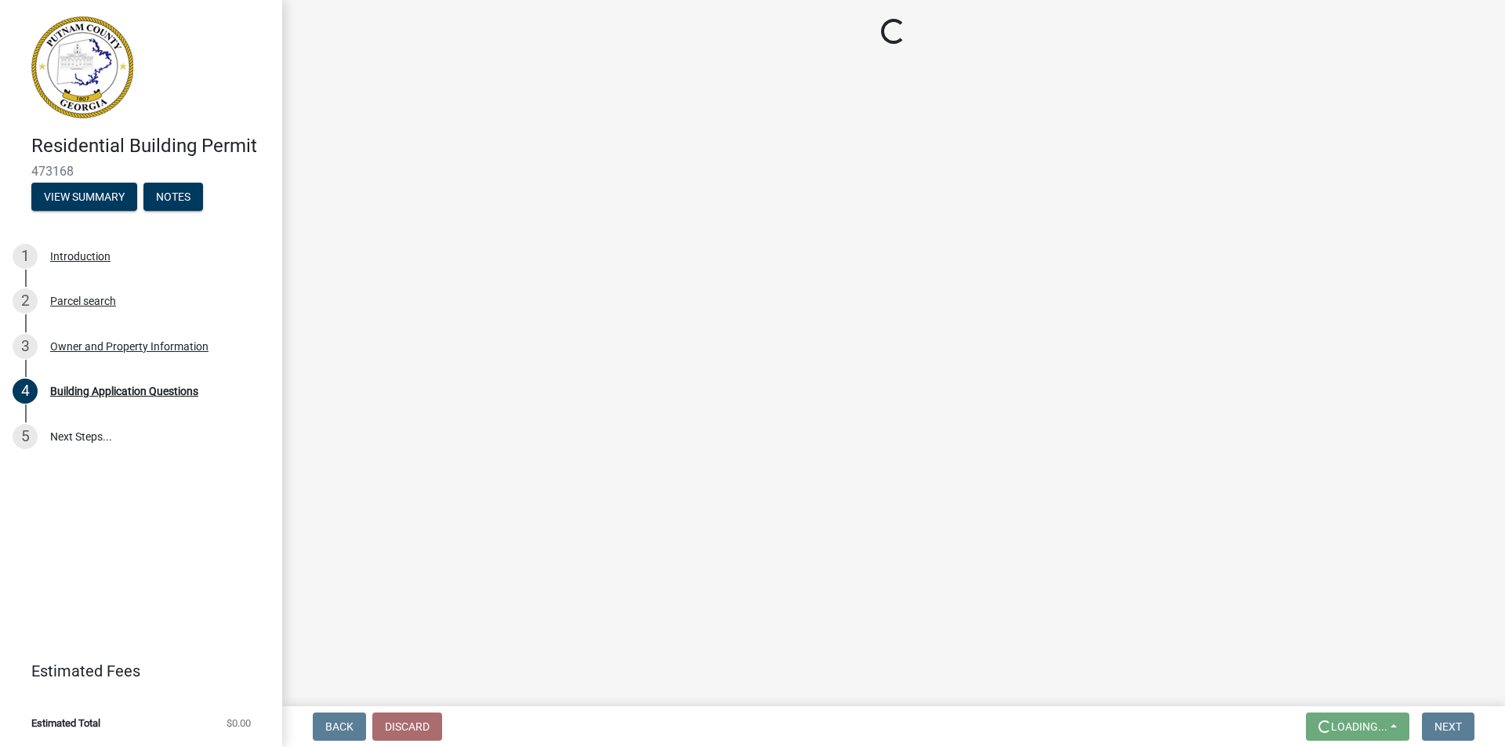
scroll to position [0, 0]
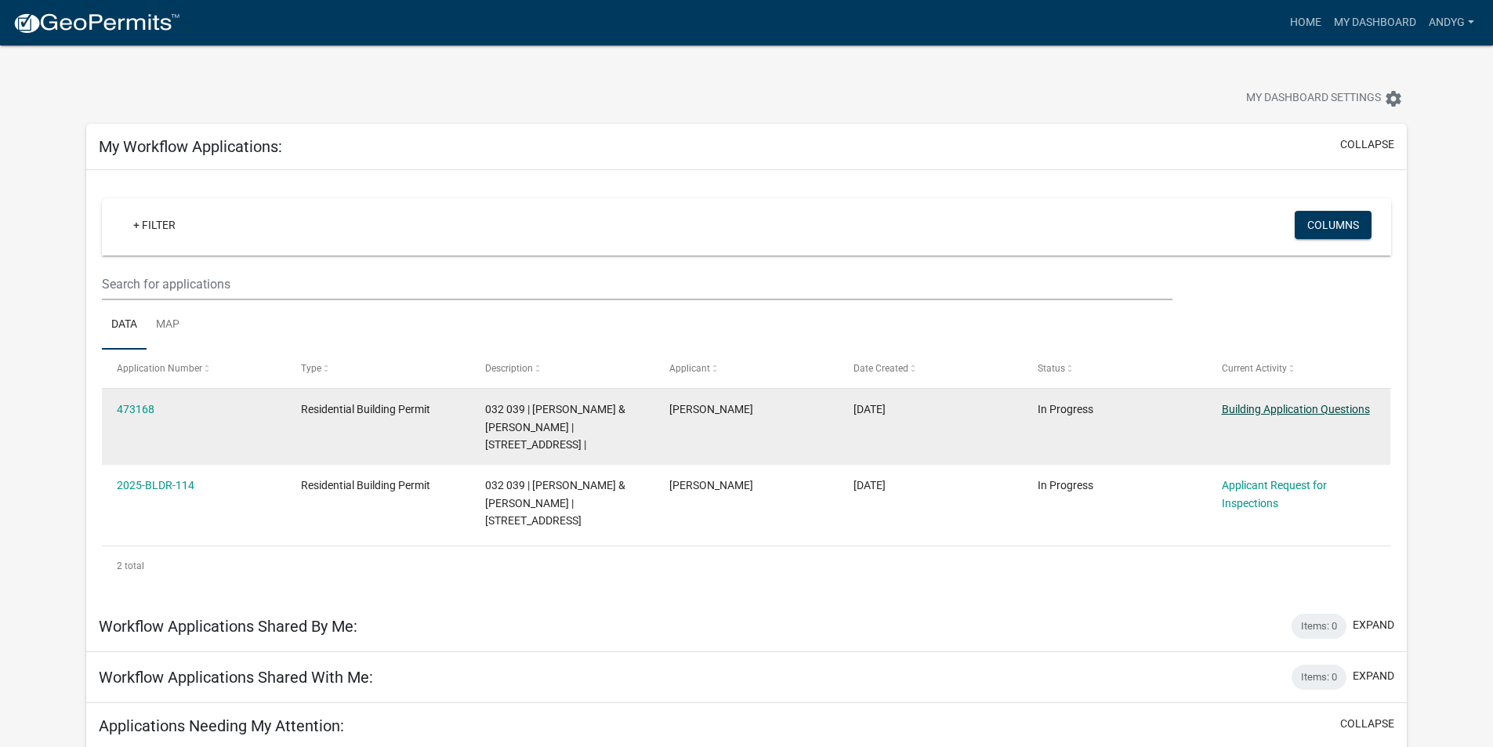
click at [1279, 403] on link "Building Application Questions" at bounding box center [1296, 409] width 148 height 13
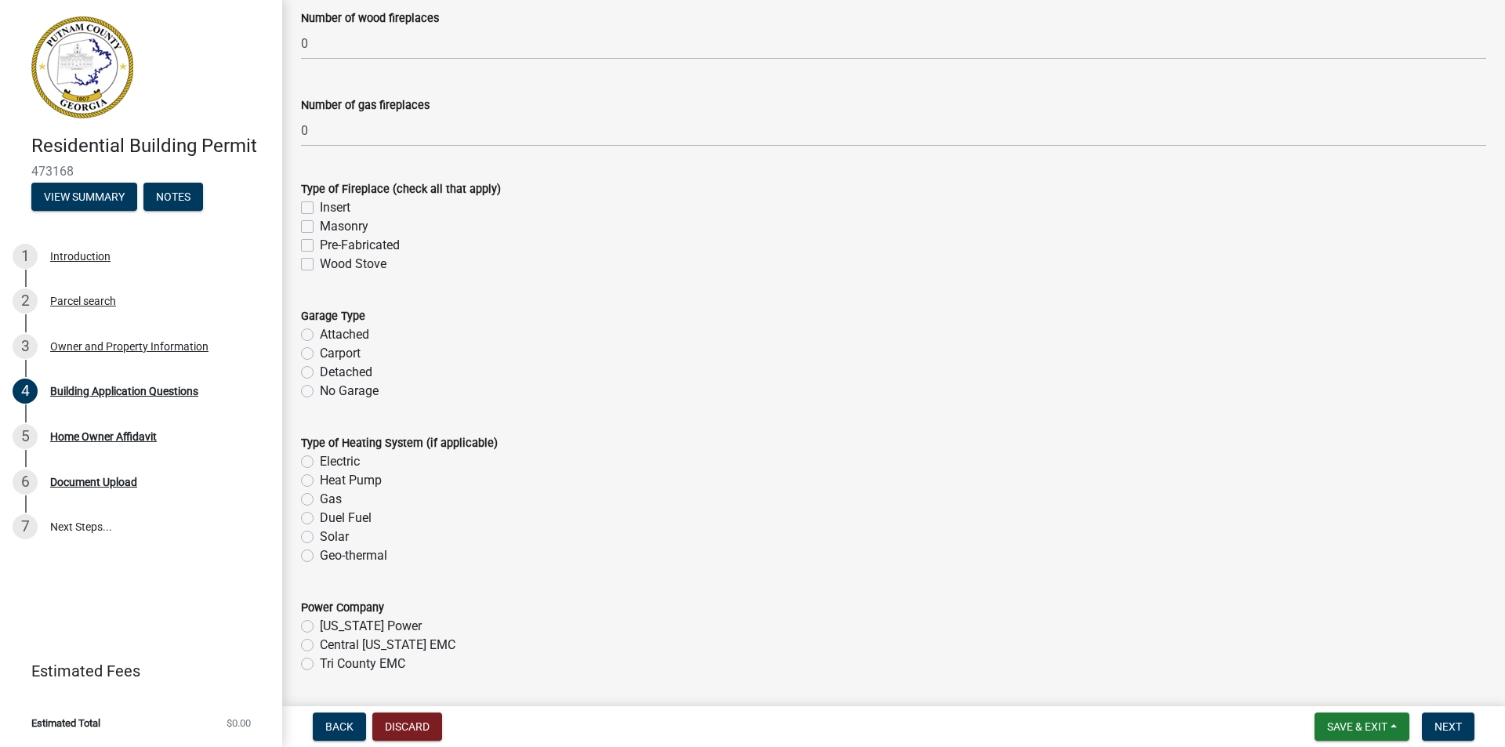
scroll to position [4545, 0]
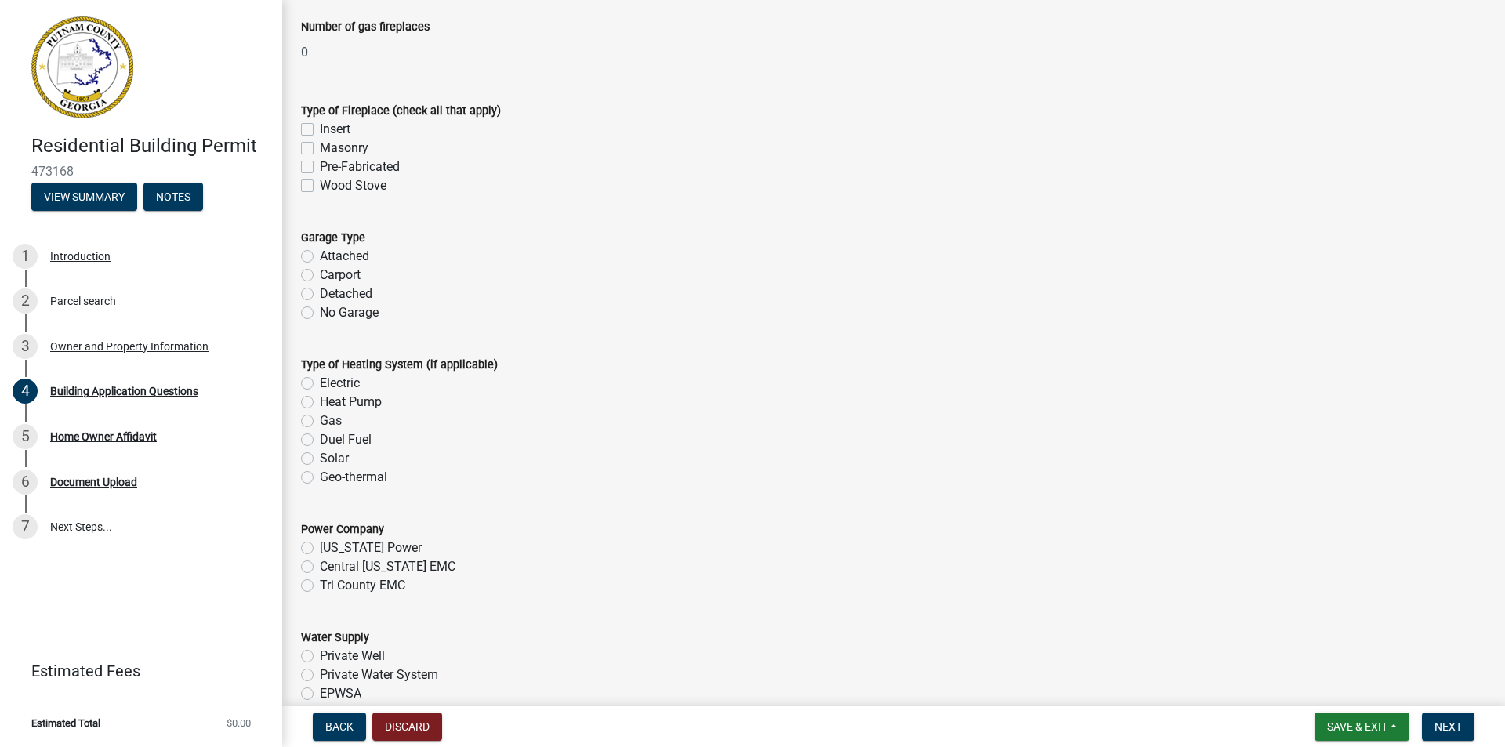
click at [320, 277] on label "Carport" at bounding box center [340, 275] width 41 height 19
click at [320, 276] on input "Carport" at bounding box center [325, 271] width 10 height 10
radio input "true"
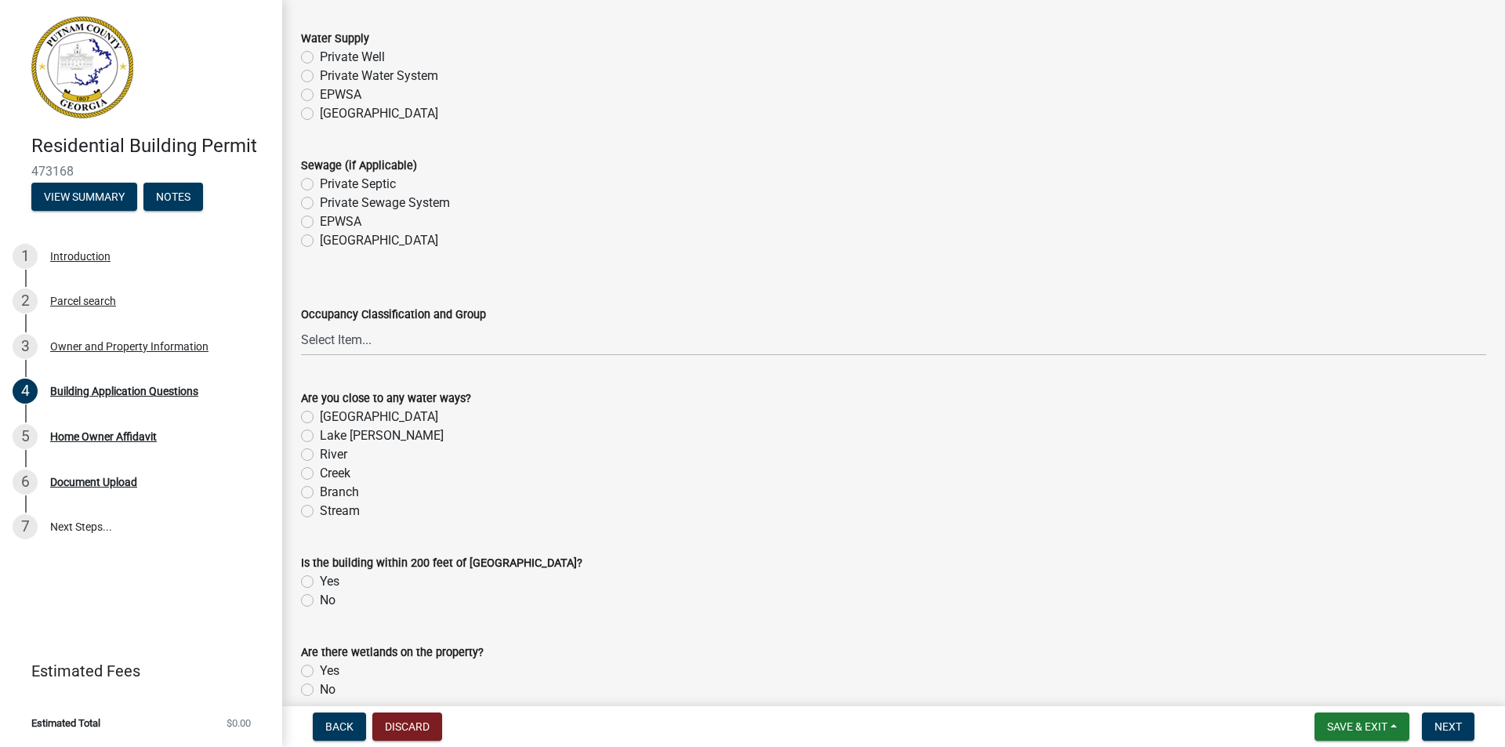
scroll to position [5172, 0]
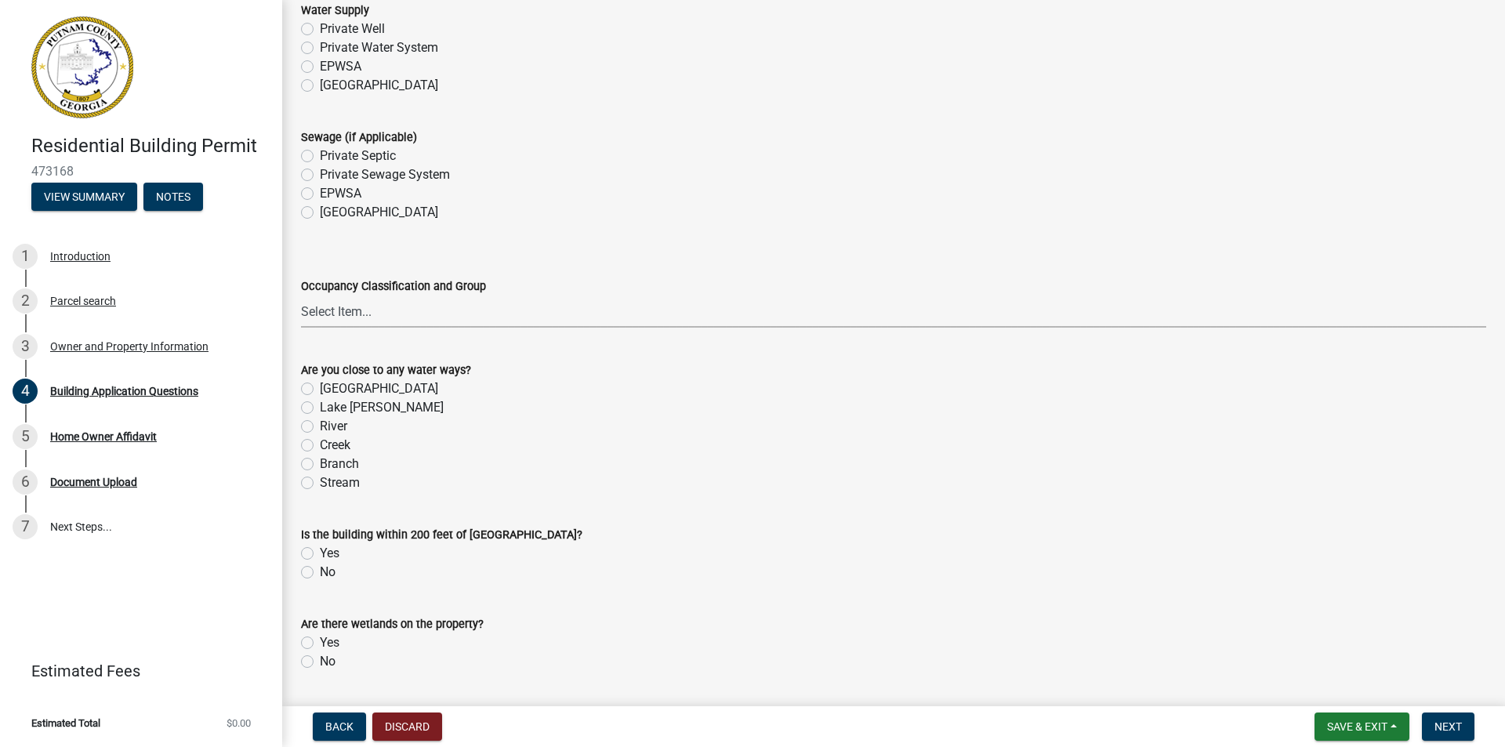
click at [364, 309] on select "Select Item... A-1 A-2 A-3 A-4 A-5 B M E F-1 F-2 R-1 R-2 R-3 R-4 H-1 H-2 H-4 H-…" at bounding box center [893, 311] width 1185 height 32
click at [301, 296] on select "Select Item... A-1 A-2 A-3 A-4 A-5 B M E F-1 F-2 R-1 R-2 R-3 R-4 H-1 H-2 H-4 H-…" at bounding box center [893, 311] width 1185 height 32
select select "2d2003fc-d9eb-499a-8898-1fc62eef35cf"
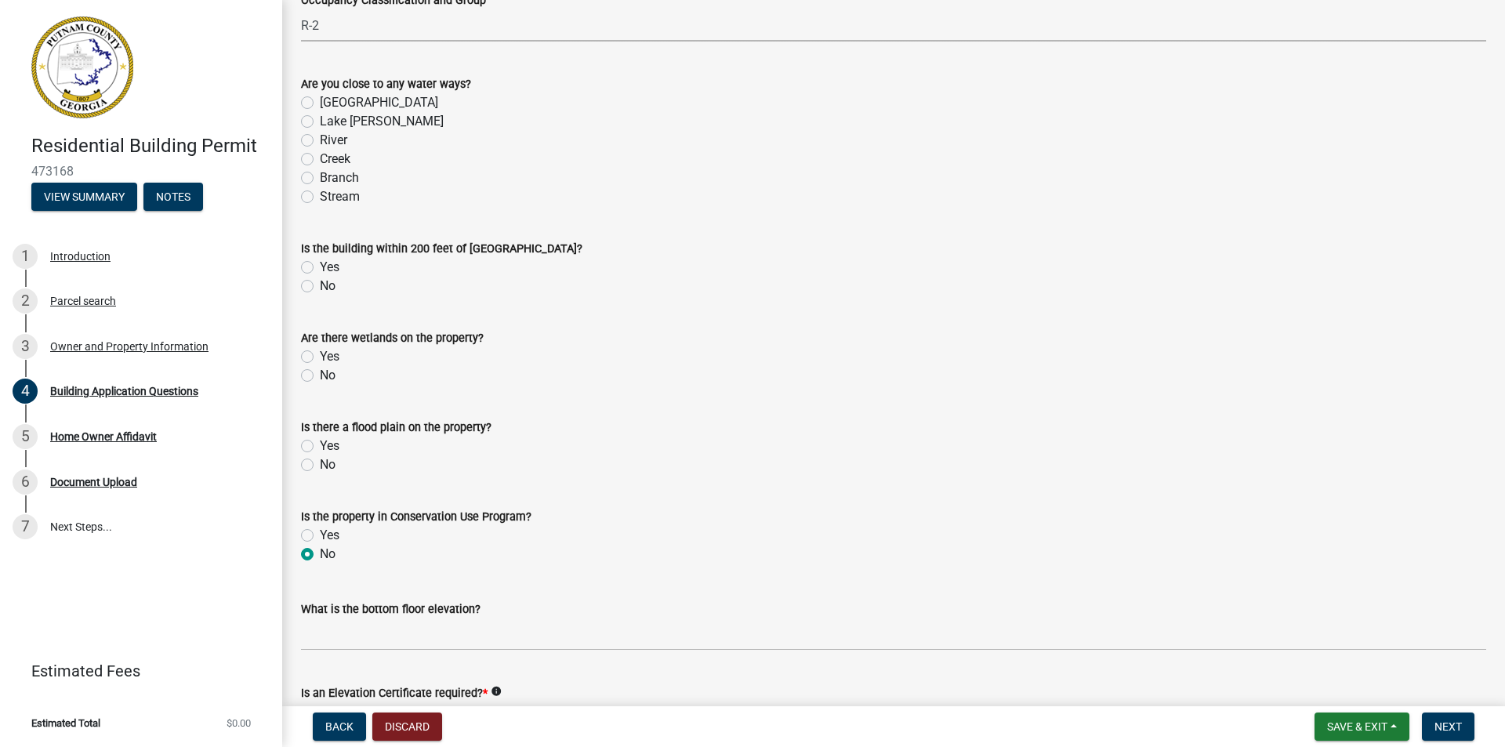
scroll to position [5486, 0]
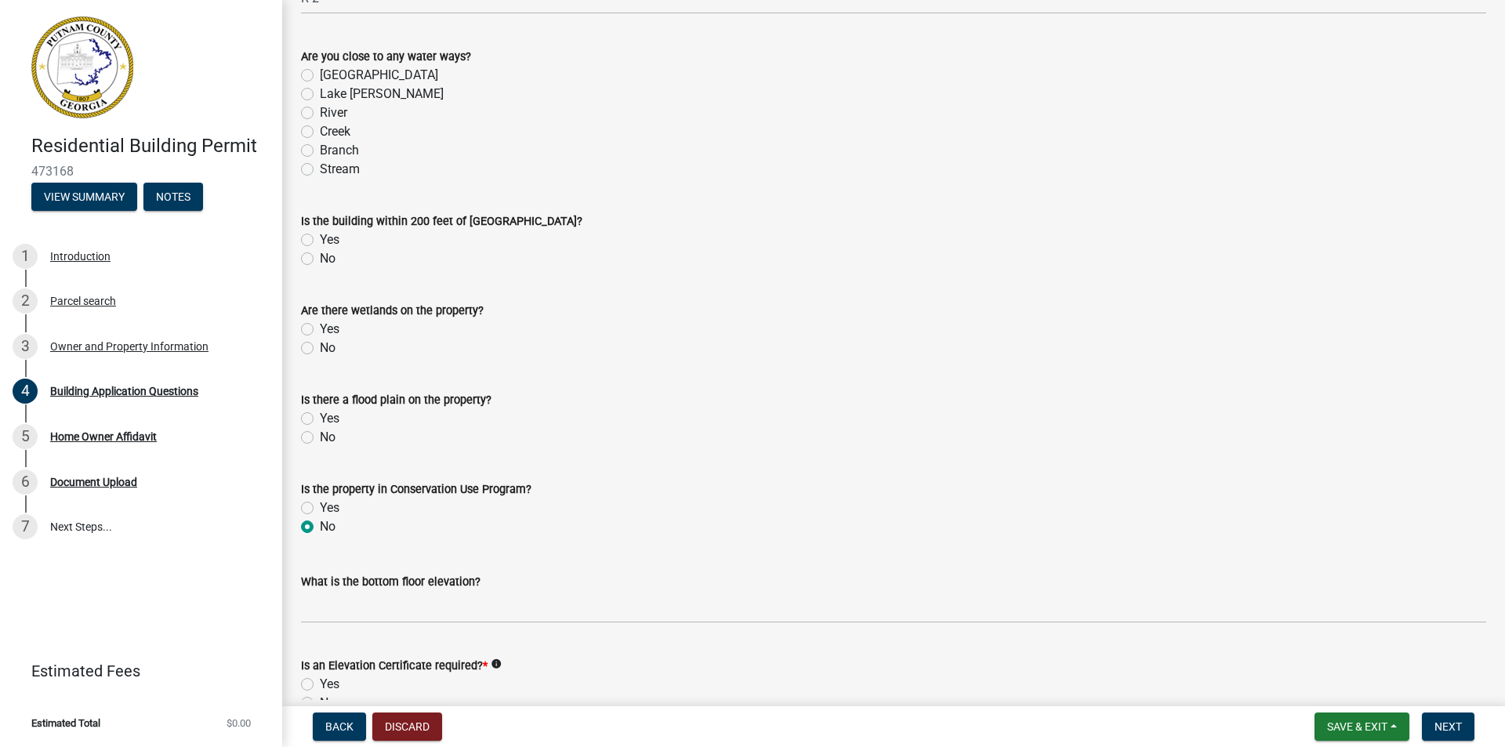
click at [320, 350] on label "No" at bounding box center [328, 348] width 16 height 19
click at [320, 349] on input "No" at bounding box center [325, 344] width 10 height 10
radio input "true"
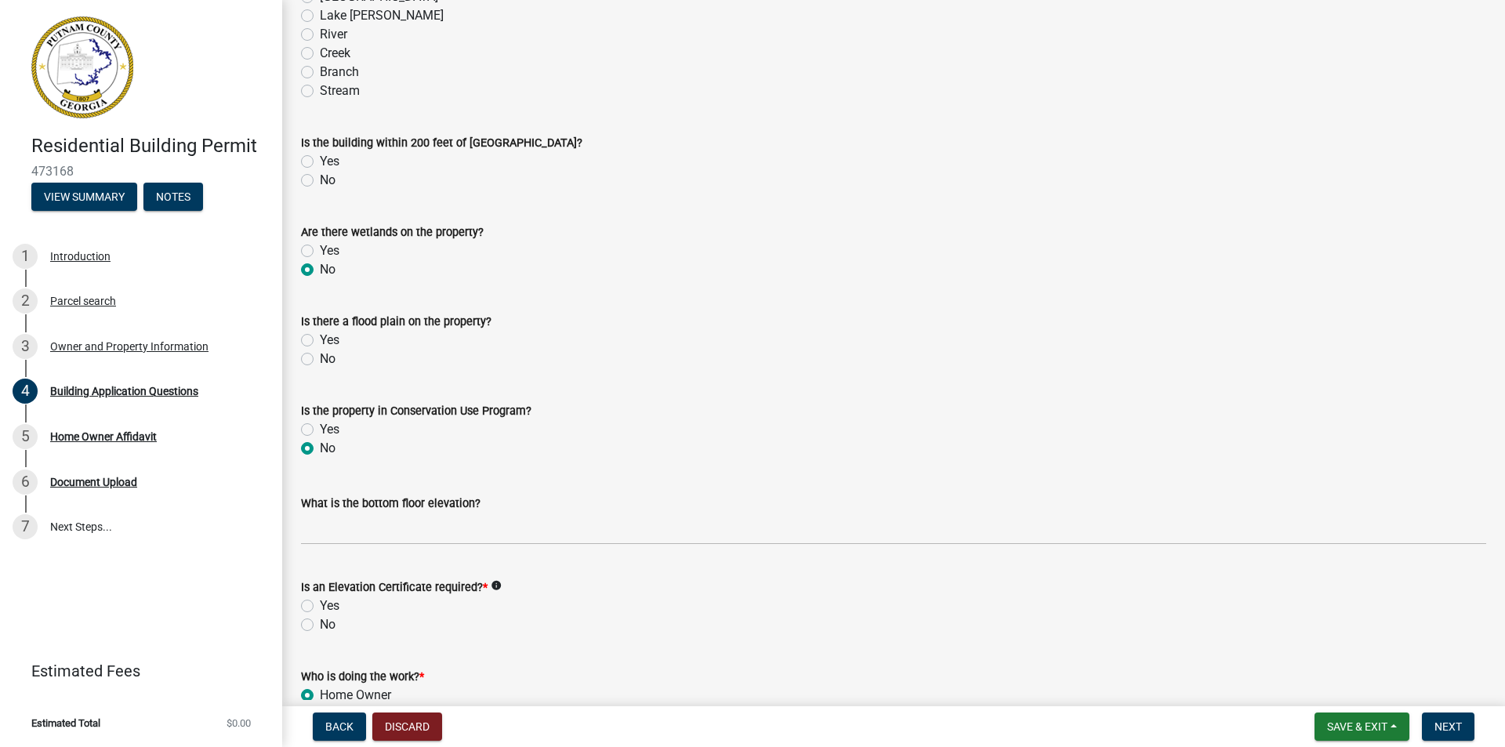
click at [320, 358] on label "No" at bounding box center [328, 359] width 16 height 19
click at [320, 358] on input "No" at bounding box center [325, 355] width 10 height 10
radio input "true"
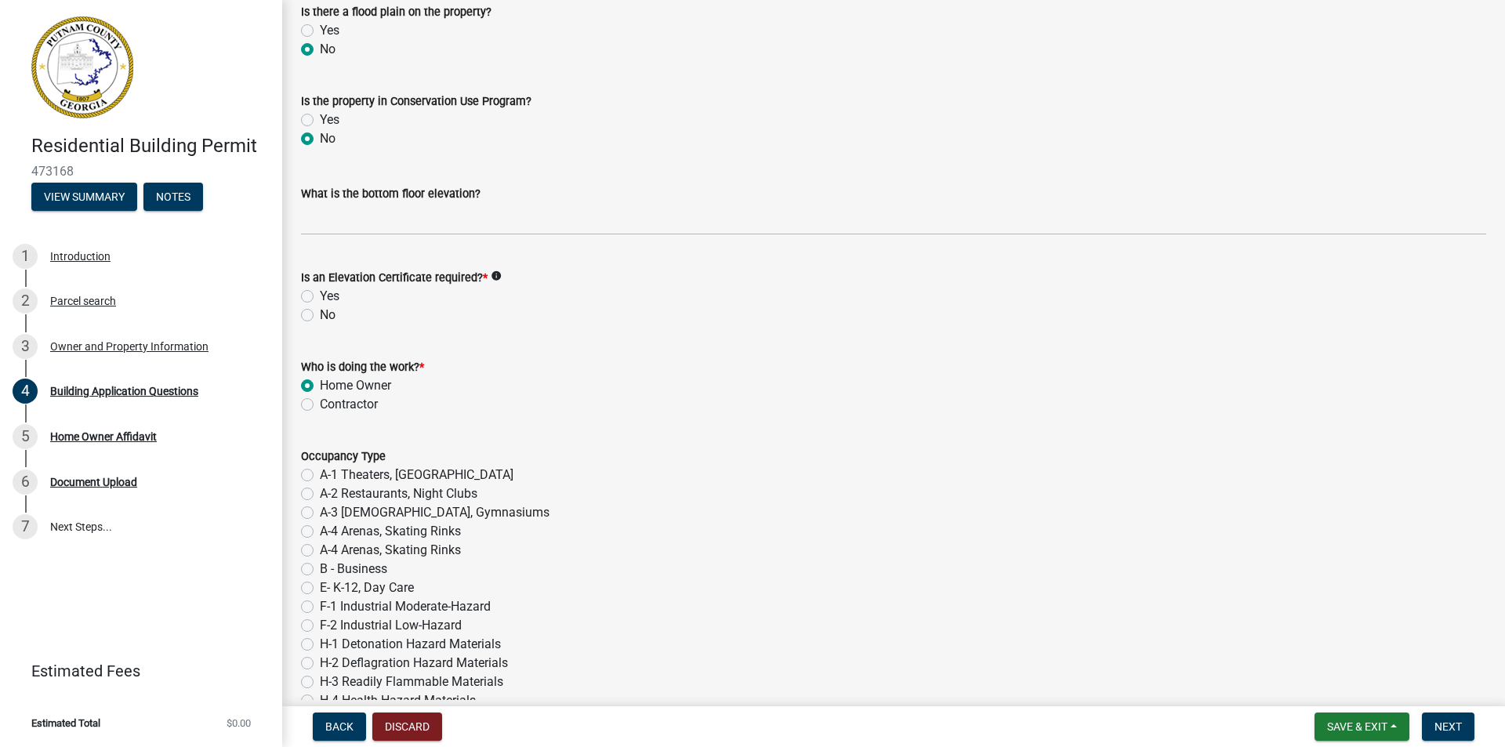
scroll to position [5878, 0]
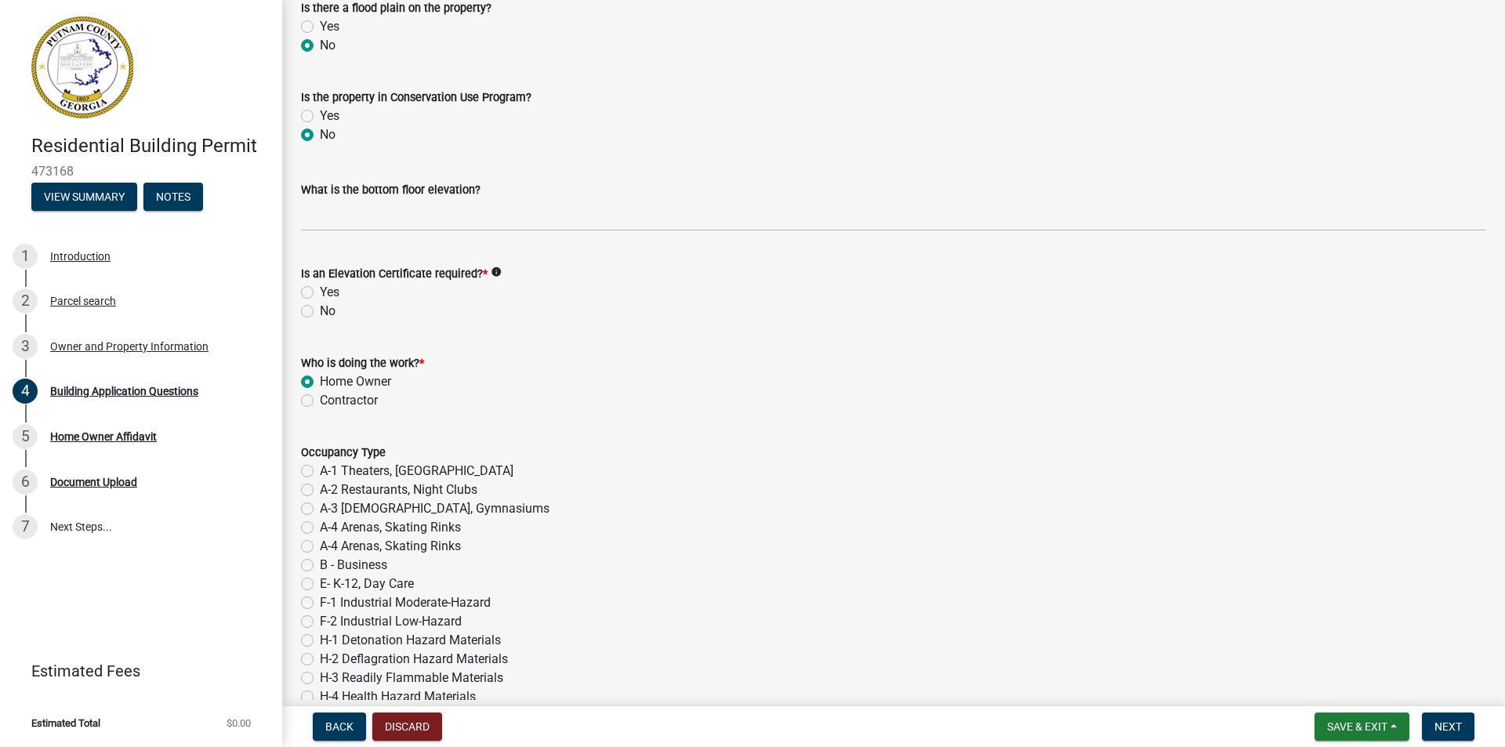
click at [320, 308] on label "No" at bounding box center [328, 311] width 16 height 19
click at [320, 308] on input "No" at bounding box center [325, 307] width 10 height 10
radio input "true"
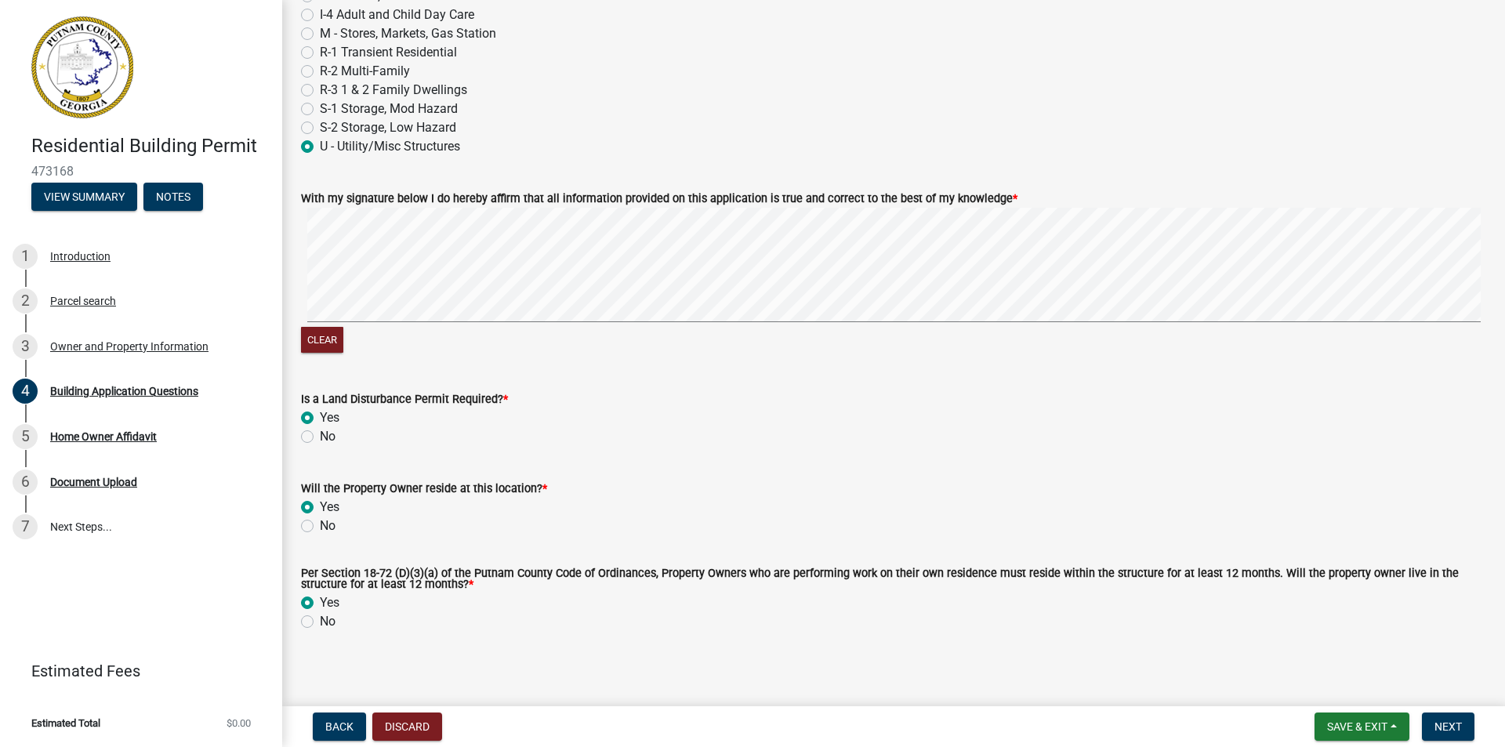
scroll to position [6661, 0]
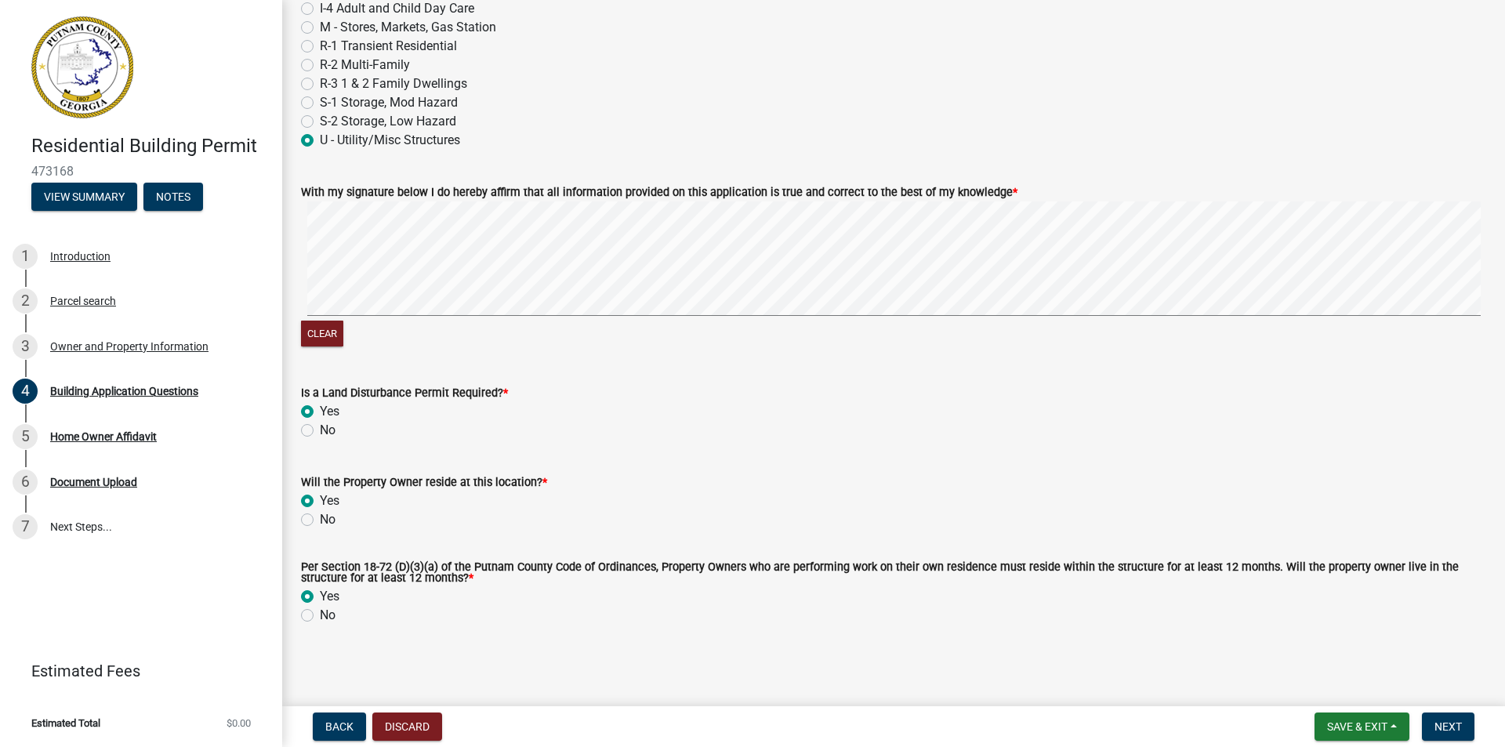
click at [320, 428] on label "No" at bounding box center [328, 430] width 16 height 19
click at [320, 428] on input "No" at bounding box center [325, 426] width 10 height 10
radio input "true"
click at [320, 616] on label "No" at bounding box center [328, 615] width 16 height 19
click at [320, 616] on input "No" at bounding box center [325, 611] width 10 height 10
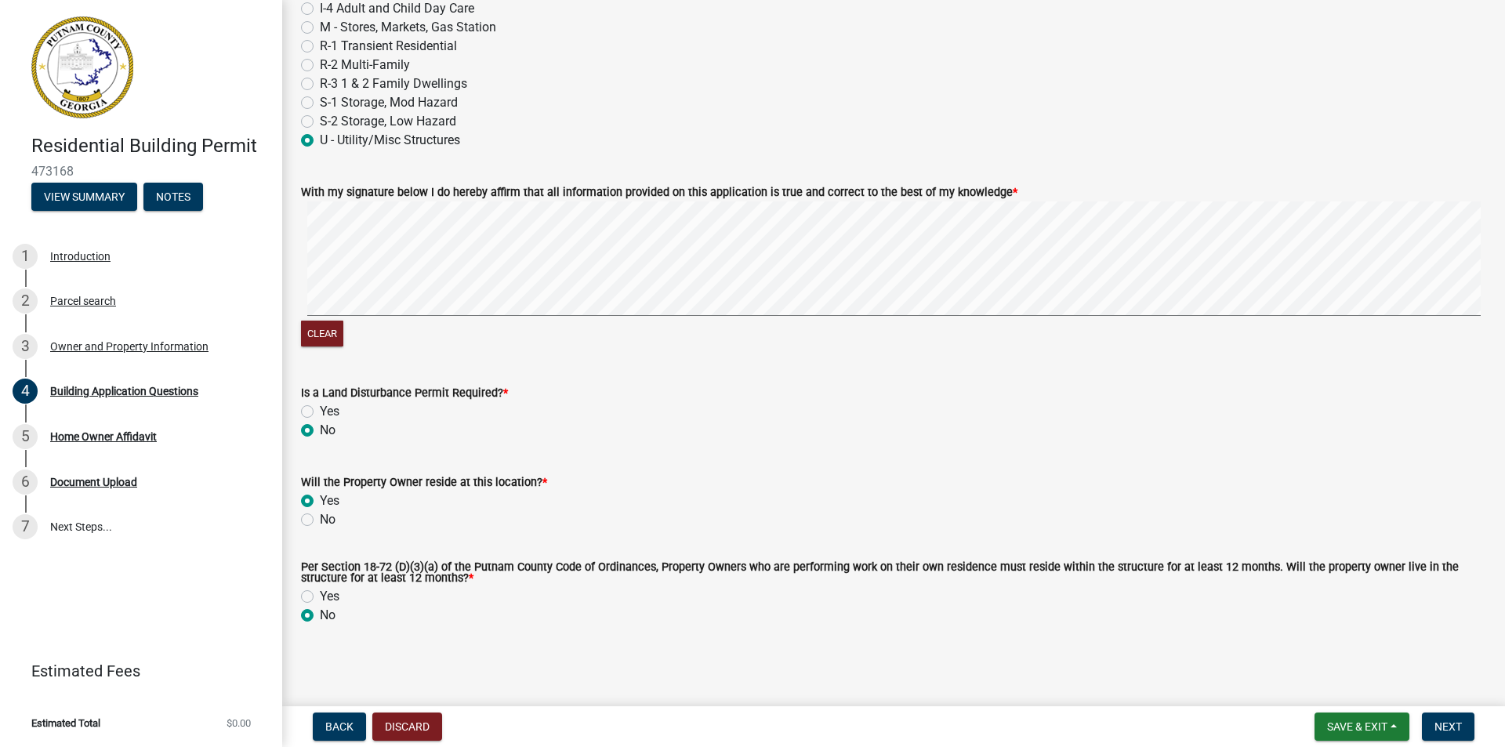
radio input "true"
click at [1442, 724] on span "Next" at bounding box center [1447, 726] width 27 height 13
click at [1442, 720] on span "Next" at bounding box center [1447, 726] width 27 height 13
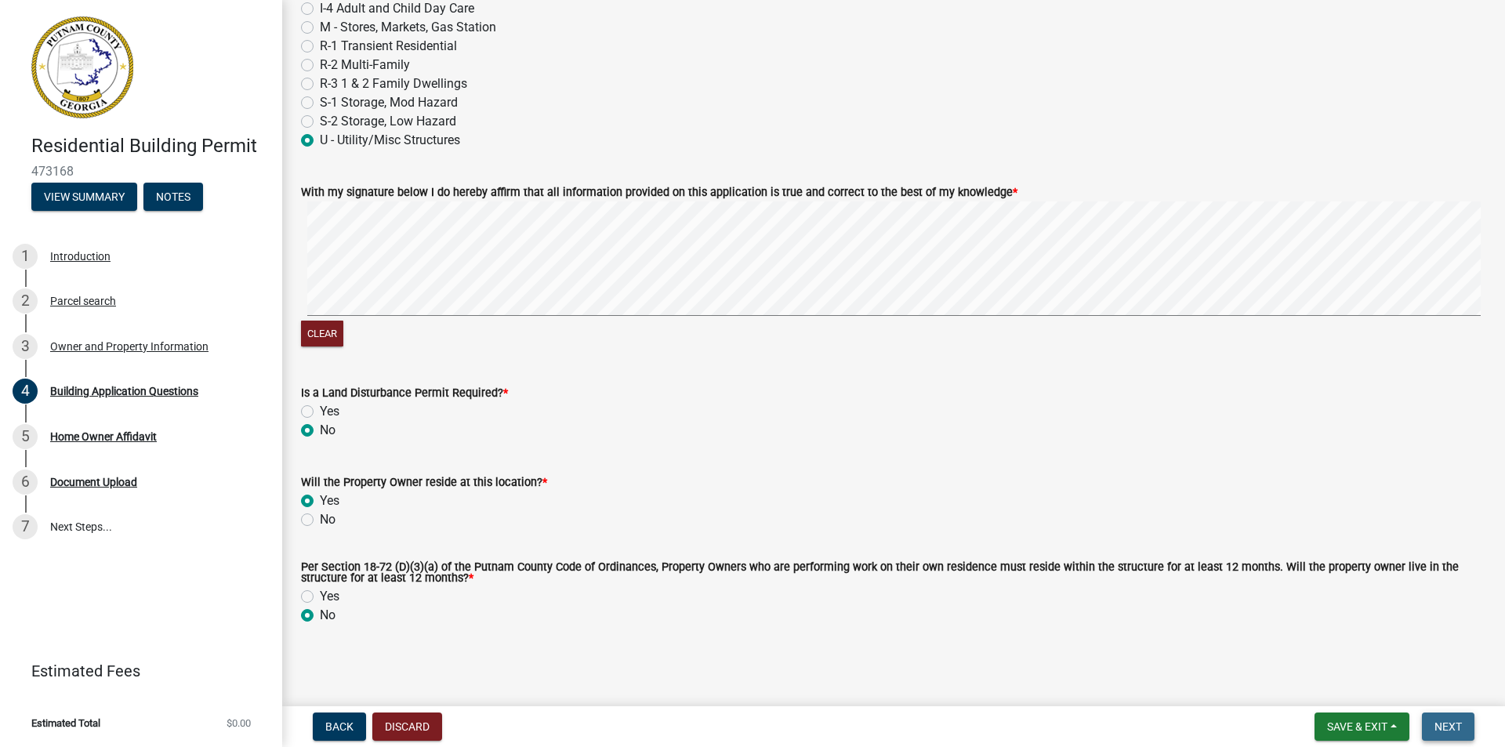
click at [1442, 720] on span "Next" at bounding box center [1447, 726] width 27 height 13
click at [1360, 721] on span "Save & Exit" at bounding box center [1357, 726] width 60 height 13
click at [1310, 645] on button "Save" at bounding box center [1346, 648] width 125 height 38
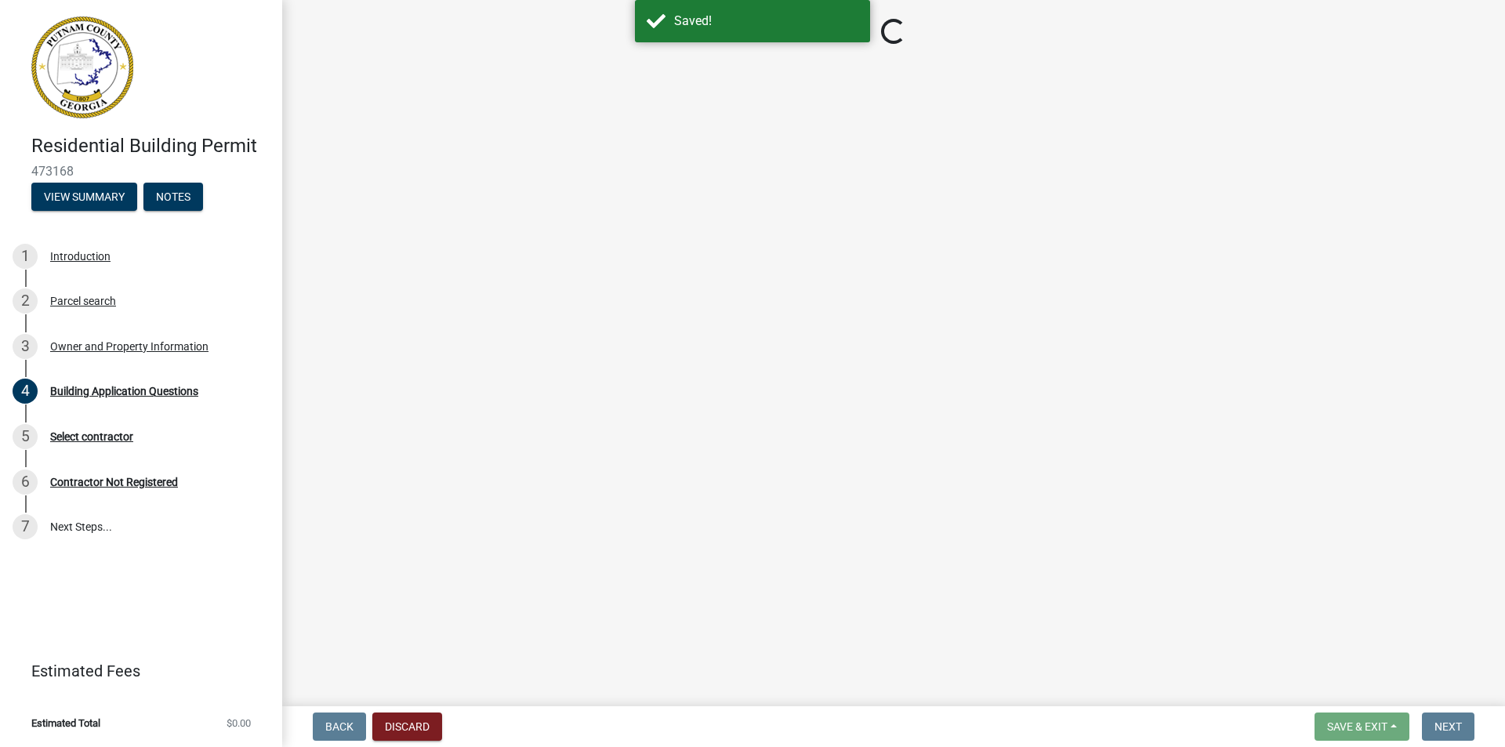
select select "2d2003fc-d9eb-499a-8898-1fc62eef35cf"
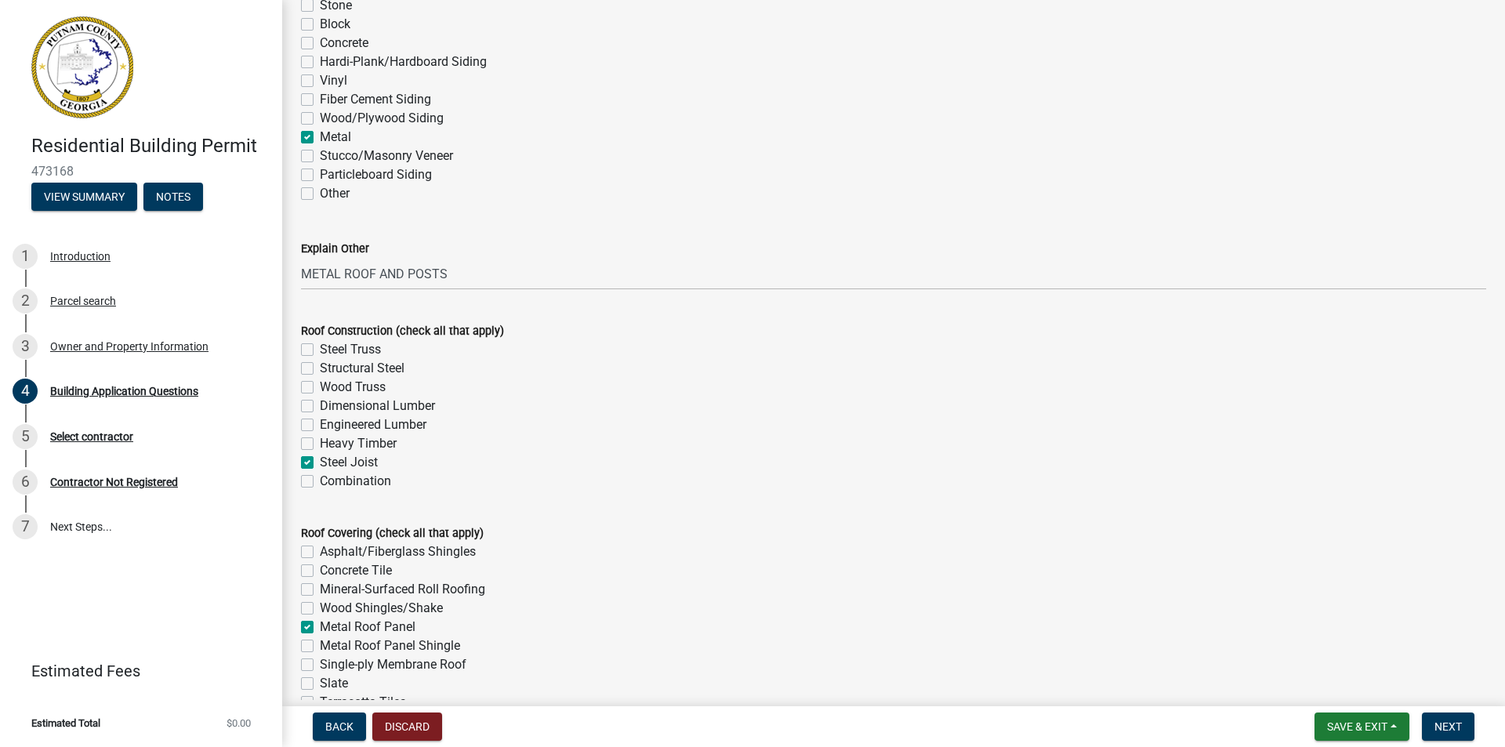
scroll to position [3683, 0]
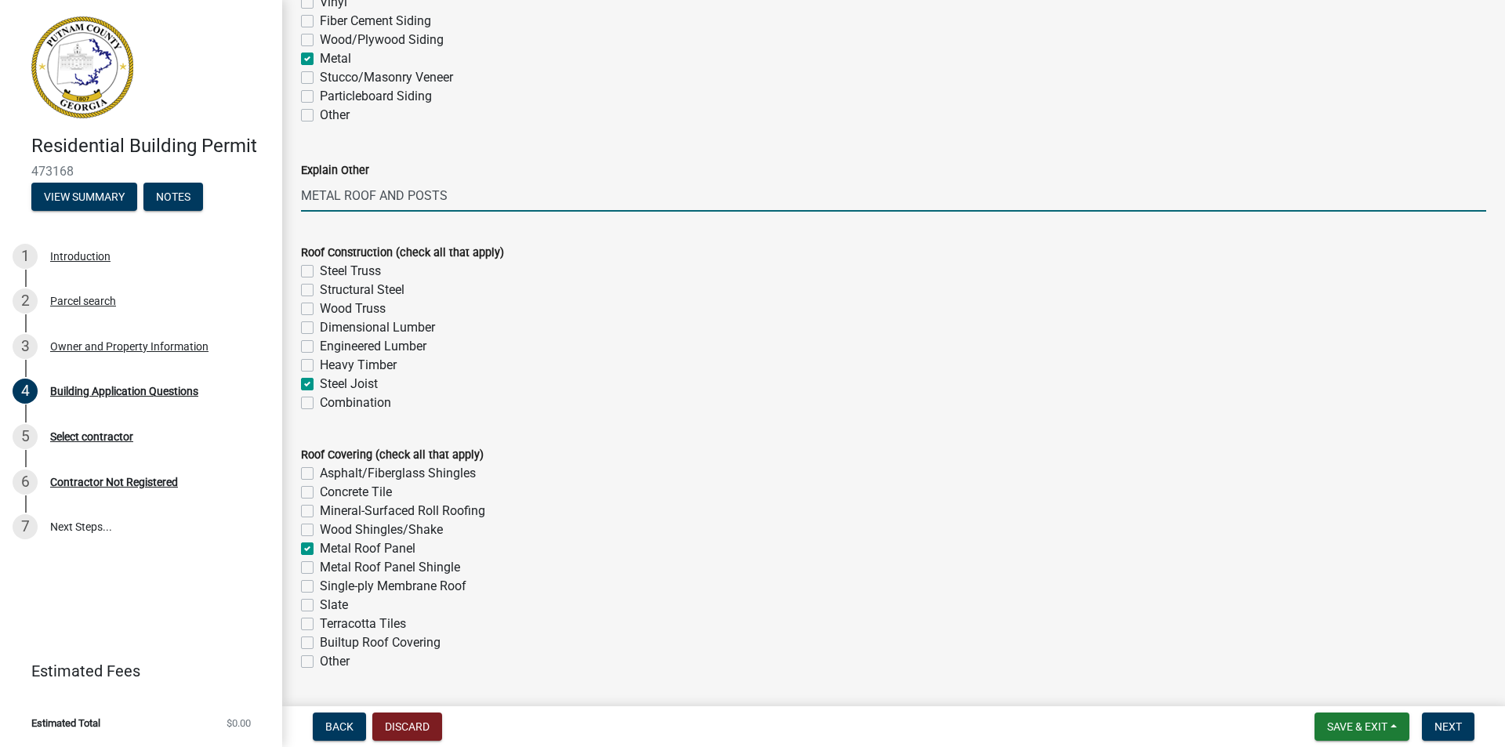
click at [484, 190] on input "METAL ROOF AND POSTS" at bounding box center [893, 195] width 1185 height 32
type input "METAL ROOF AND POSTS CARPORT"
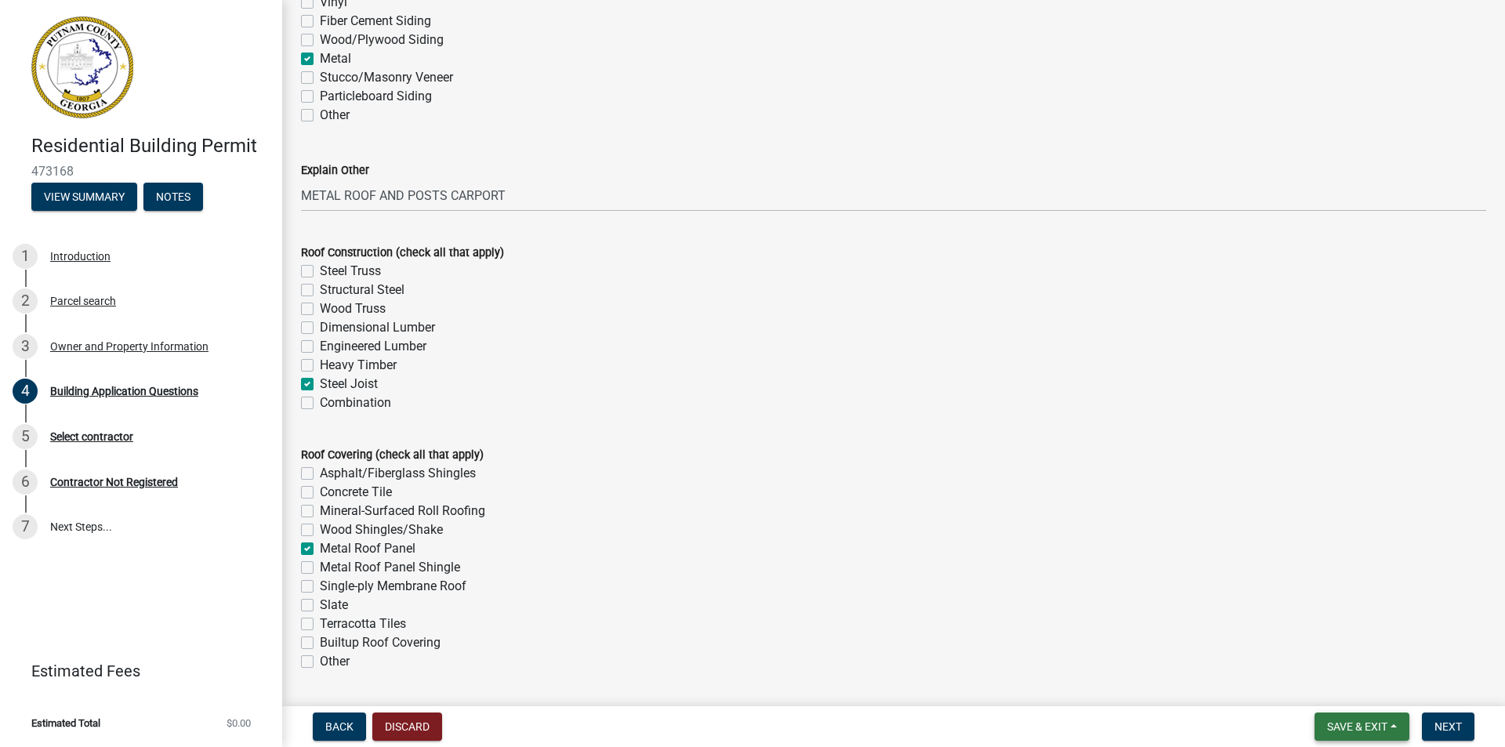
click at [1344, 724] on span "Save & Exit" at bounding box center [1357, 726] width 60 height 13
click at [1305, 642] on button "Save" at bounding box center [1346, 648] width 125 height 38
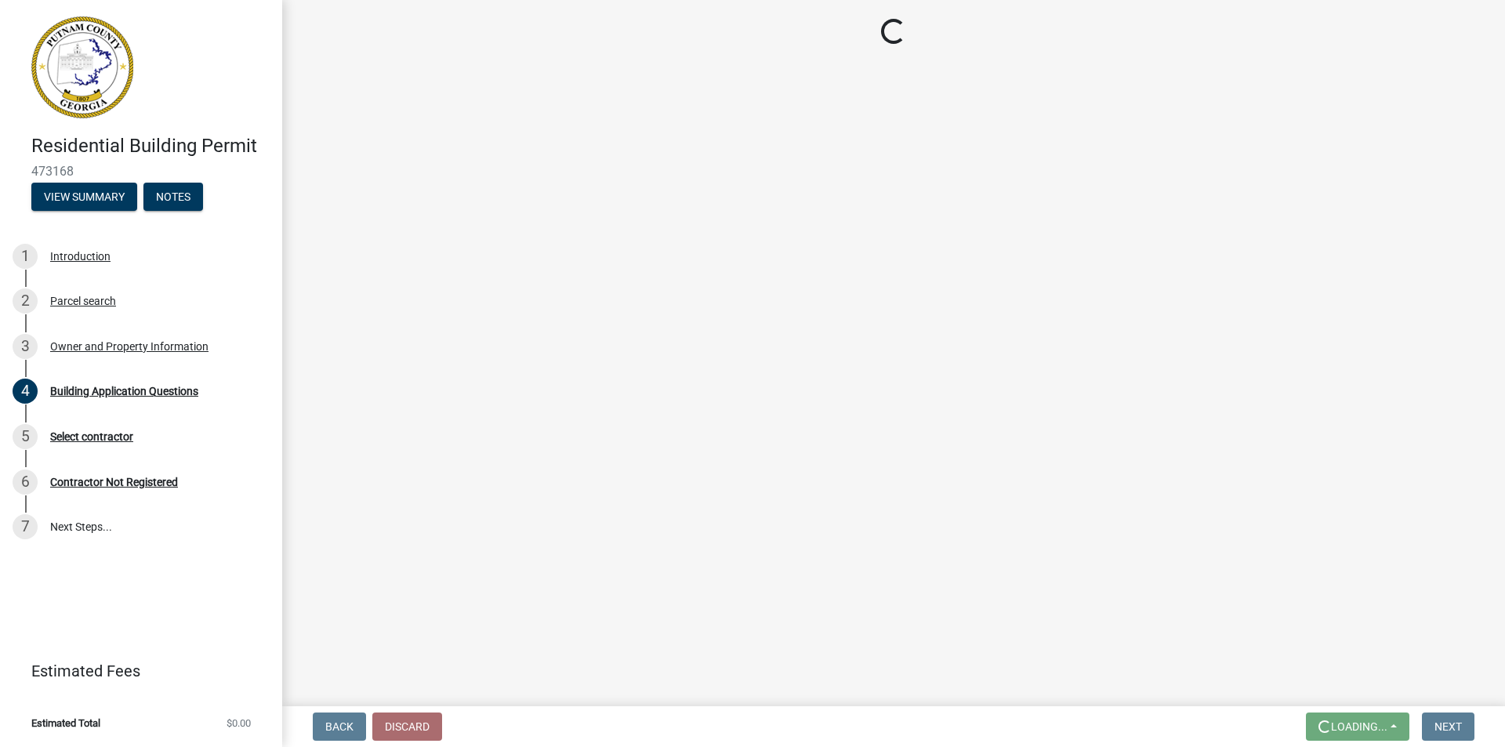
scroll to position [0, 0]
select select "2d2003fc-d9eb-499a-8898-1fc62eef35cf"
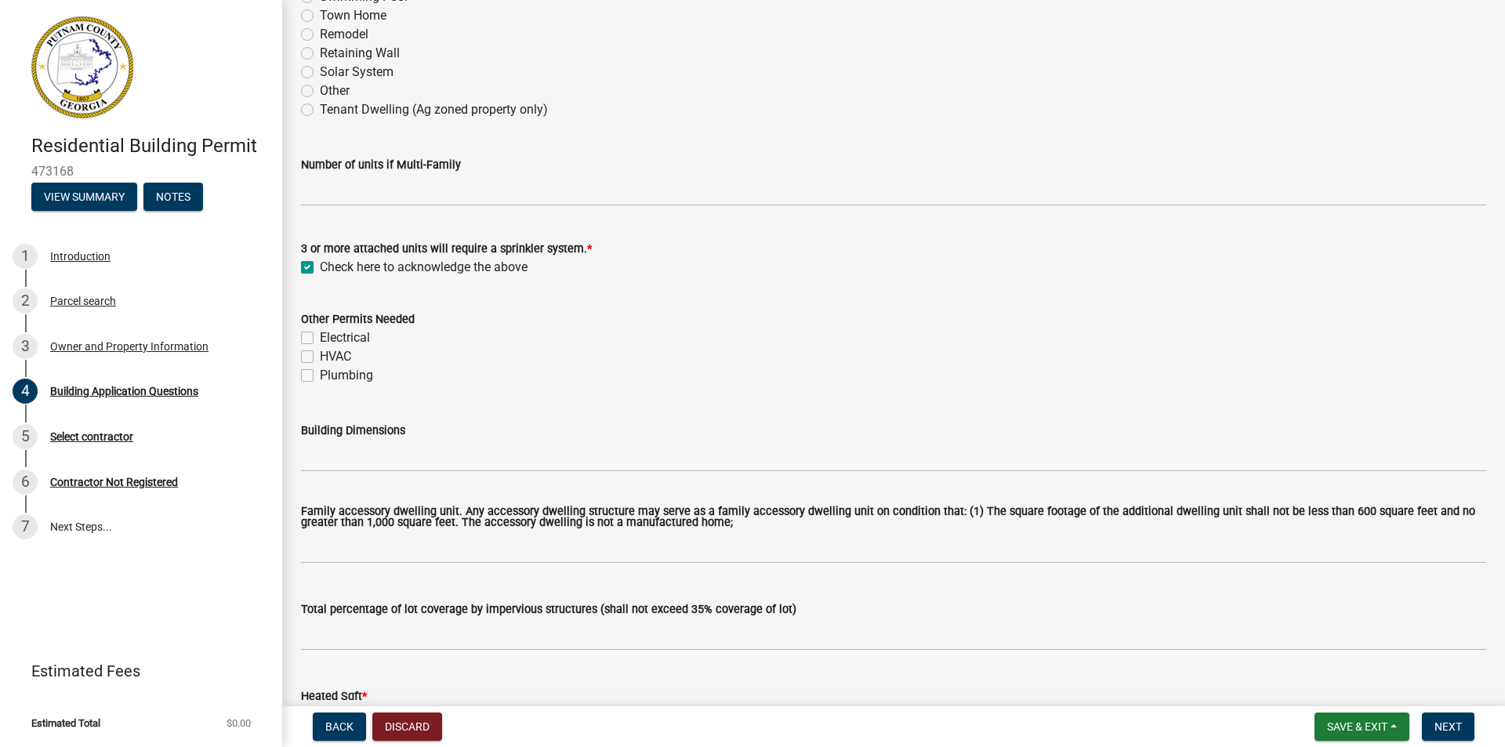
scroll to position [470, 0]
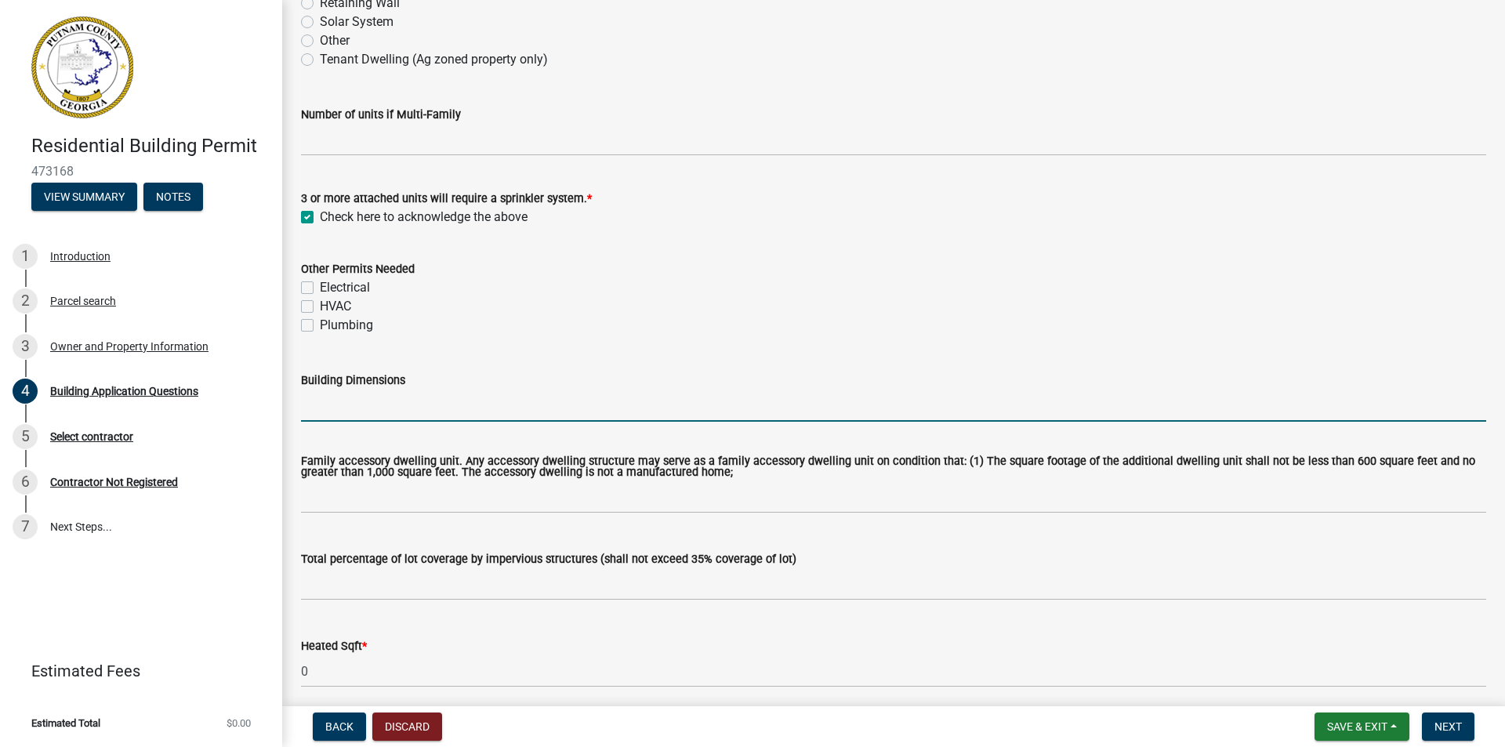
click at [335, 404] on input "Building Dimensions" at bounding box center [893, 405] width 1185 height 32
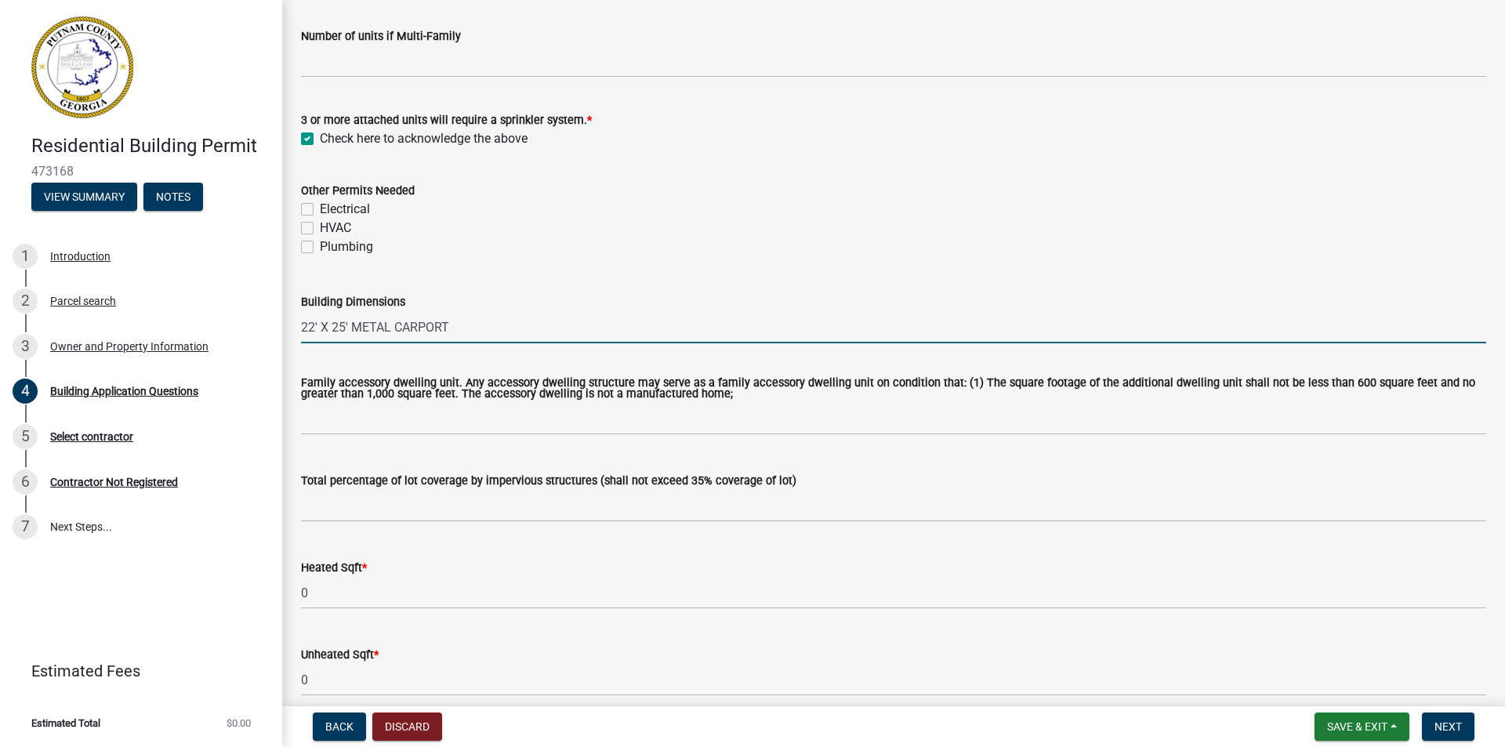
type input "22' X 25' METAL CARPORT"
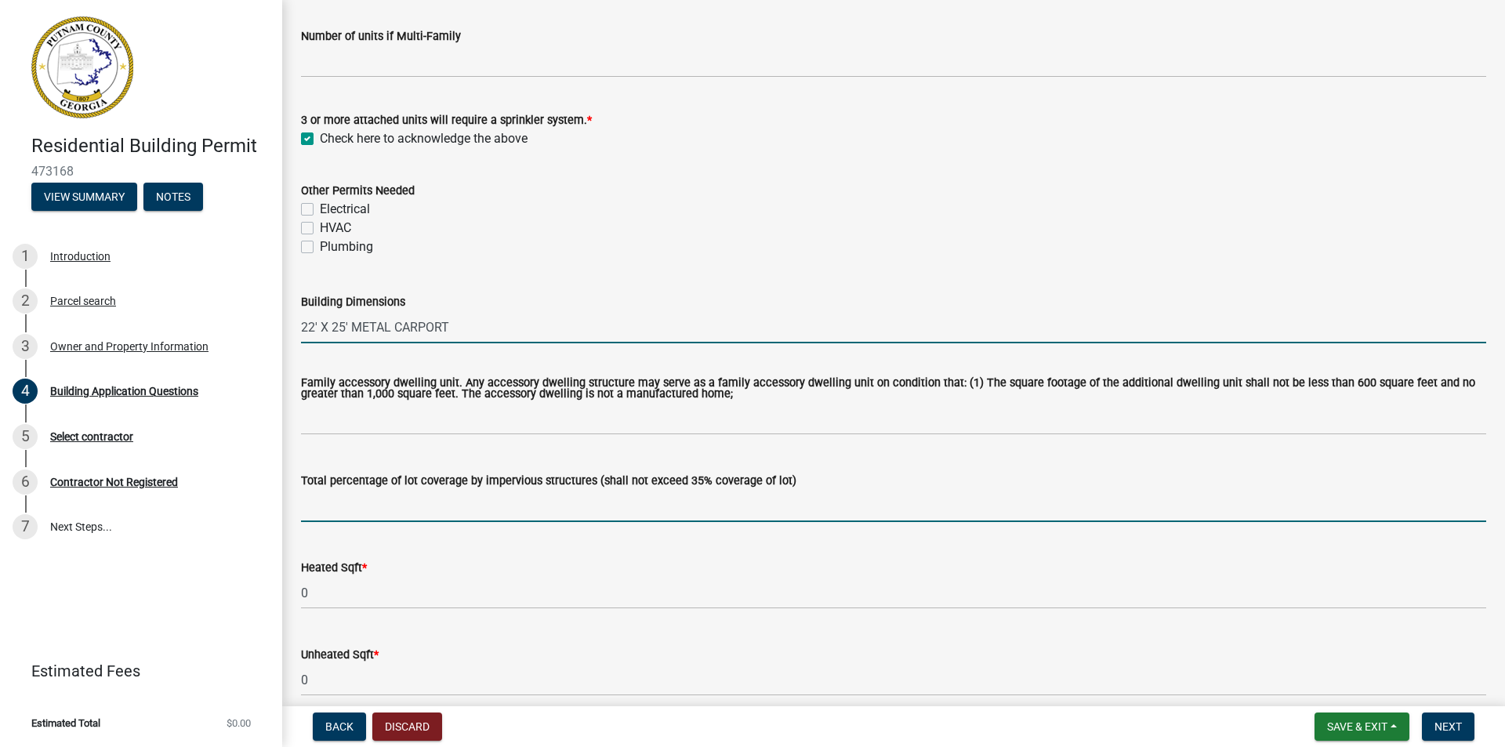
click at [403, 502] on input "text" at bounding box center [893, 506] width 1185 height 32
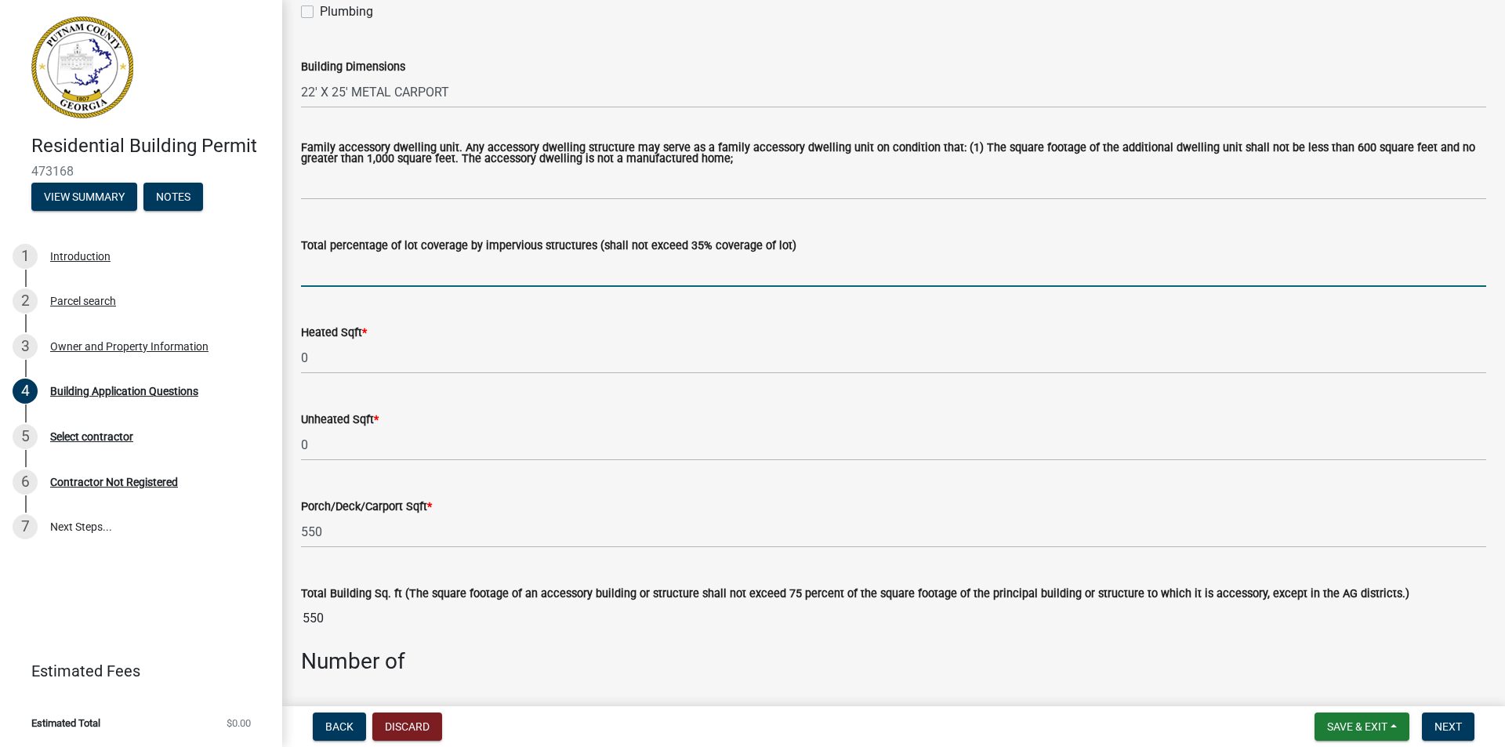
scroll to position [862, 0]
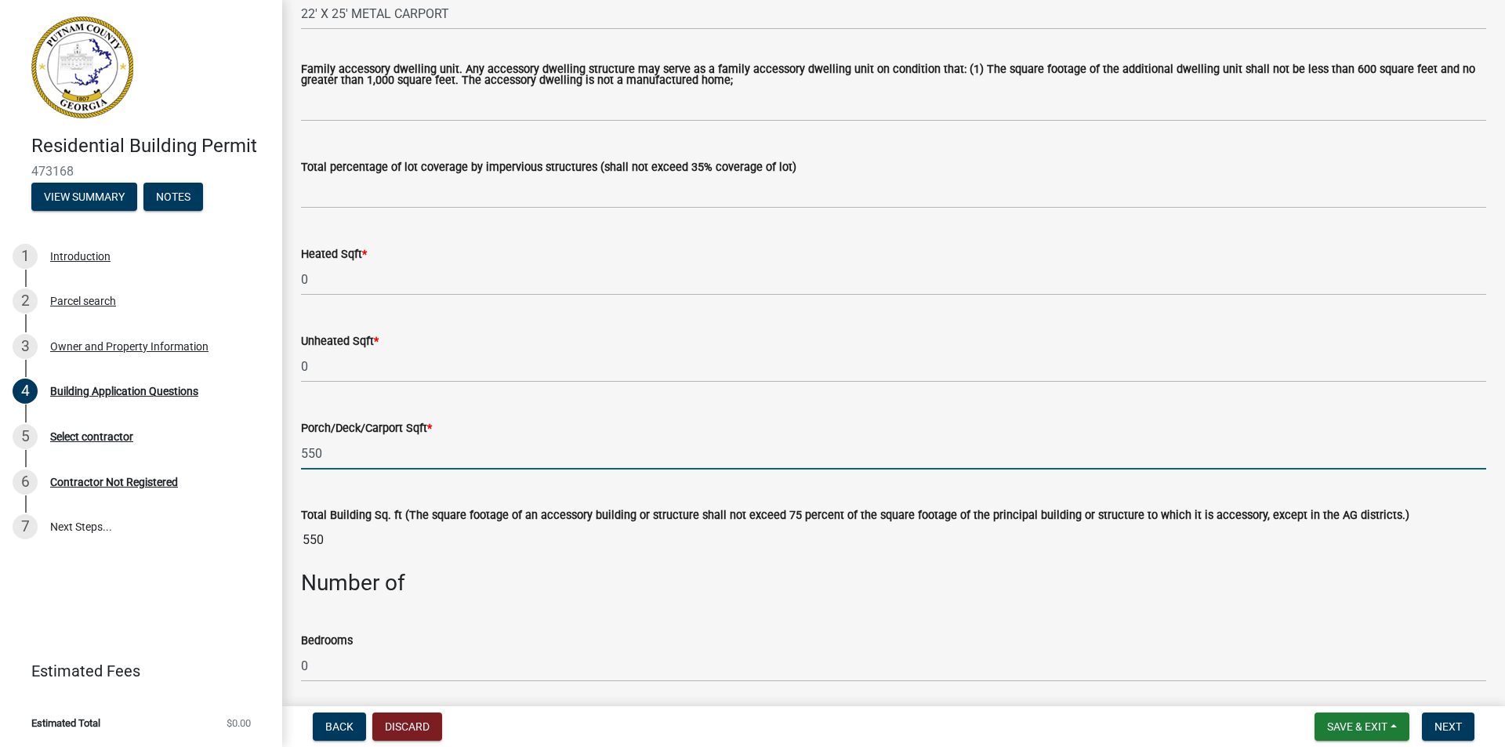
click at [322, 452] on input "550" at bounding box center [893, 453] width 1185 height 32
type input "550"
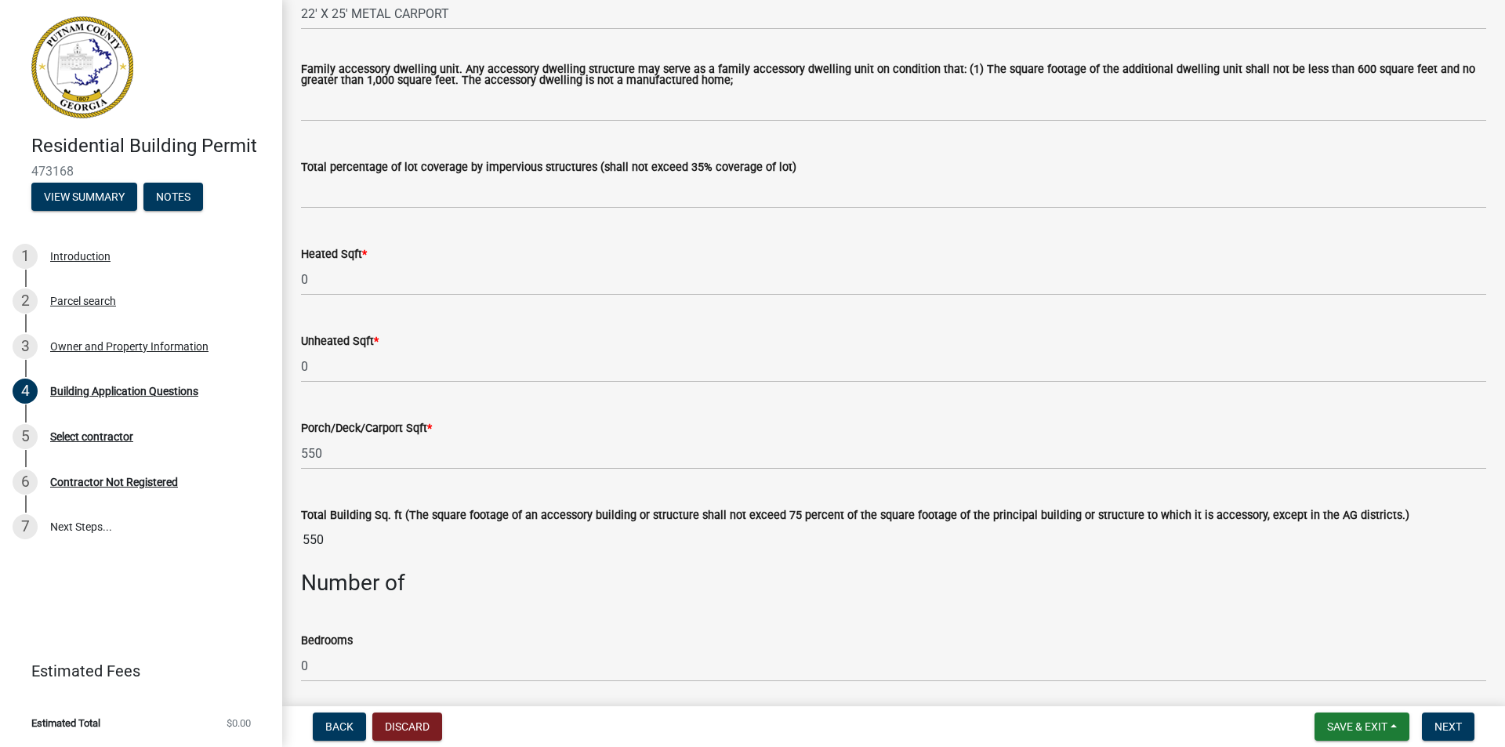
scroll to position [940, 0]
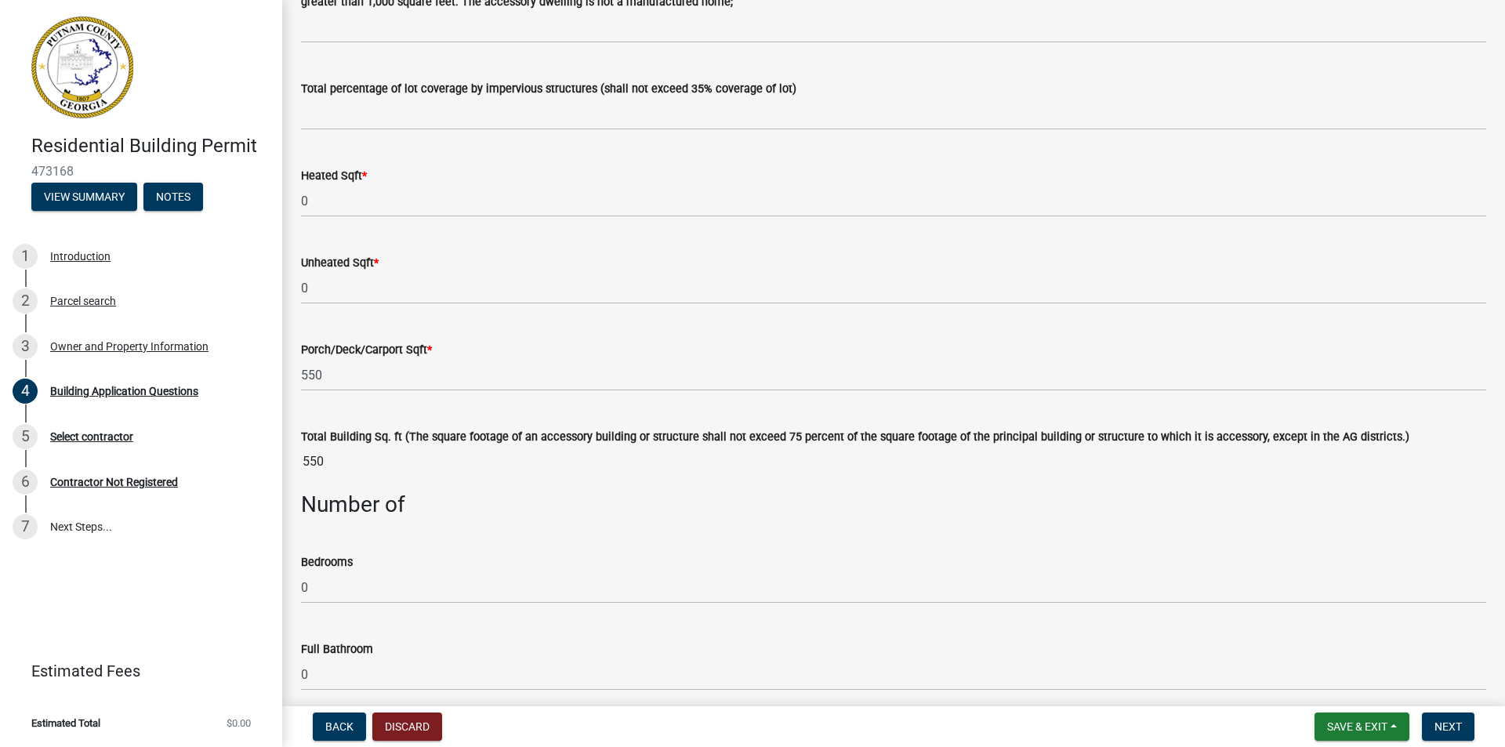
click at [331, 461] on input "550" at bounding box center [893, 461] width 1185 height 31
click at [323, 462] on input "550" at bounding box center [893, 461] width 1185 height 31
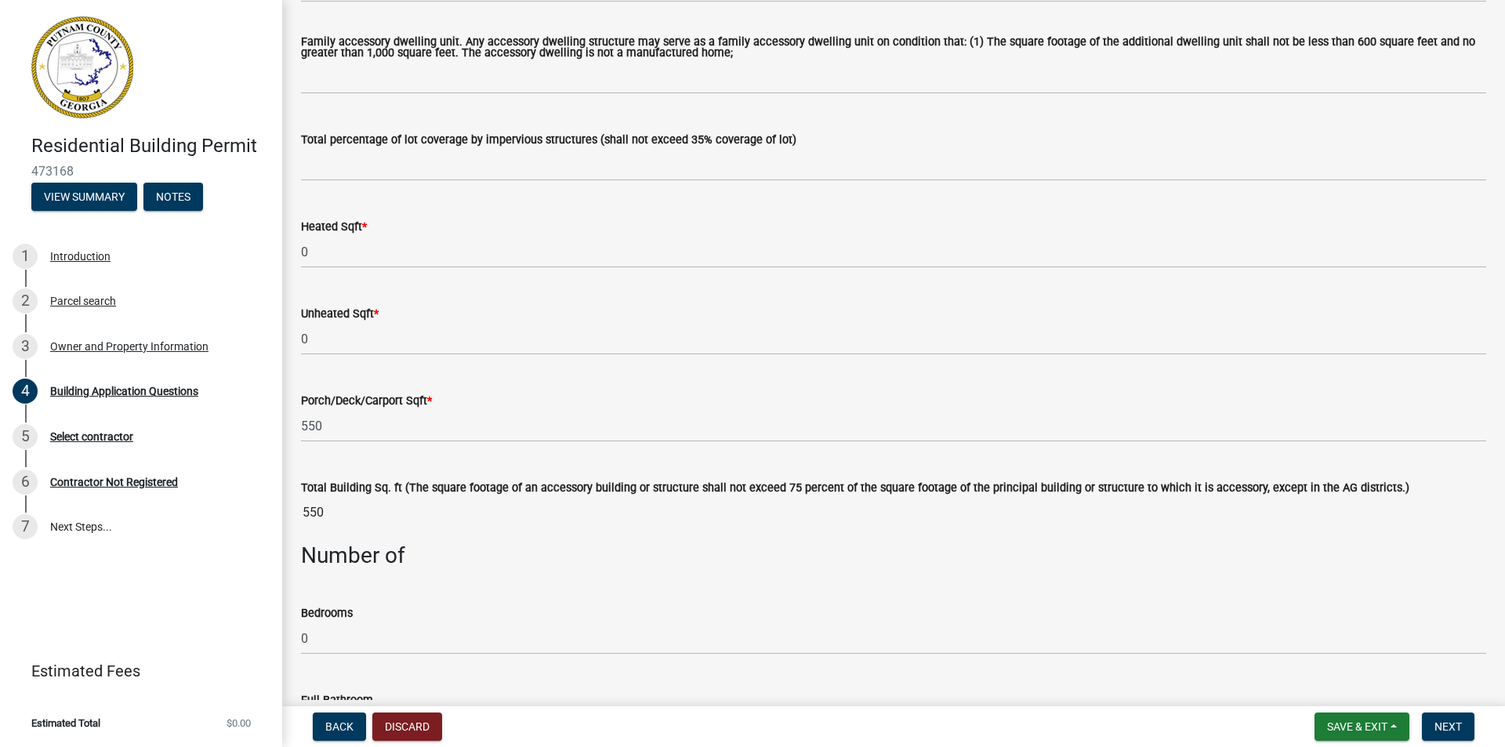
scroll to position [862, 0]
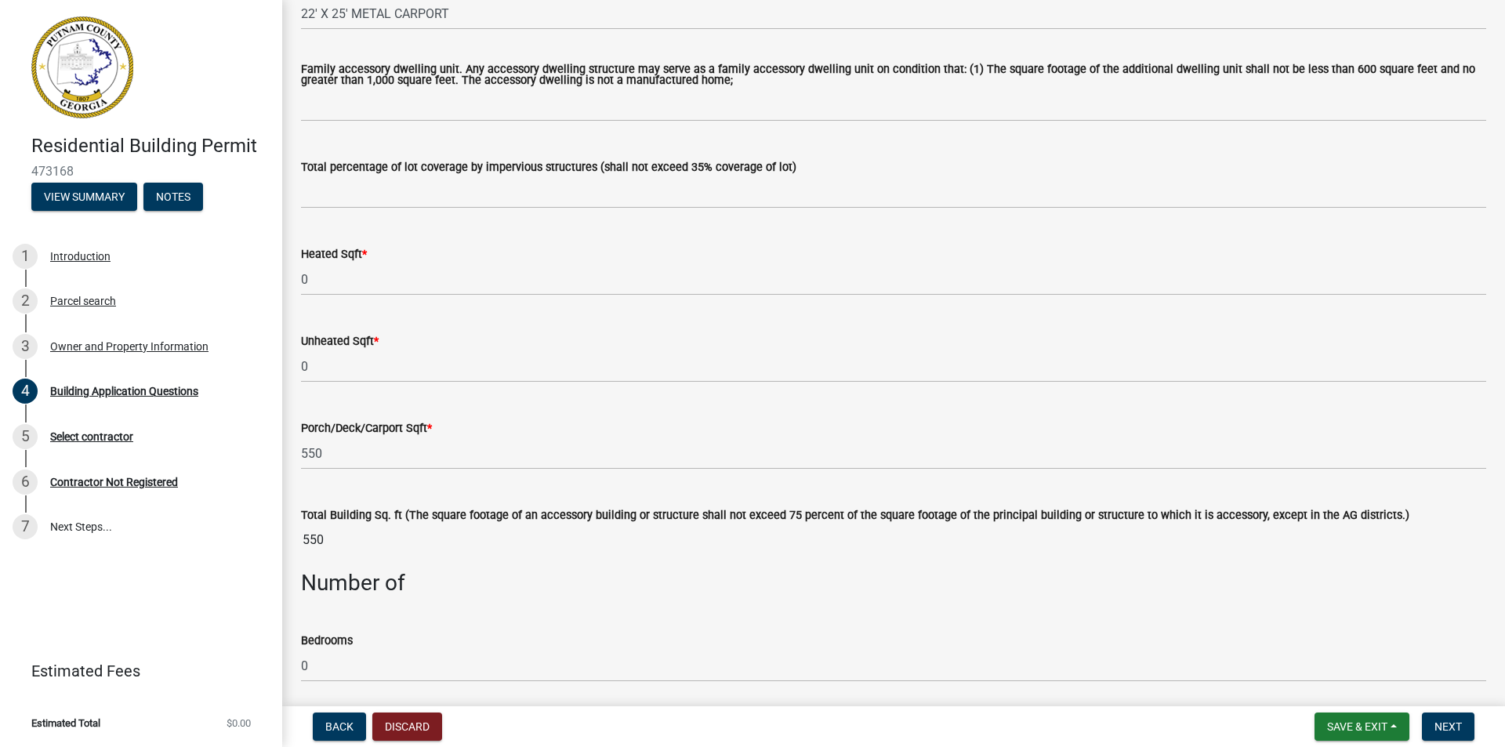
click at [883, 494] on div "Total Building Sq. ft (The square footage of an accessory building or structure…" at bounding box center [893, 520] width 1185 height 72
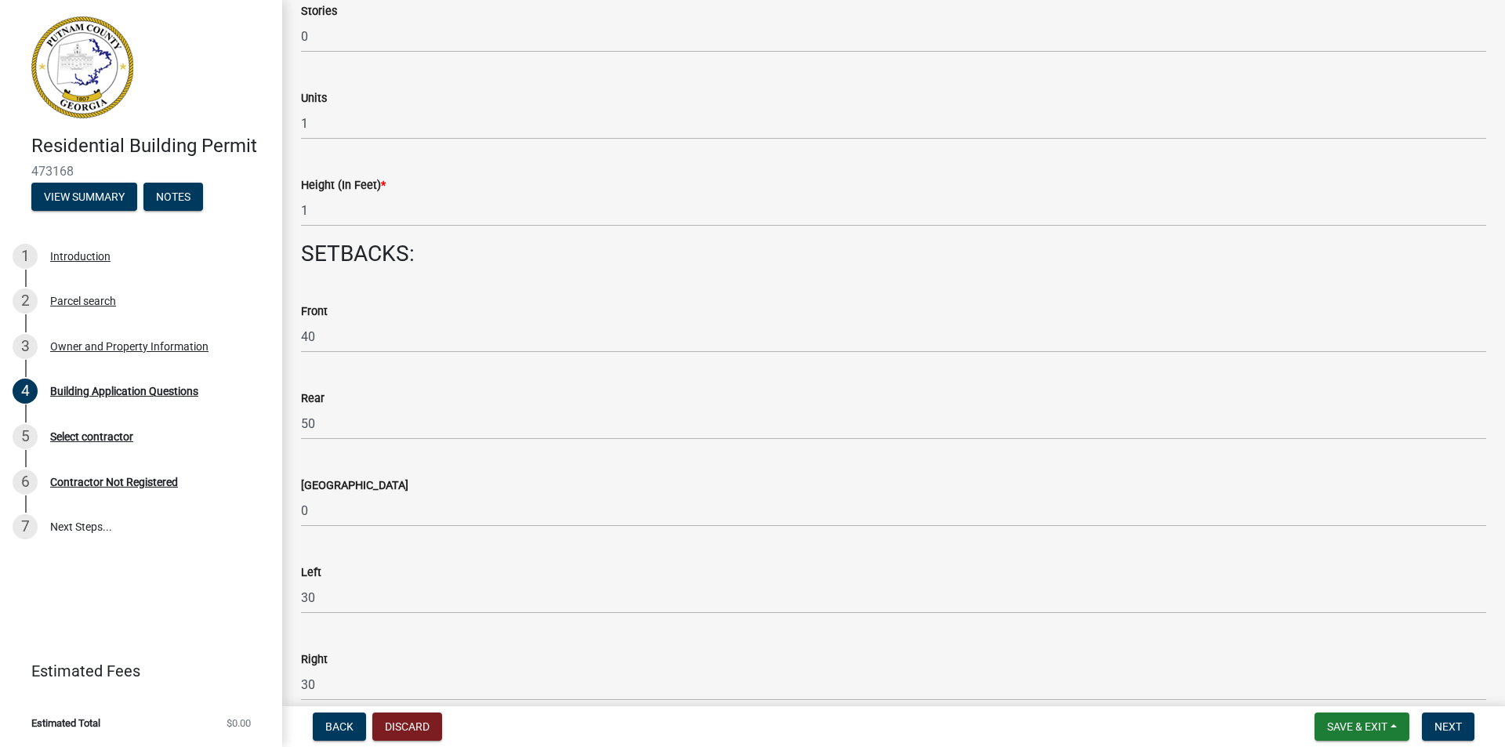
scroll to position [2038, 0]
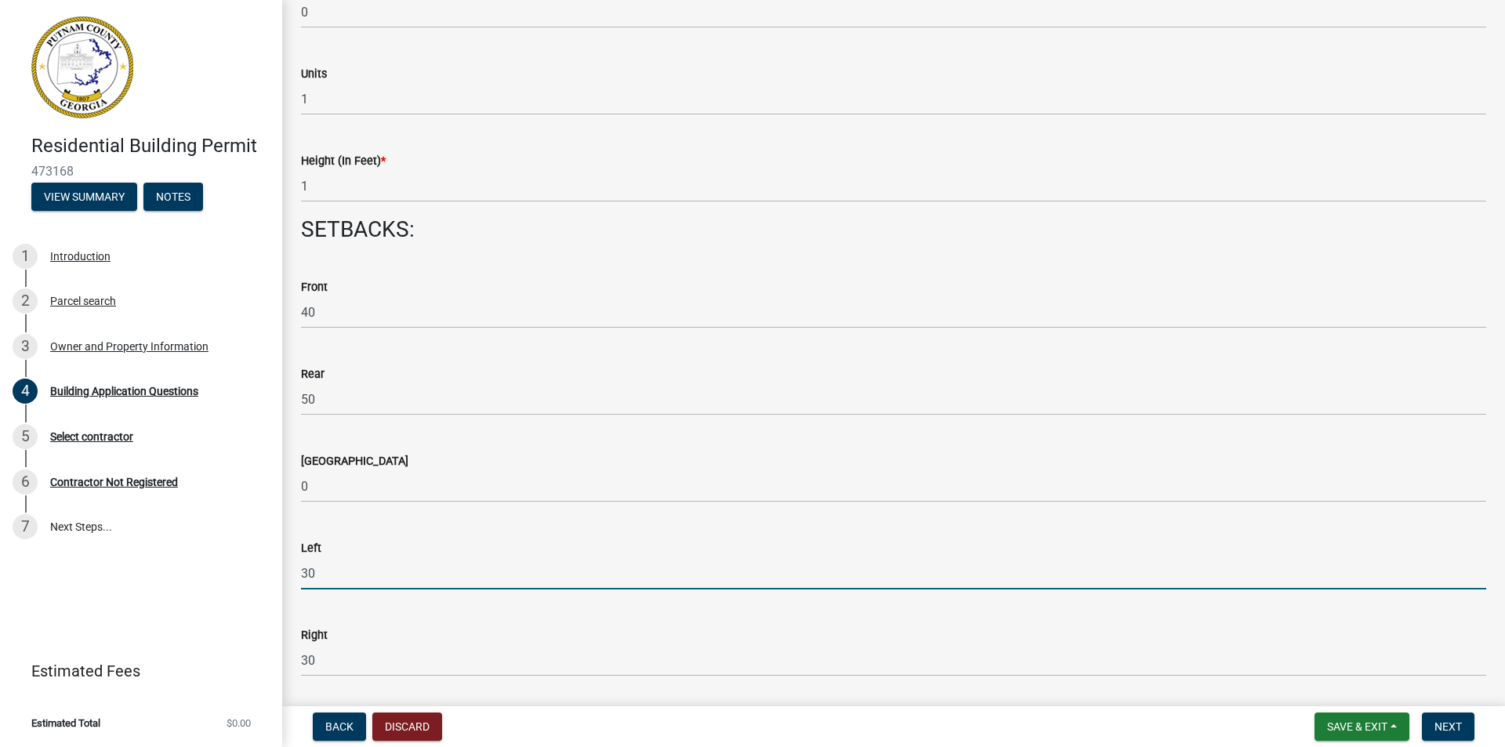
click at [314, 571] on input "30" at bounding box center [893, 573] width 1185 height 32
type input "3"
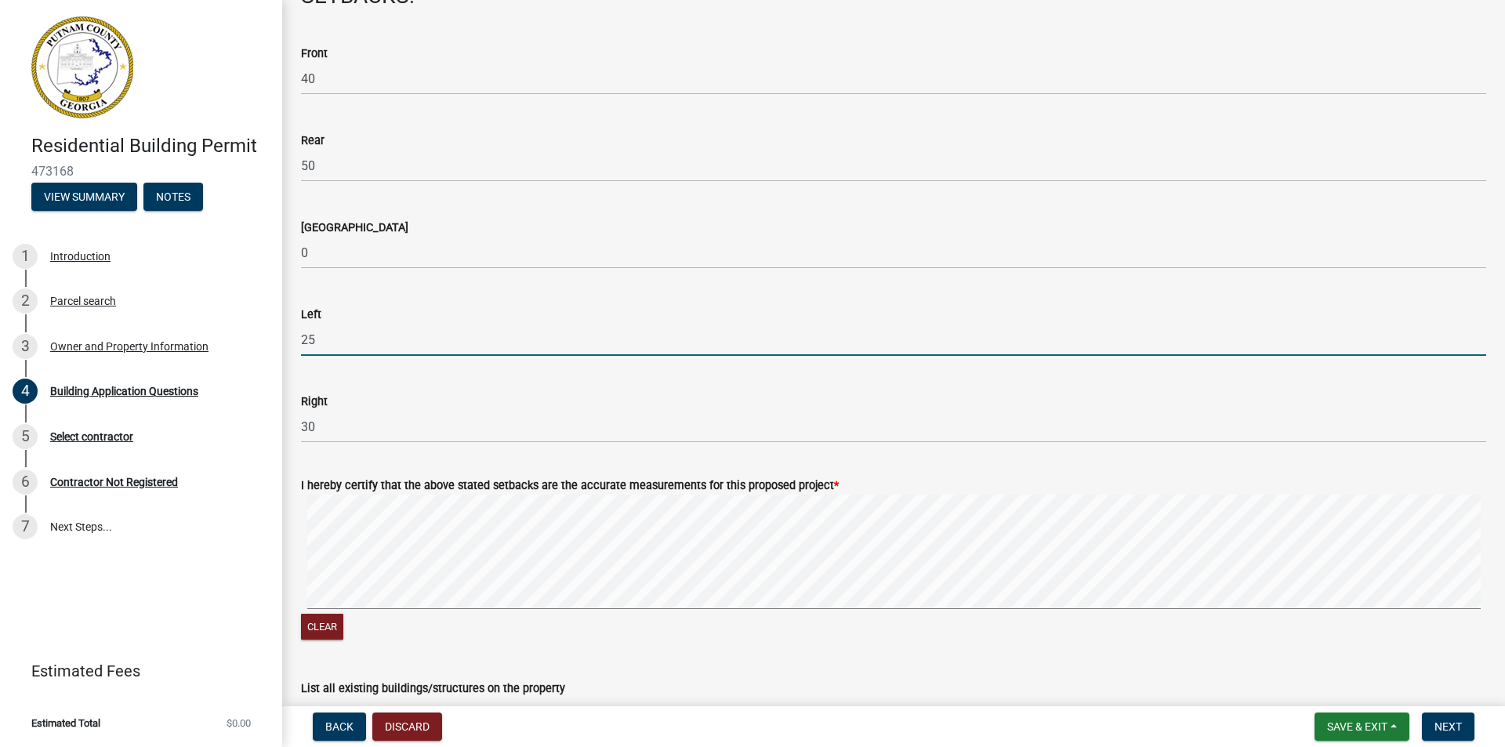
scroll to position [2273, 0]
type input "25"
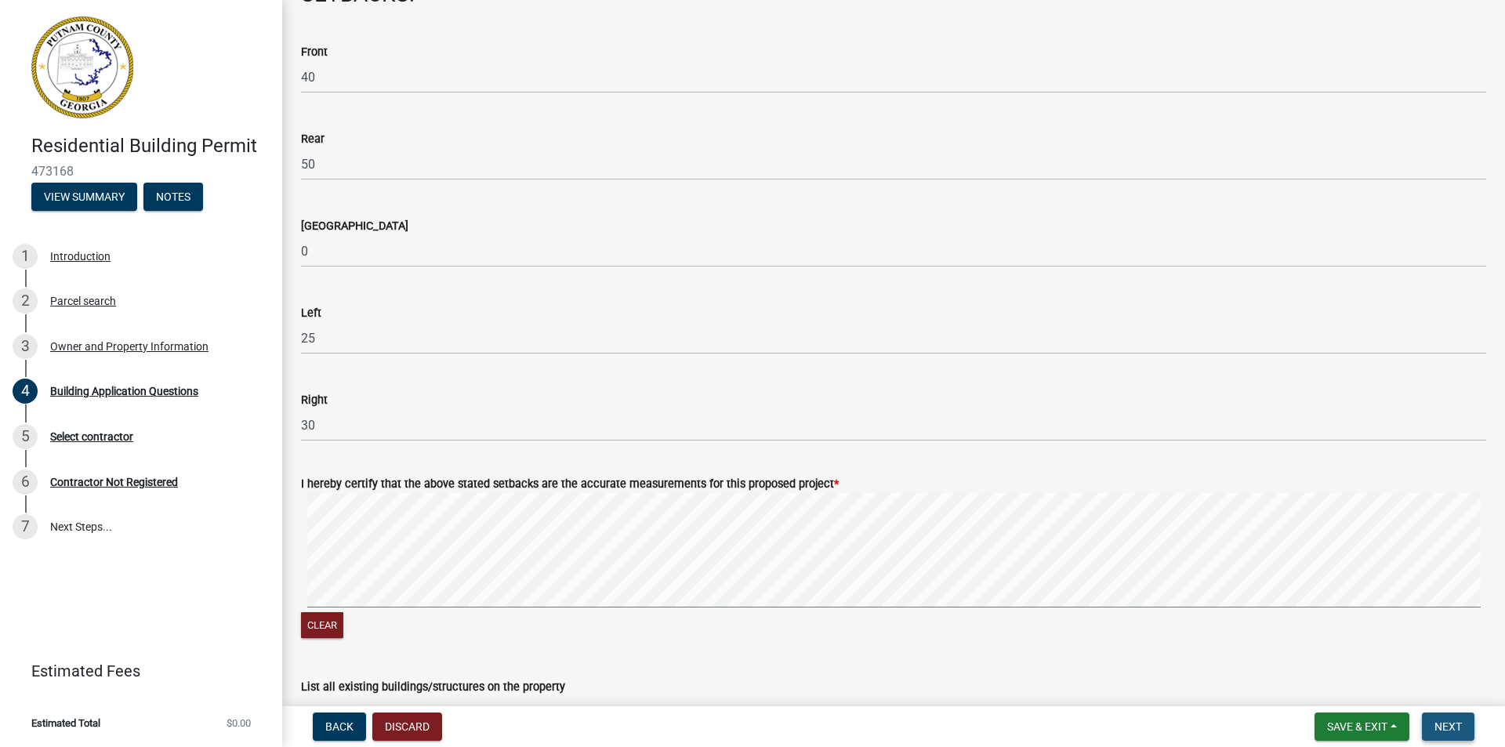
click at [1451, 723] on span "Next" at bounding box center [1447, 726] width 27 height 13
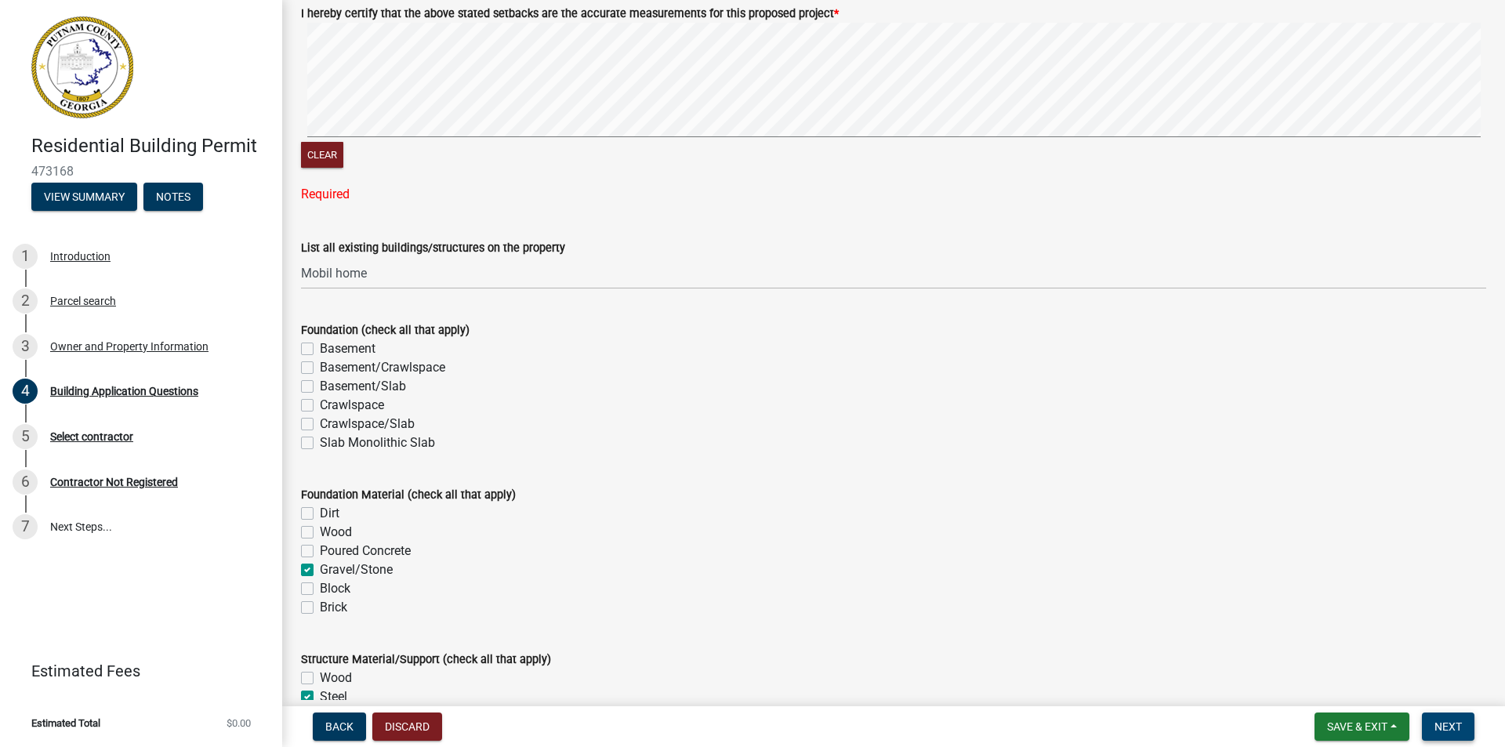
scroll to position [2821, 0]
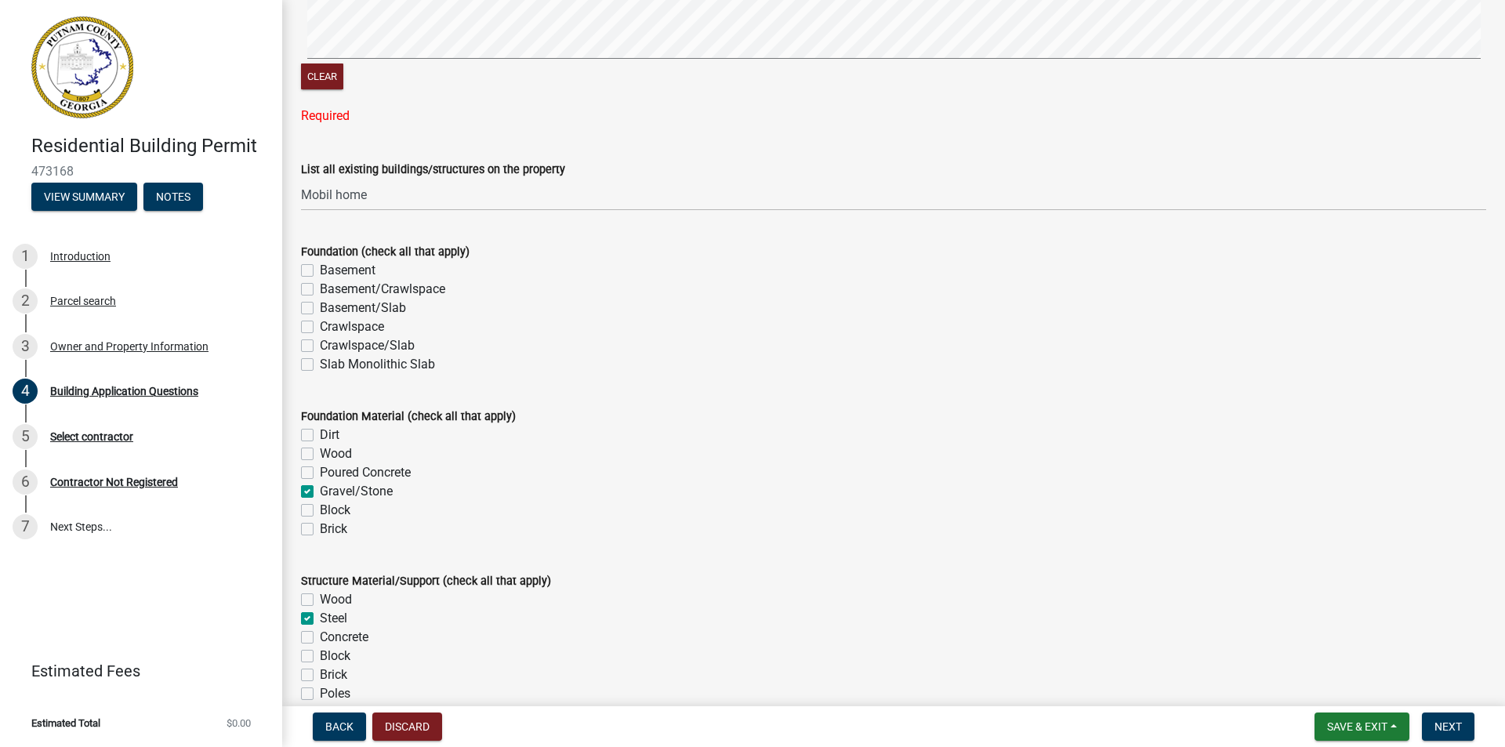
click at [535, 502] on div "Block" at bounding box center [893, 510] width 1185 height 19
click at [320, 494] on label "Gravel/Stone" at bounding box center [356, 491] width 73 height 19
click at [320, 492] on input "Gravel/Stone" at bounding box center [325, 487] width 10 height 10
checkbox input "false"
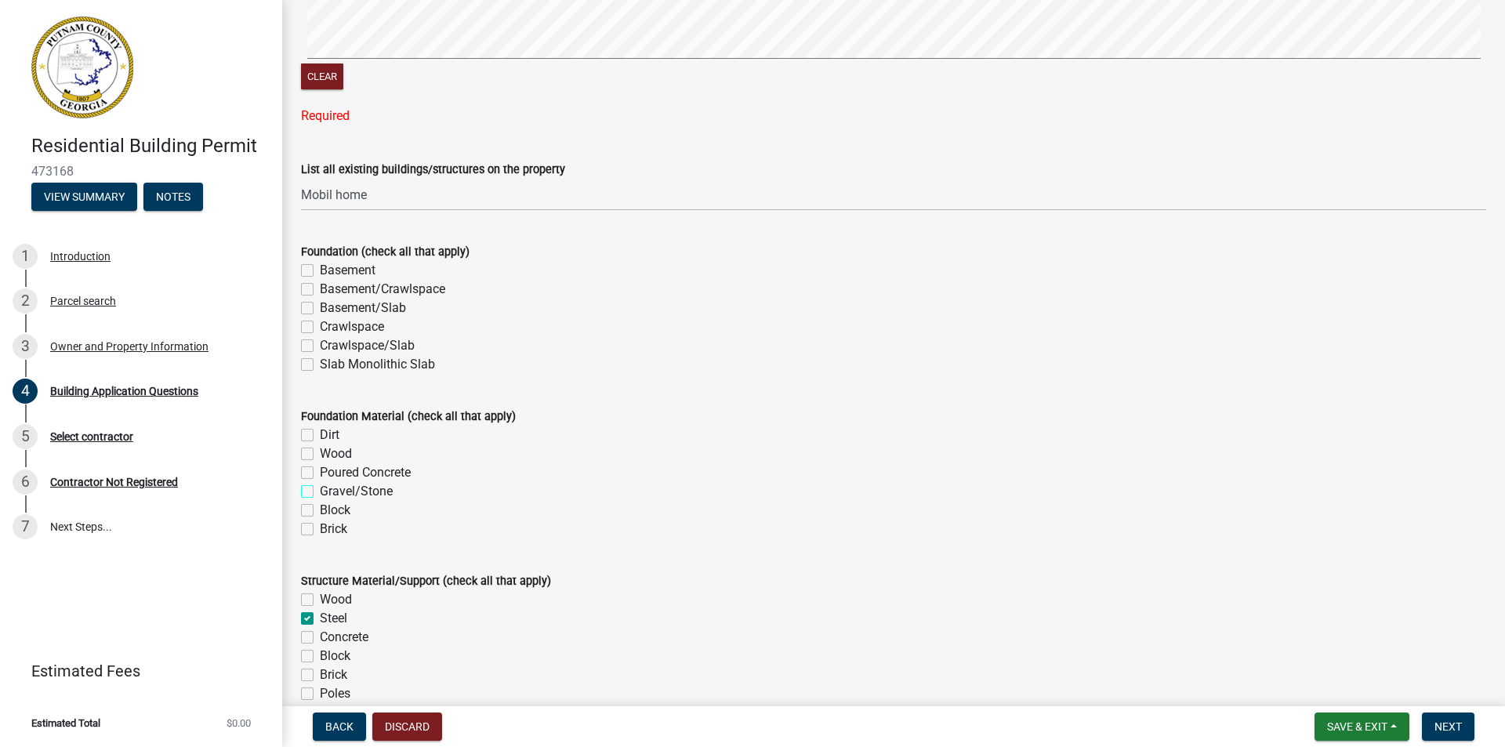
checkbox input "false"
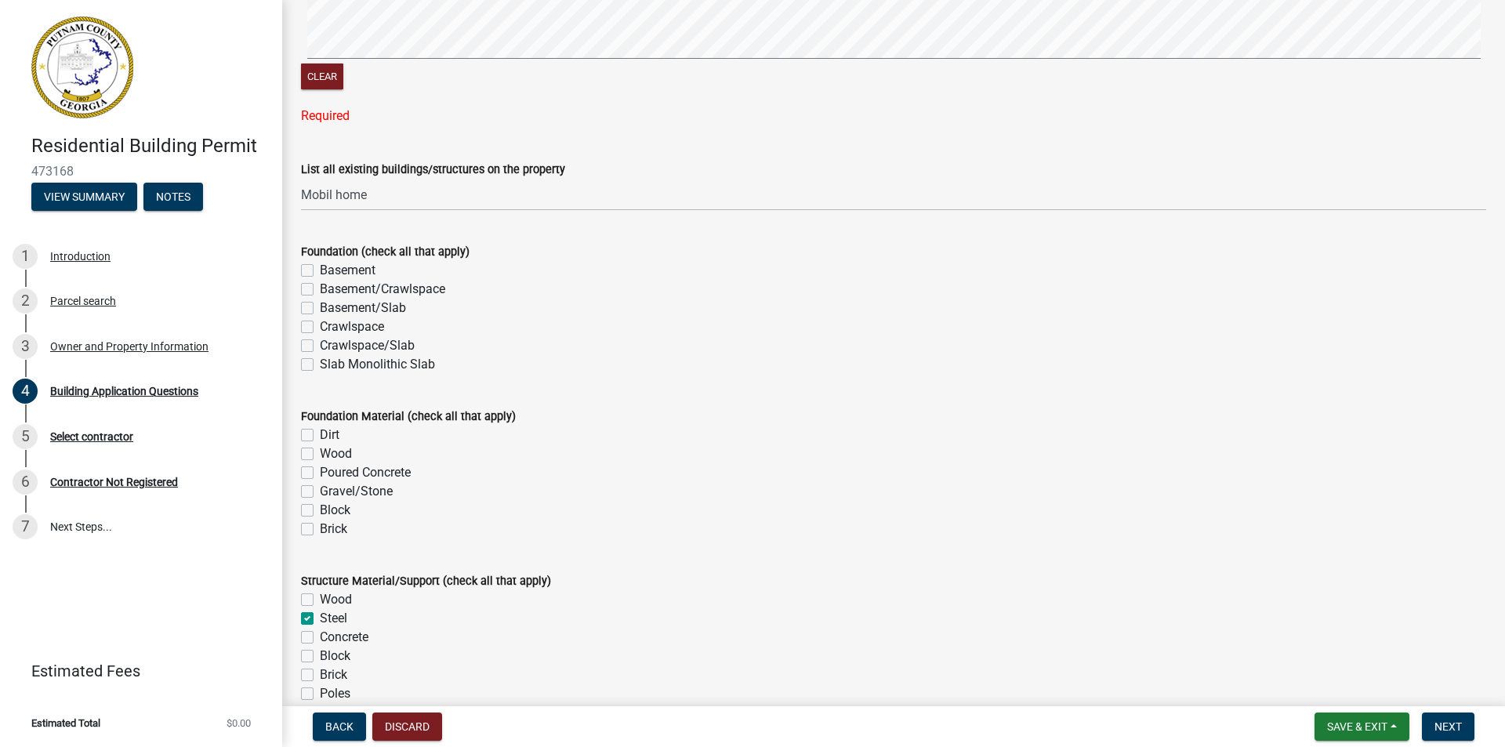
click at [617, 528] on div "Brick" at bounding box center [893, 529] width 1185 height 19
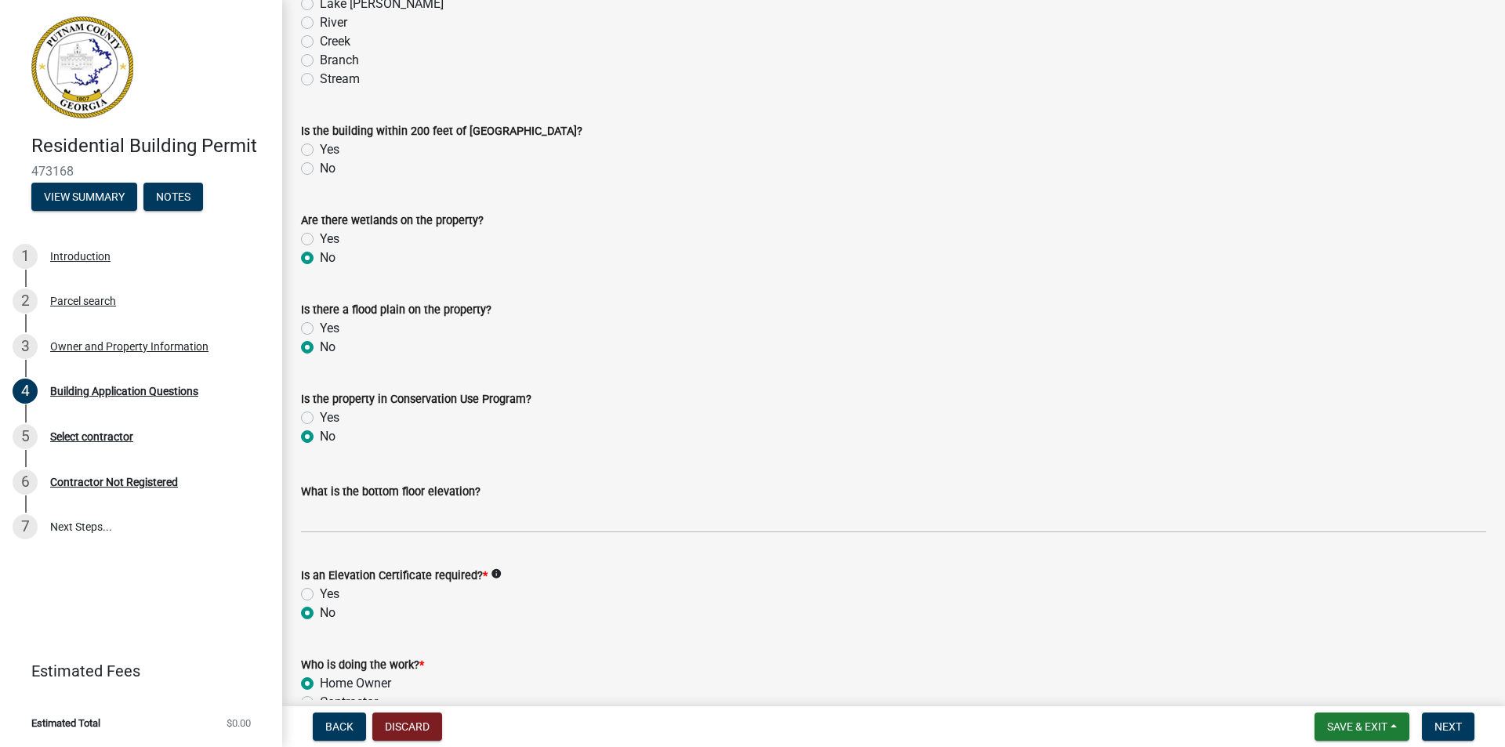
scroll to position [5643, 0]
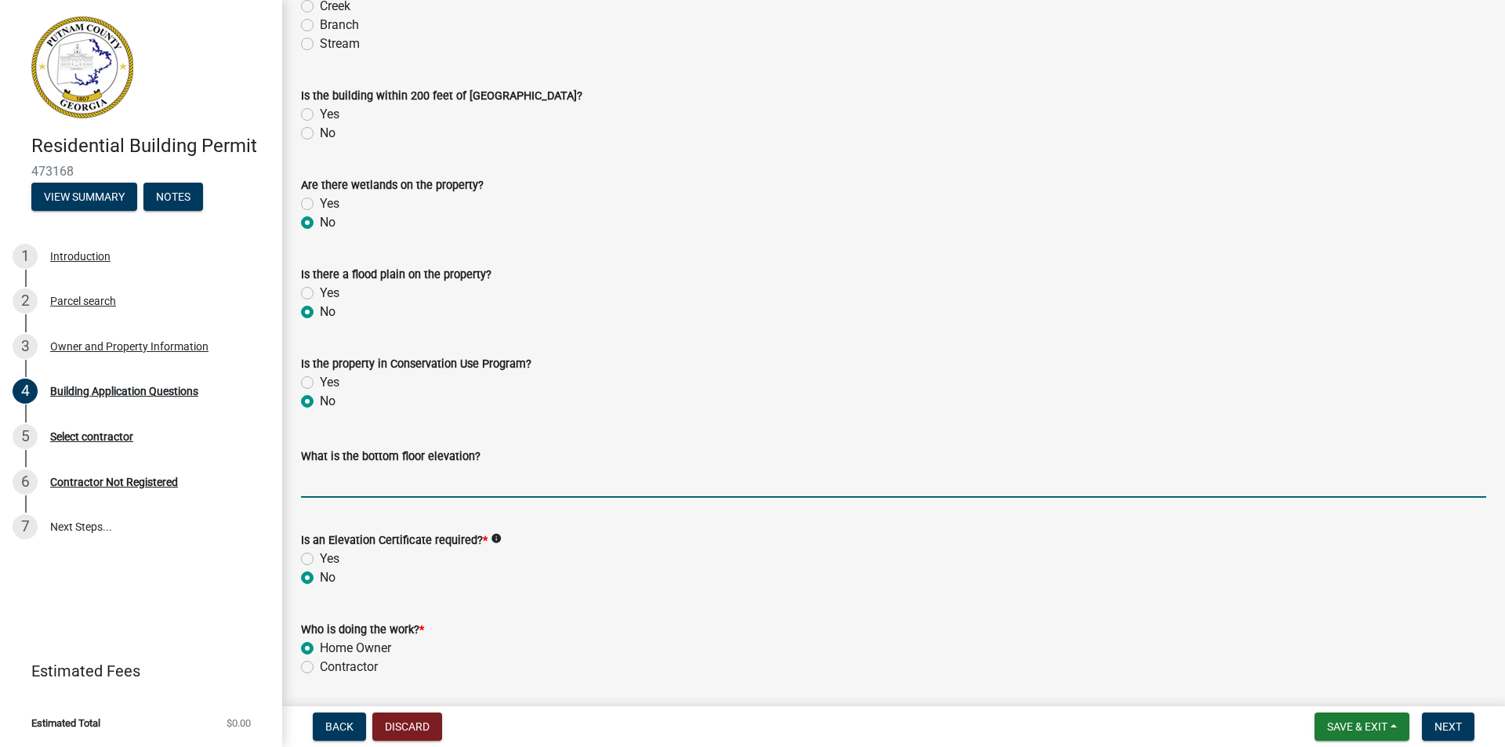
click at [331, 480] on input "text" at bounding box center [893, 482] width 1185 height 32
click at [684, 201] on div "Yes" at bounding box center [893, 203] width 1185 height 19
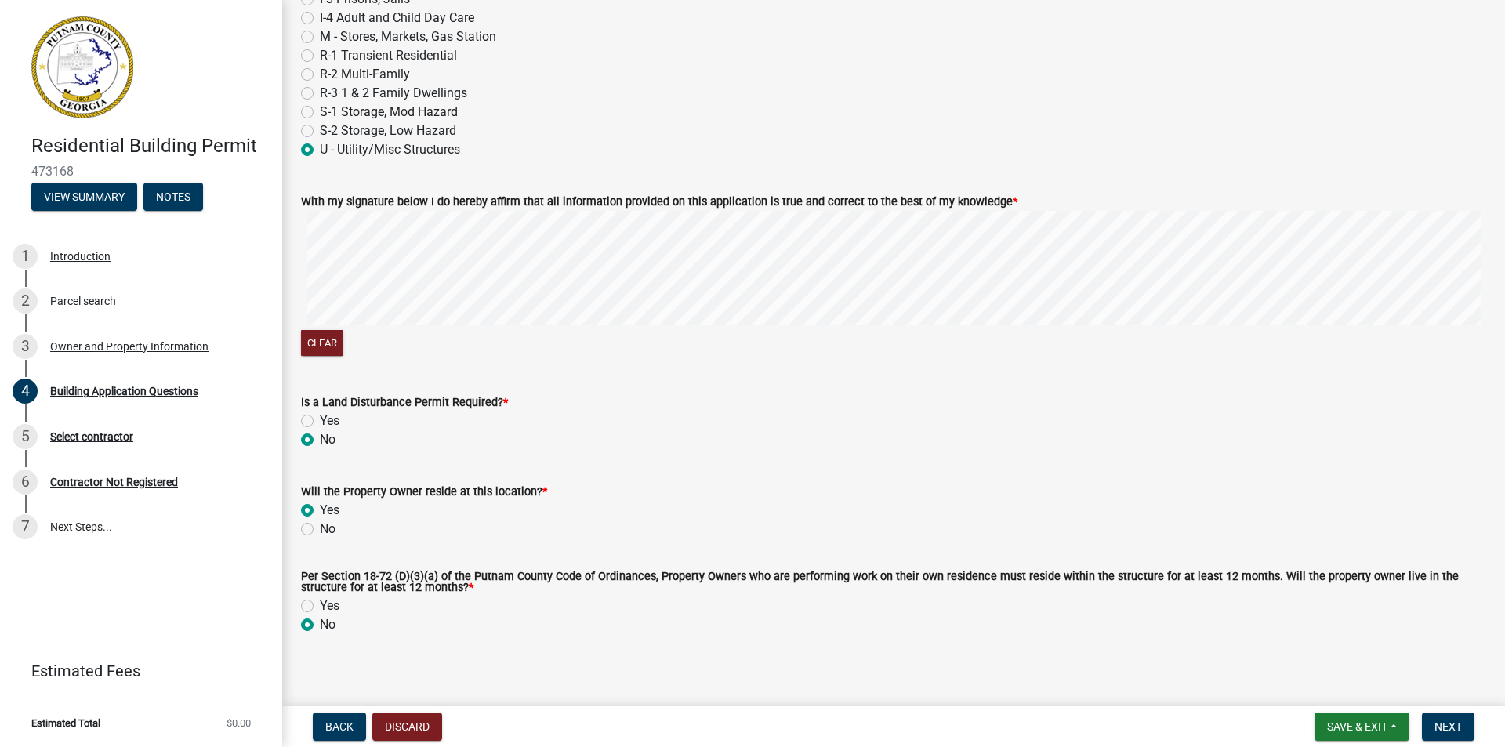
scroll to position [6693, 0]
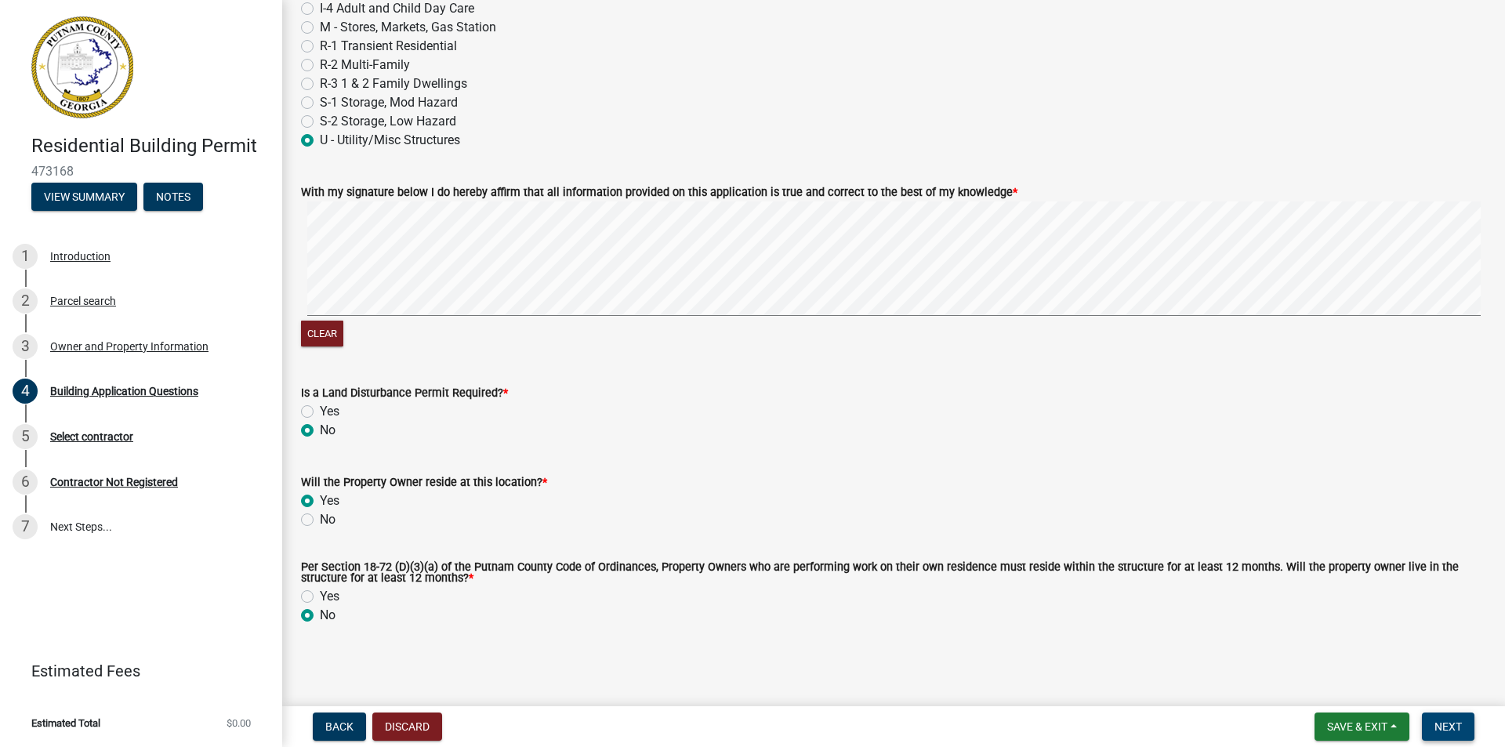
click at [1456, 721] on span "Next" at bounding box center [1447, 726] width 27 height 13
click at [1371, 721] on span "Save & Exit" at bounding box center [1357, 726] width 60 height 13
click at [1341, 683] on button "Save & Exit" at bounding box center [1346, 686] width 125 height 38
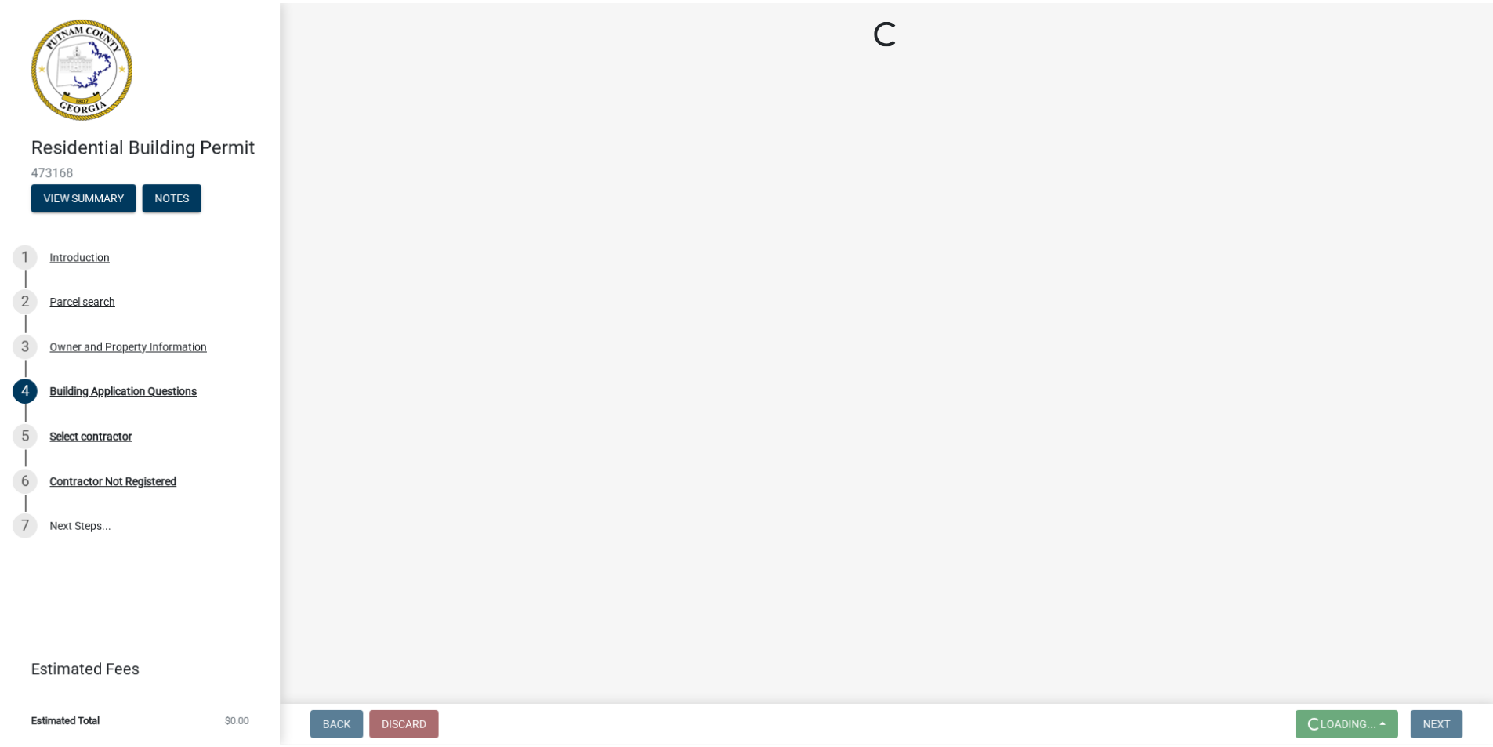
scroll to position [0, 0]
